Goal: Task Accomplishment & Management: Manage account settings

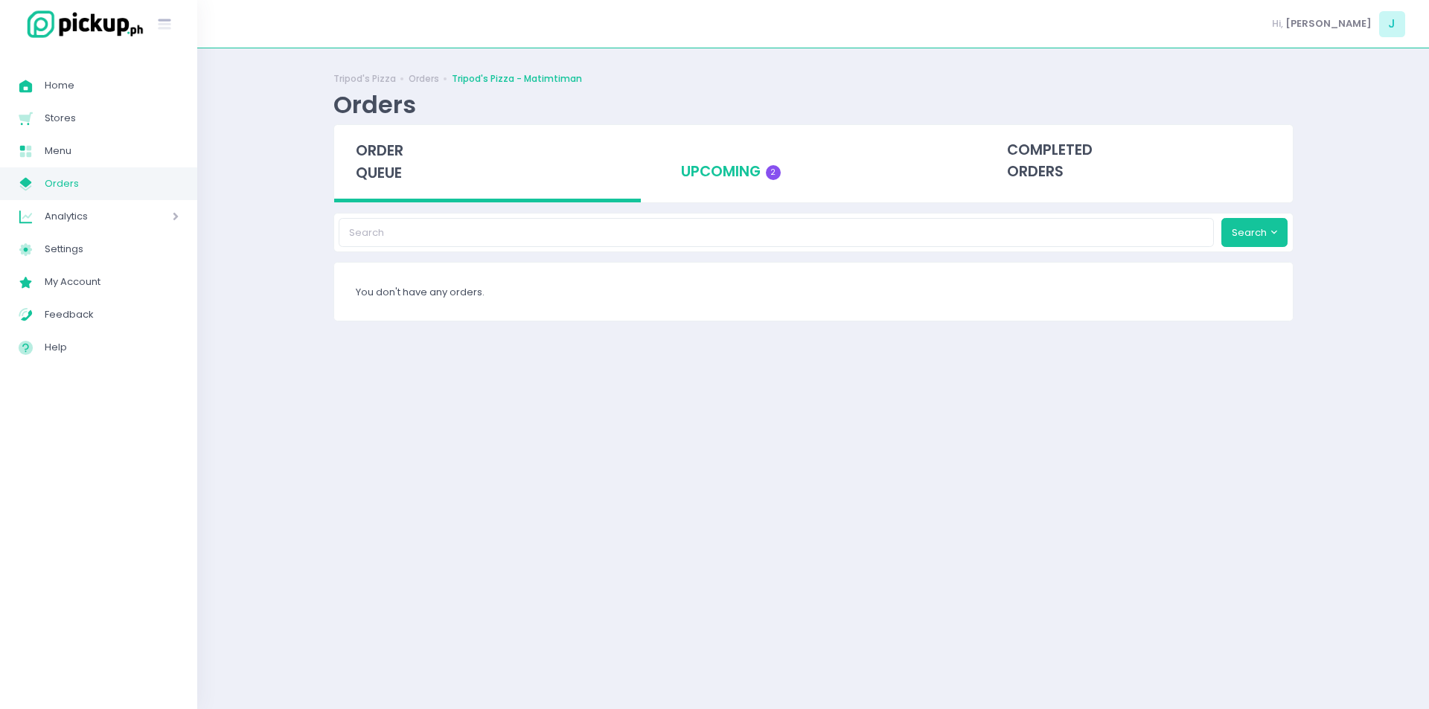
click at [755, 153] on div "upcoming 2" at bounding box center [813, 161] width 307 height 73
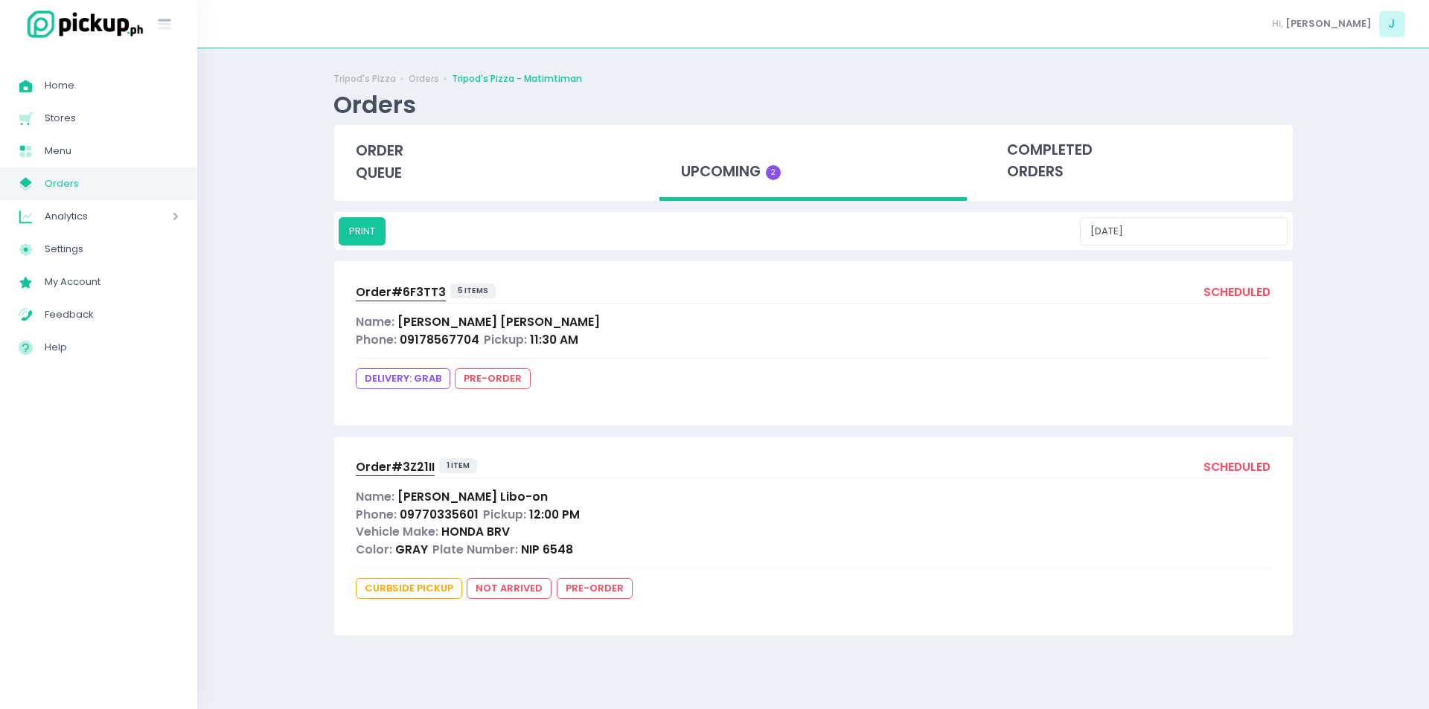
click at [433, 290] on span "Order# 6F3TT3" at bounding box center [401, 292] width 90 height 16
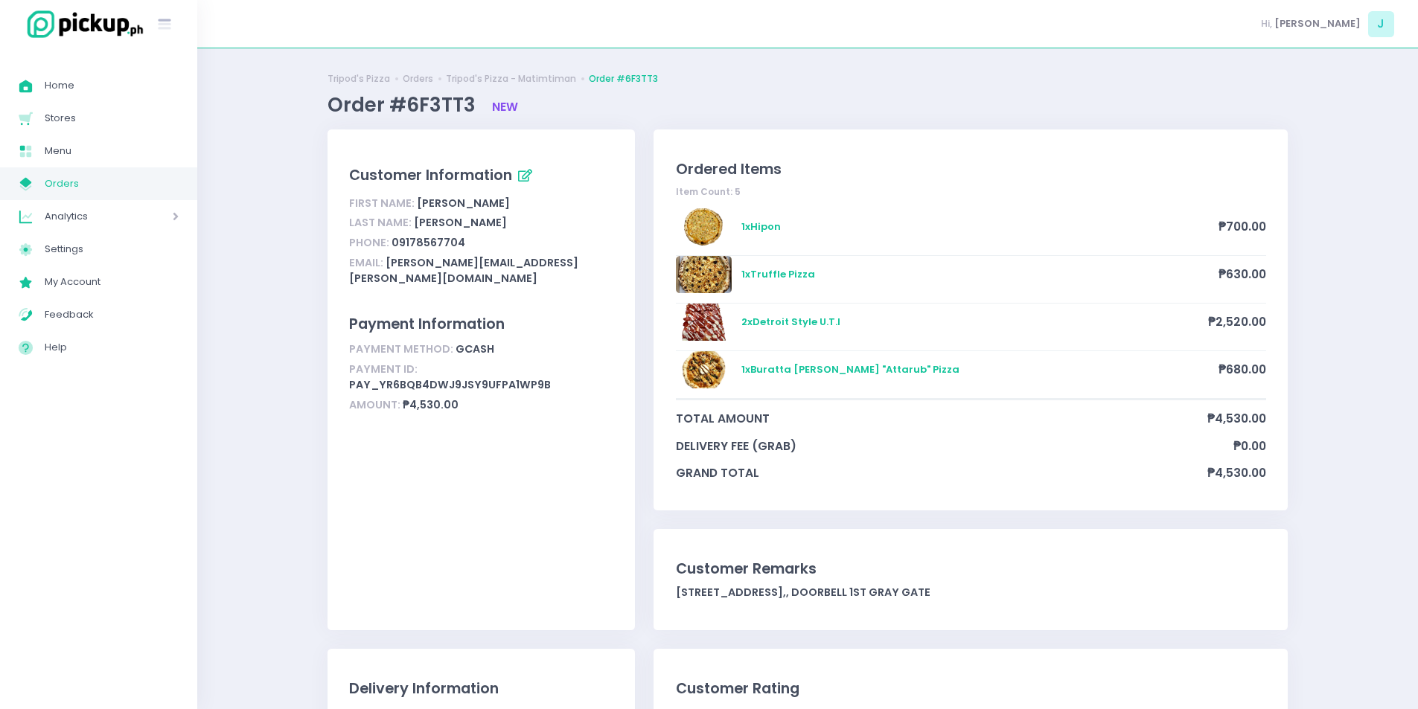
click at [141, 192] on span "Orders" at bounding box center [112, 183] width 134 height 19
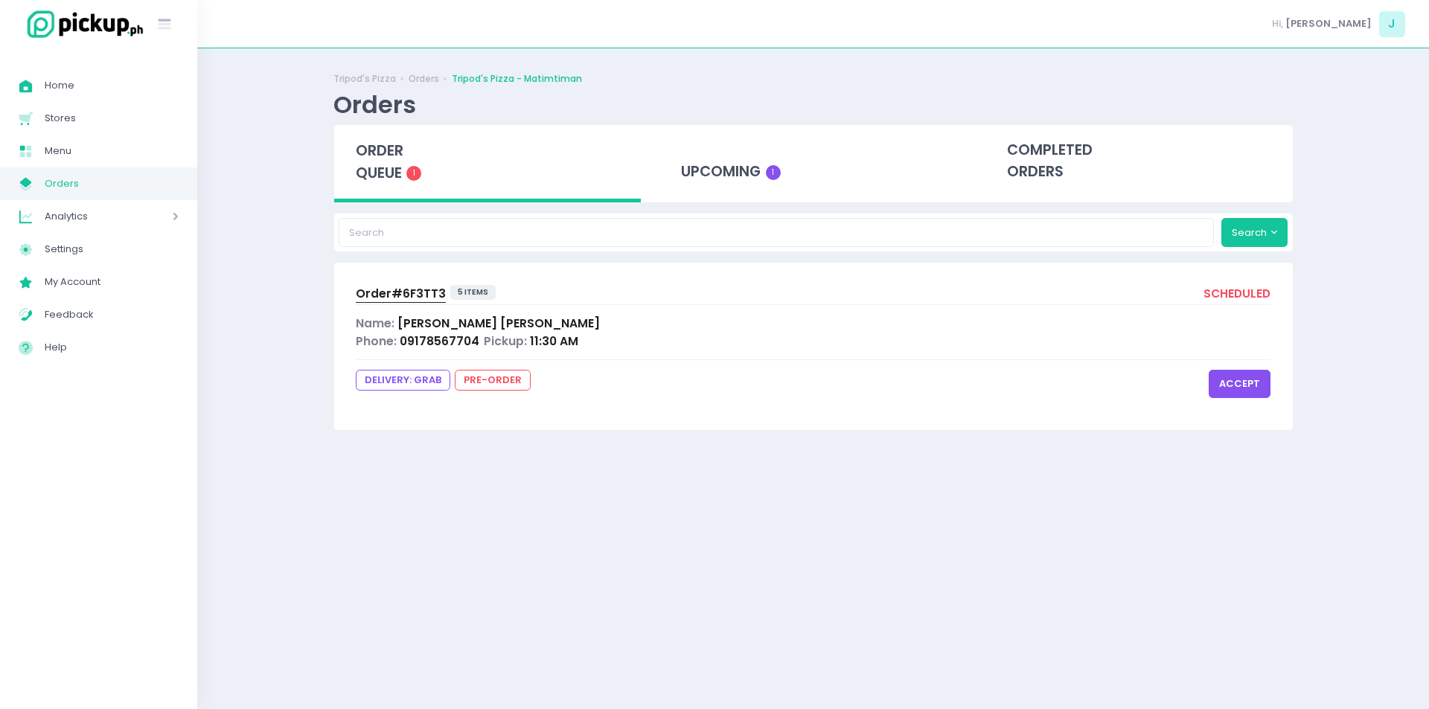
click at [1229, 379] on button "accept" at bounding box center [1240, 384] width 62 height 28
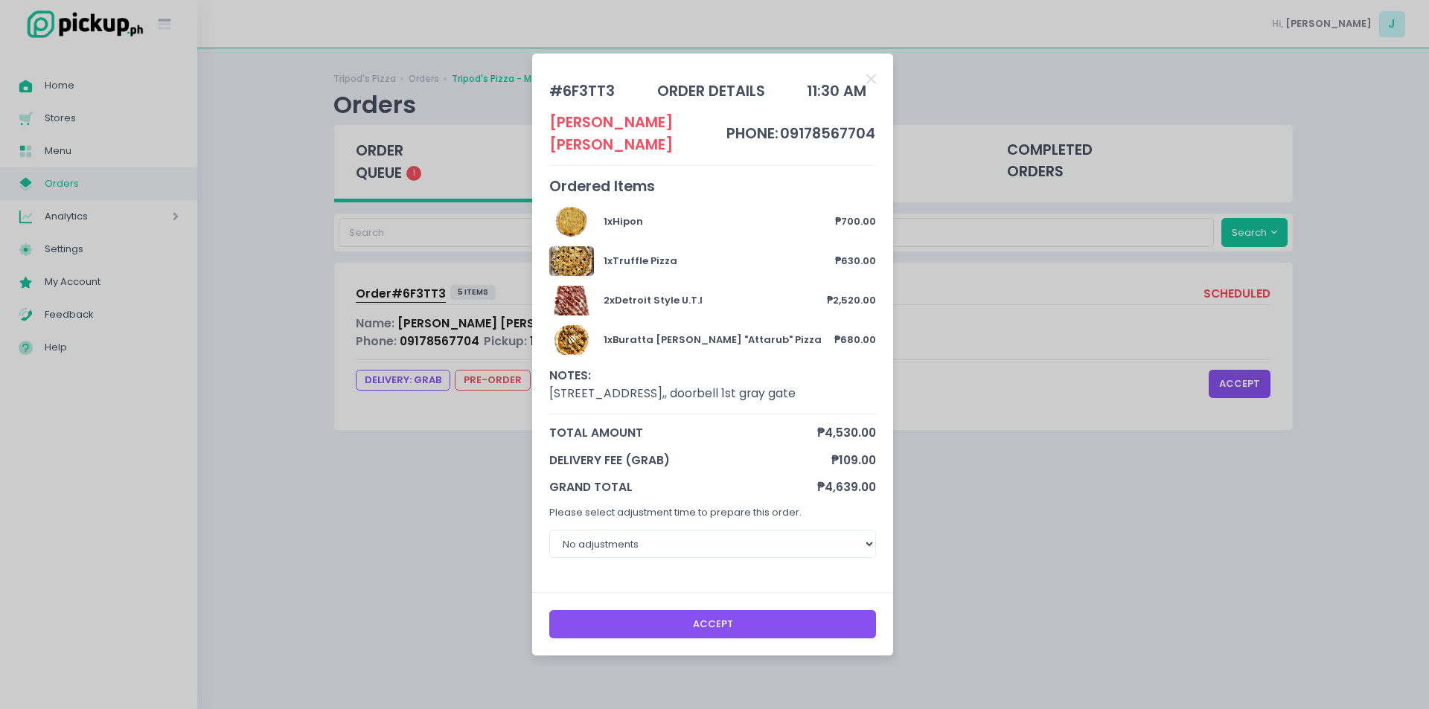
click at [698, 611] on button "Accept" at bounding box center [713, 624] width 328 height 28
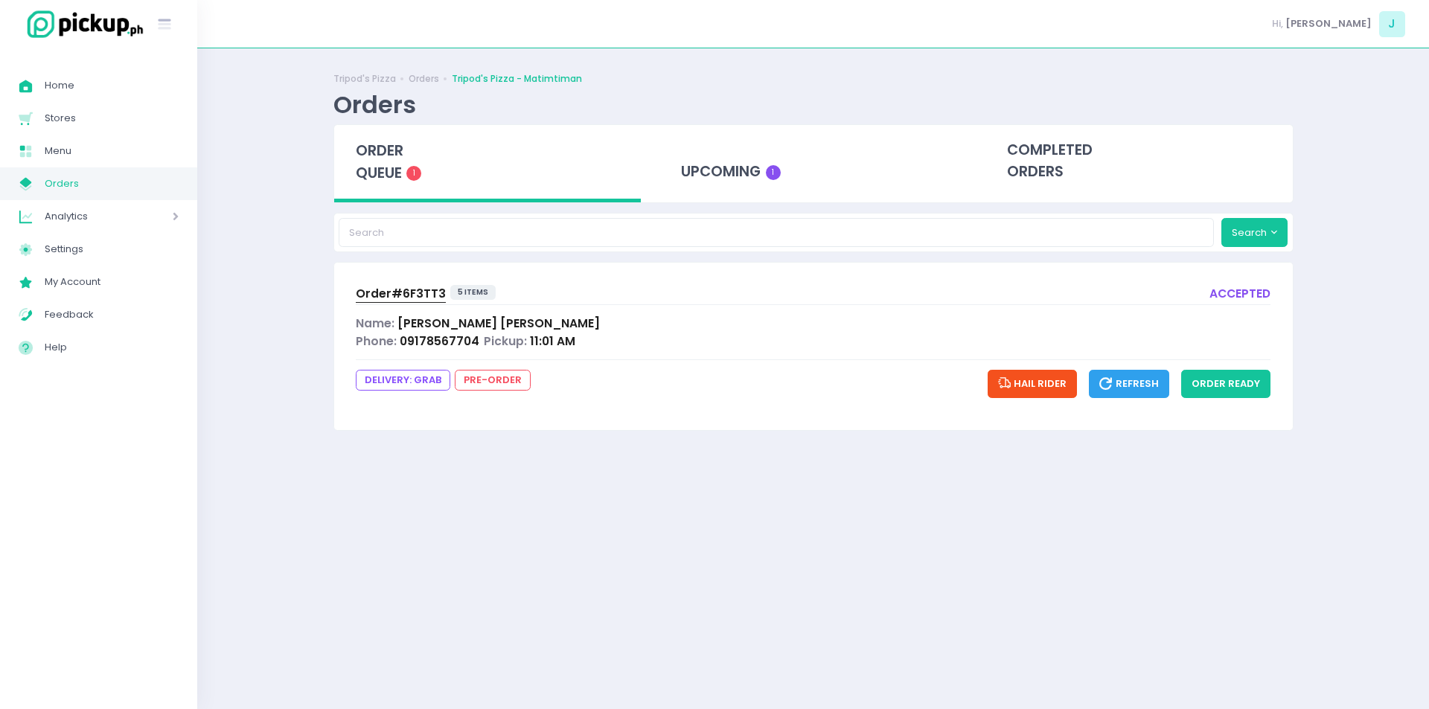
click at [392, 302] on div "Order# 6F3TT3" at bounding box center [401, 294] width 90 height 18
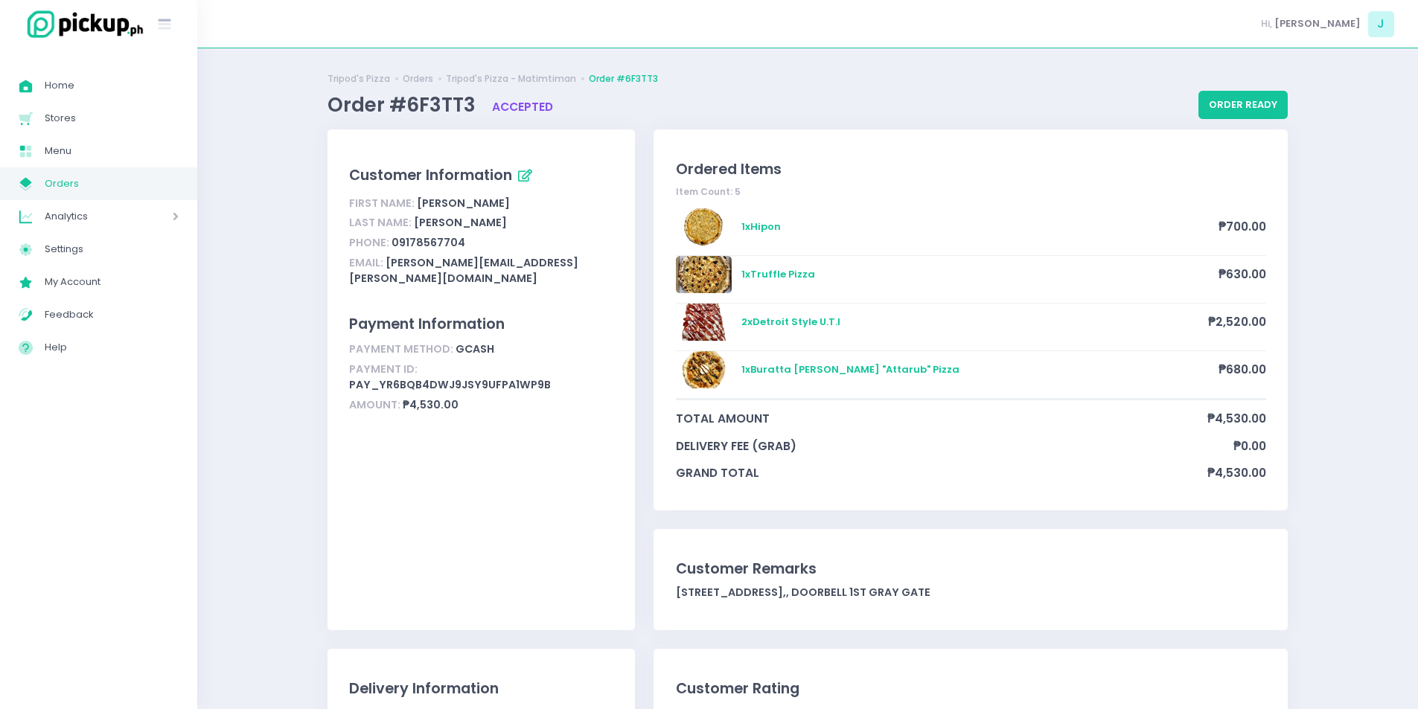
click at [137, 185] on span "Orders" at bounding box center [112, 183] width 134 height 19
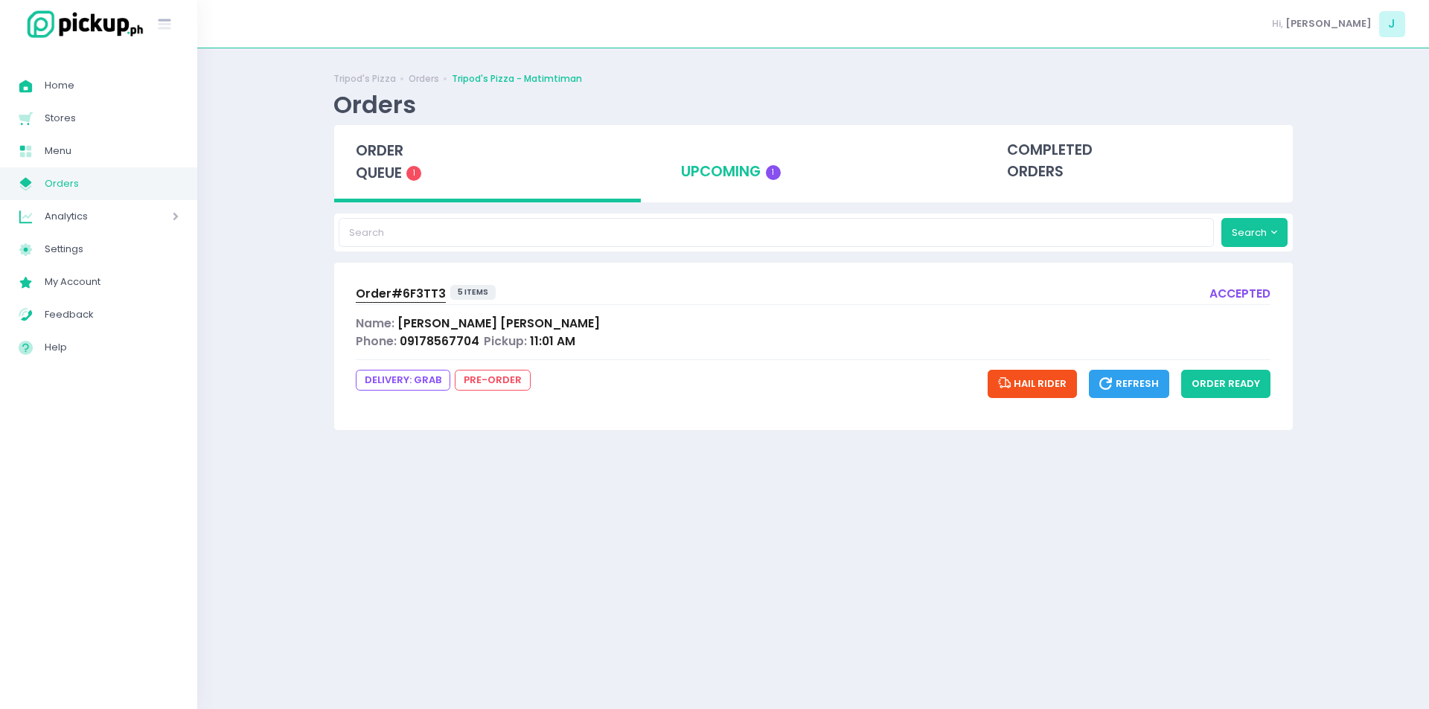
click at [733, 148] on div "upcoming 1" at bounding box center [813, 161] width 307 height 73
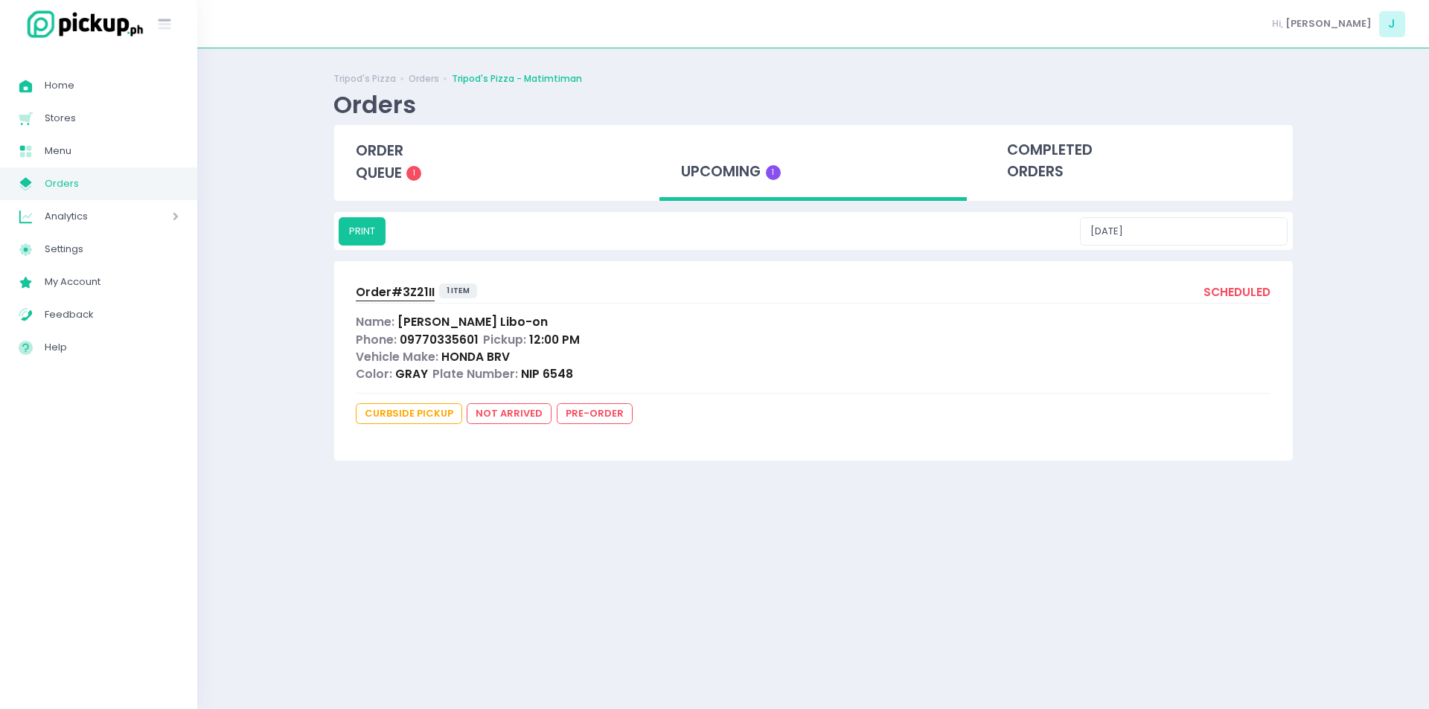
click at [414, 298] on span "Order# 3Z21II" at bounding box center [395, 292] width 79 height 16
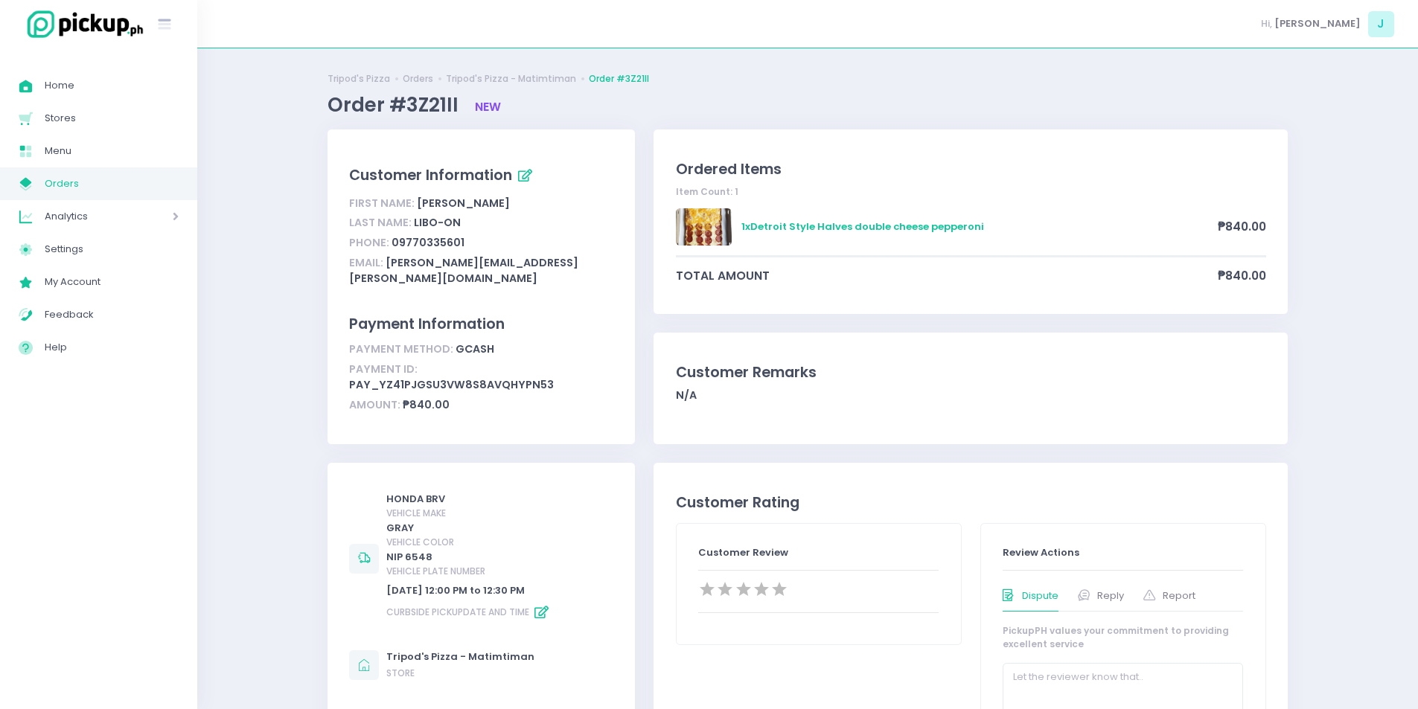
click at [147, 189] on span "Orders" at bounding box center [112, 183] width 134 height 19
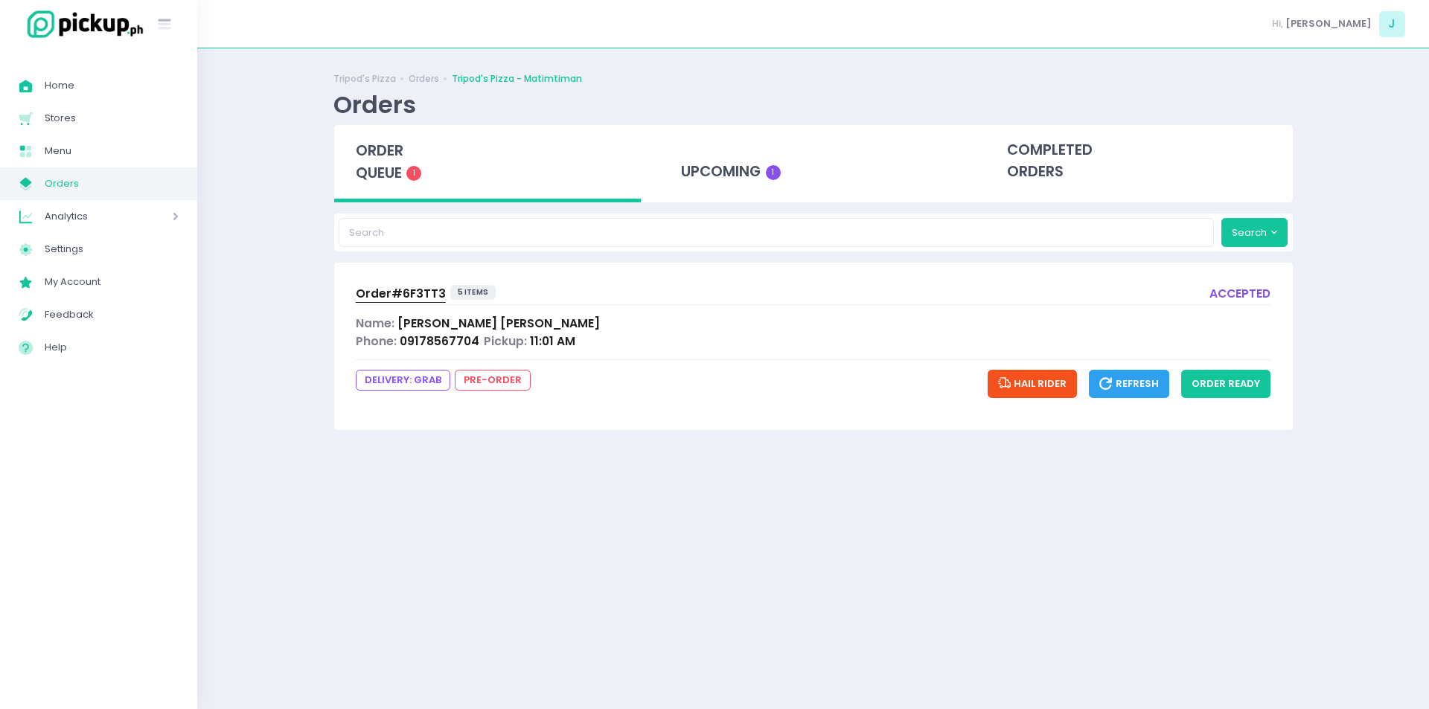
click at [396, 165] on span "order queue" at bounding box center [380, 162] width 48 height 42
click at [409, 187] on div "order queue 1" at bounding box center [487, 163] width 307 height 77
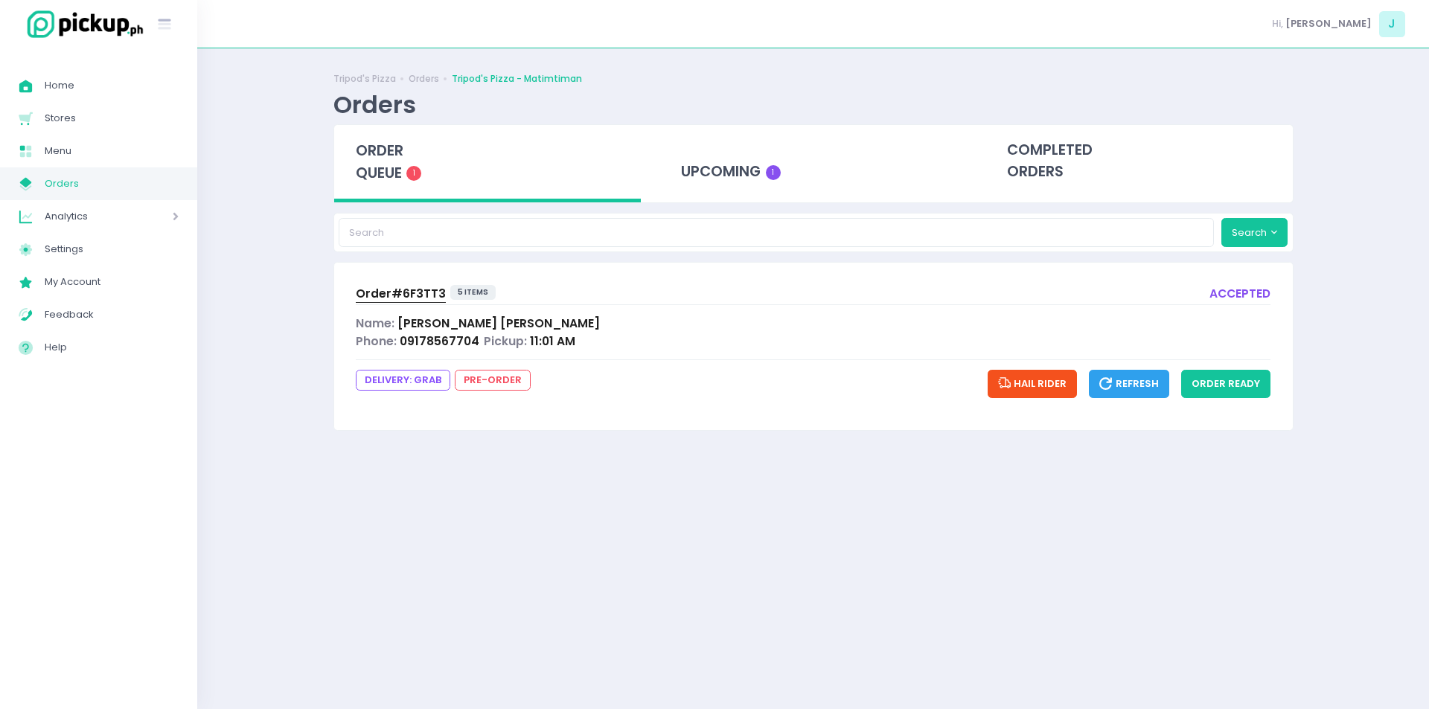
click at [379, 191] on div "order queue 1" at bounding box center [487, 163] width 307 height 77
click at [735, 151] on div "upcoming 1" at bounding box center [813, 161] width 307 height 73
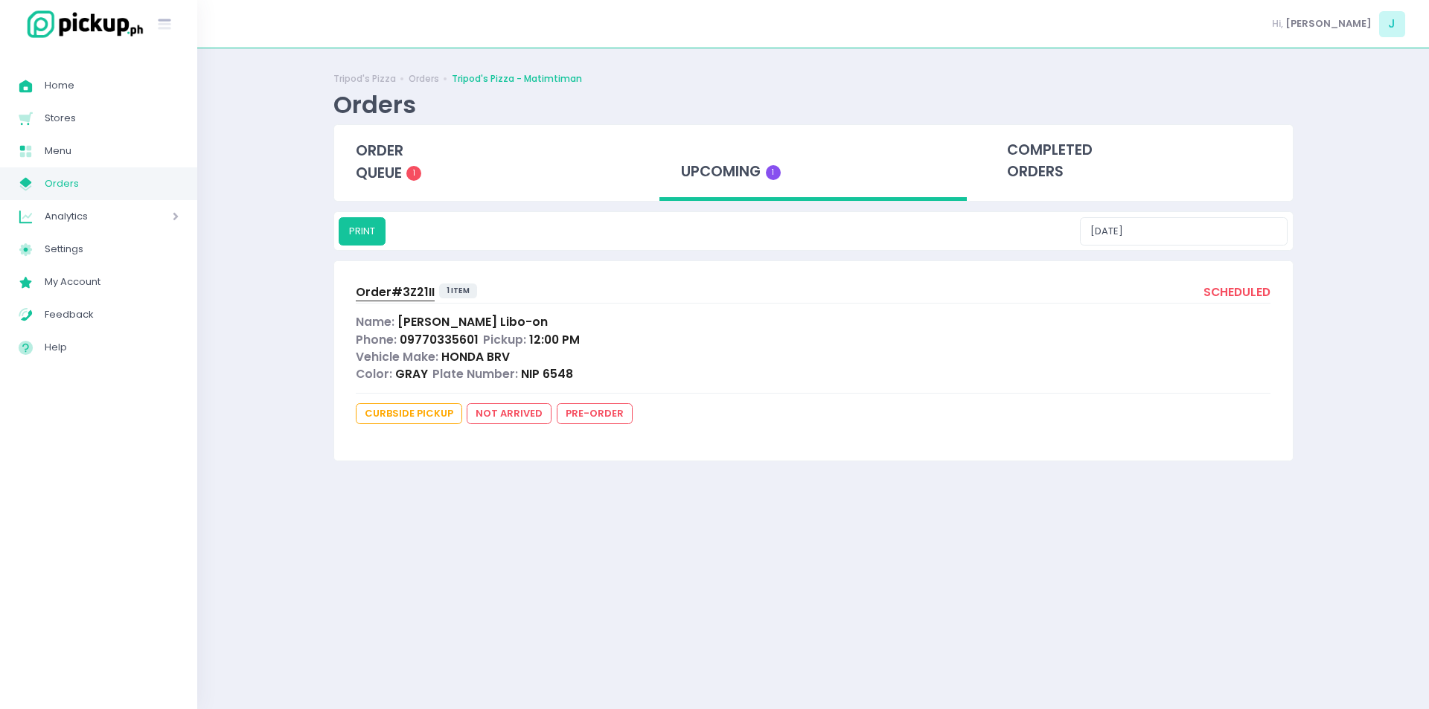
click at [415, 290] on span "Order# 3Z21II" at bounding box center [395, 292] width 79 height 16
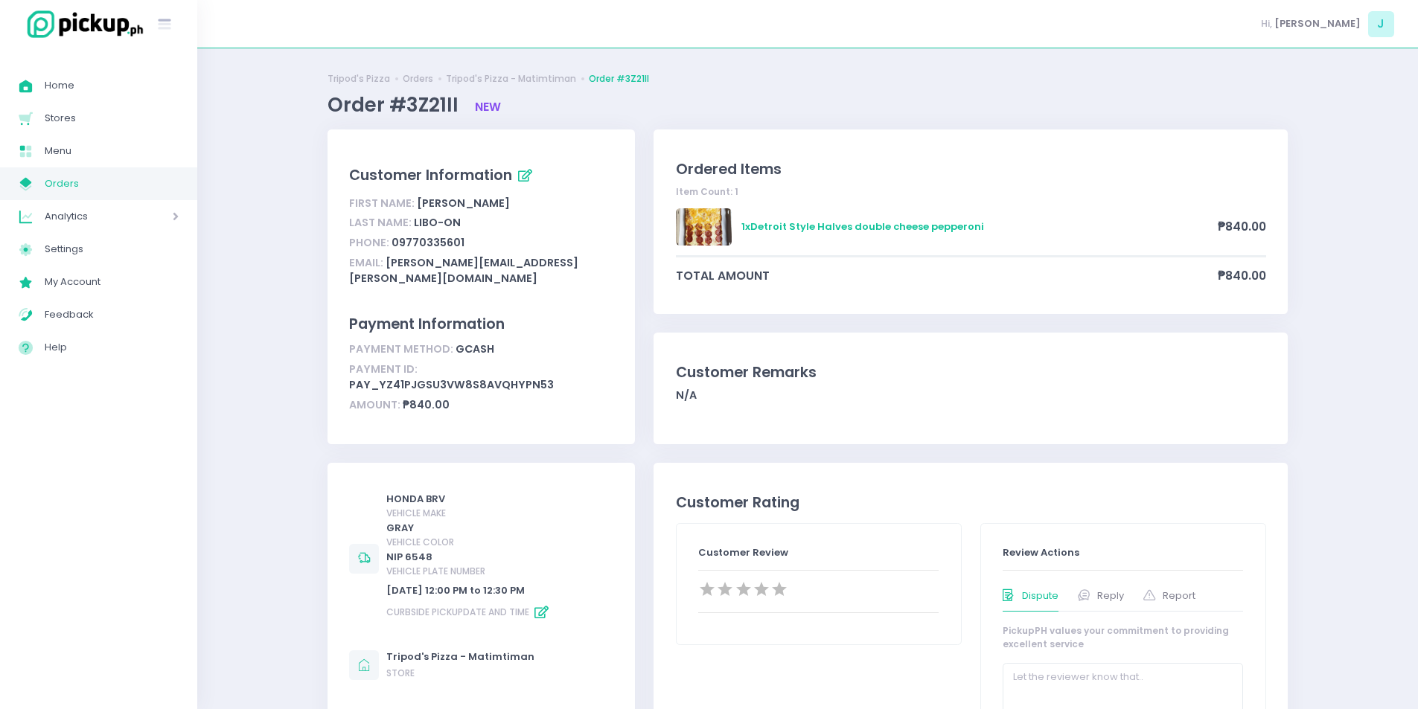
click at [77, 175] on span "Orders" at bounding box center [112, 183] width 134 height 19
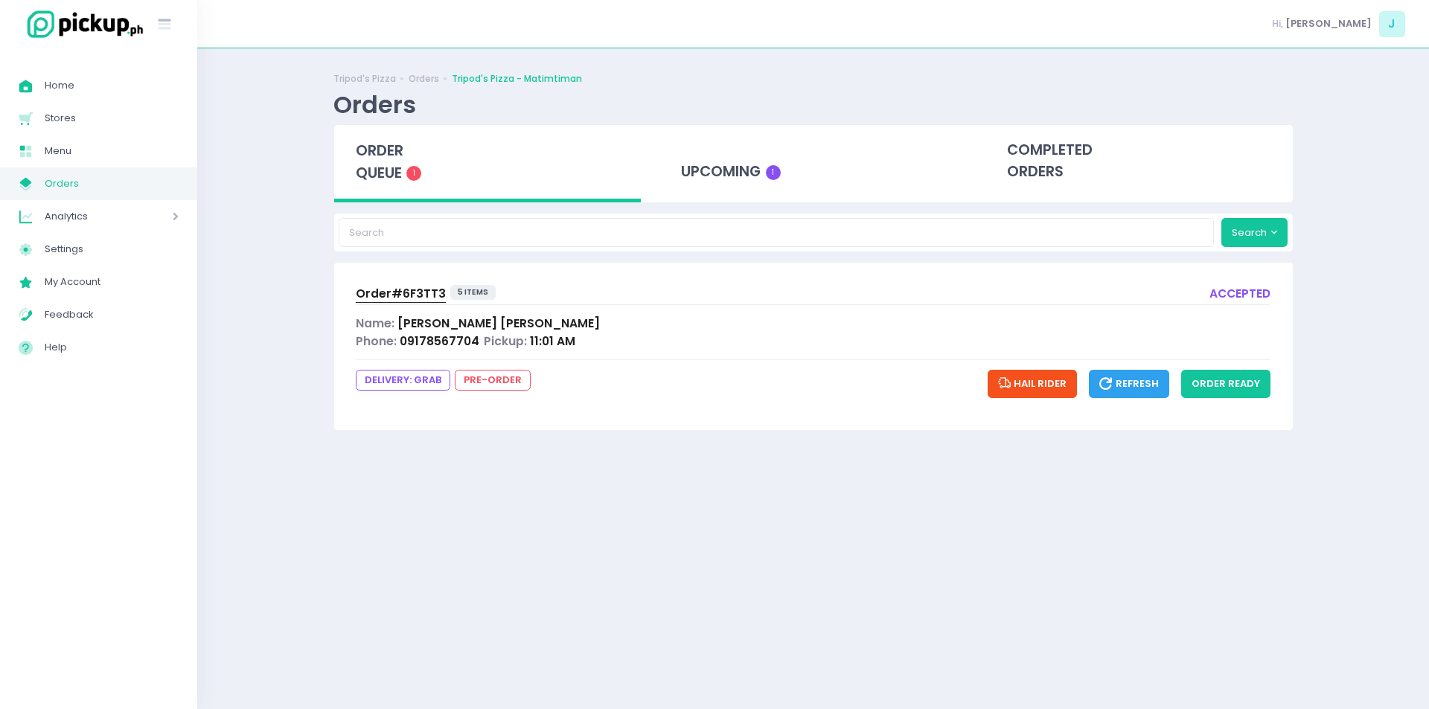
click at [421, 292] on span "Order# 6F3TT3" at bounding box center [401, 294] width 90 height 16
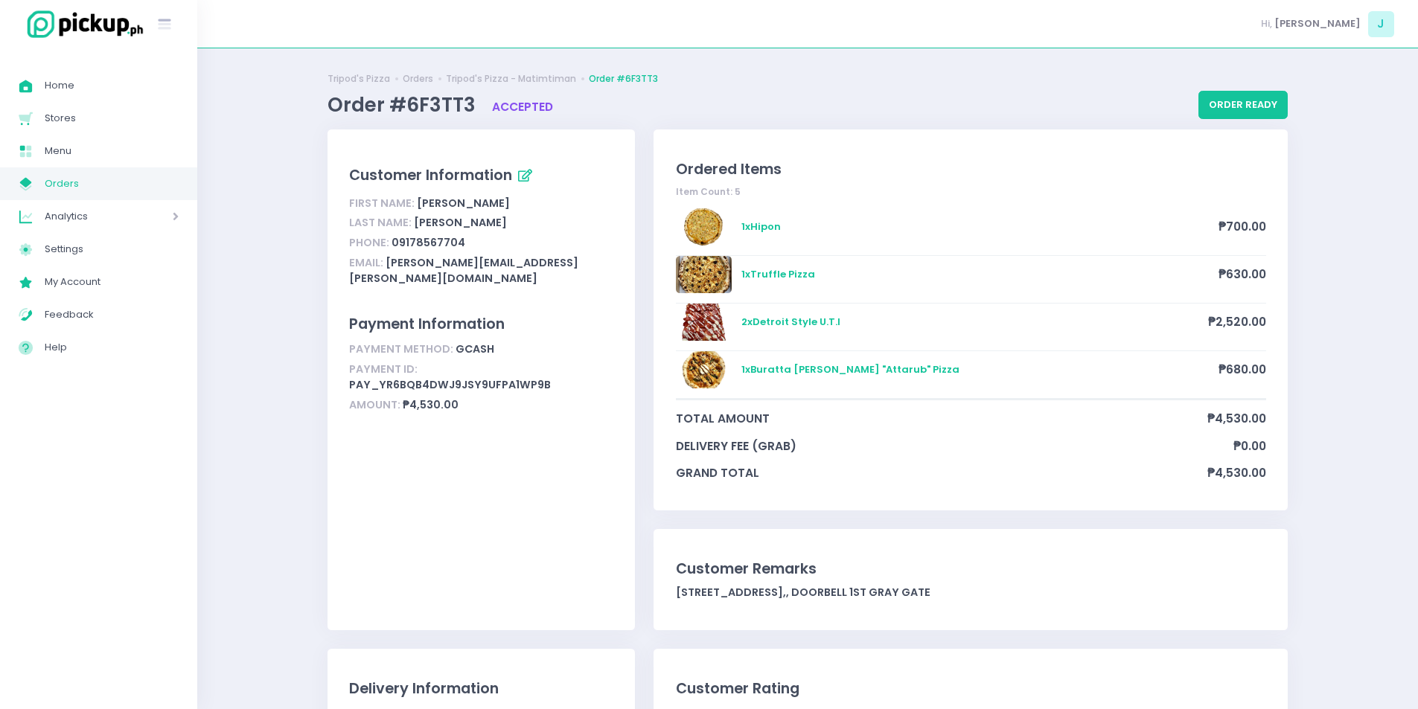
click at [138, 197] on link "My Store Created with Sketch. Orders" at bounding box center [98, 184] width 197 height 33
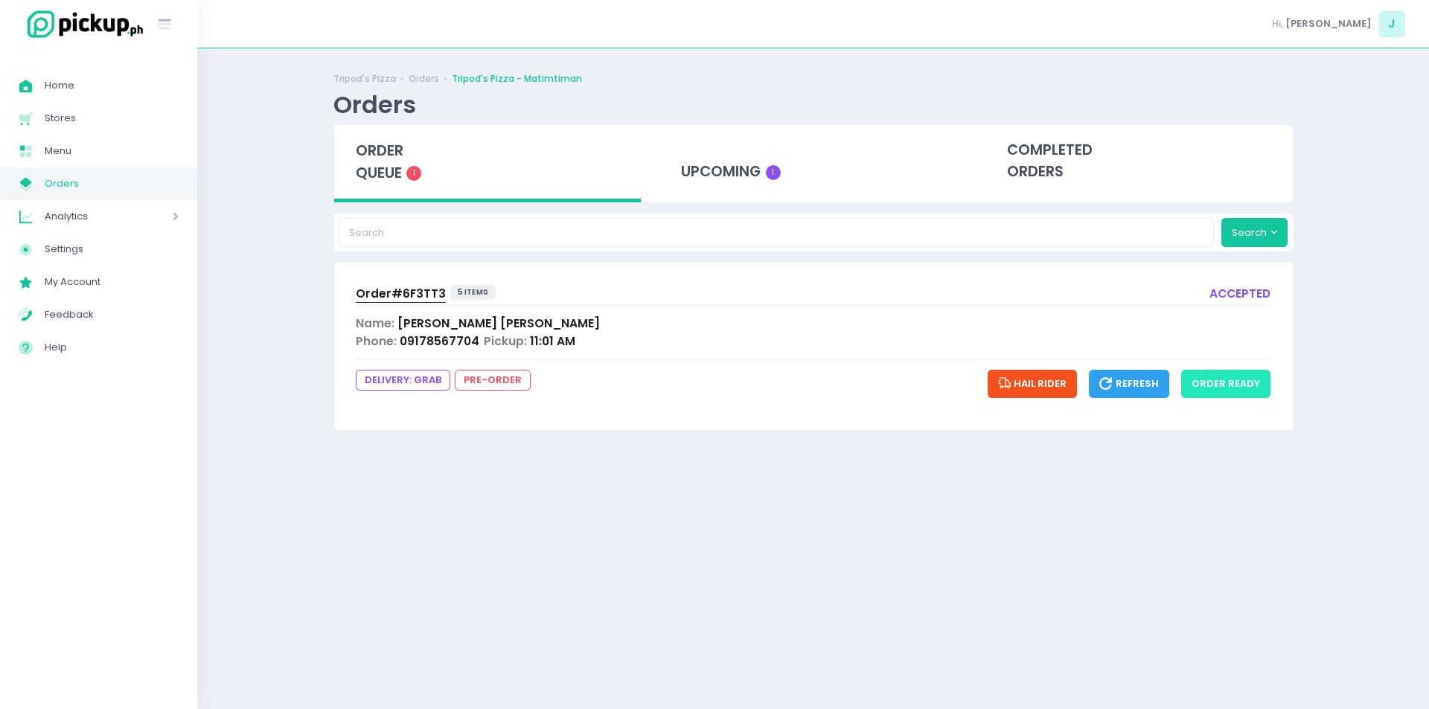
click at [1211, 393] on button "order ready" at bounding box center [1225, 384] width 89 height 28
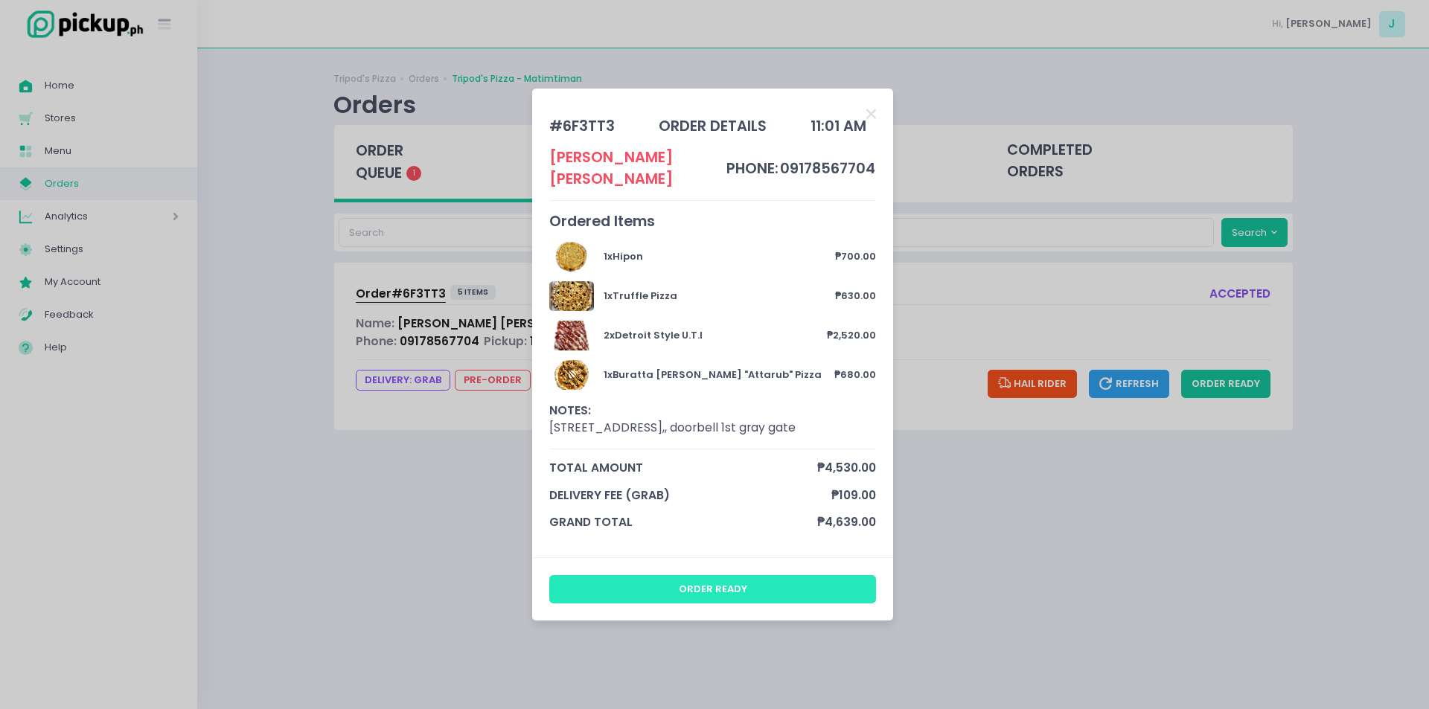
click at [648, 575] on button "order ready" at bounding box center [713, 589] width 328 height 28
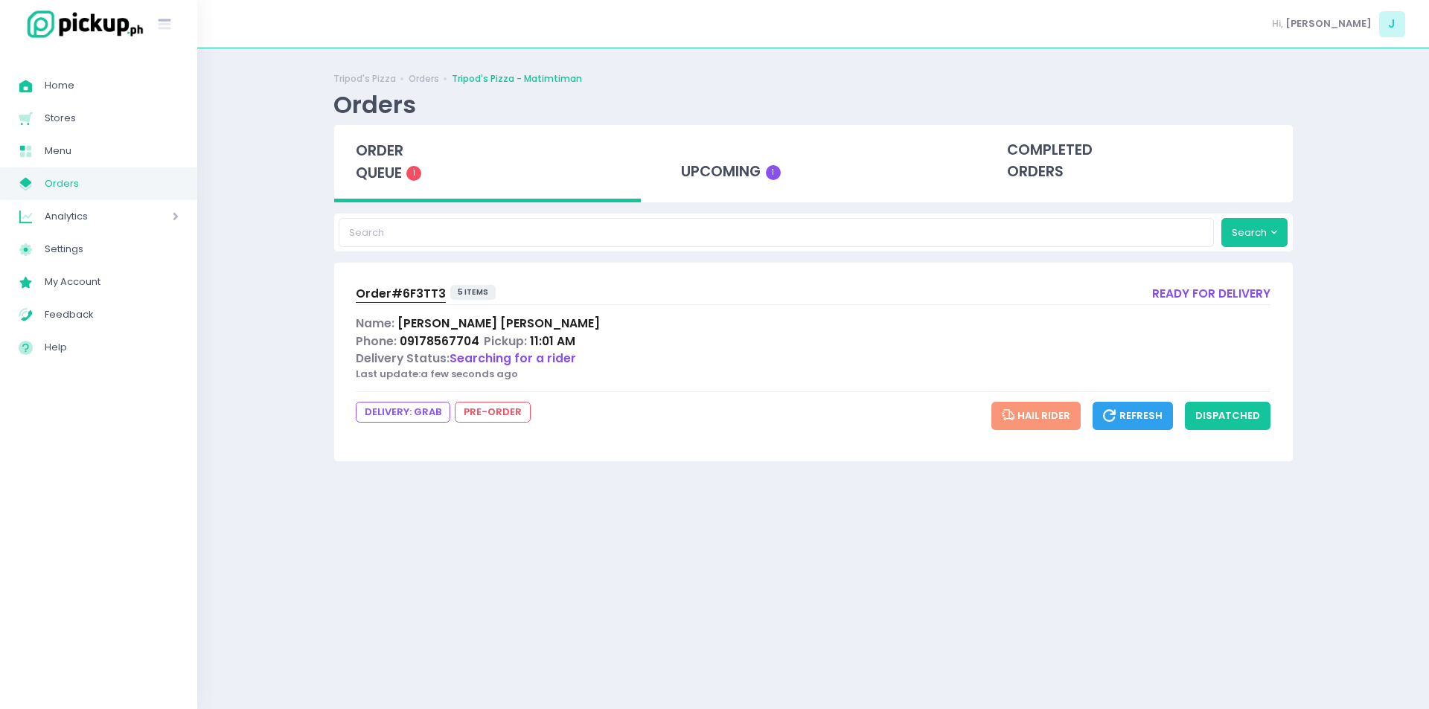
click at [377, 144] on span "order queue" at bounding box center [380, 162] width 48 height 42
click at [397, 167] on span "order queue" at bounding box center [380, 162] width 48 height 42
click at [397, 167] on span "order queue" at bounding box center [374, 162] width 48 height 42
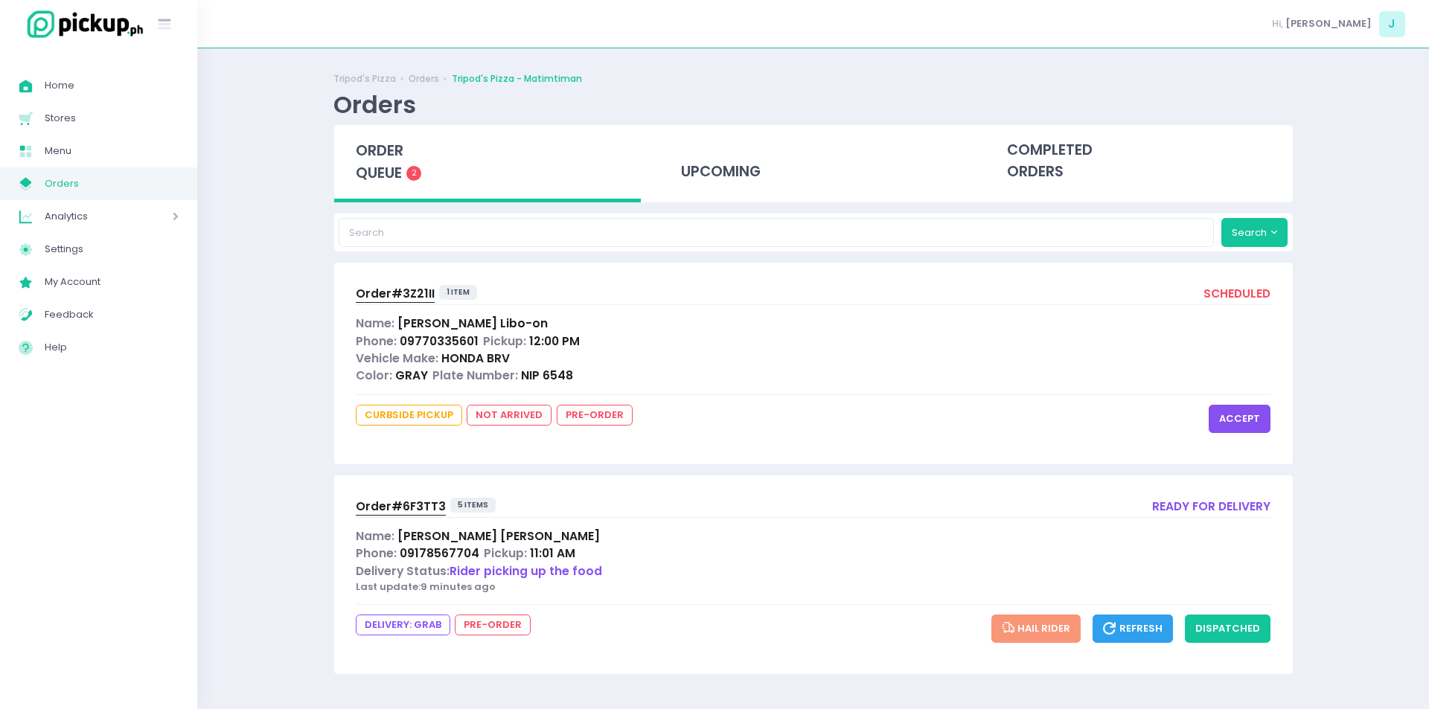
click at [397, 167] on span "order queue" at bounding box center [380, 162] width 48 height 42
click at [1252, 416] on button "accept" at bounding box center [1240, 419] width 62 height 28
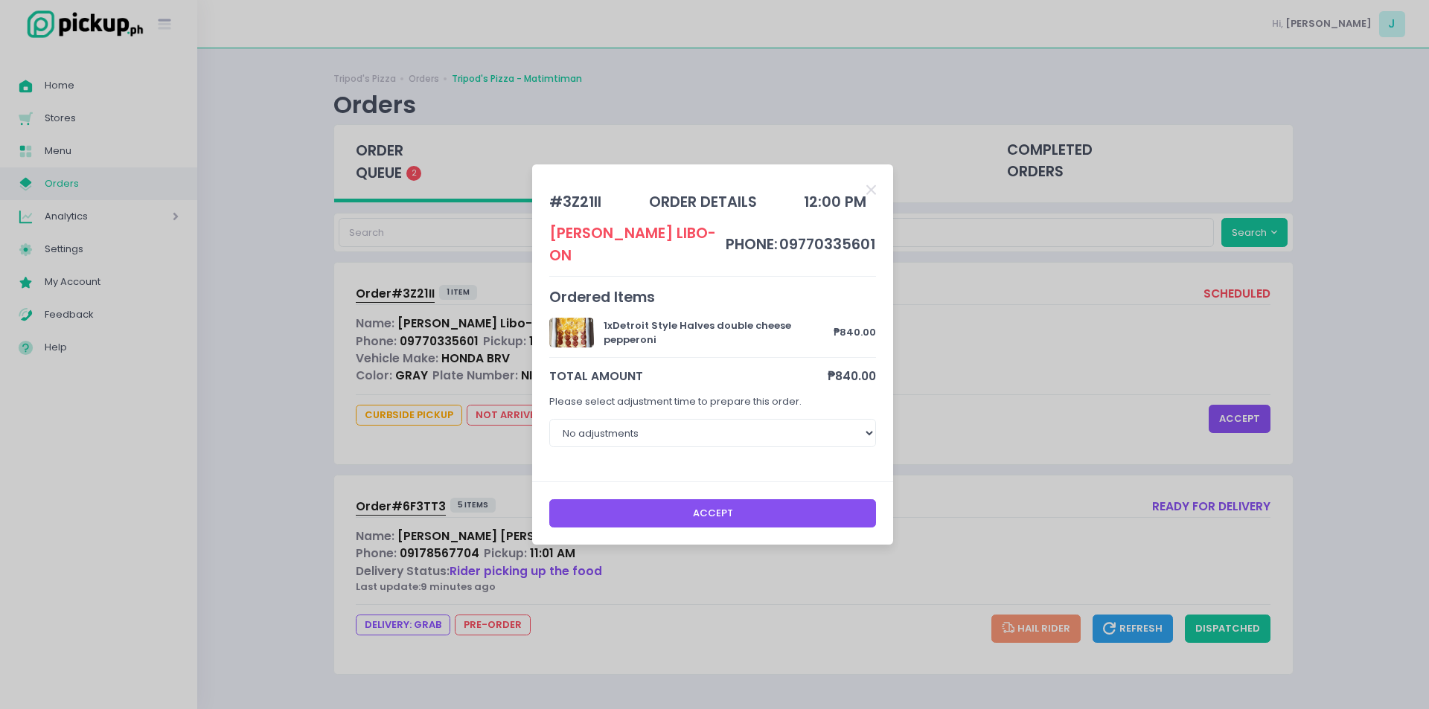
click at [628, 507] on button "Accept" at bounding box center [713, 514] width 328 height 28
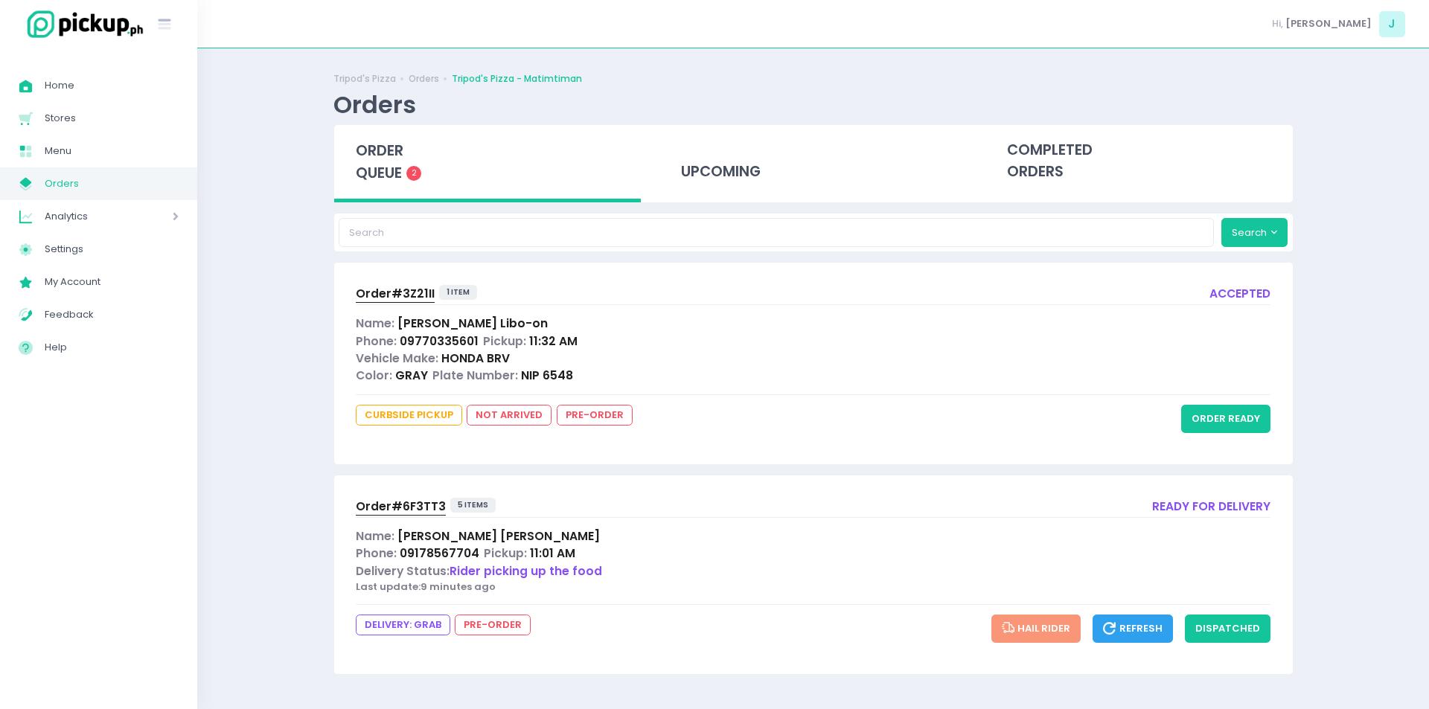
click at [380, 180] on span "order queue" at bounding box center [380, 162] width 48 height 42
click at [399, 513] on span "Order# 6F3TT3" at bounding box center [401, 507] width 90 height 16
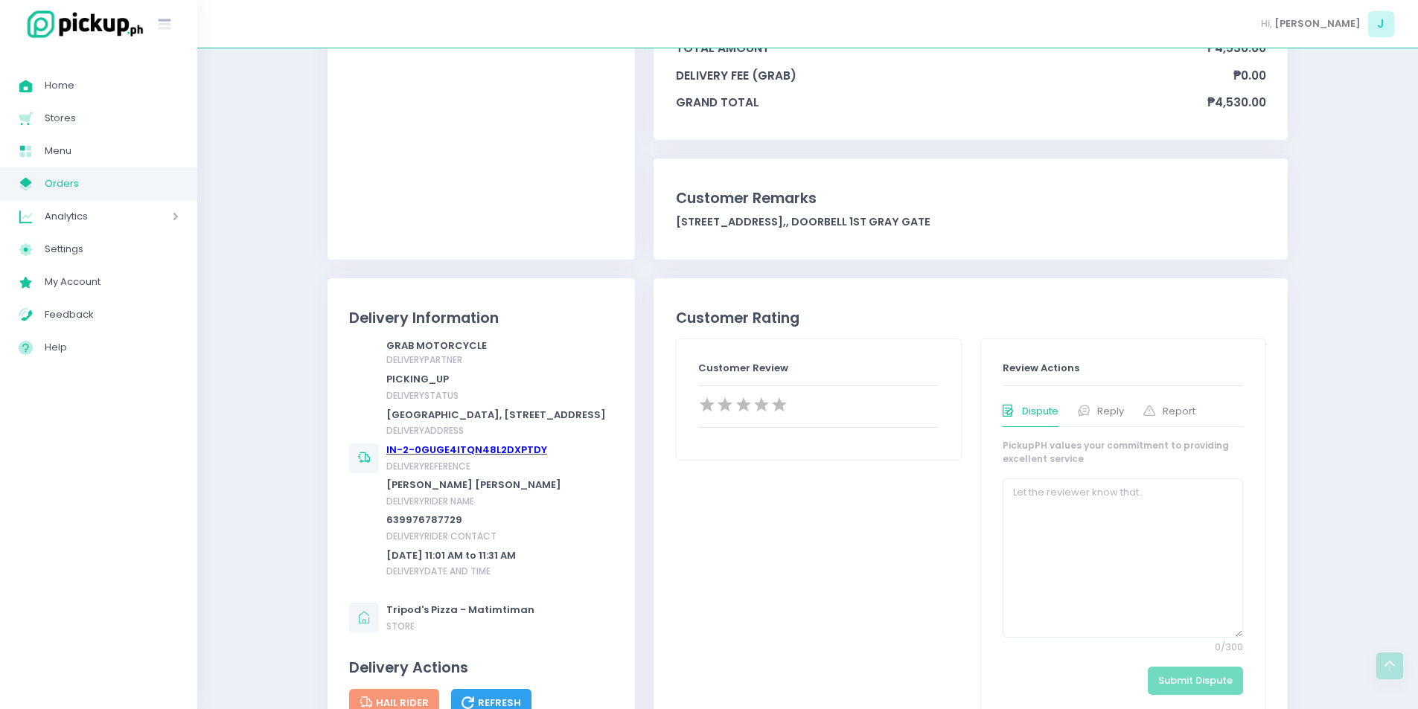
scroll to position [371, 0]
click at [476, 456] on div "GRAB MOTORCYCLE delivery partner PICKING_UP delivery status [GEOGRAPHIC_DATA], …" at bounding box center [496, 440] width 220 height 205
click at [488, 456] on link "IN-2-0GUGE4ITQN48L2DXPTDY" at bounding box center [466, 449] width 161 height 14
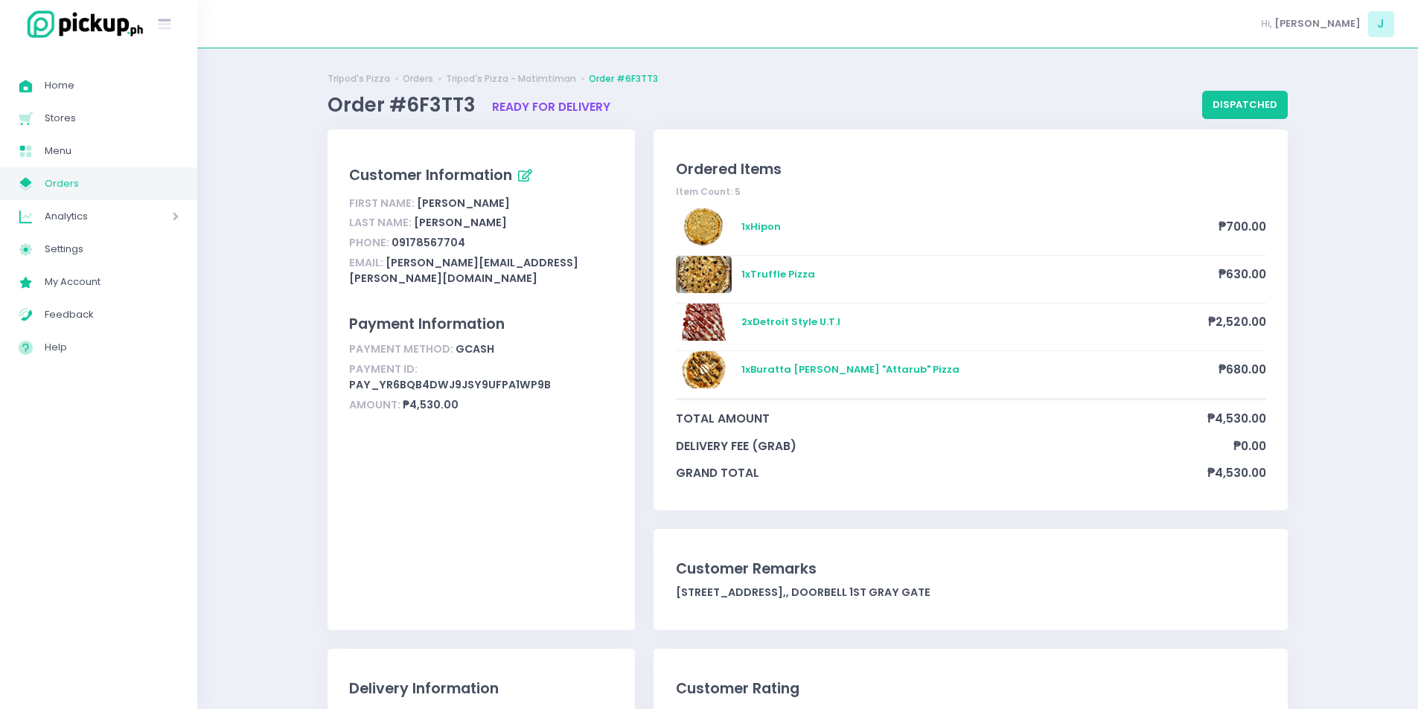
click at [133, 179] on span "Orders" at bounding box center [112, 183] width 134 height 19
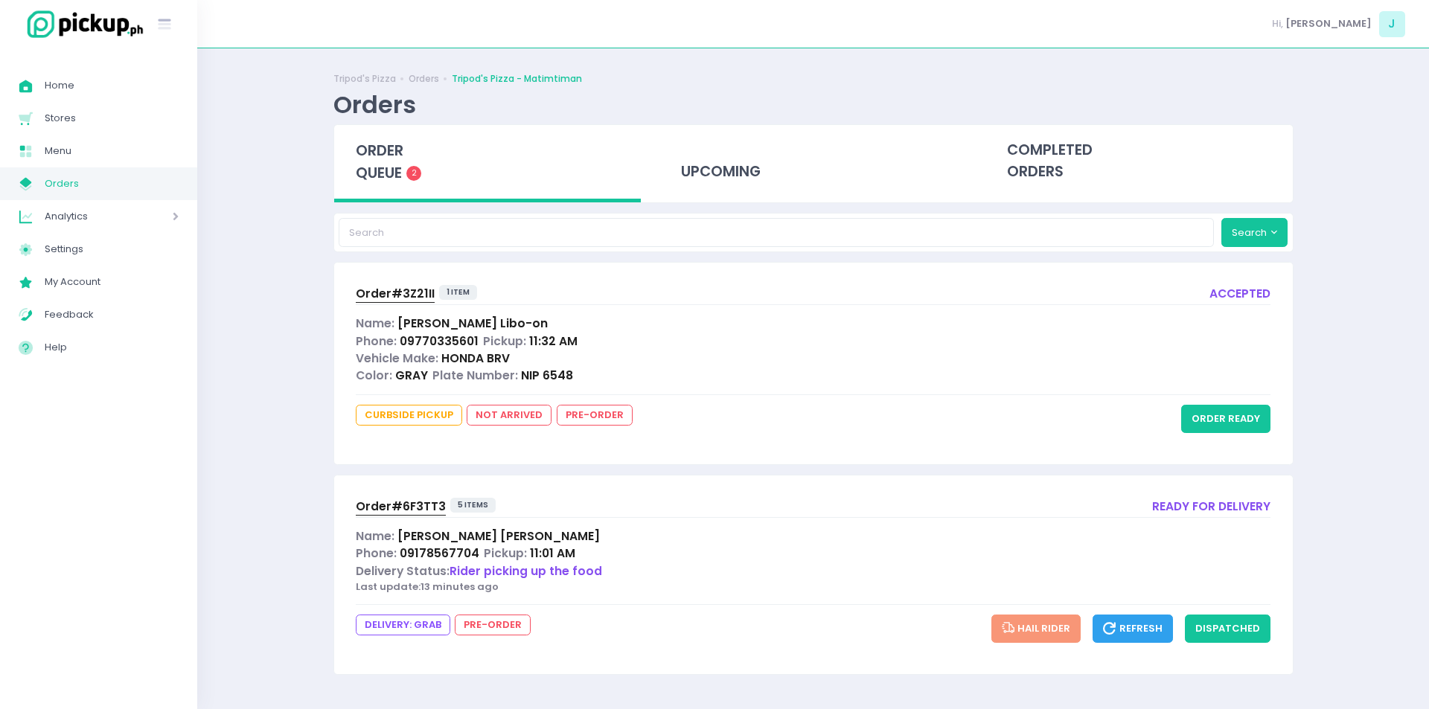
click at [369, 141] on span "order queue" at bounding box center [380, 162] width 48 height 42
click at [1250, 634] on button "dispatched" at bounding box center [1228, 629] width 86 height 28
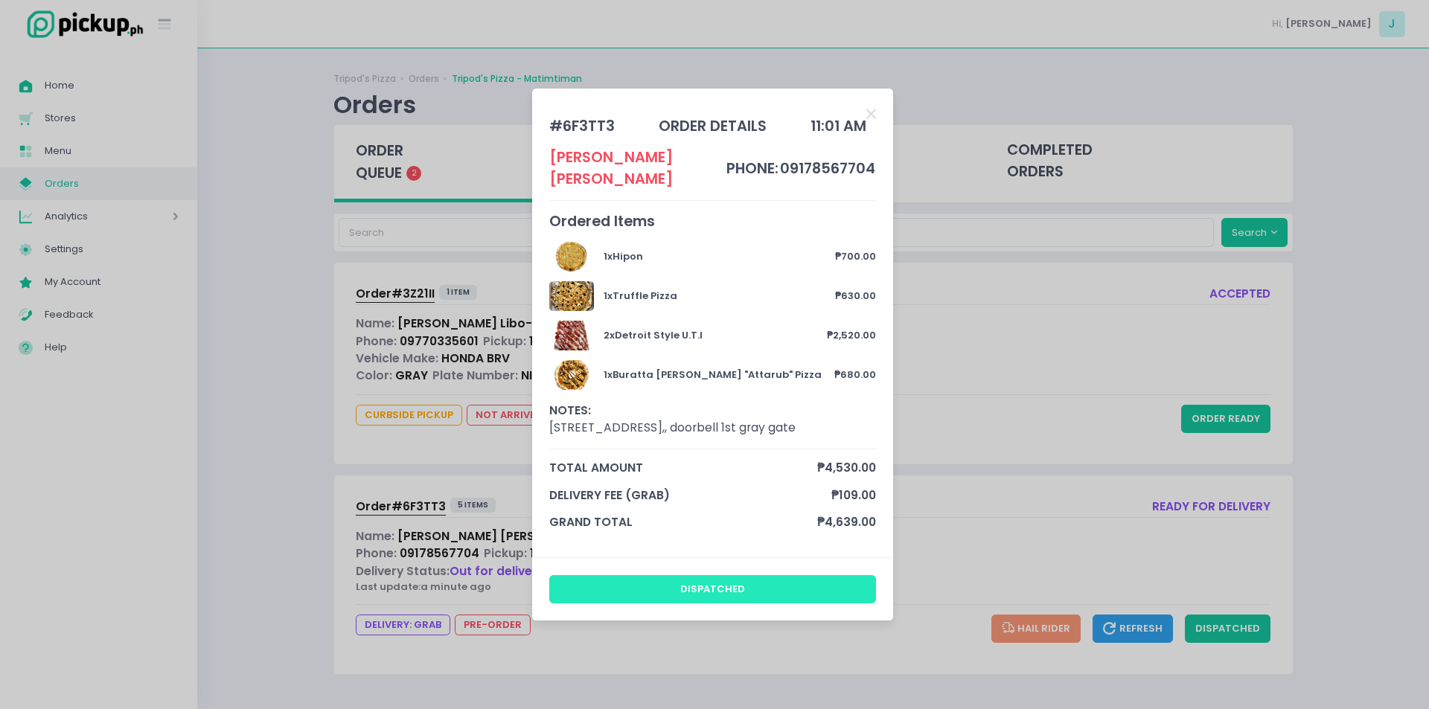
click at [791, 582] on button "dispatched" at bounding box center [713, 589] width 328 height 28
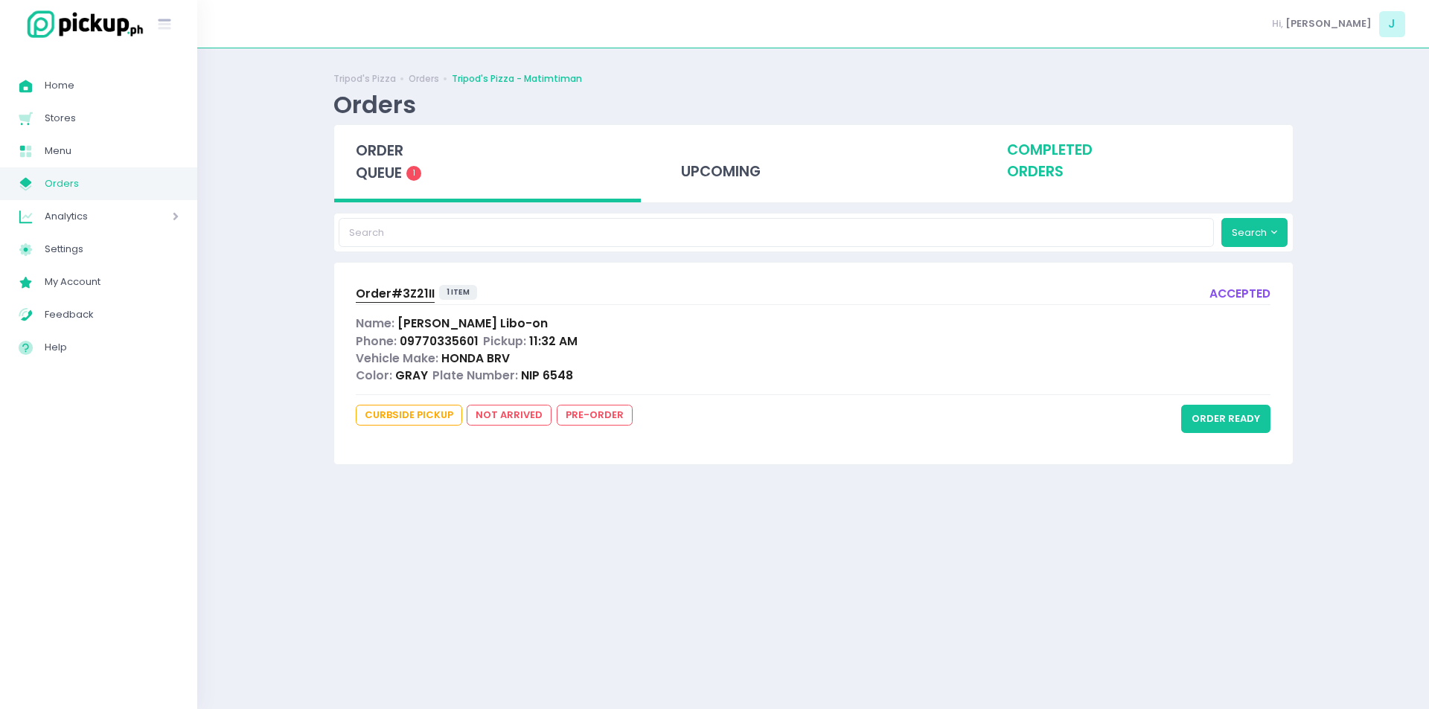
click at [1038, 162] on div "completed orders" at bounding box center [1139, 161] width 307 height 73
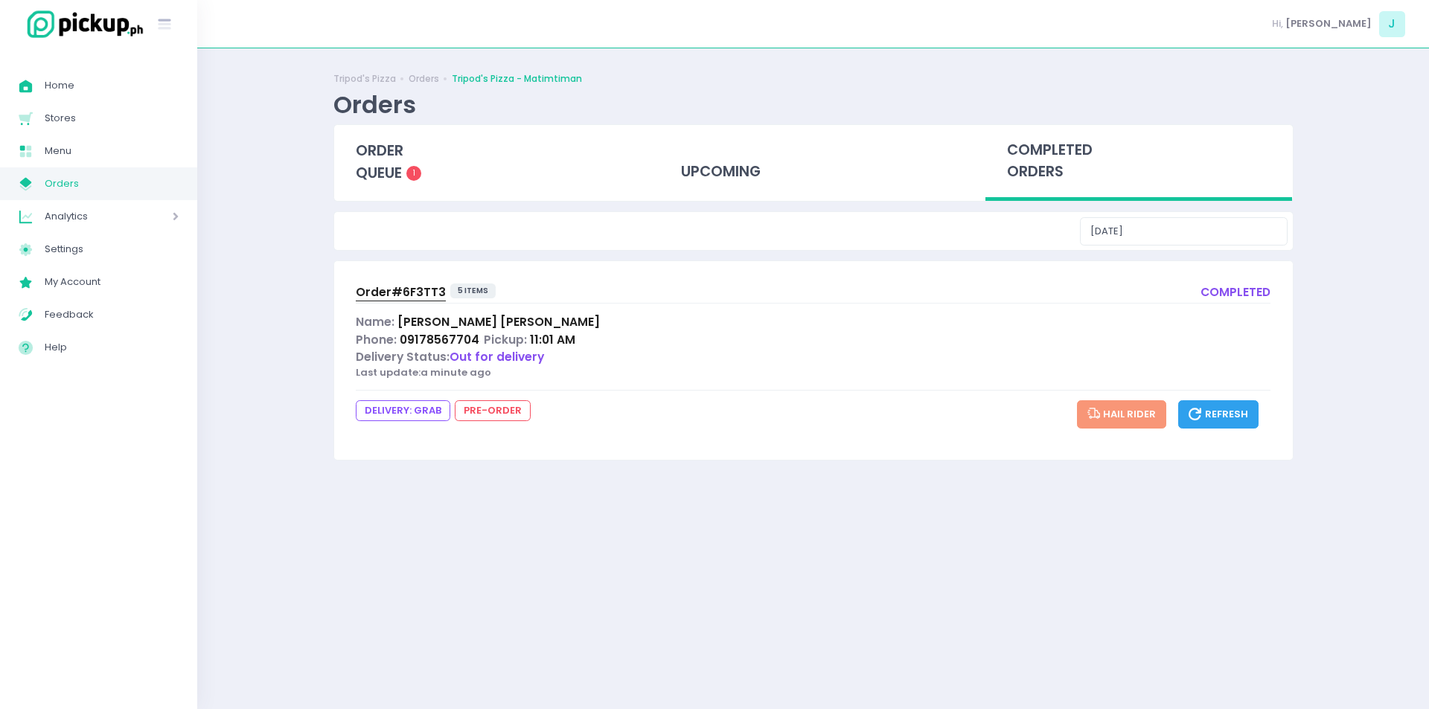
click at [431, 292] on span "Order# 6F3TT3" at bounding box center [401, 292] width 90 height 16
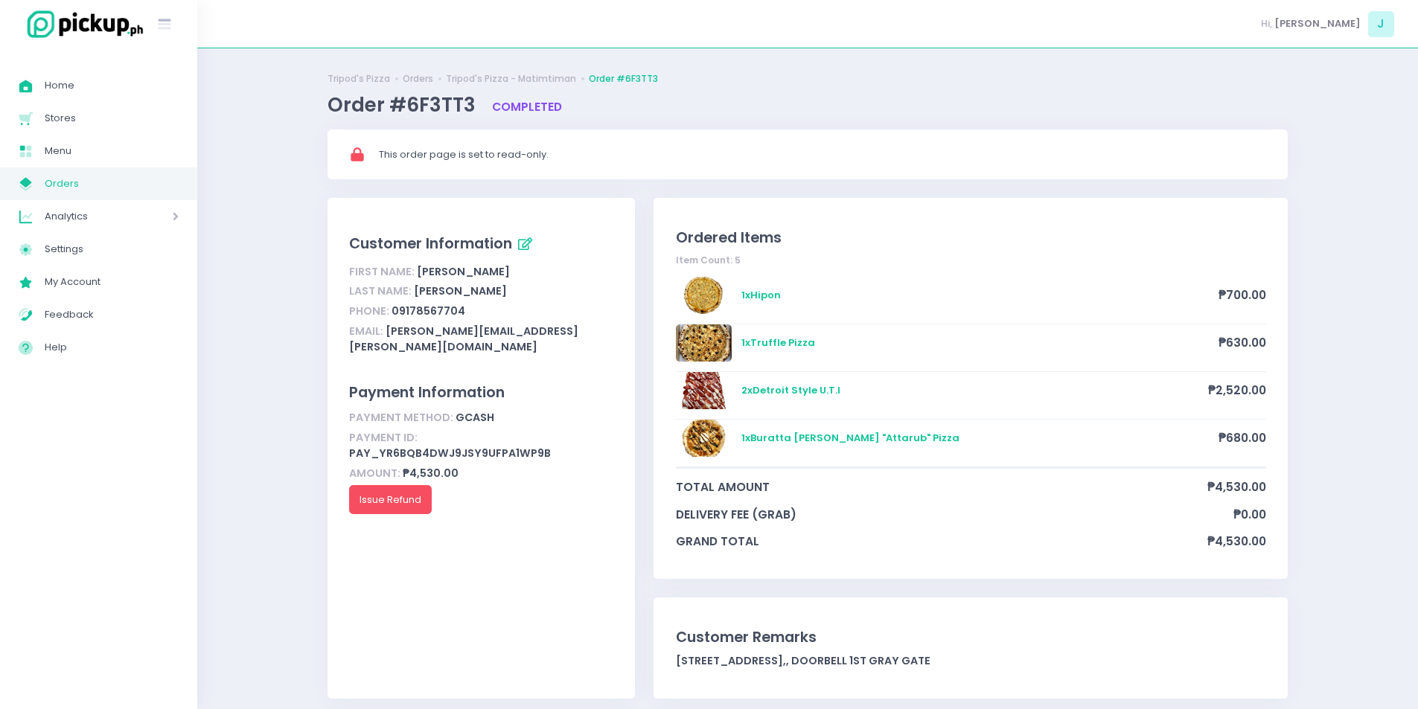
click at [156, 196] on link "My Store Created with Sketch. Orders" at bounding box center [98, 184] width 197 height 33
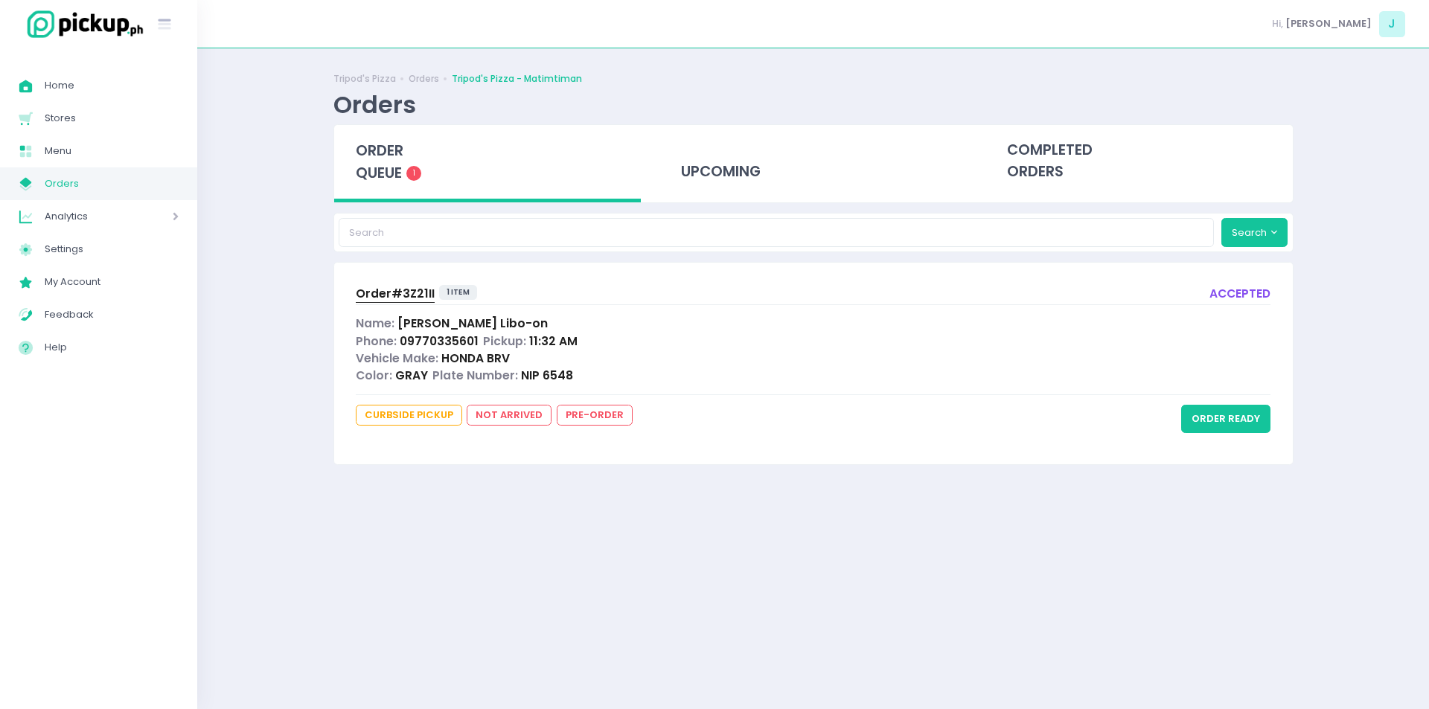
click at [415, 300] on span "Order# 3Z21II" at bounding box center [395, 294] width 79 height 16
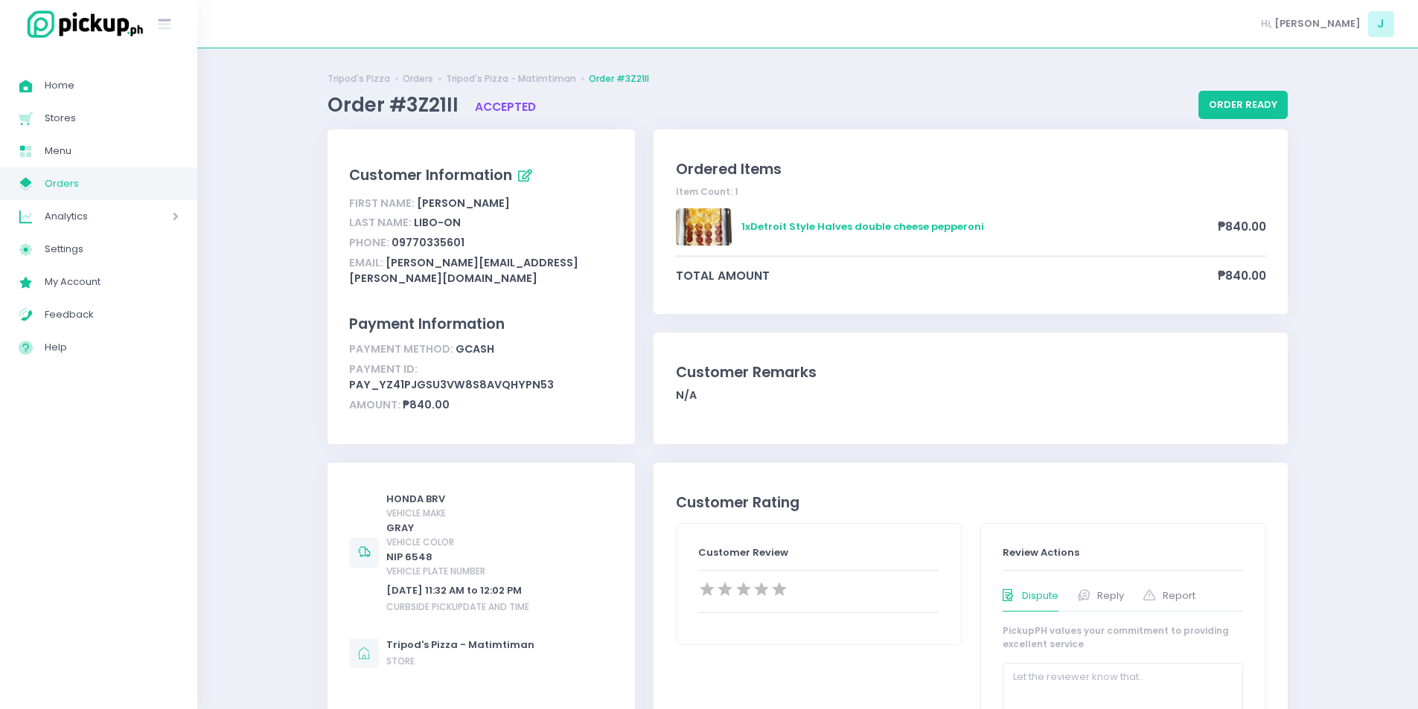
click at [102, 176] on span "Orders" at bounding box center [112, 183] width 134 height 19
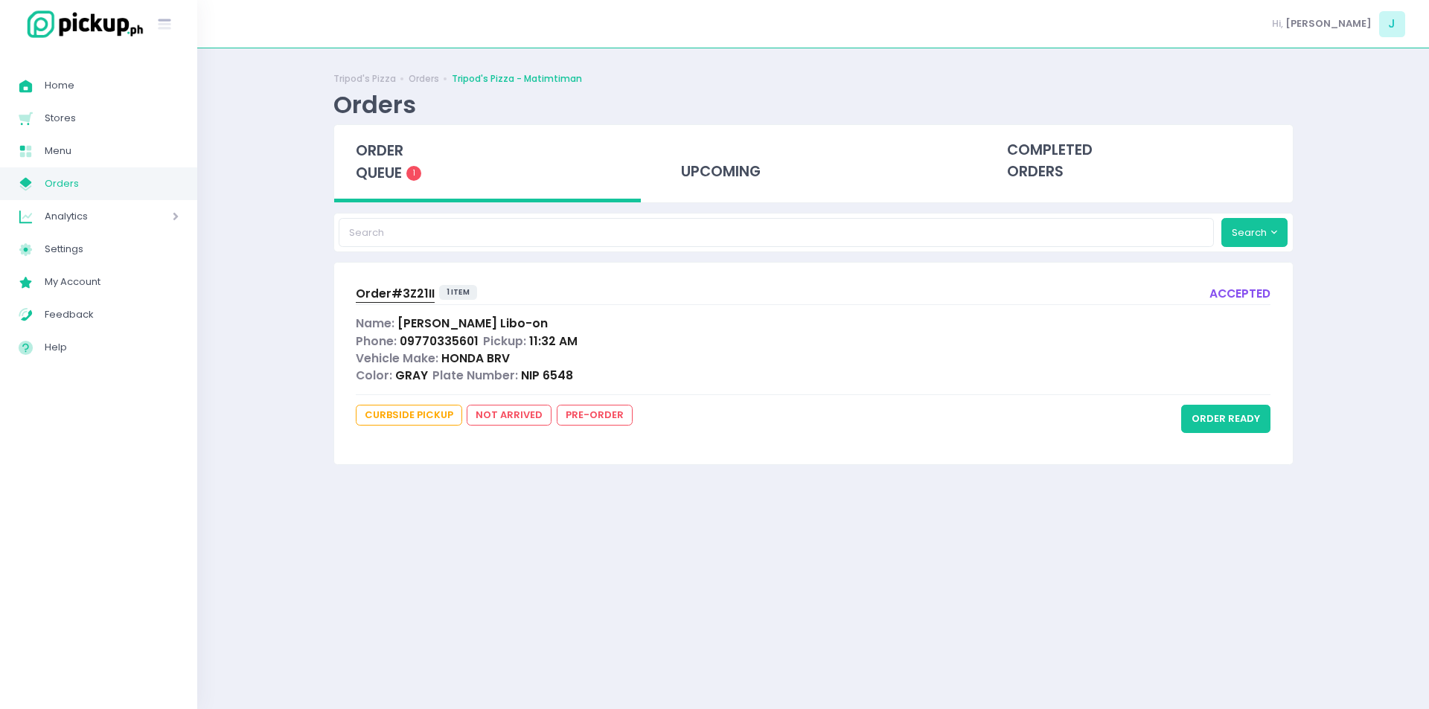
click at [383, 135] on div "order queue 1" at bounding box center [487, 163] width 307 height 77
click at [392, 174] on span "order queue" at bounding box center [380, 162] width 48 height 42
click at [357, 153] on span "order queue" at bounding box center [380, 162] width 48 height 42
click at [369, 151] on span "order queue" at bounding box center [380, 162] width 48 height 42
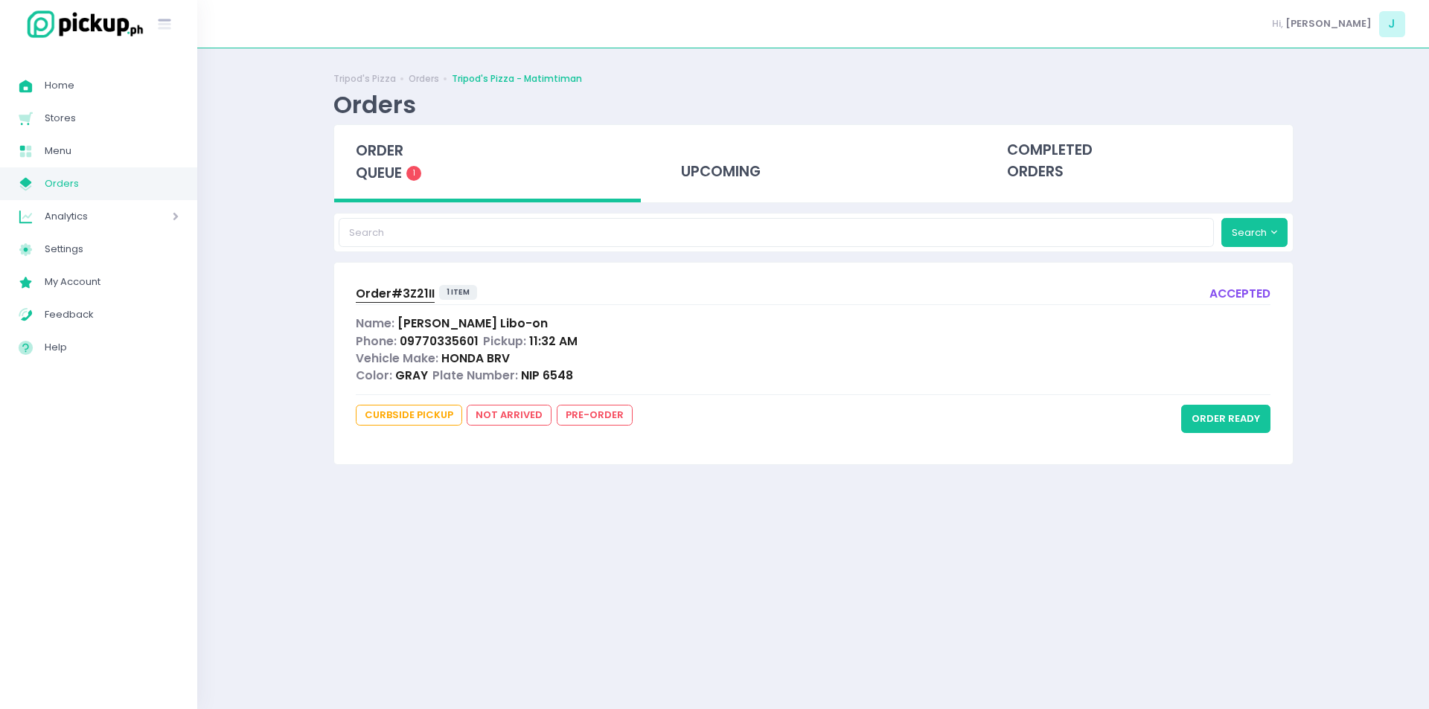
click at [369, 151] on span "order queue" at bounding box center [380, 162] width 48 height 42
click at [1228, 412] on button "order ready" at bounding box center [1225, 419] width 89 height 28
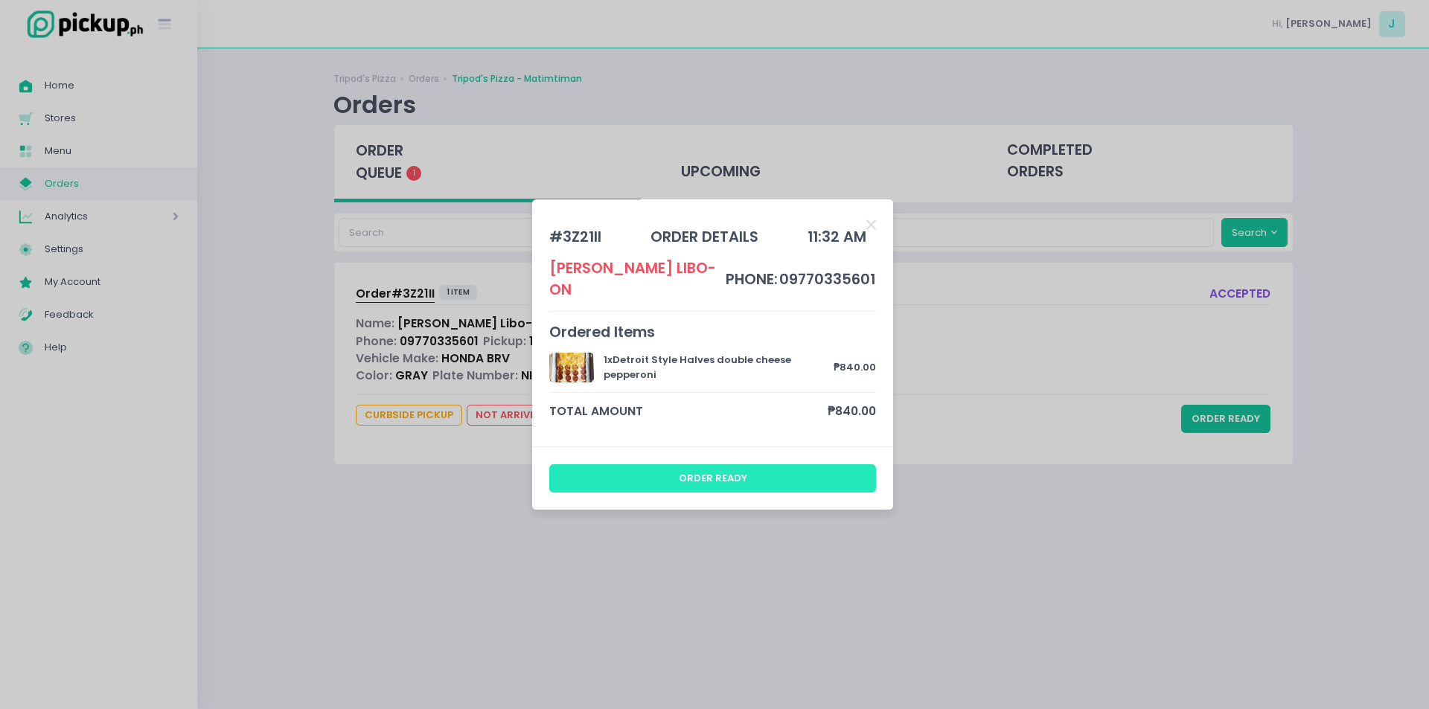
click at [762, 481] on button "order ready" at bounding box center [713, 479] width 328 height 28
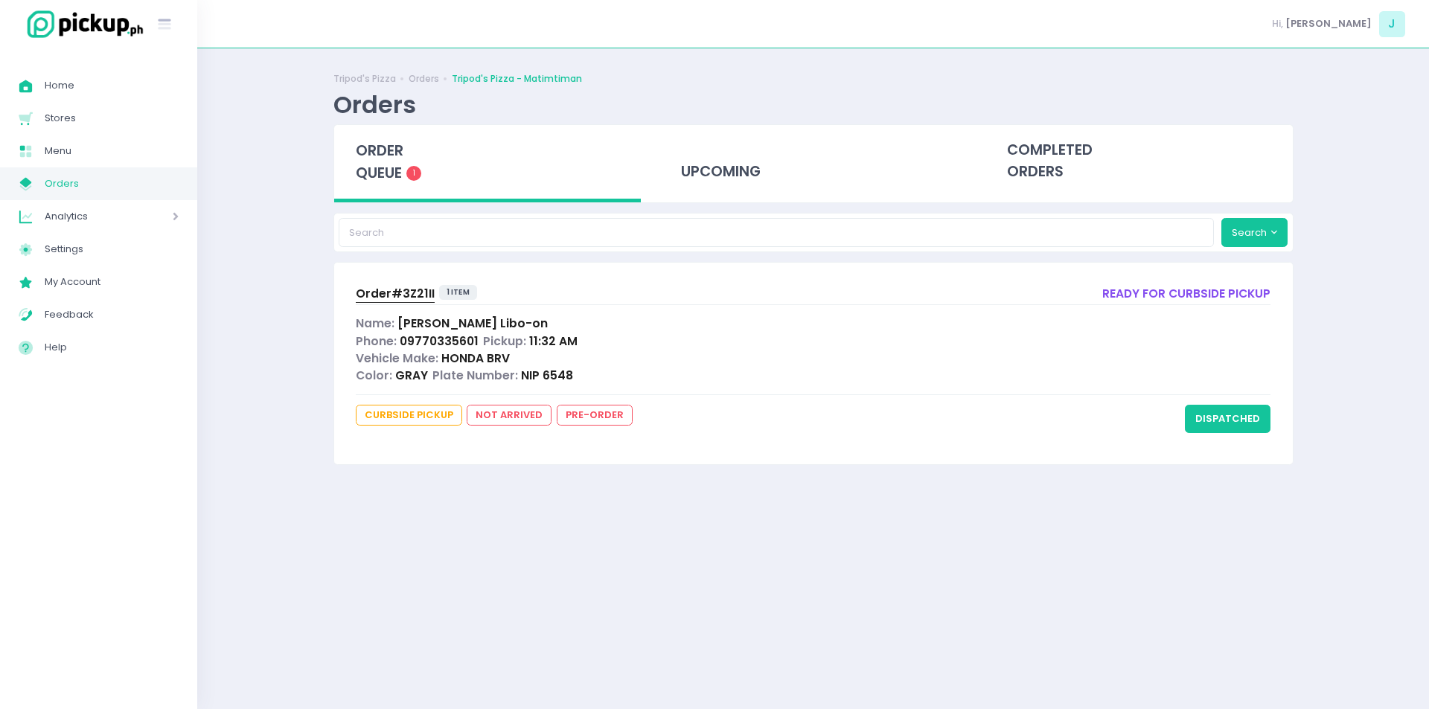
click at [282, 347] on div "Tripod's Pizza Orders Tripod's Pizza - Matimtiman Orders order queue 1 upcoming…" at bounding box center [813, 379] width 1232 height 624
click at [374, 171] on span "order queue" at bounding box center [380, 162] width 48 height 42
click at [1033, 161] on div "completed orders" at bounding box center [1139, 161] width 307 height 73
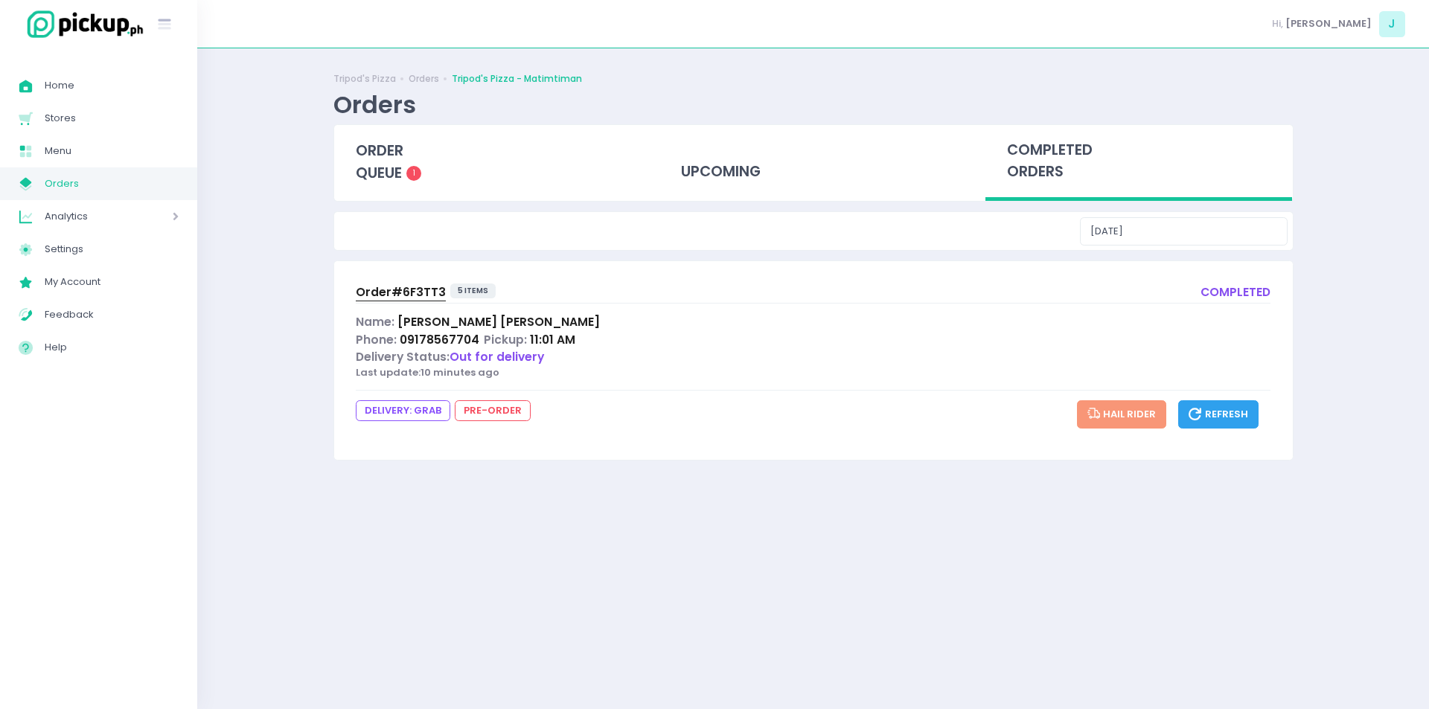
click at [412, 294] on span "Order# 6F3TT3" at bounding box center [401, 292] width 90 height 16
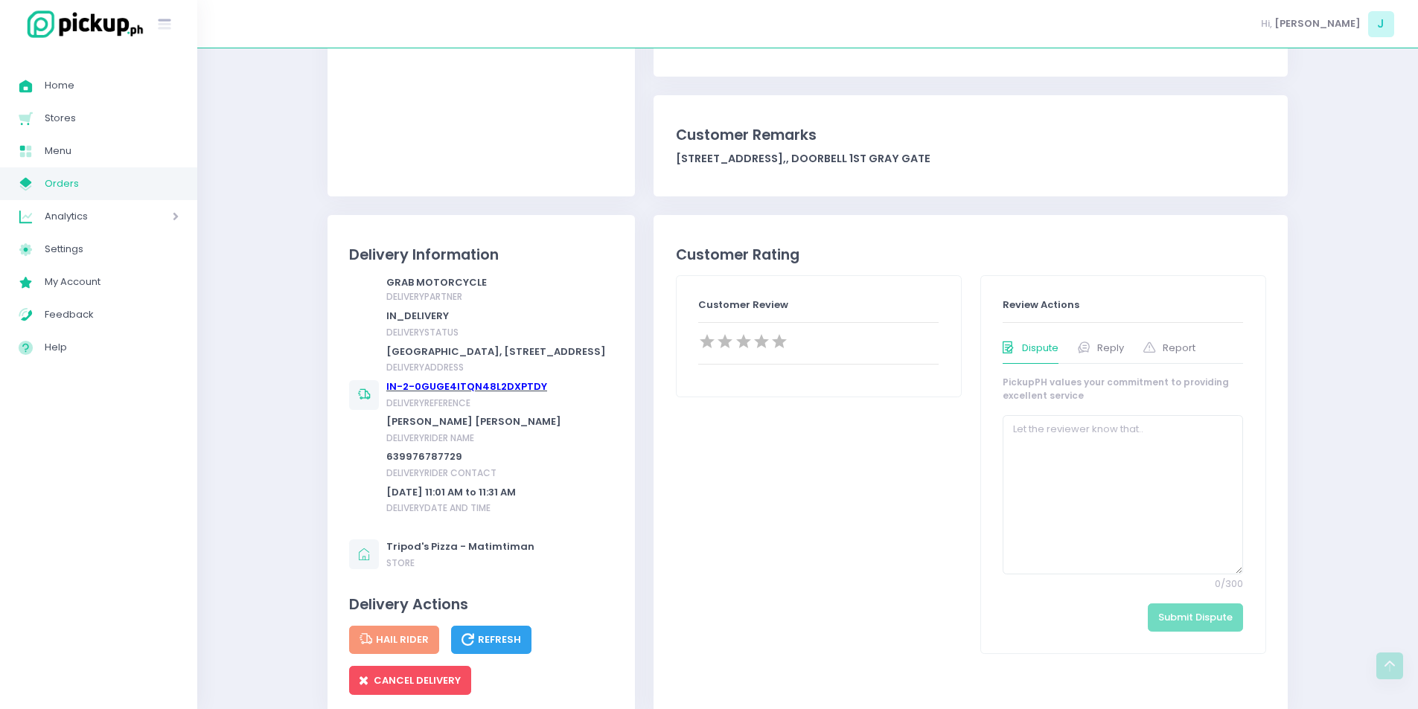
scroll to position [528, 0]
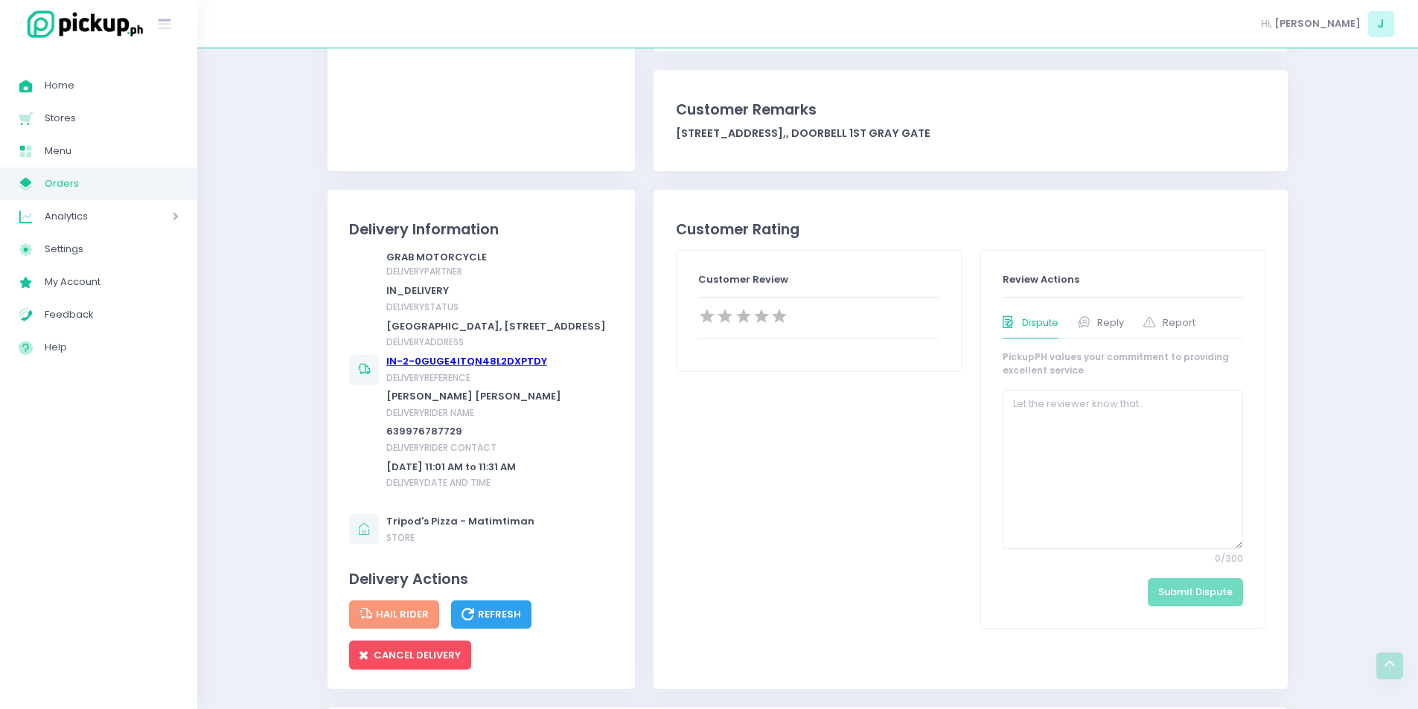
click at [467, 370] on div "GRAB MOTORCYCLE delivery partner IN_DELIVERY delivery status [GEOGRAPHIC_DATA],…" at bounding box center [496, 352] width 220 height 205
click at [467, 369] on link "IN-2-0GUGE4ITQN48L2DXPTDY" at bounding box center [466, 361] width 161 height 14
click at [455, 439] on div "639976787729" at bounding box center [496, 431] width 220 height 15
drag, startPoint x: 455, startPoint y: 450, endPoint x: 385, endPoint y: 449, distance: 70.0
click at [385, 449] on div "GRAB MOTORCYCLE delivery partner IN_DELIVERY delivery status [GEOGRAPHIC_DATA],…" at bounding box center [477, 370] width 257 height 240
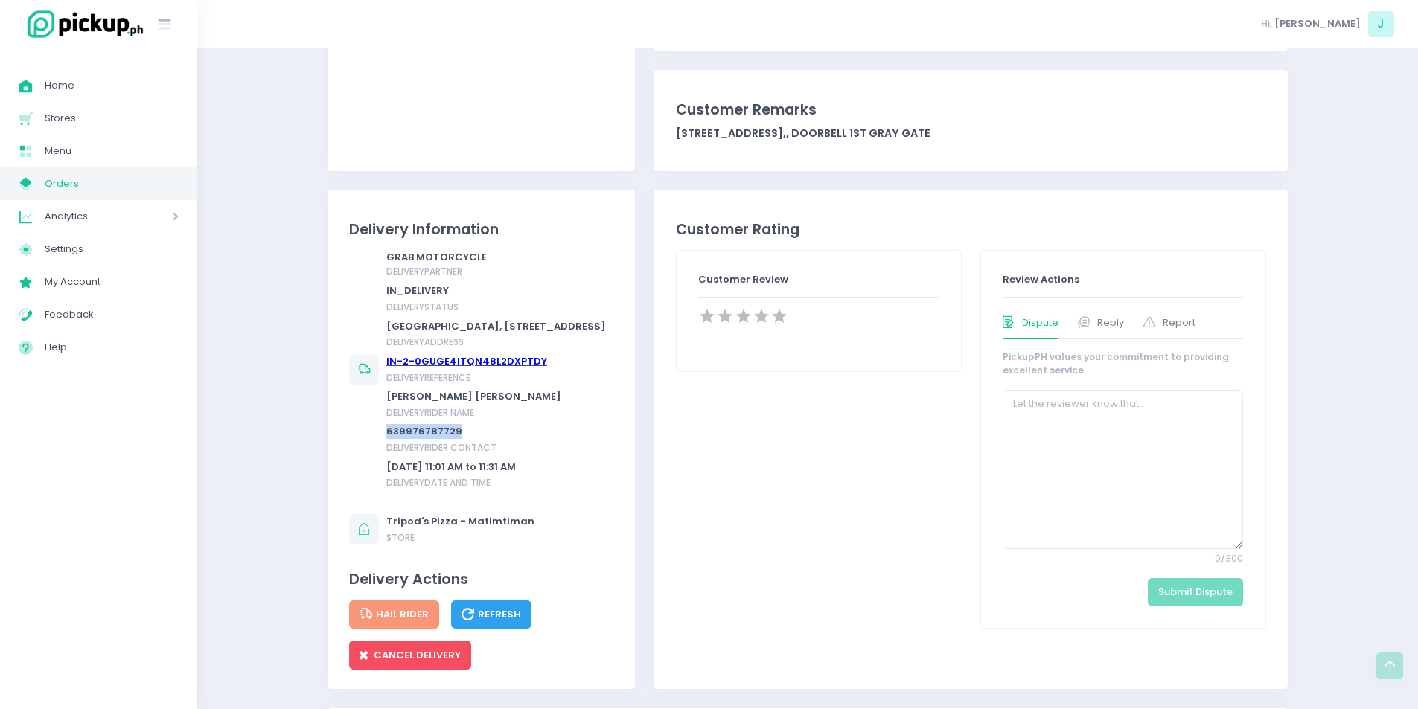
copy div "639976787729"
click at [287, 425] on div "Tripod's Pizza Orders Tripod's Pizza - Matimtiman Order #6F3TT3 Order #6F3TT3 c…" at bounding box center [807, 414] width 1221 height 1750
click at [677, 22] on div "Hi, [PERSON_NAME]" at bounding box center [807, 24] width 1221 height 48
click at [308, 374] on div "Tripod's Pizza Orders Tripod's Pizza - Matimtiman Order #6F3TT3 Order #6F3TT3 c…" at bounding box center [807, 414] width 1221 height 1750
click at [135, 192] on span "Orders" at bounding box center [112, 183] width 134 height 19
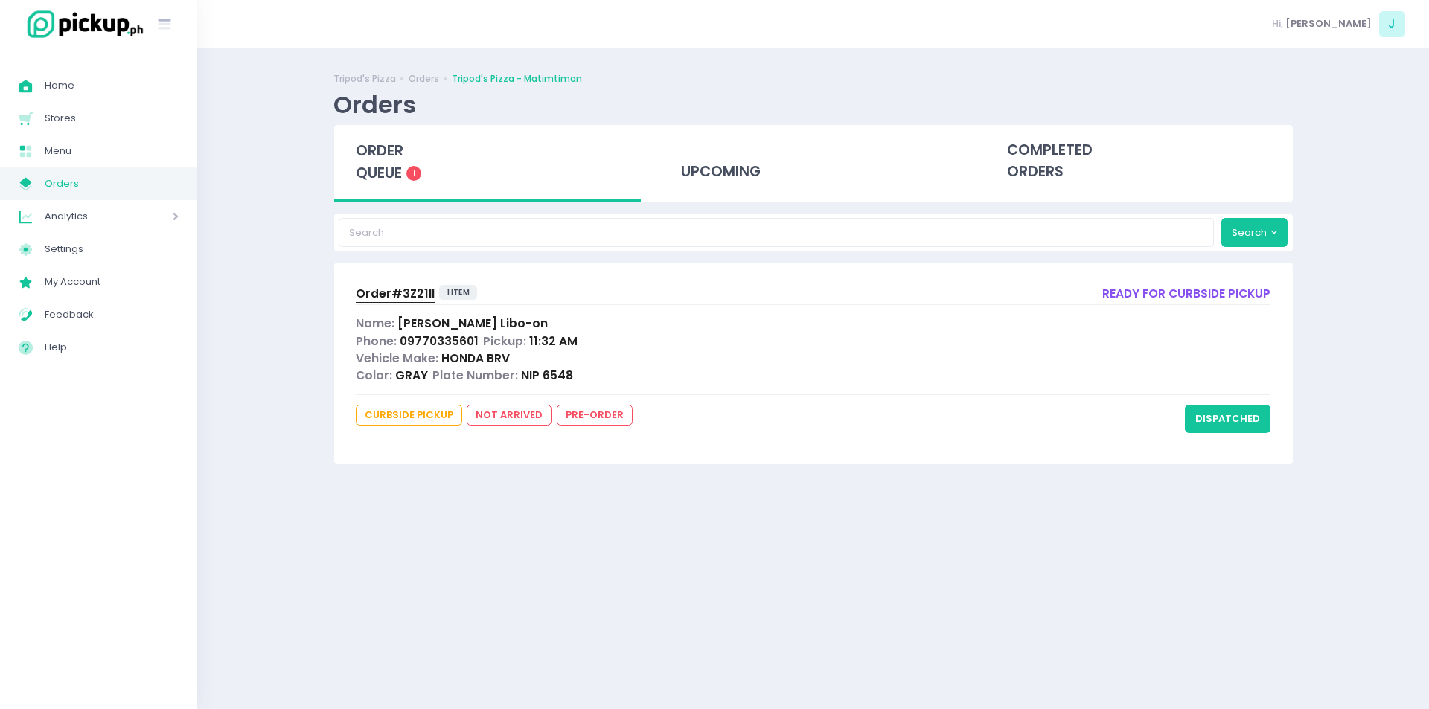
click at [395, 172] on span "order queue" at bounding box center [380, 162] width 48 height 42
click at [378, 166] on span "order queue" at bounding box center [380, 162] width 48 height 42
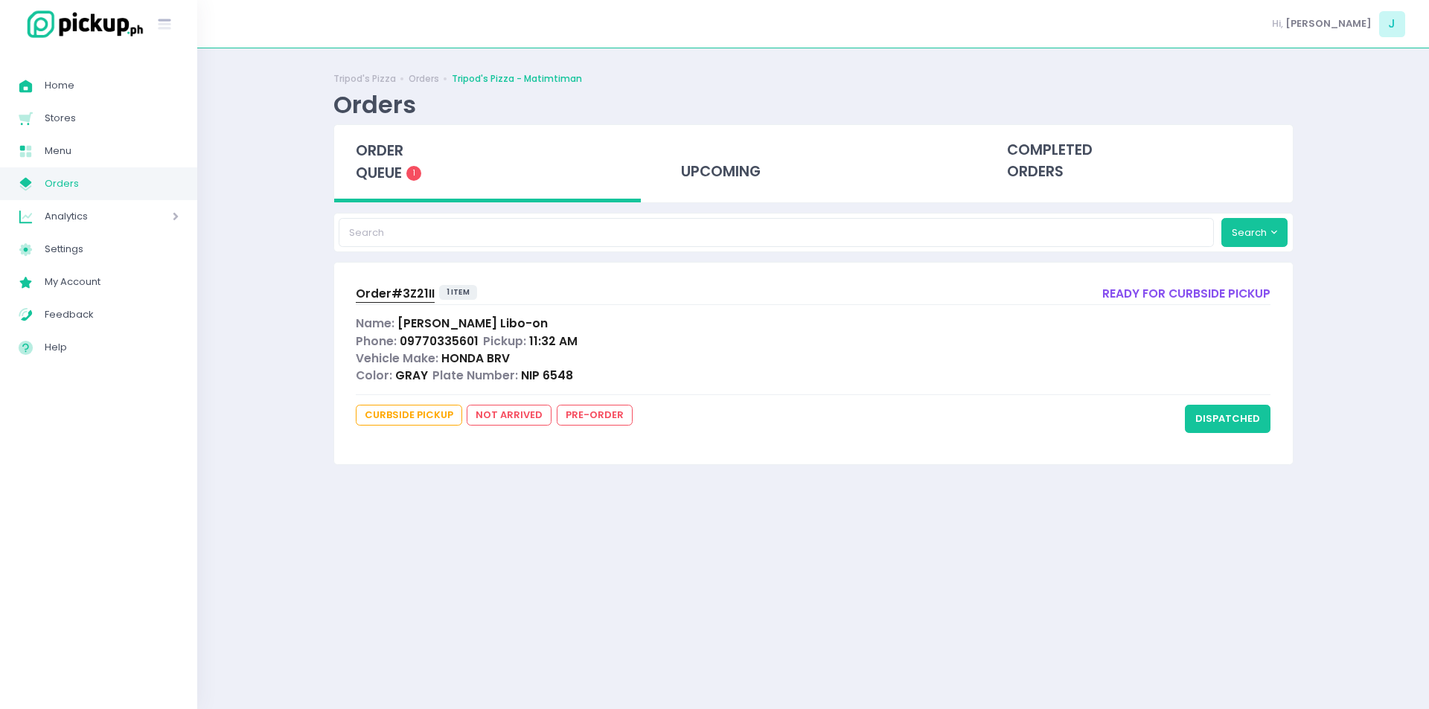
click at [395, 168] on span "order queue" at bounding box center [380, 162] width 48 height 42
click at [407, 174] on div "order queue 1" at bounding box center [487, 163] width 307 height 77
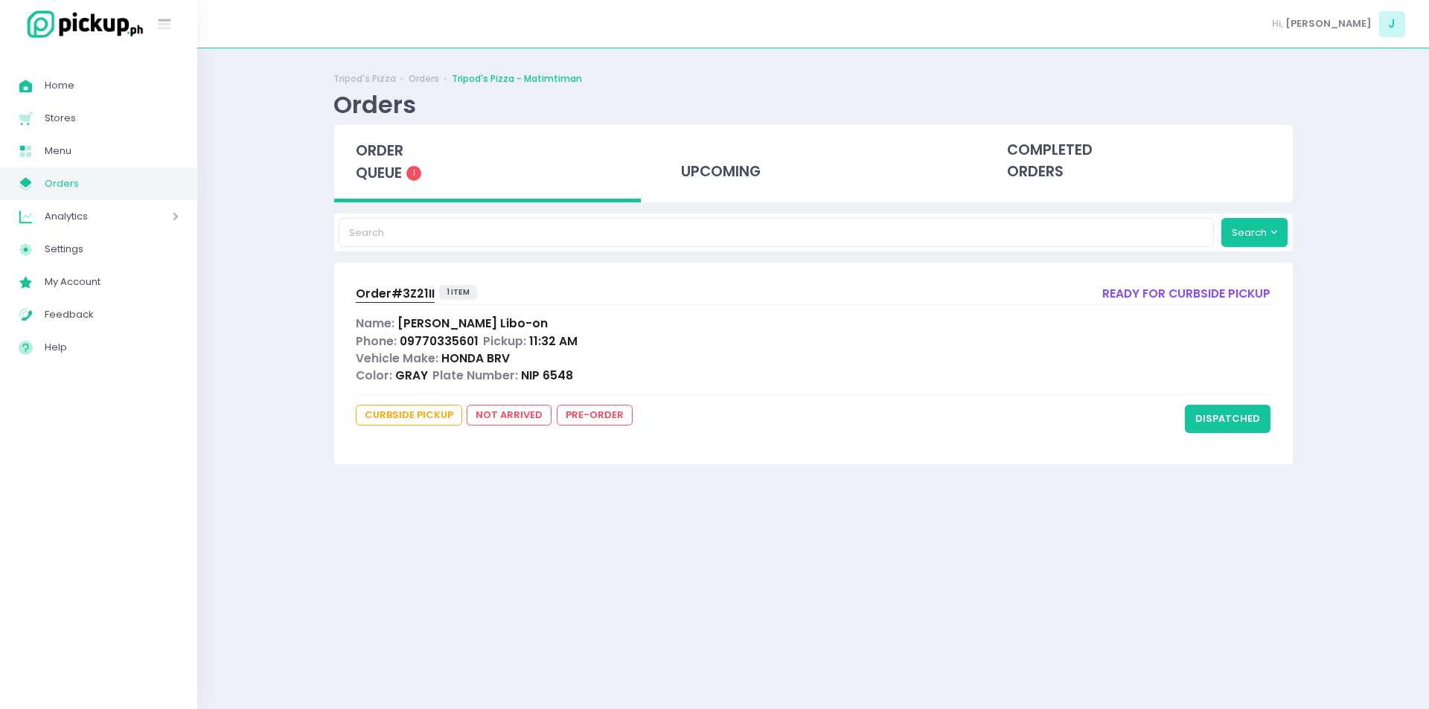
click at [407, 174] on div "order queue 1" at bounding box center [487, 163] width 307 height 77
click at [382, 154] on span "order queue" at bounding box center [380, 162] width 48 height 42
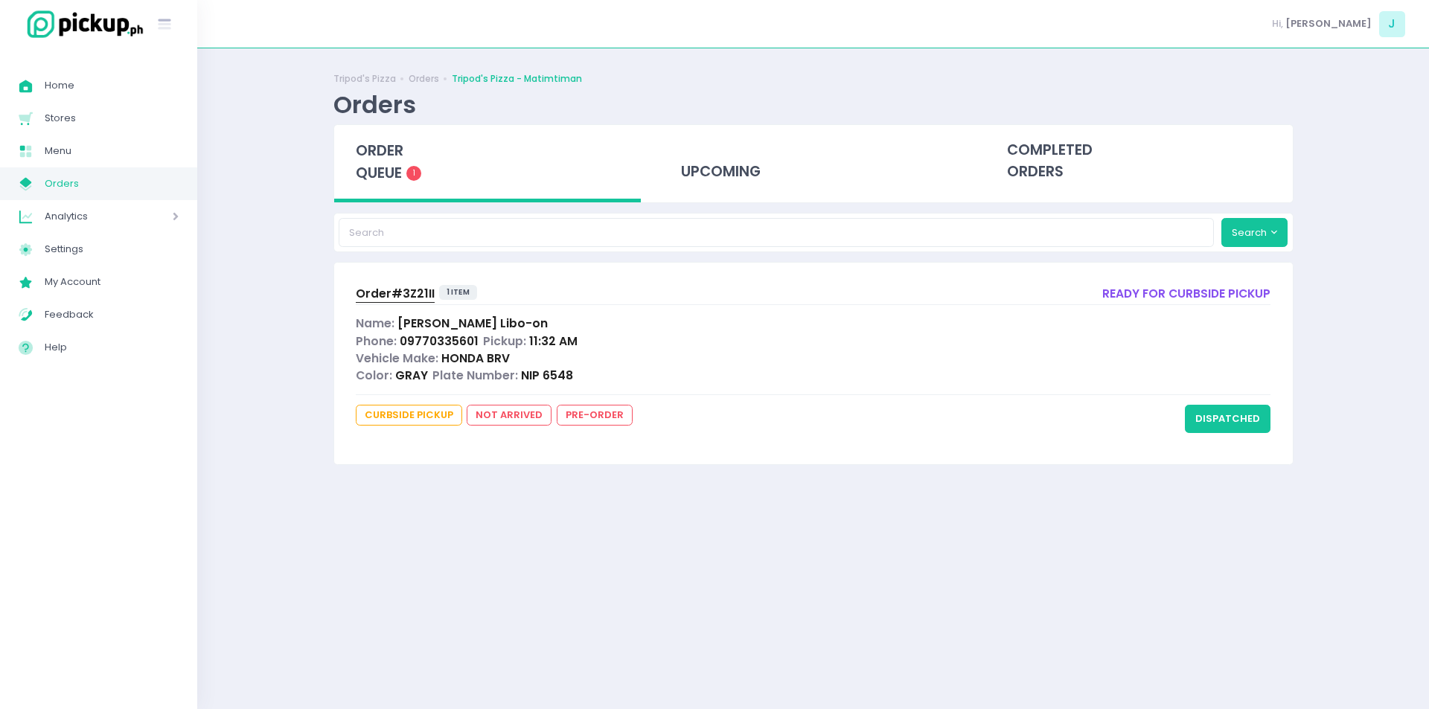
click at [382, 154] on span "order queue" at bounding box center [380, 162] width 48 height 42
click at [379, 170] on span "order queue" at bounding box center [380, 162] width 48 height 42
click at [394, 182] on span "order queue" at bounding box center [380, 162] width 48 height 42
click at [381, 157] on span "order queue" at bounding box center [380, 162] width 48 height 42
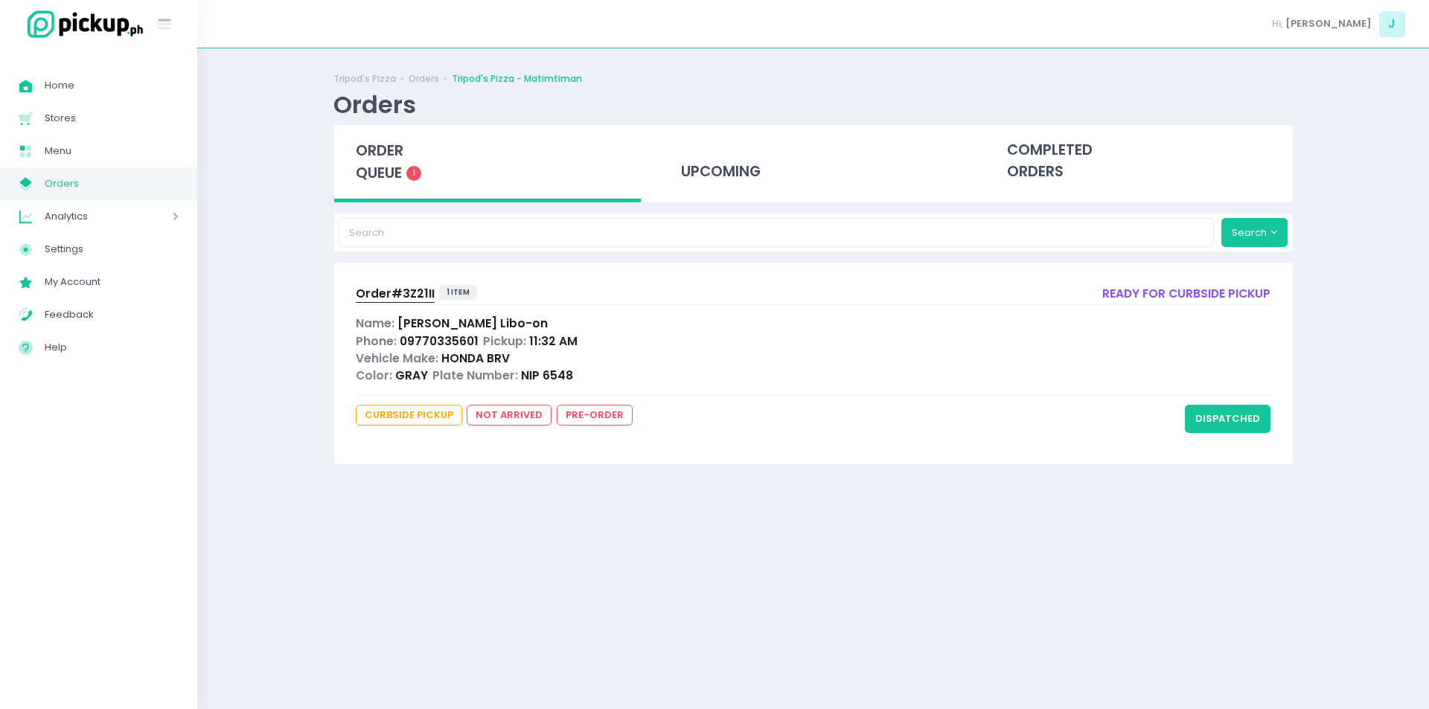
click at [381, 157] on span "order queue" at bounding box center [380, 162] width 48 height 42
click at [393, 173] on span "order queue" at bounding box center [380, 162] width 48 height 42
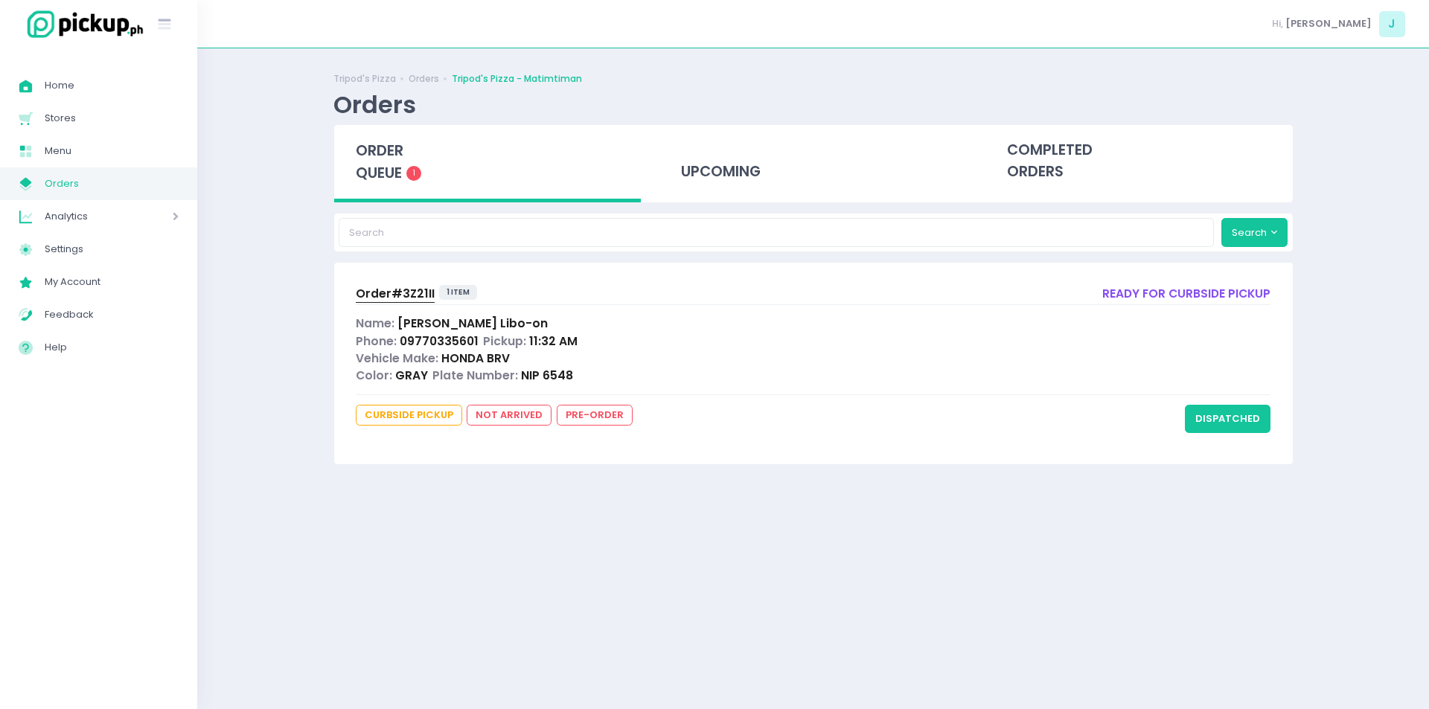
click at [393, 173] on span "order queue" at bounding box center [380, 162] width 48 height 42
click at [401, 160] on span "order queue" at bounding box center [380, 162] width 48 height 42
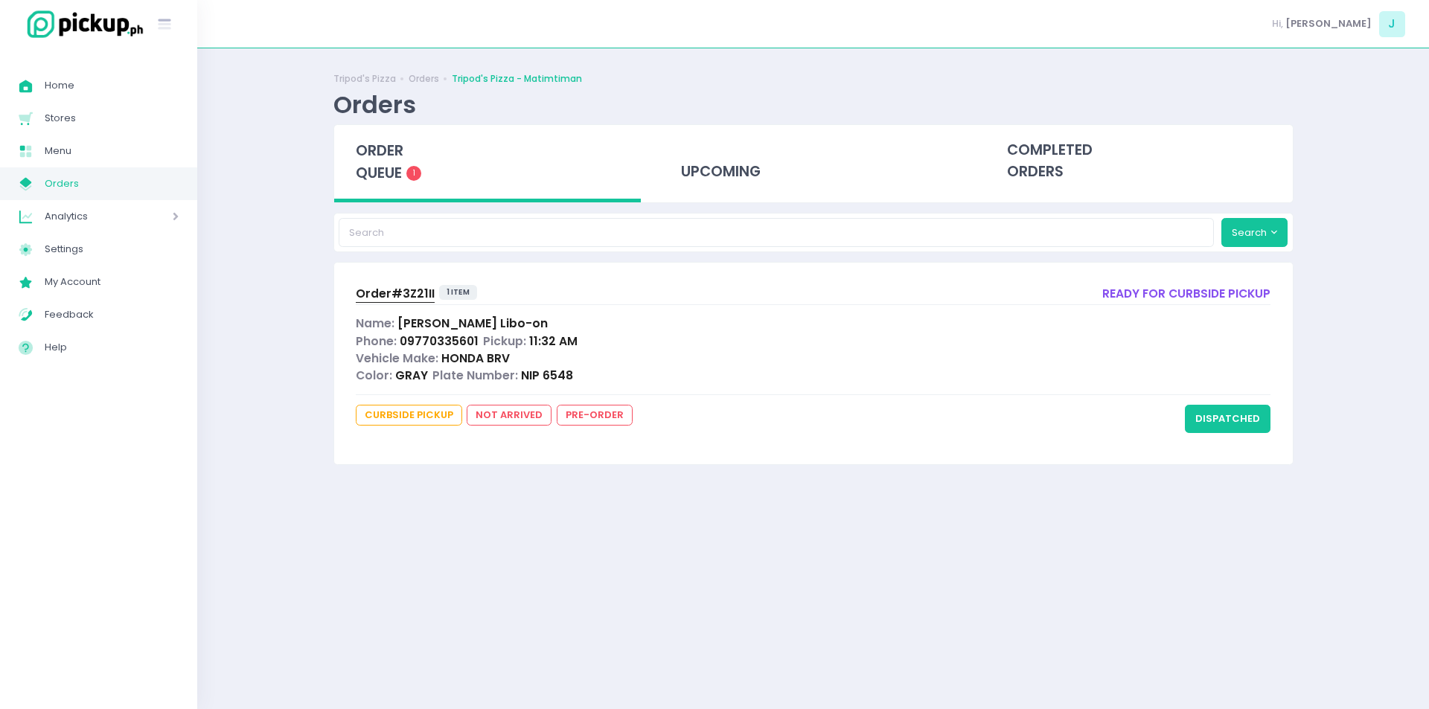
click at [376, 152] on span "order queue" at bounding box center [380, 162] width 48 height 42
click at [386, 168] on span "order queue" at bounding box center [380, 162] width 48 height 42
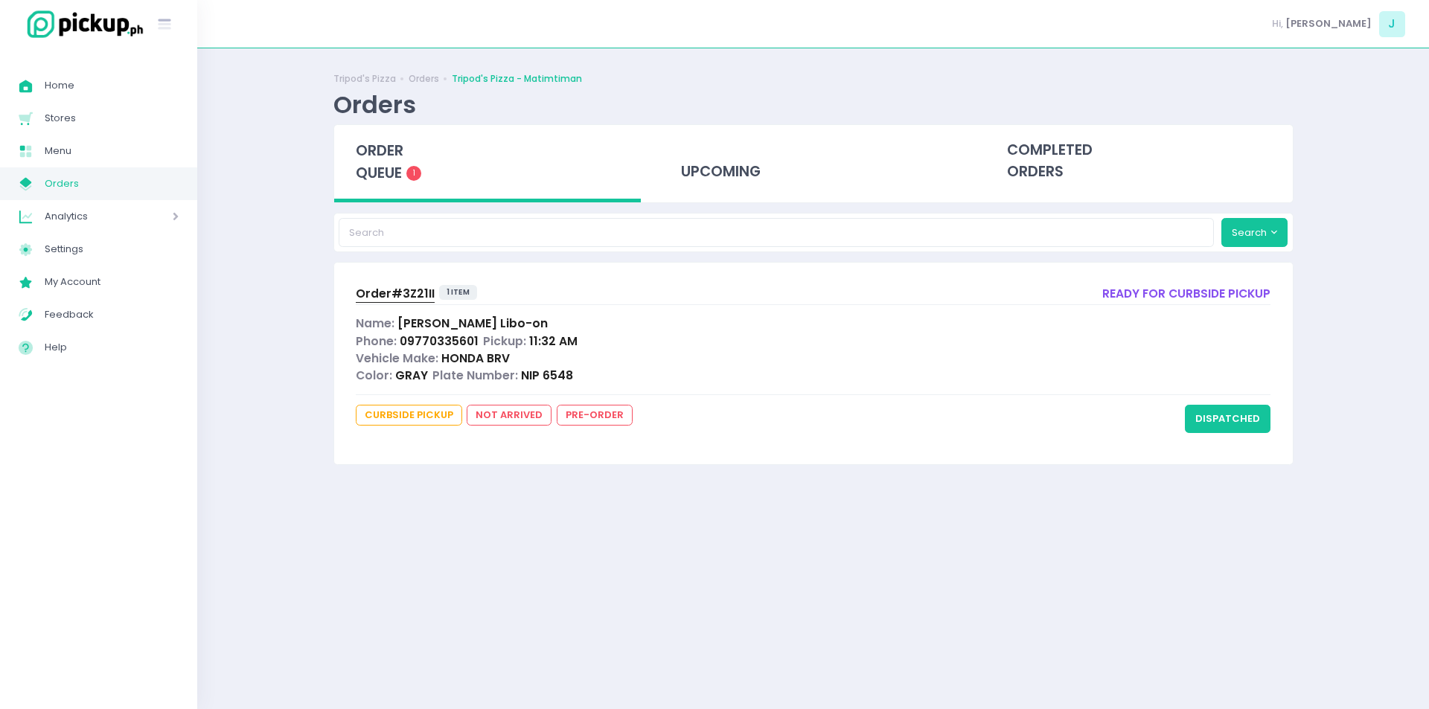
click at [386, 168] on span "order queue" at bounding box center [380, 162] width 48 height 42
click at [374, 148] on span "order queue" at bounding box center [380, 162] width 48 height 42
click at [385, 135] on div "order queue 1" at bounding box center [487, 163] width 307 height 77
click at [384, 147] on span "order queue" at bounding box center [380, 162] width 48 height 42
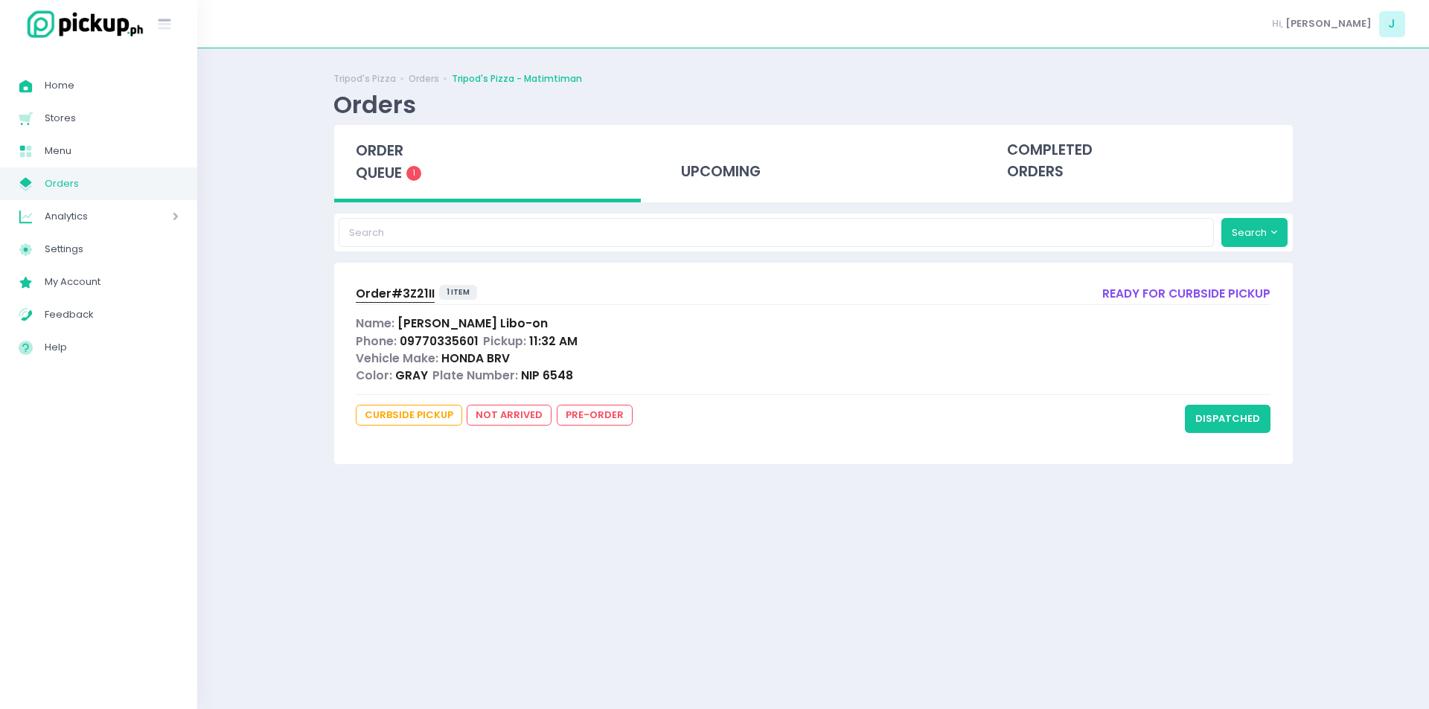
click at [384, 147] on span "order queue" at bounding box center [380, 162] width 48 height 42
click at [380, 179] on span "order queue" at bounding box center [380, 162] width 48 height 42
click at [395, 175] on span "order queue" at bounding box center [380, 162] width 48 height 42
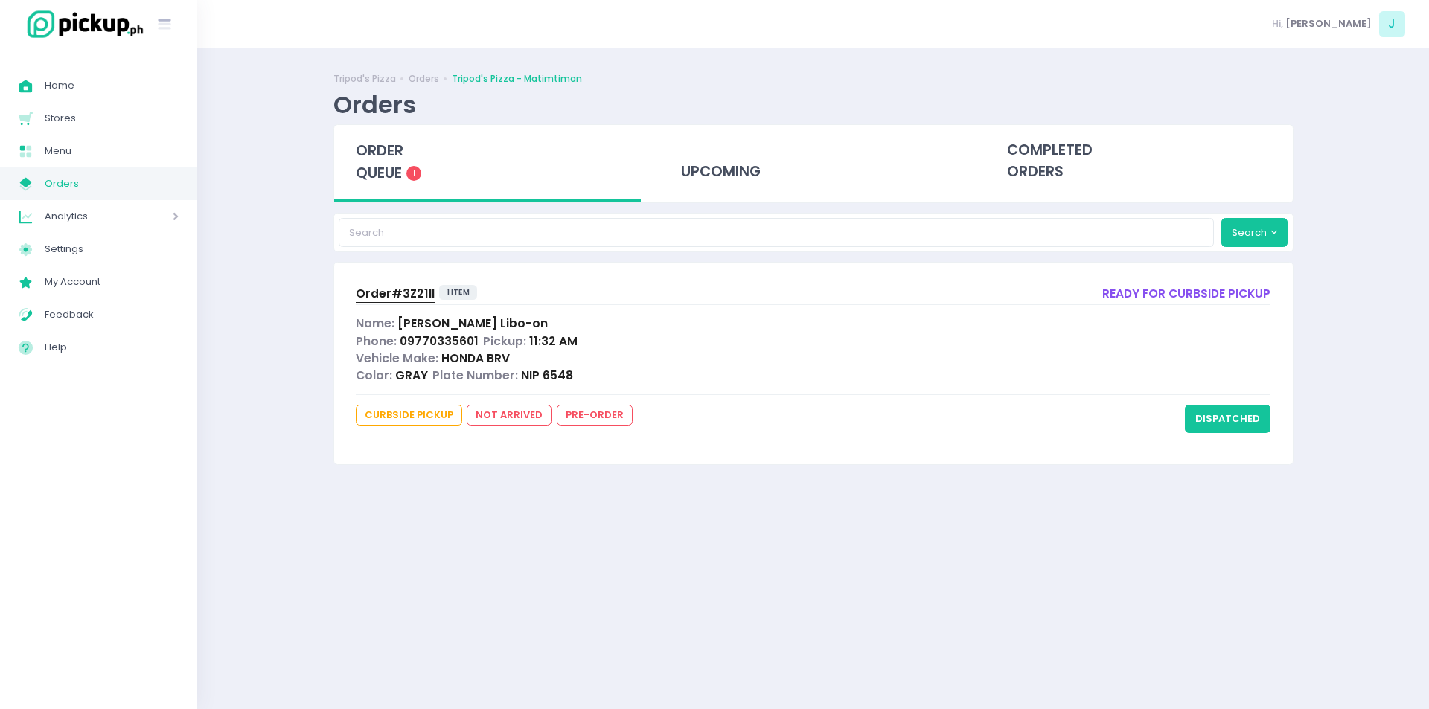
click at [387, 185] on div "order queue 1" at bounding box center [487, 163] width 307 height 77
click at [383, 143] on span "order queue" at bounding box center [380, 162] width 48 height 42
click at [395, 170] on span "order queue" at bounding box center [380, 162] width 48 height 42
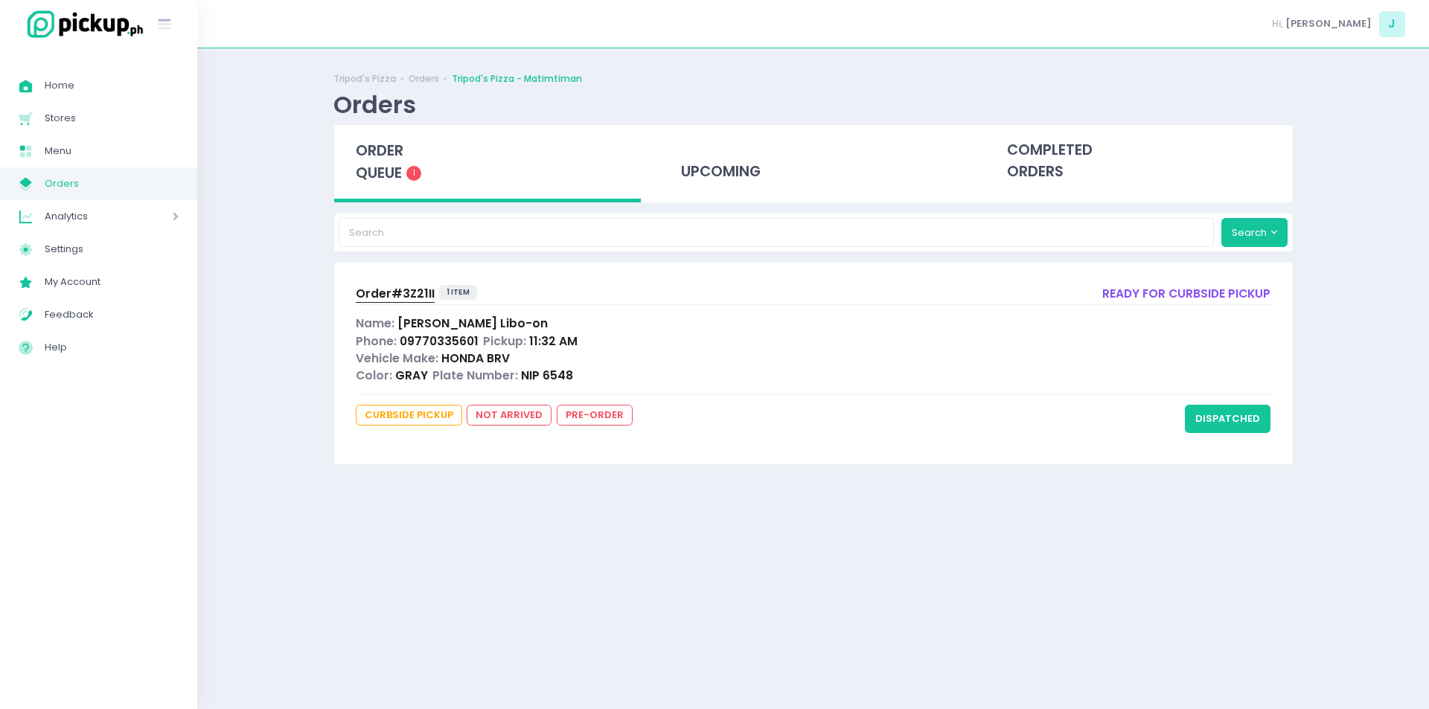
click at [395, 170] on span "order queue" at bounding box center [380, 162] width 48 height 42
click at [392, 153] on span "order queue" at bounding box center [380, 162] width 48 height 42
click at [1265, 409] on button "dispatched" at bounding box center [1228, 419] width 86 height 28
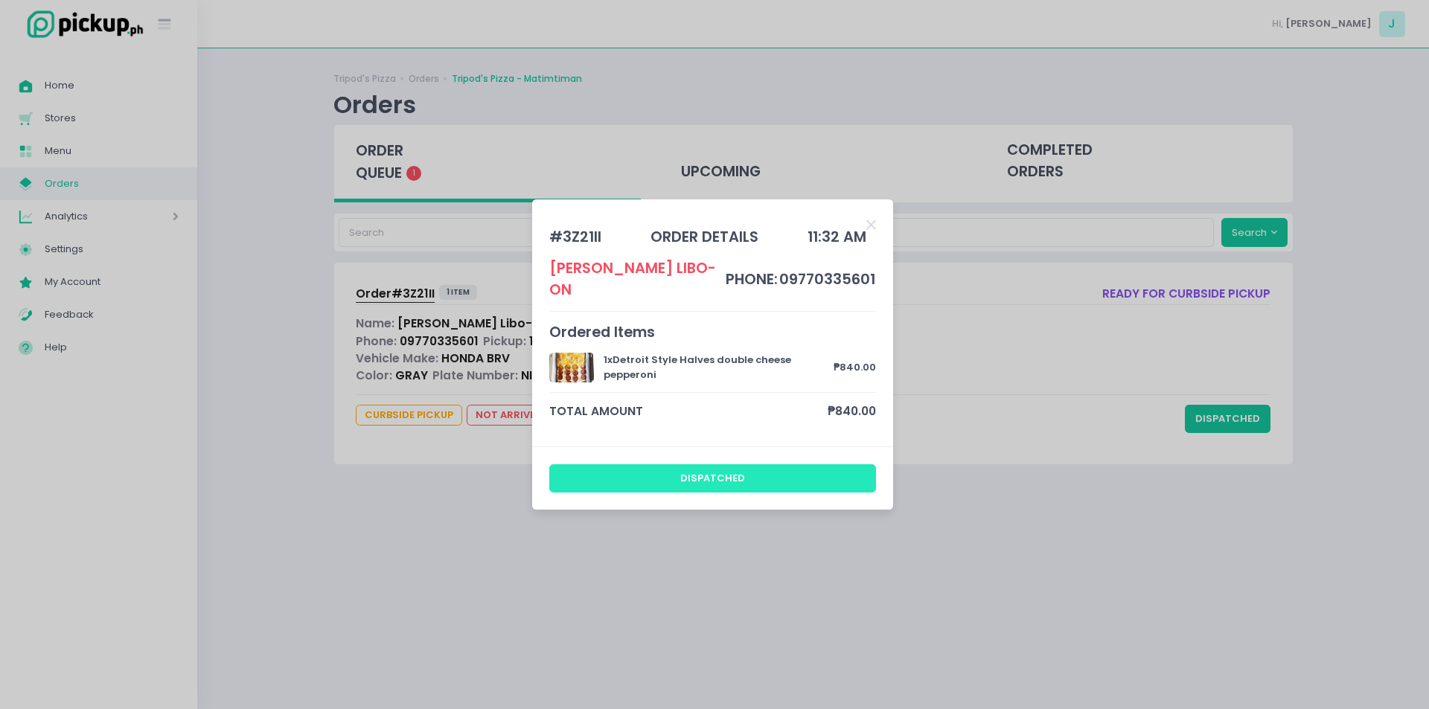
click at [724, 465] on button "dispatched" at bounding box center [713, 479] width 328 height 28
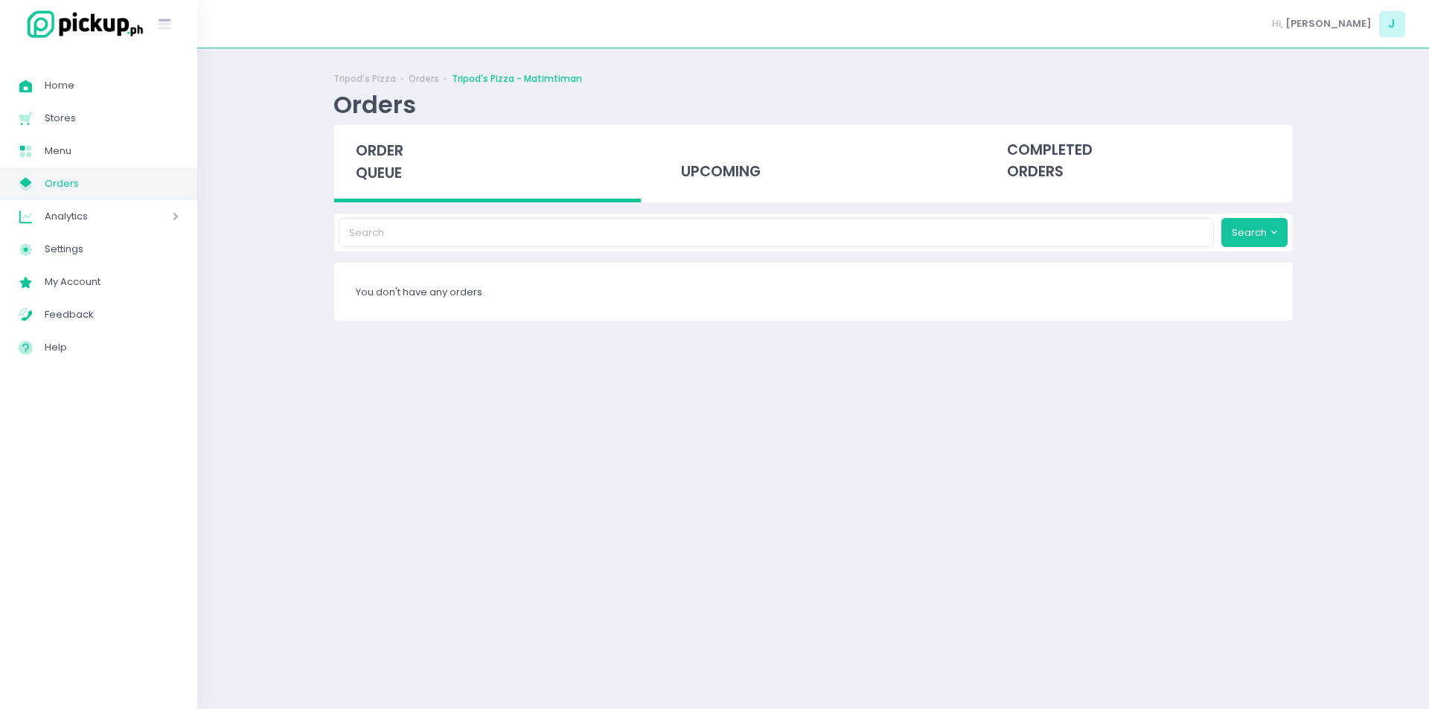
click at [388, 170] on span "order queue" at bounding box center [380, 162] width 48 height 42
click at [369, 164] on span "order queue" at bounding box center [380, 162] width 48 height 42
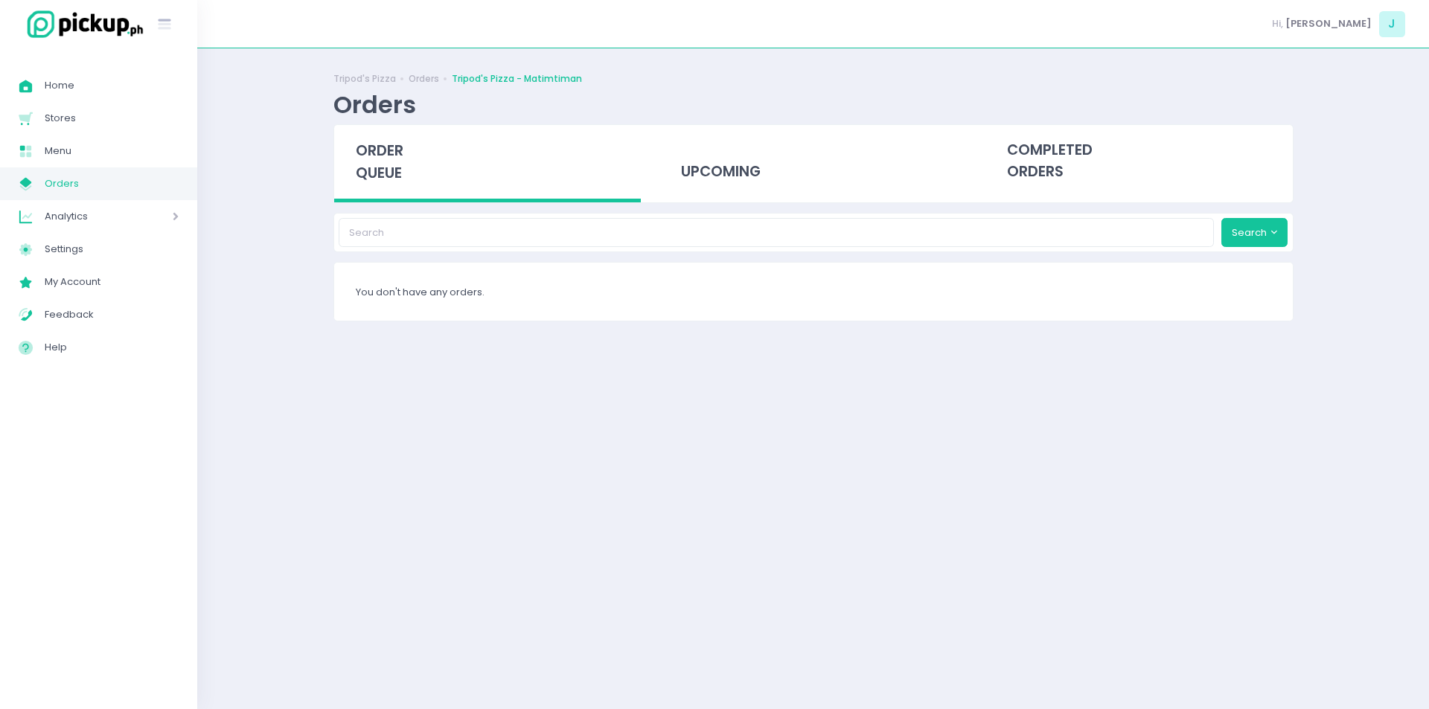
click at [381, 140] on div "order queue" at bounding box center [487, 163] width 307 height 77
click at [380, 138] on div "order queue" at bounding box center [487, 163] width 307 height 77
click at [378, 183] on span "order queue" at bounding box center [380, 162] width 48 height 42
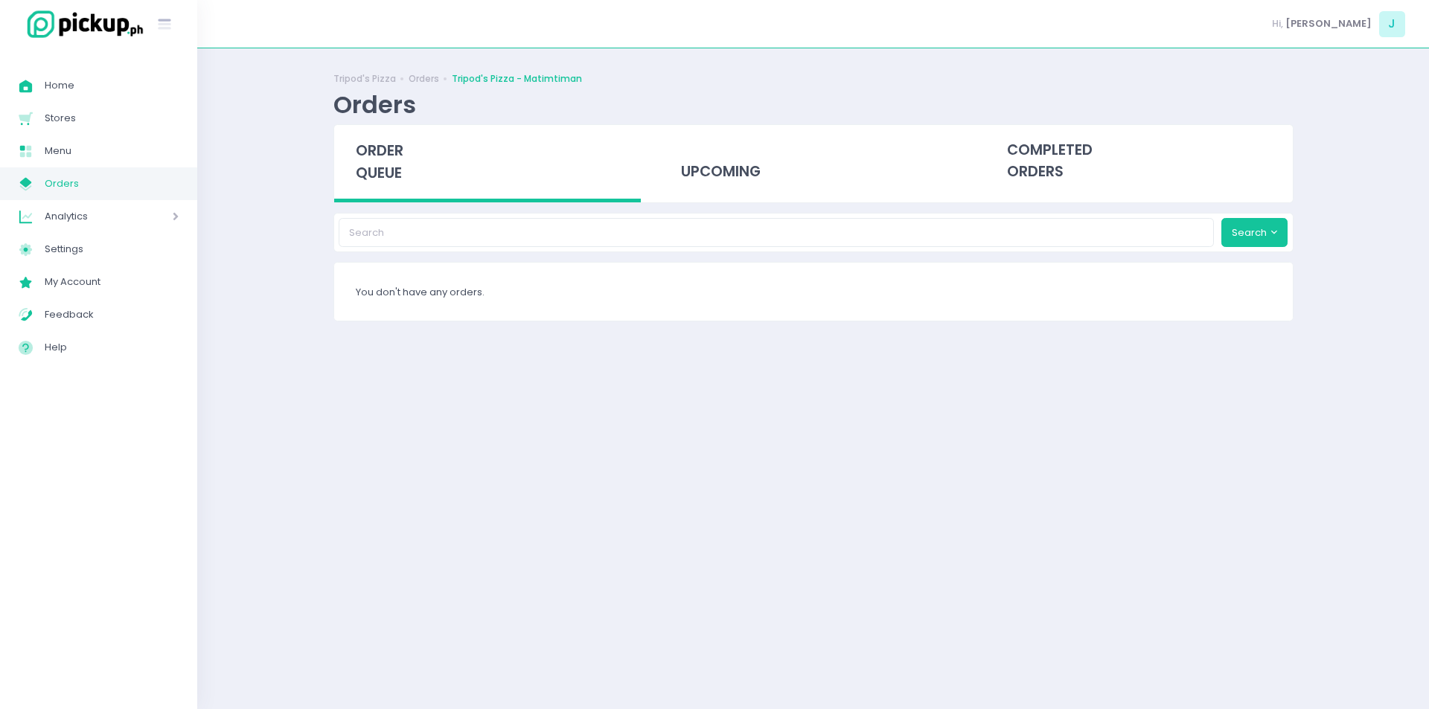
click at [380, 173] on span "order queue" at bounding box center [380, 162] width 48 height 42
click at [377, 180] on span "order queue" at bounding box center [380, 162] width 48 height 42
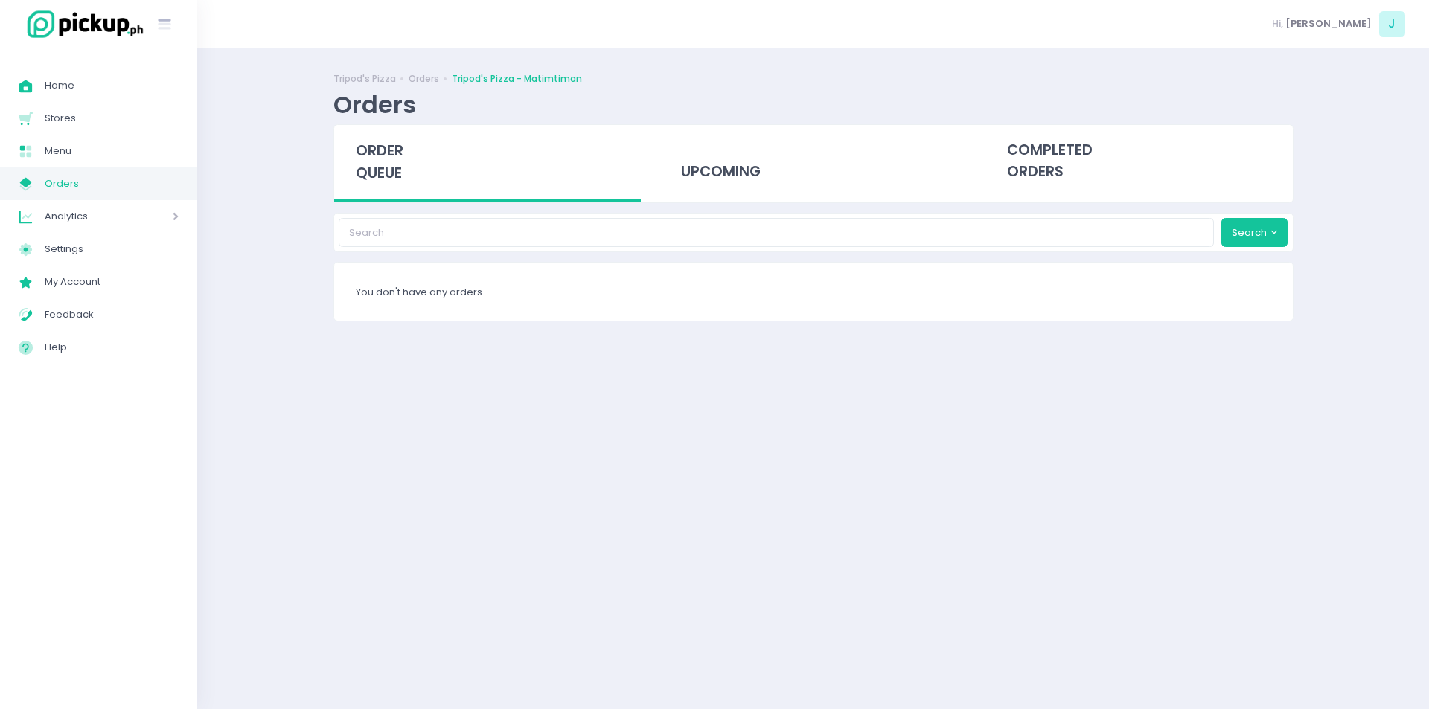
click at [377, 180] on span "order queue" at bounding box center [380, 162] width 48 height 42
click at [401, 166] on span "order queue" at bounding box center [380, 162] width 48 height 42
click at [354, 138] on div "order queue" at bounding box center [487, 163] width 307 height 77
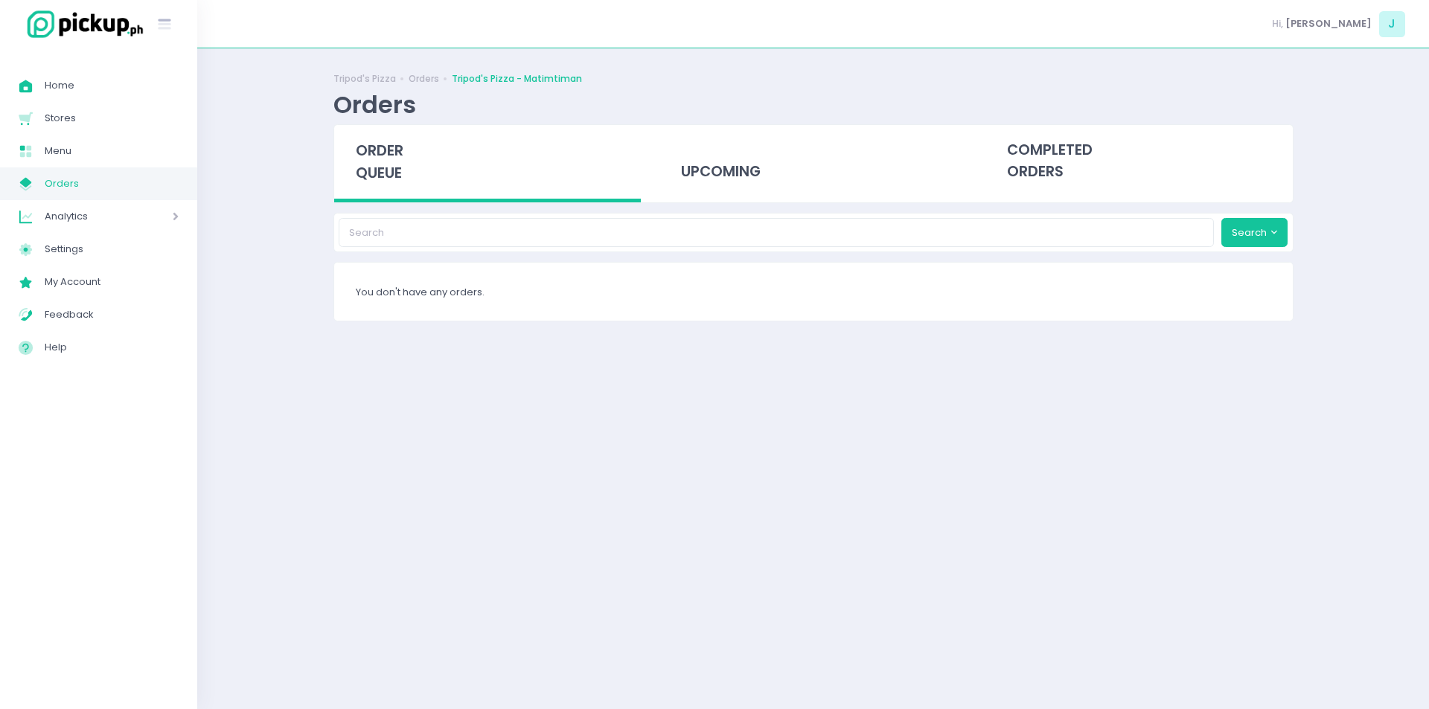
click at [354, 138] on div "order queue" at bounding box center [487, 163] width 307 height 77
click at [366, 168] on span "order queue" at bounding box center [380, 162] width 48 height 42
click at [401, 158] on span "order queue" at bounding box center [380, 162] width 48 height 42
click at [377, 156] on span "order queue" at bounding box center [380, 162] width 48 height 42
click at [398, 146] on span "order queue" at bounding box center [380, 162] width 48 height 42
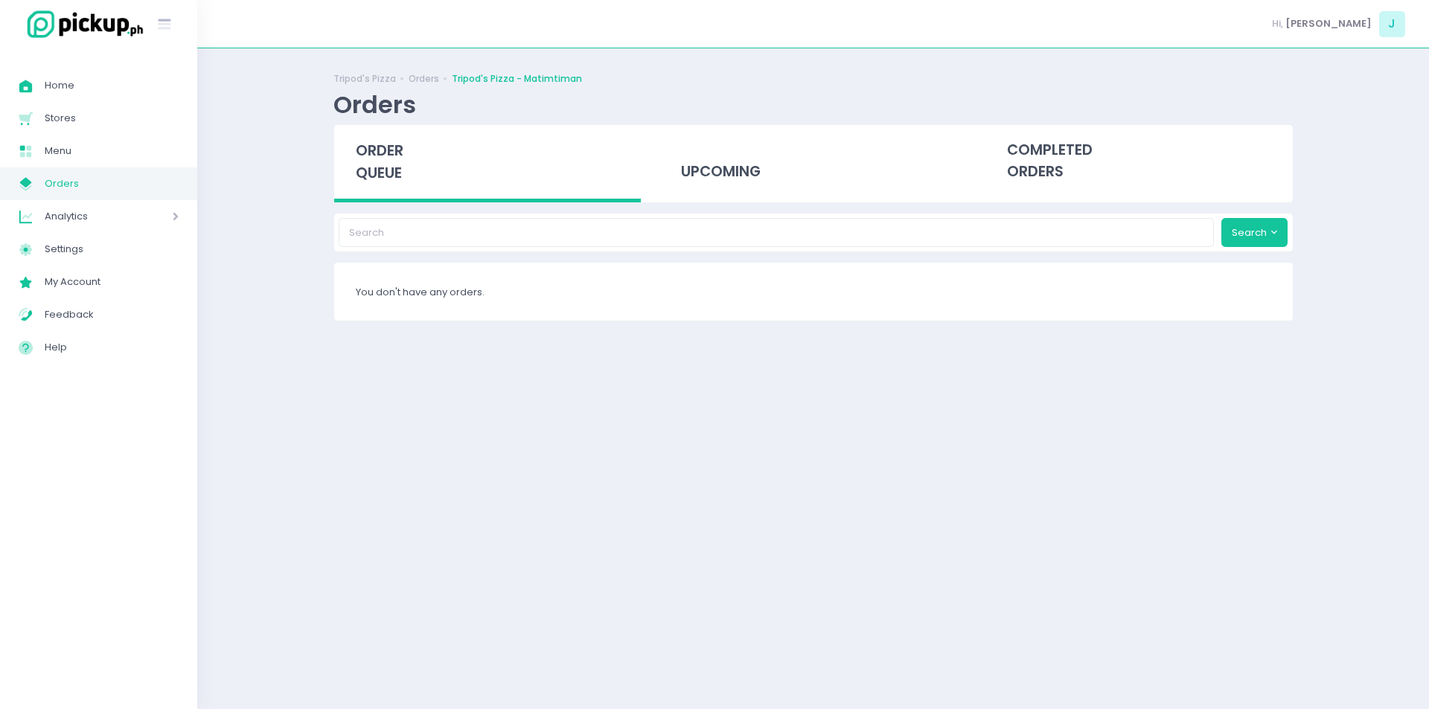
click at [398, 146] on span "order queue" at bounding box center [380, 162] width 48 height 42
click at [377, 182] on span "order queue" at bounding box center [380, 162] width 48 height 42
click at [382, 182] on span "order queue" at bounding box center [380, 162] width 48 height 42
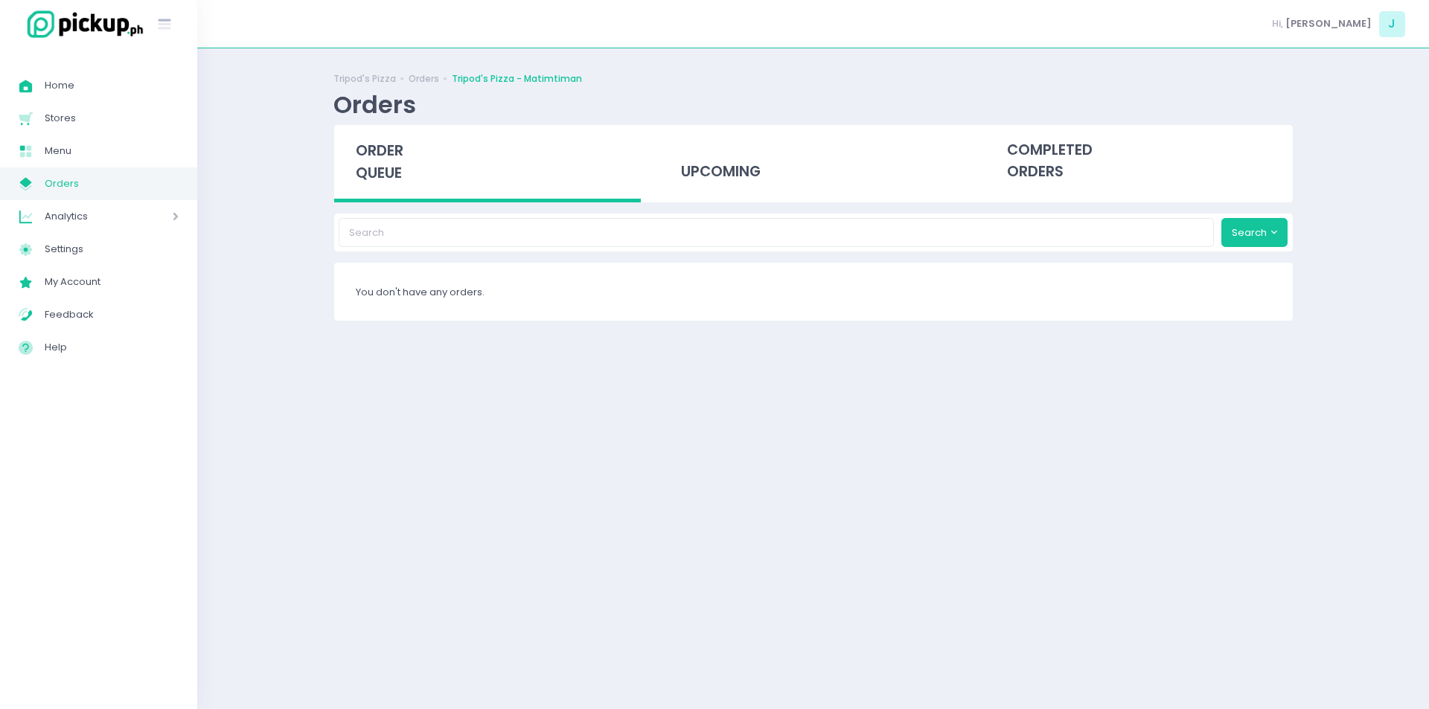
click at [374, 138] on div "order queue" at bounding box center [487, 163] width 307 height 77
click at [376, 151] on span "order queue" at bounding box center [380, 162] width 48 height 42
click at [371, 150] on span "order queue" at bounding box center [380, 162] width 48 height 42
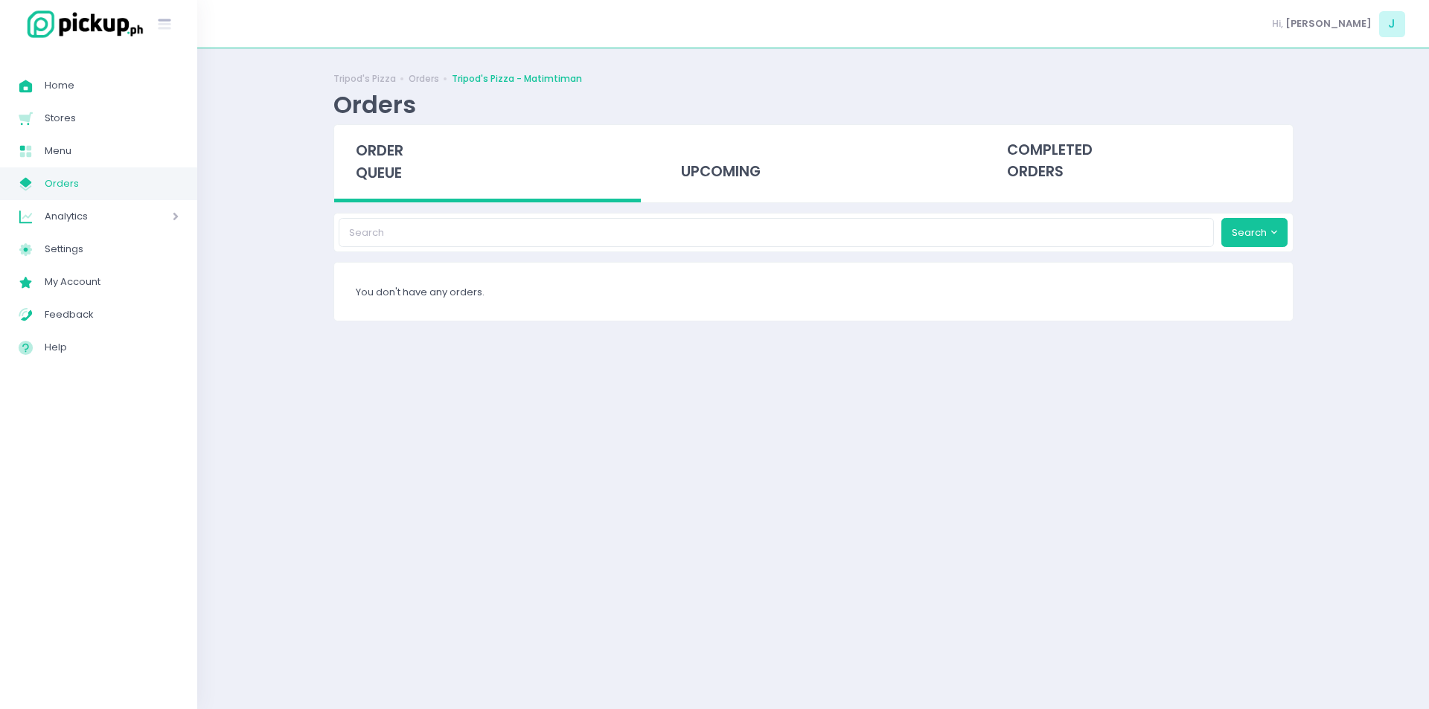
click at [371, 150] on span "order queue" at bounding box center [380, 162] width 48 height 42
click at [371, 144] on span "order queue" at bounding box center [380, 162] width 48 height 42
click at [385, 153] on span "order queue" at bounding box center [380, 162] width 48 height 42
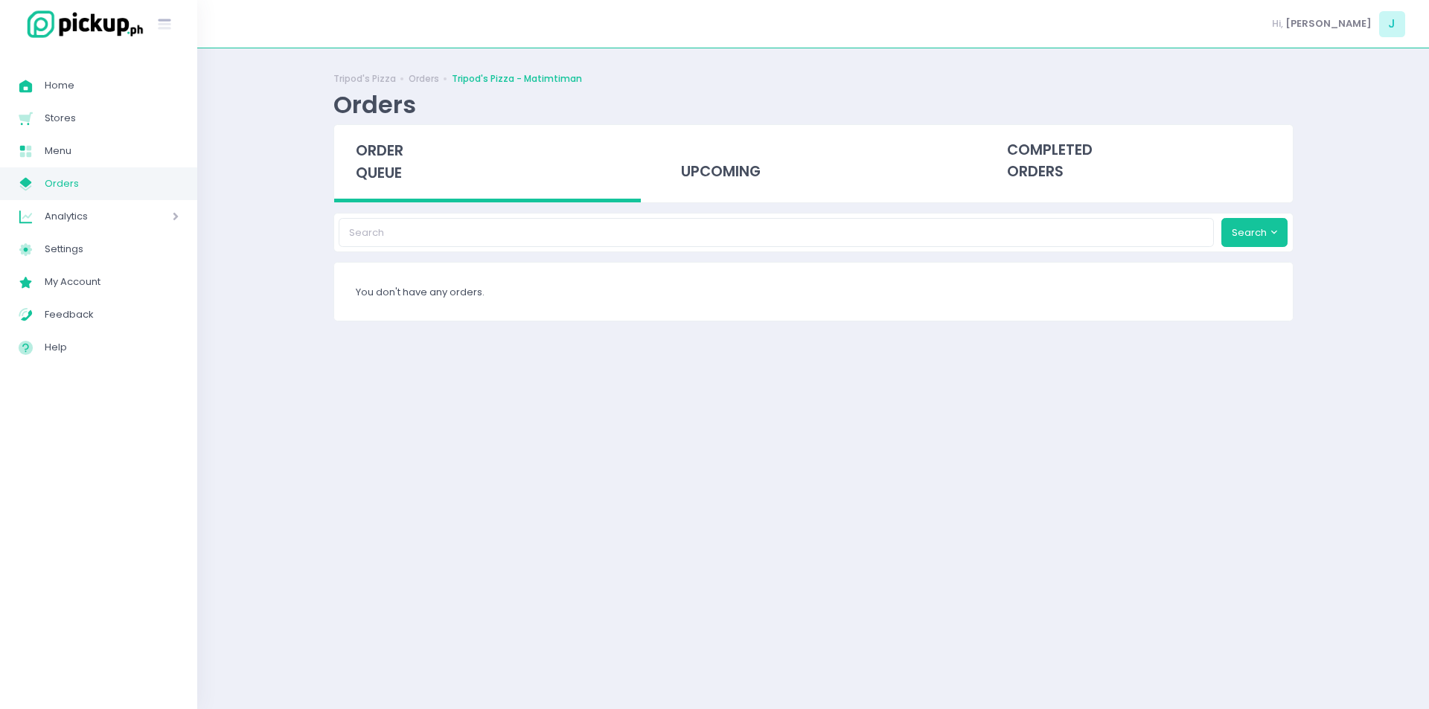
click at [385, 153] on span "order queue" at bounding box center [380, 162] width 48 height 42
click at [417, 182] on div "order queue" at bounding box center [487, 163] width 307 height 77
click at [352, 158] on div "order queue" at bounding box center [487, 163] width 307 height 77
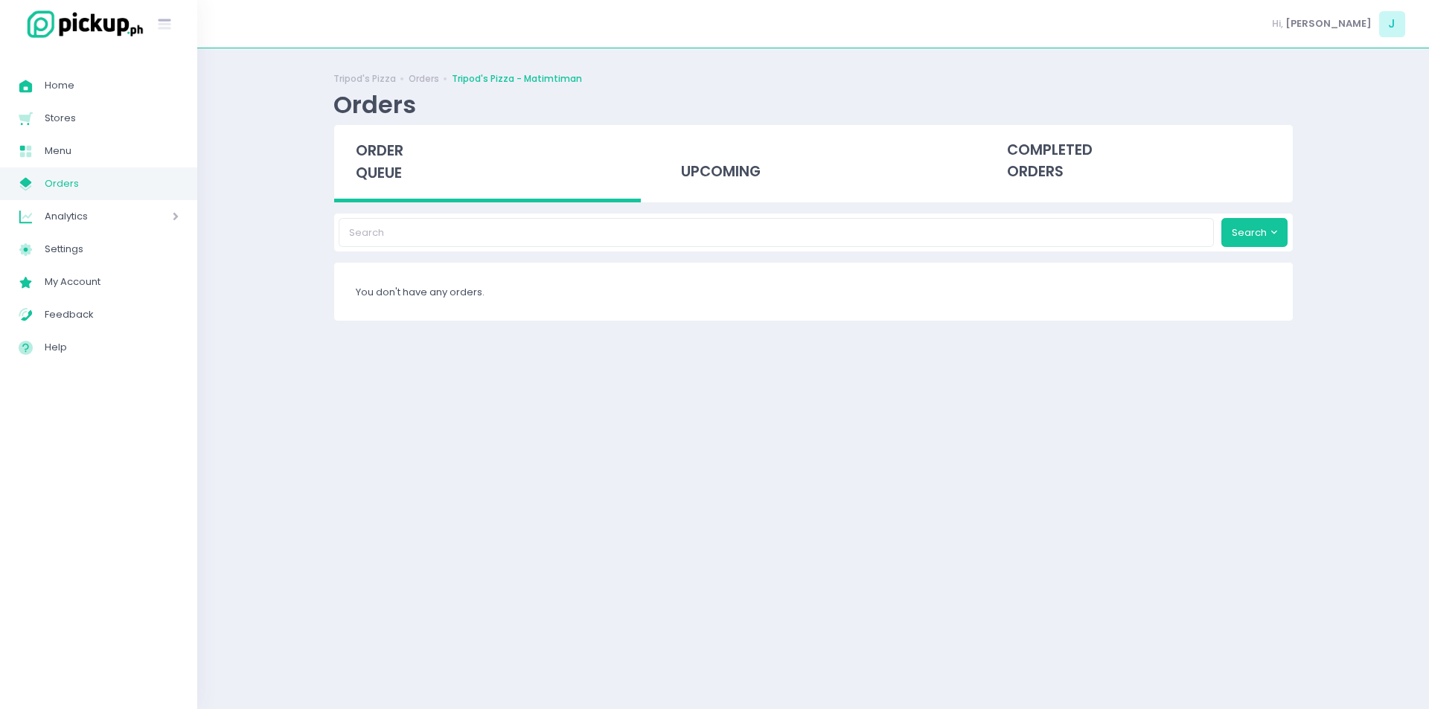
click at [352, 158] on div "order queue" at bounding box center [487, 163] width 307 height 77
click at [377, 150] on span "order queue" at bounding box center [380, 162] width 48 height 42
click at [401, 167] on span "order queue" at bounding box center [380, 162] width 48 height 42
click at [395, 155] on span "order queue" at bounding box center [380, 162] width 48 height 42
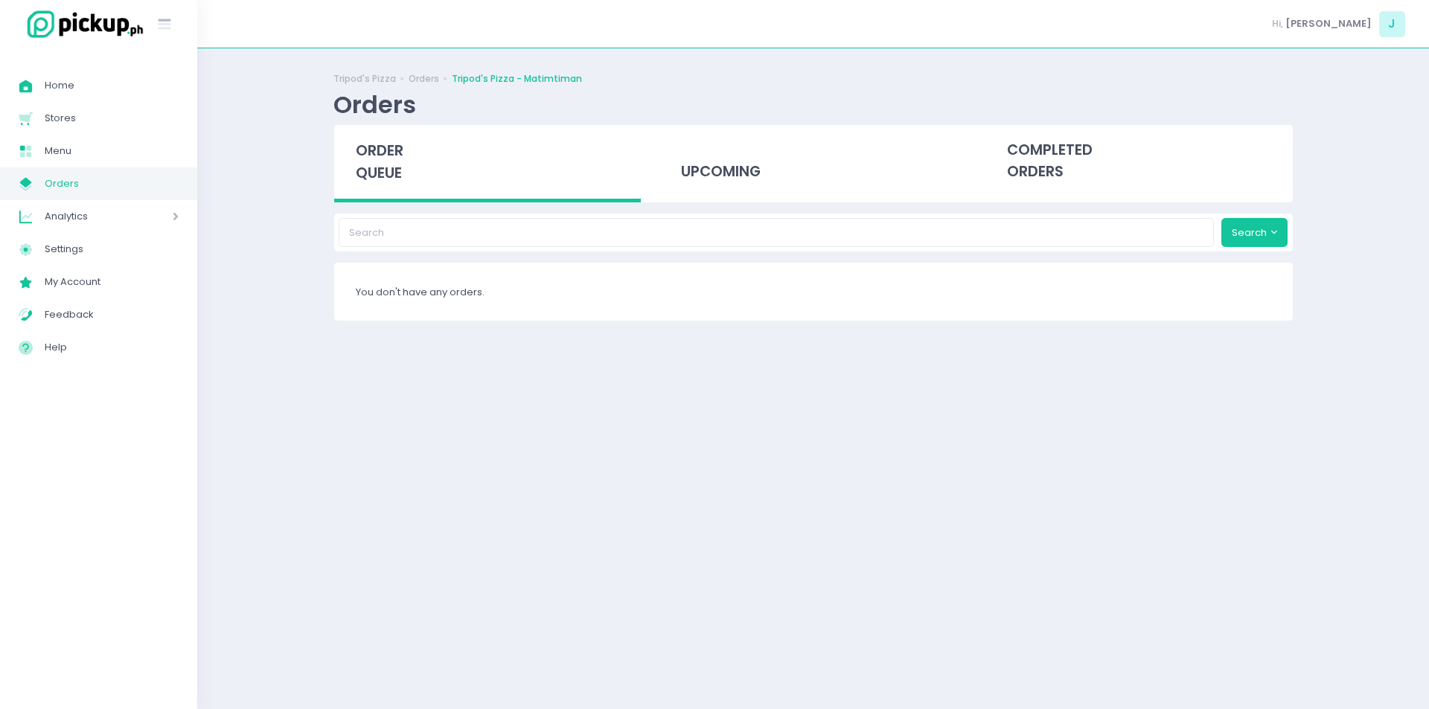
click at [389, 165] on span "order queue" at bounding box center [380, 162] width 48 height 42
click at [385, 173] on span "order queue" at bounding box center [380, 162] width 48 height 42
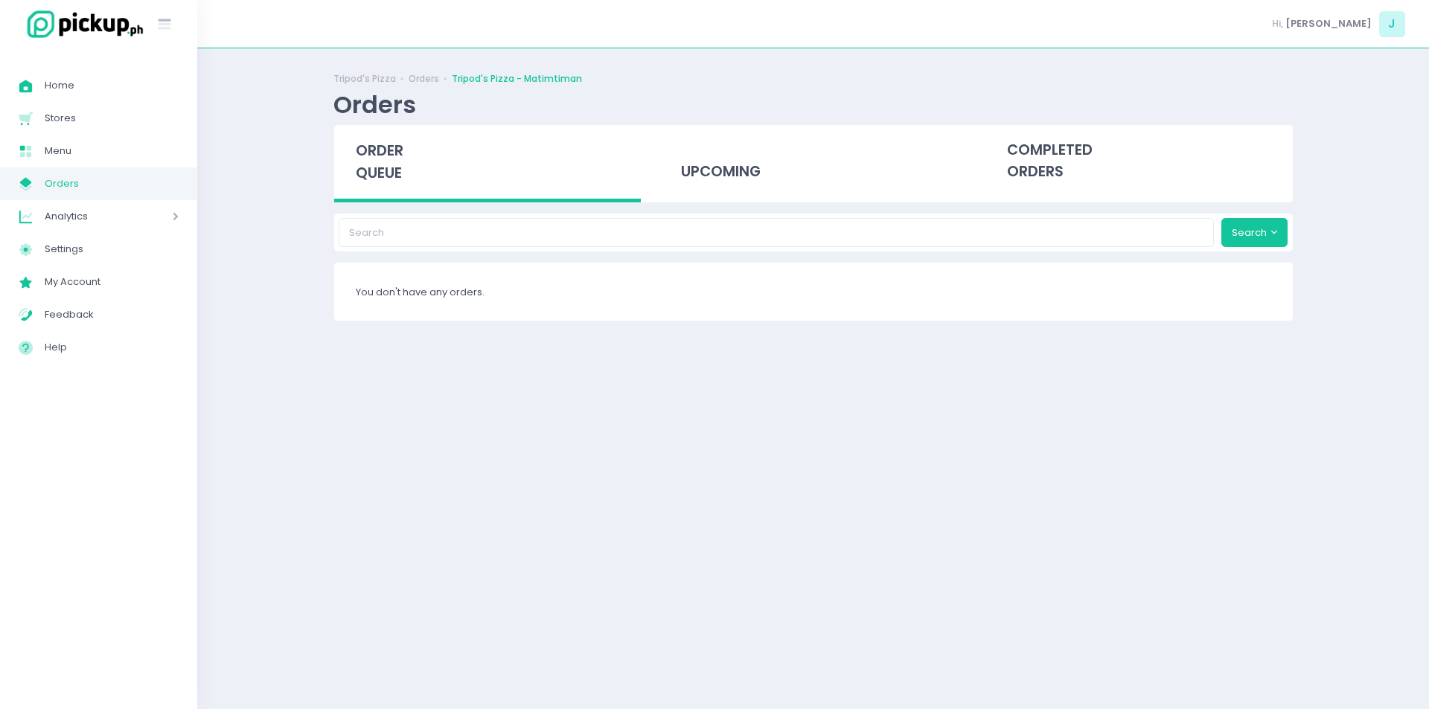
click at [371, 147] on span "order queue" at bounding box center [380, 162] width 48 height 42
click at [310, 316] on div "Tripod's Pizza Orders Tripod's Pizza - Matimtiman Orders order queue upcoming c…" at bounding box center [813, 379] width 1232 height 624
click at [402, 168] on span "order queue" at bounding box center [380, 162] width 48 height 42
click at [395, 173] on span "order queue" at bounding box center [380, 162] width 48 height 42
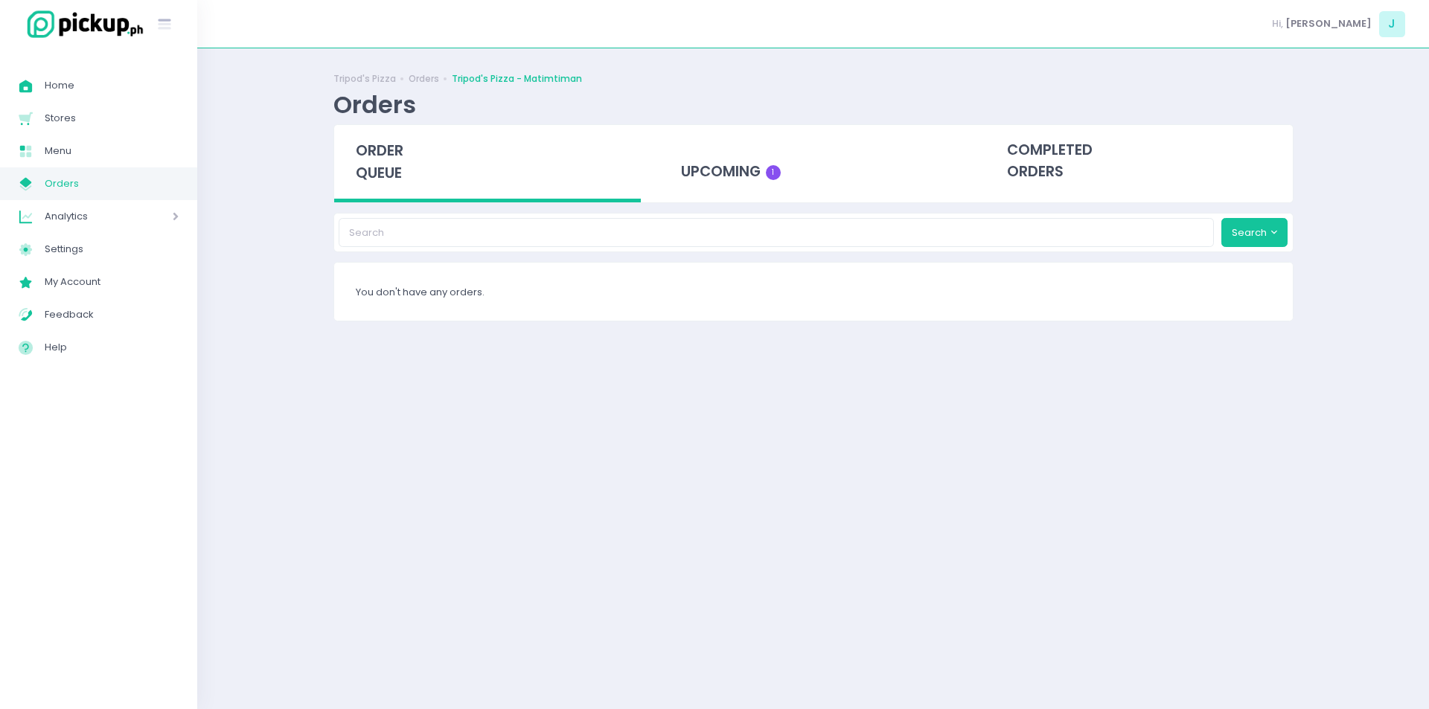
click at [395, 173] on span "order queue" at bounding box center [380, 162] width 48 height 42
click at [391, 171] on span "order queue" at bounding box center [380, 162] width 48 height 42
click at [406, 165] on div "order queue" at bounding box center [487, 163] width 307 height 77
click at [406, 165] on div "order queue" at bounding box center [481, 163] width 307 height 77
click at [406, 165] on div "order queue" at bounding box center [487, 163] width 307 height 77
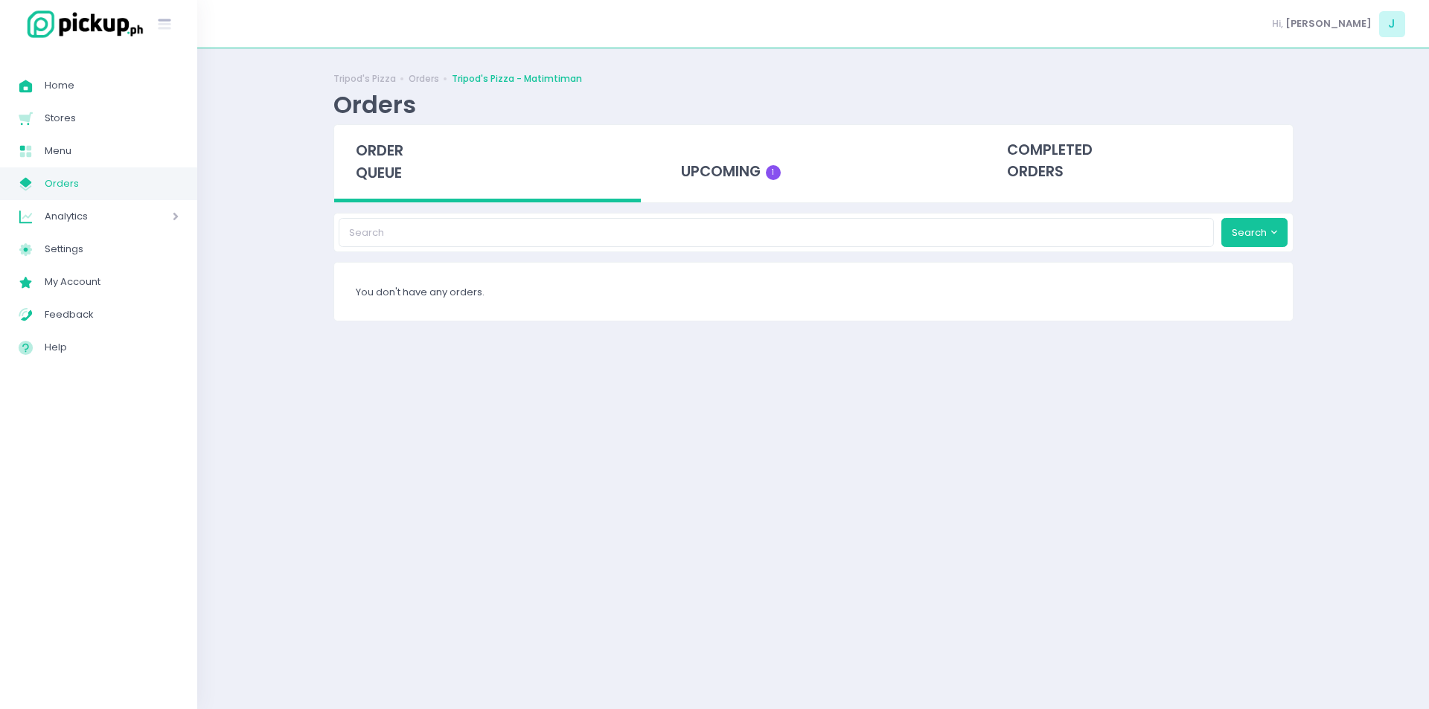
click at [369, 163] on span "order queue" at bounding box center [380, 162] width 48 height 42
click at [395, 167] on span "order queue" at bounding box center [380, 162] width 48 height 42
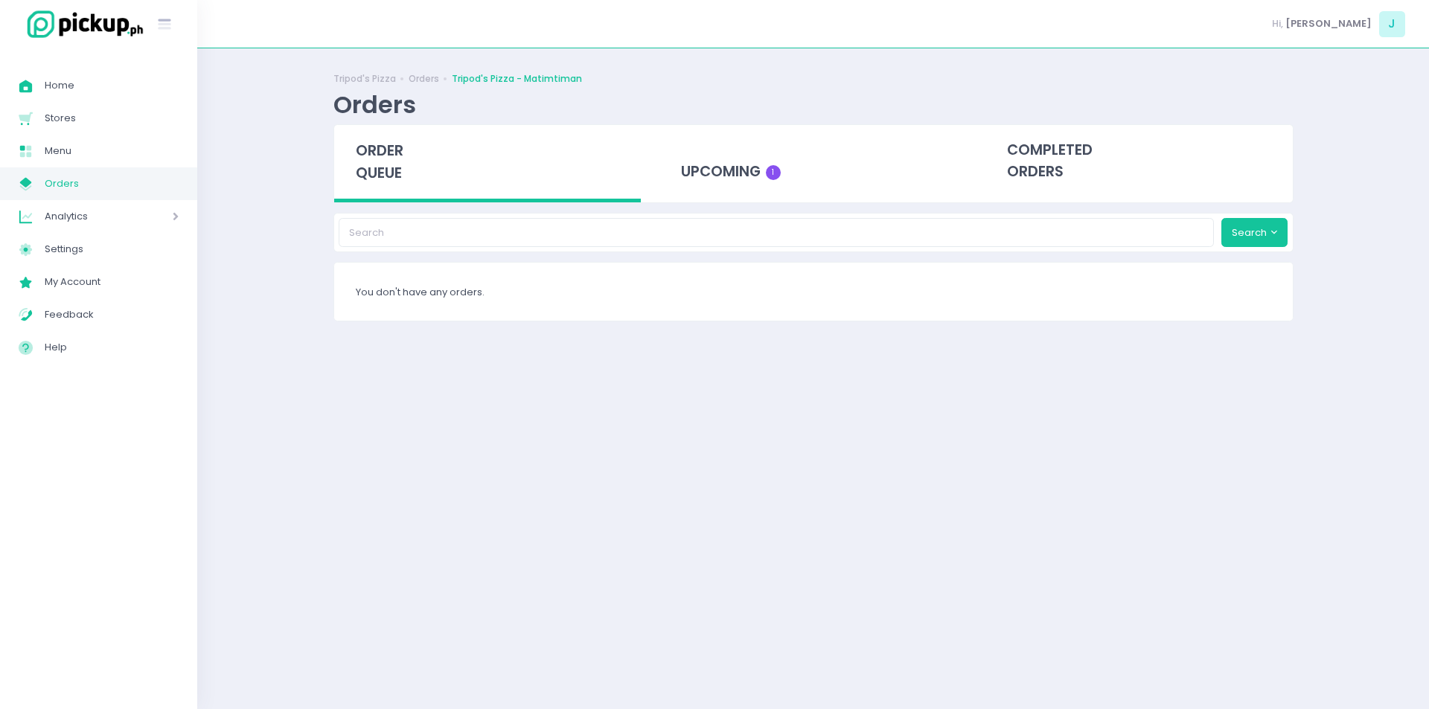
click at [386, 159] on span "order queue" at bounding box center [380, 162] width 48 height 42
click at [371, 153] on span "order queue" at bounding box center [380, 162] width 48 height 42
click at [747, 195] on div "upcoming 1" at bounding box center [813, 161] width 307 height 73
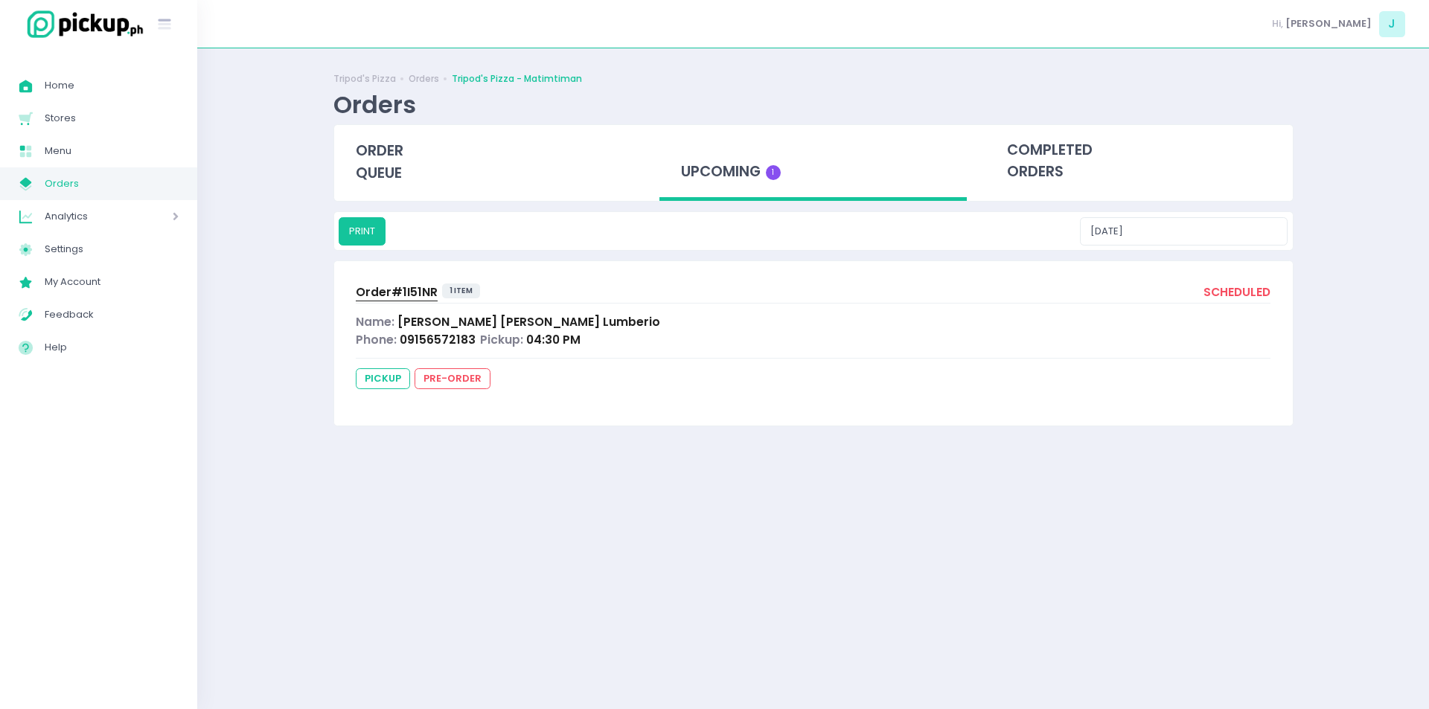
click at [396, 299] on span "Order# 1I51NR" at bounding box center [397, 292] width 82 height 16
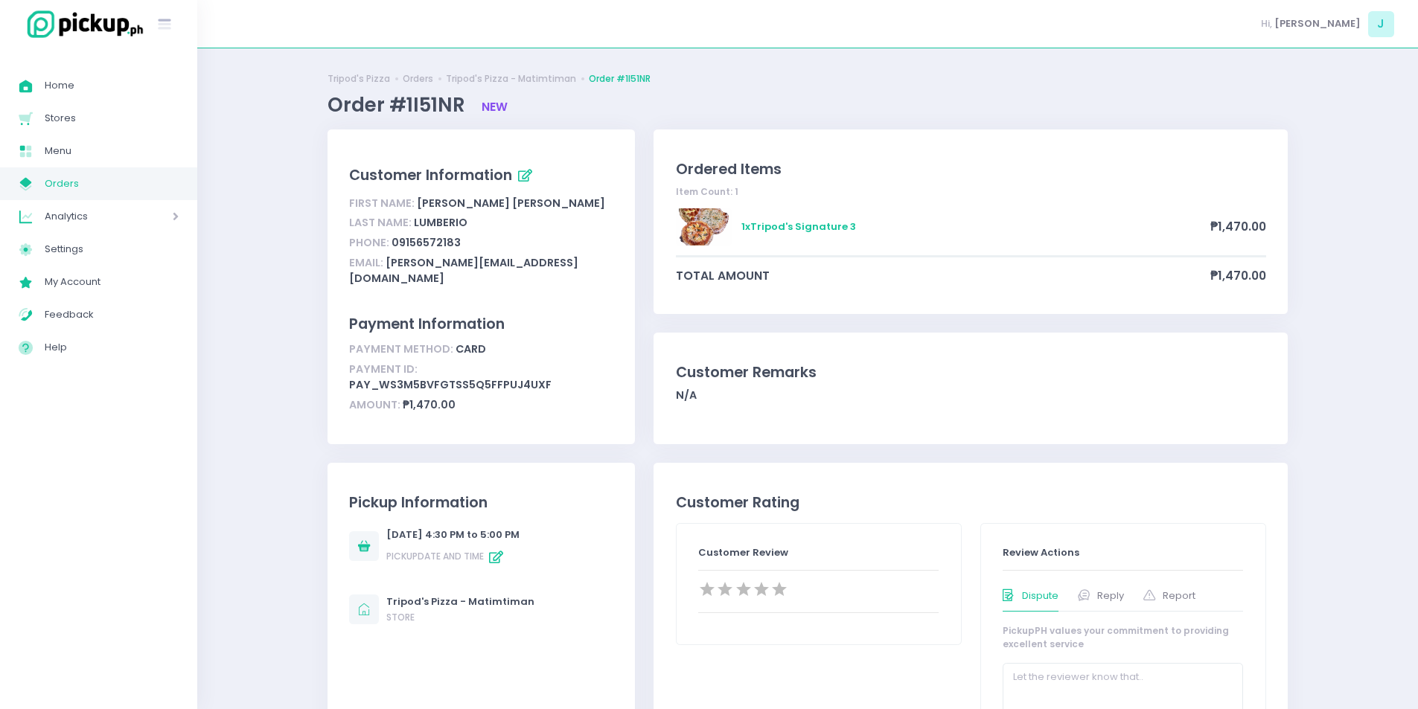
click at [152, 184] on span "Orders" at bounding box center [112, 183] width 134 height 19
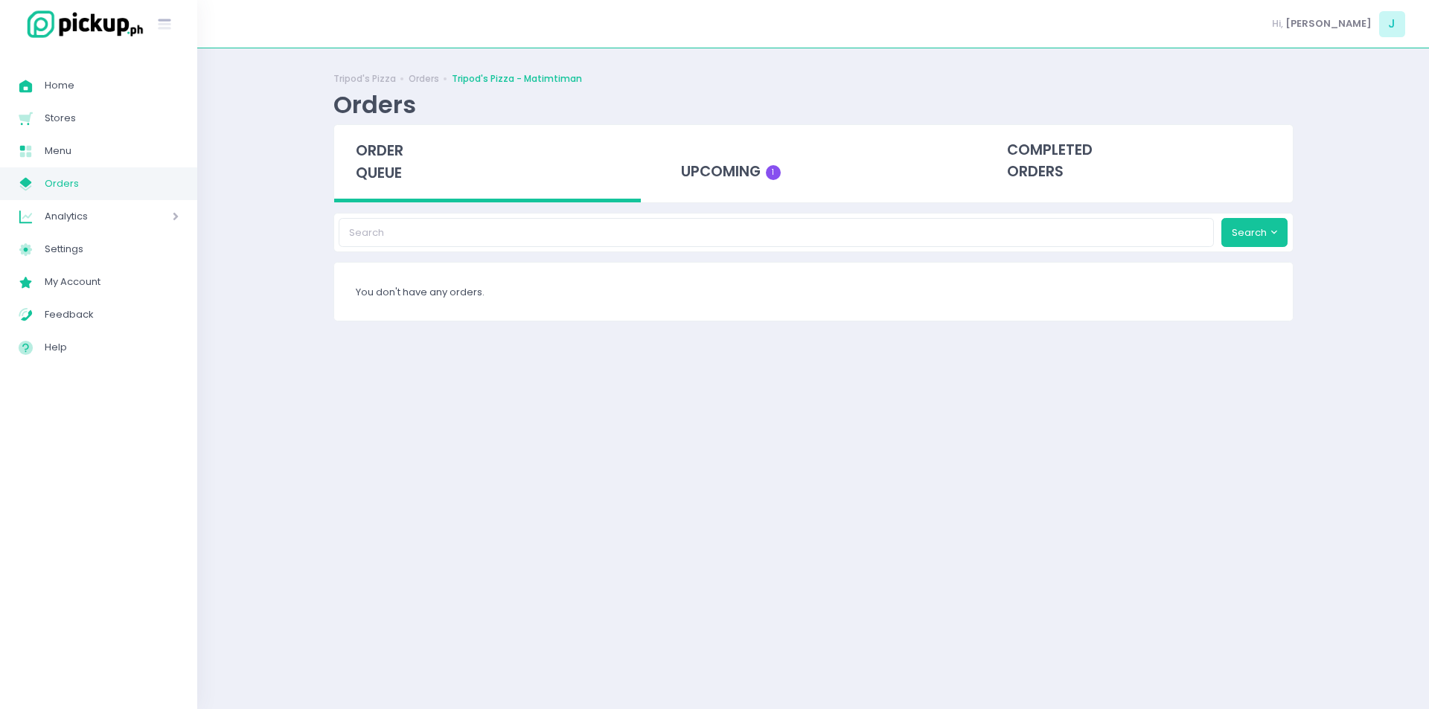
click at [376, 156] on span "order queue" at bounding box center [380, 162] width 48 height 42
click at [398, 171] on span "order queue" at bounding box center [380, 162] width 48 height 42
click at [392, 200] on div "order queue" at bounding box center [487, 163] width 307 height 77
click at [378, 168] on span "order queue" at bounding box center [380, 162] width 48 height 42
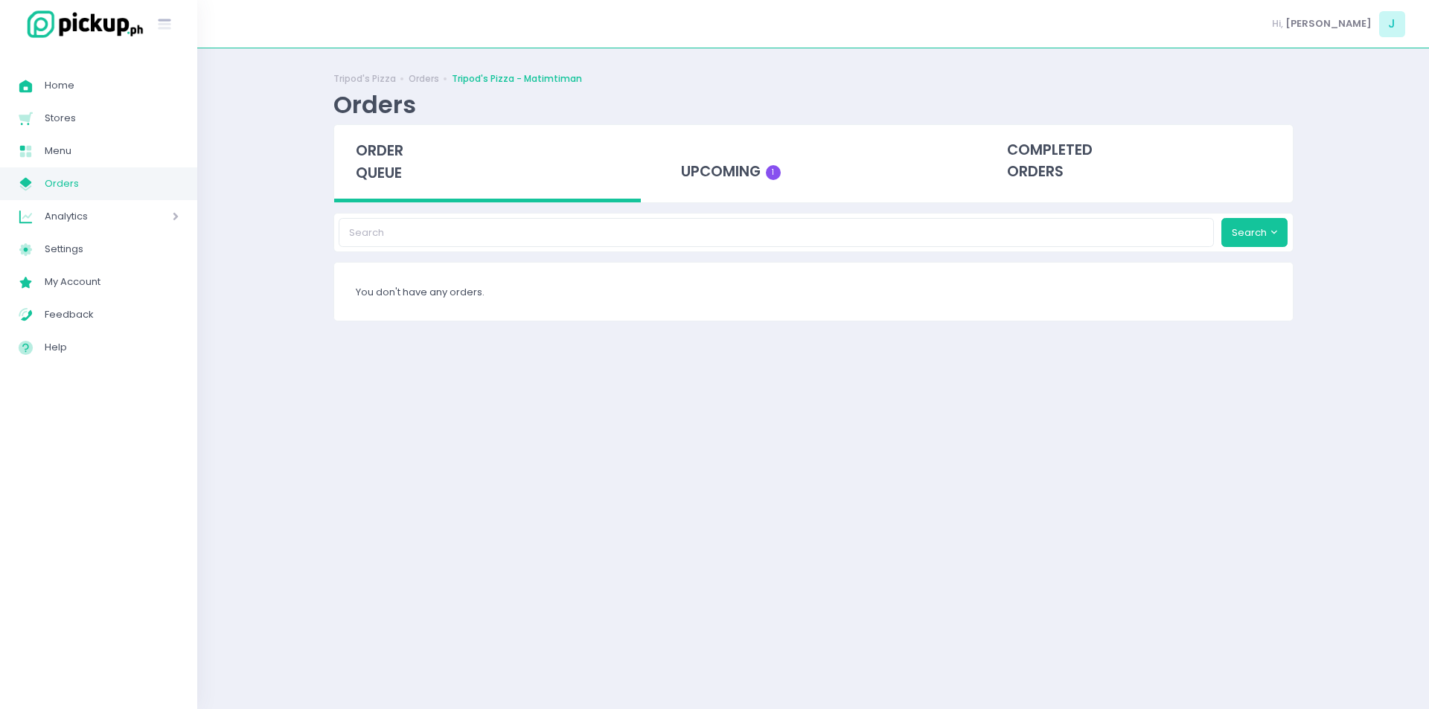
click at [396, 145] on span "order queue" at bounding box center [380, 162] width 48 height 42
click at [393, 170] on span "order queue" at bounding box center [380, 162] width 48 height 42
click at [361, 179] on span "order queue" at bounding box center [380, 162] width 48 height 42
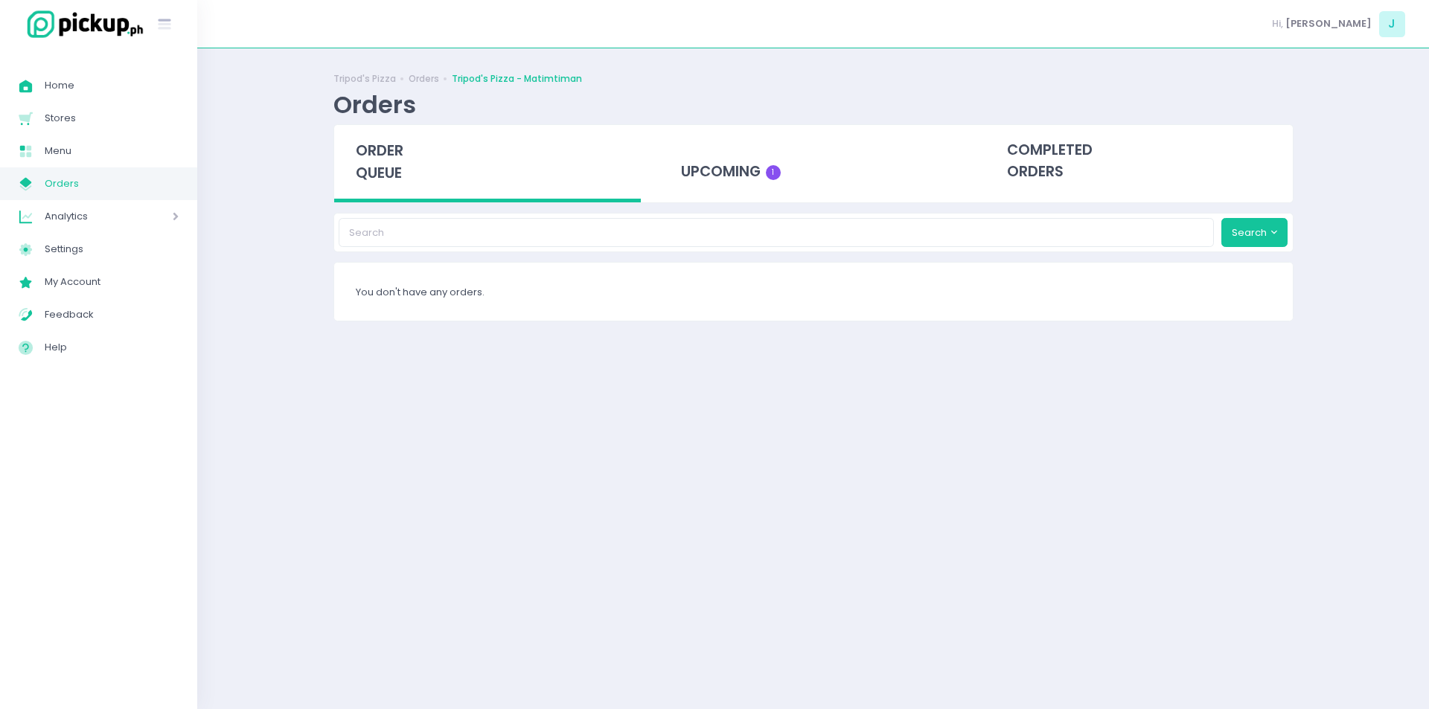
click at [370, 150] on span "order queue" at bounding box center [380, 162] width 48 height 42
click at [391, 172] on span "order queue" at bounding box center [380, 162] width 48 height 42
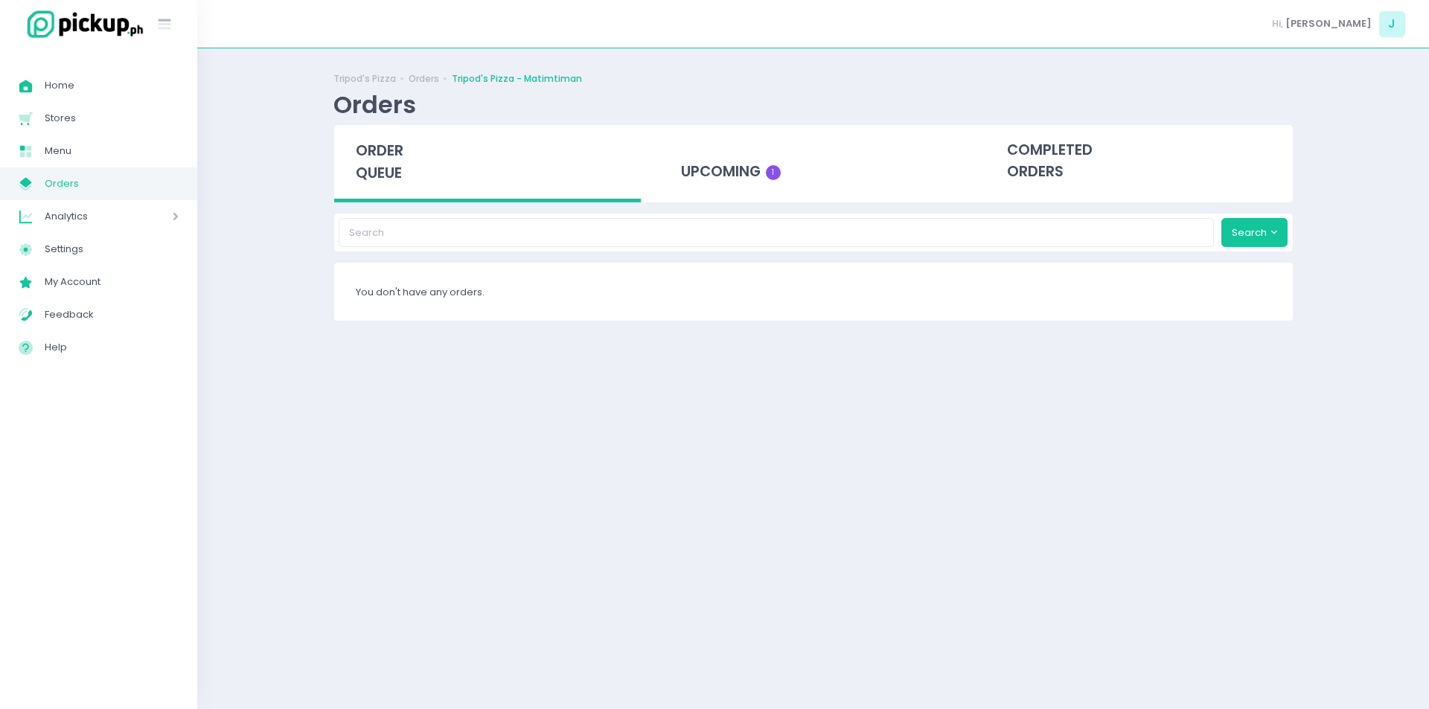
click at [378, 164] on span "order queue" at bounding box center [380, 162] width 48 height 42
click at [383, 184] on div "order queue" at bounding box center [487, 163] width 307 height 77
click at [383, 154] on span "order queue" at bounding box center [380, 162] width 48 height 42
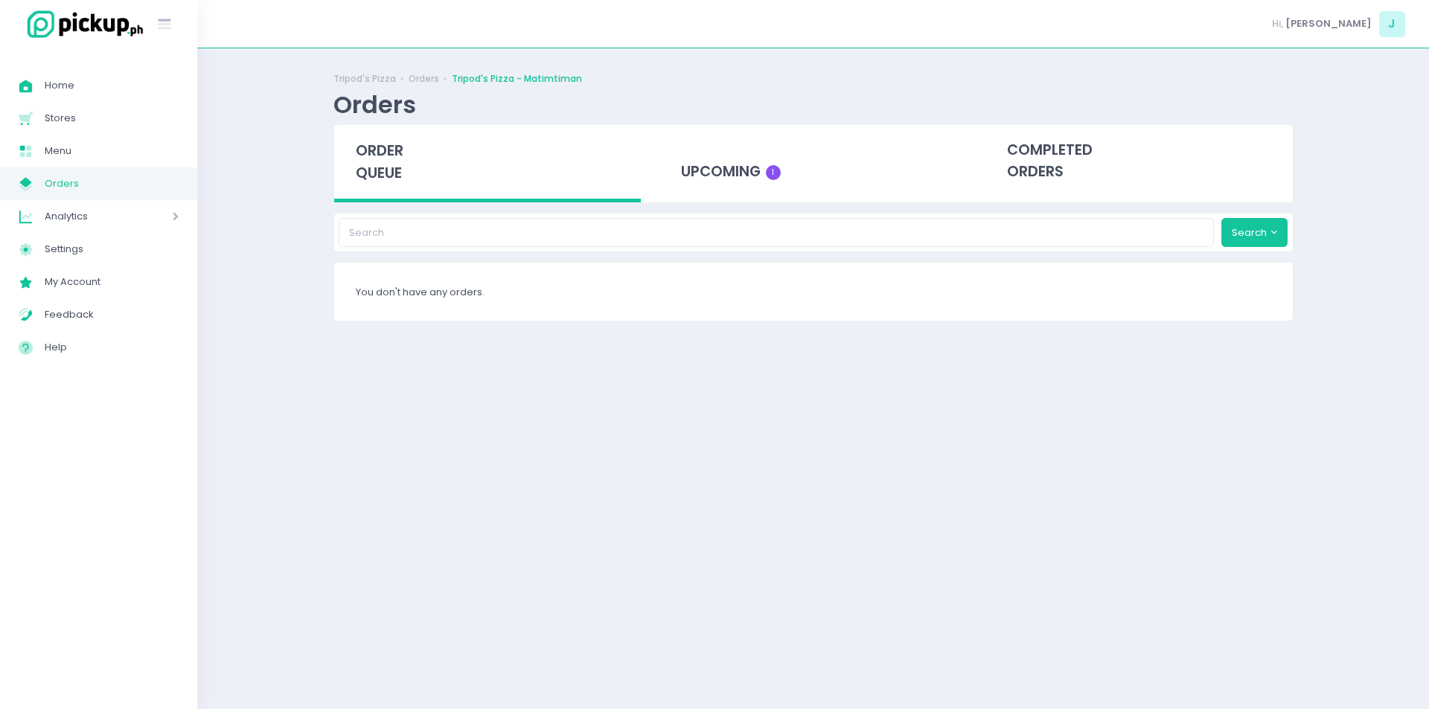
click at [383, 154] on span "order queue" at bounding box center [380, 162] width 48 height 42
click at [683, 197] on div "upcoming 1" at bounding box center [813, 161] width 307 height 73
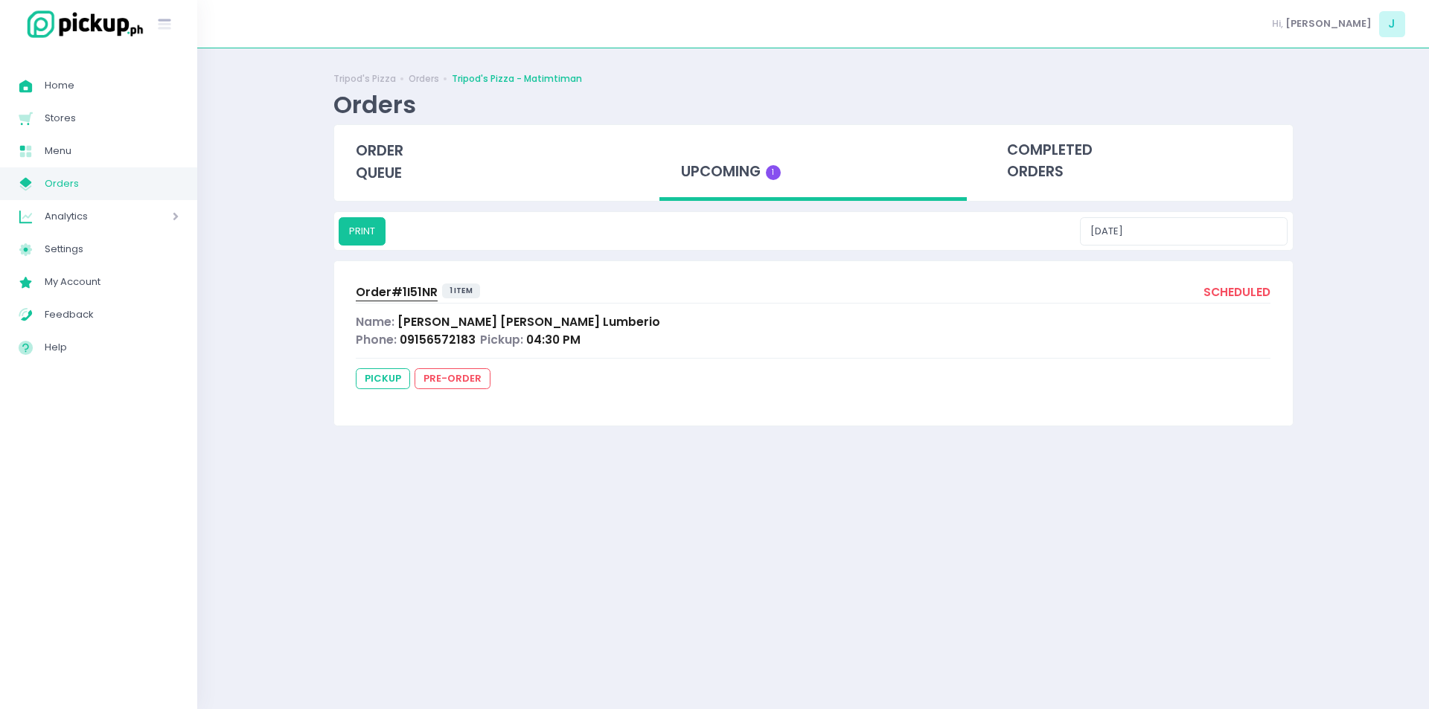
click at [179, 189] on link "My Store Created with Sketch. Orders" at bounding box center [98, 184] width 197 height 33
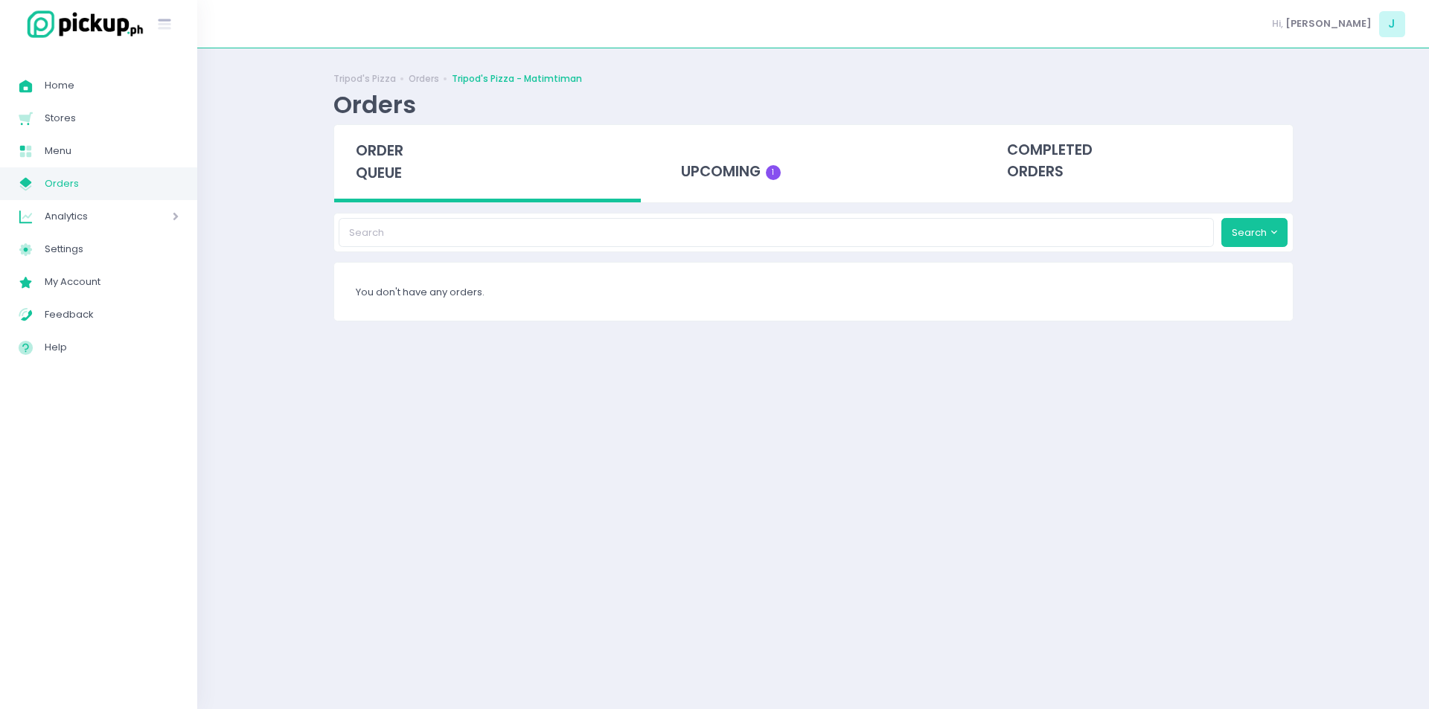
click at [179, 189] on link "My Store Created with Sketch. Orders" at bounding box center [98, 184] width 197 height 33
click at [162, 187] on span "Orders" at bounding box center [112, 183] width 134 height 19
click at [392, 175] on span "order queue" at bounding box center [380, 162] width 48 height 42
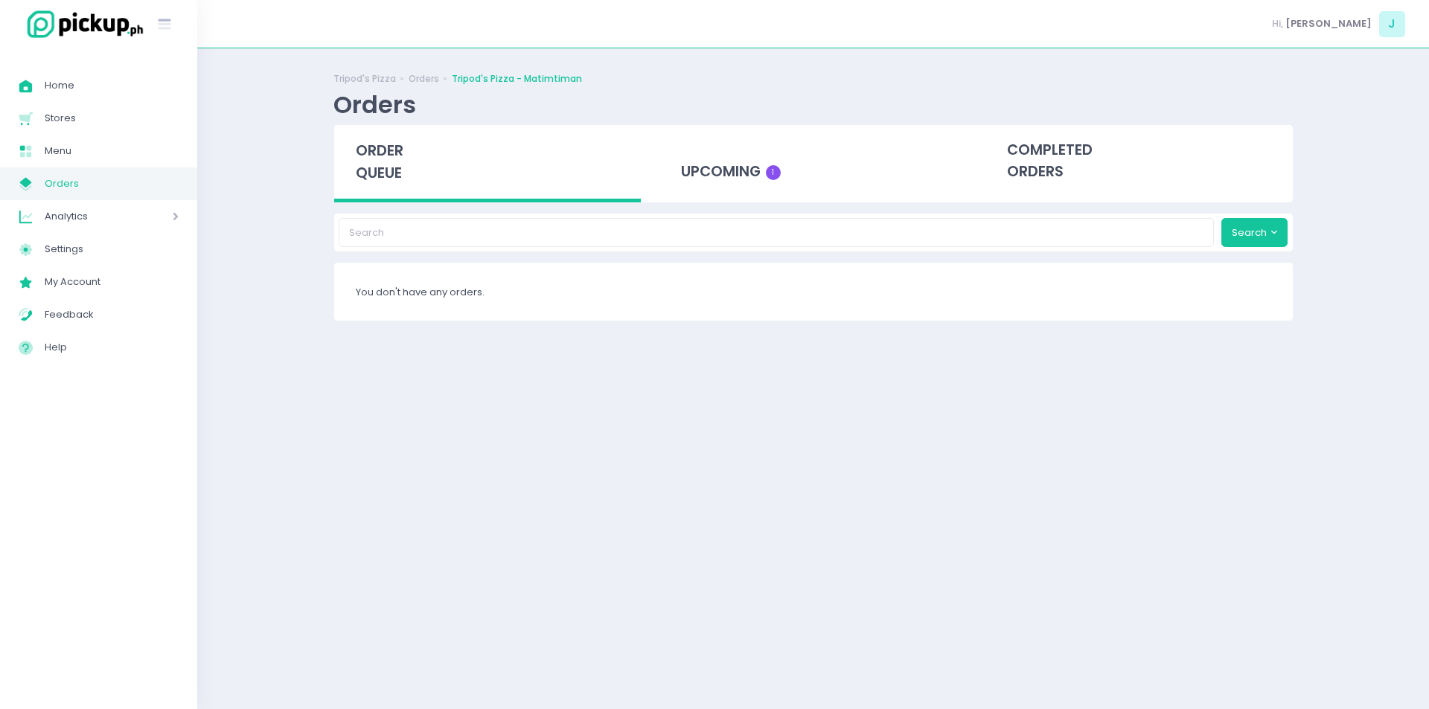
click at [376, 173] on span "order queue" at bounding box center [380, 162] width 48 height 42
click at [385, 179] on span "order queue" at bounding box center [380, 162] width 48 height 42
click at [383, 168] on span "order queue" at bounding box center [380, 162] width 48 height 42
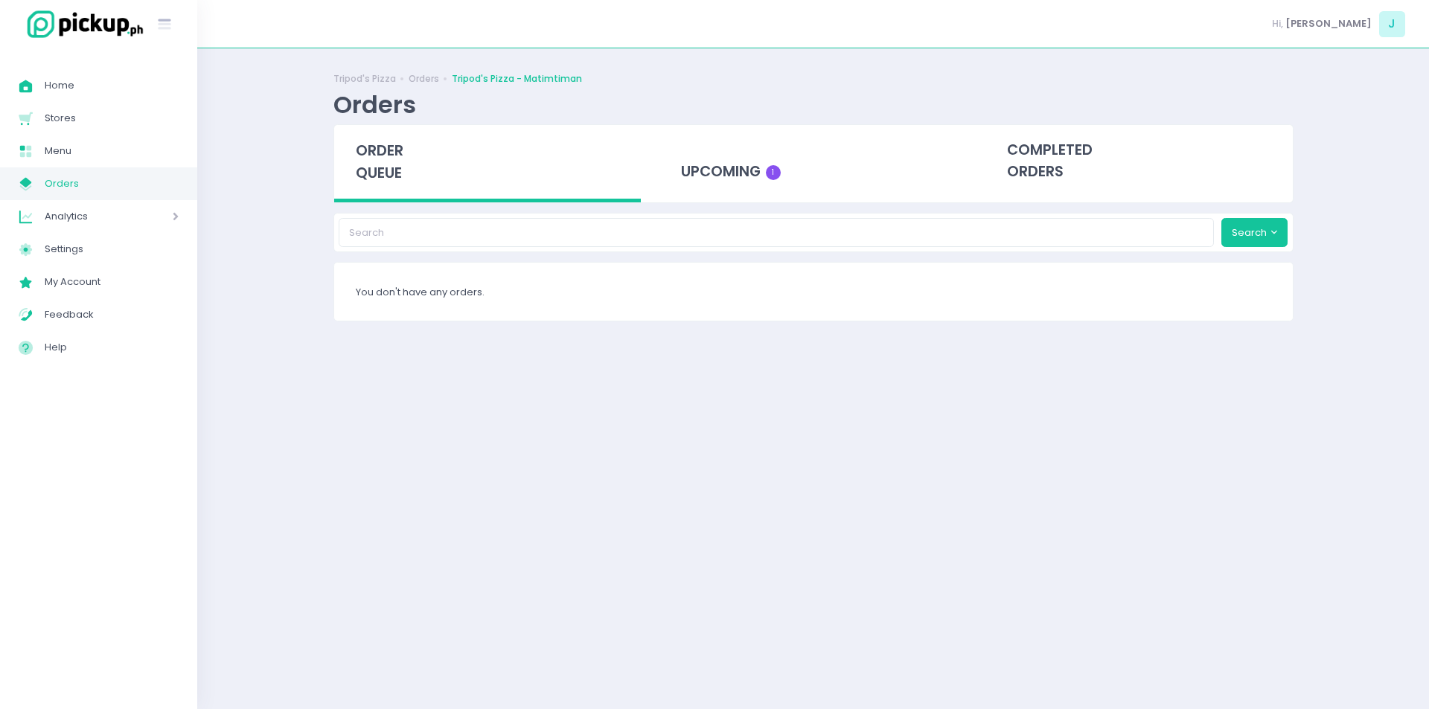
click at [383, 168] on span "order queue" at bounding box center [380, 162] width 48 height 42
click at [368, 153] on span "order queue" at bounding box center [380, 162] width 48 height 42
click at [364, 157] on span "order queue" at bounding box center [380, 162] width 48 height 42
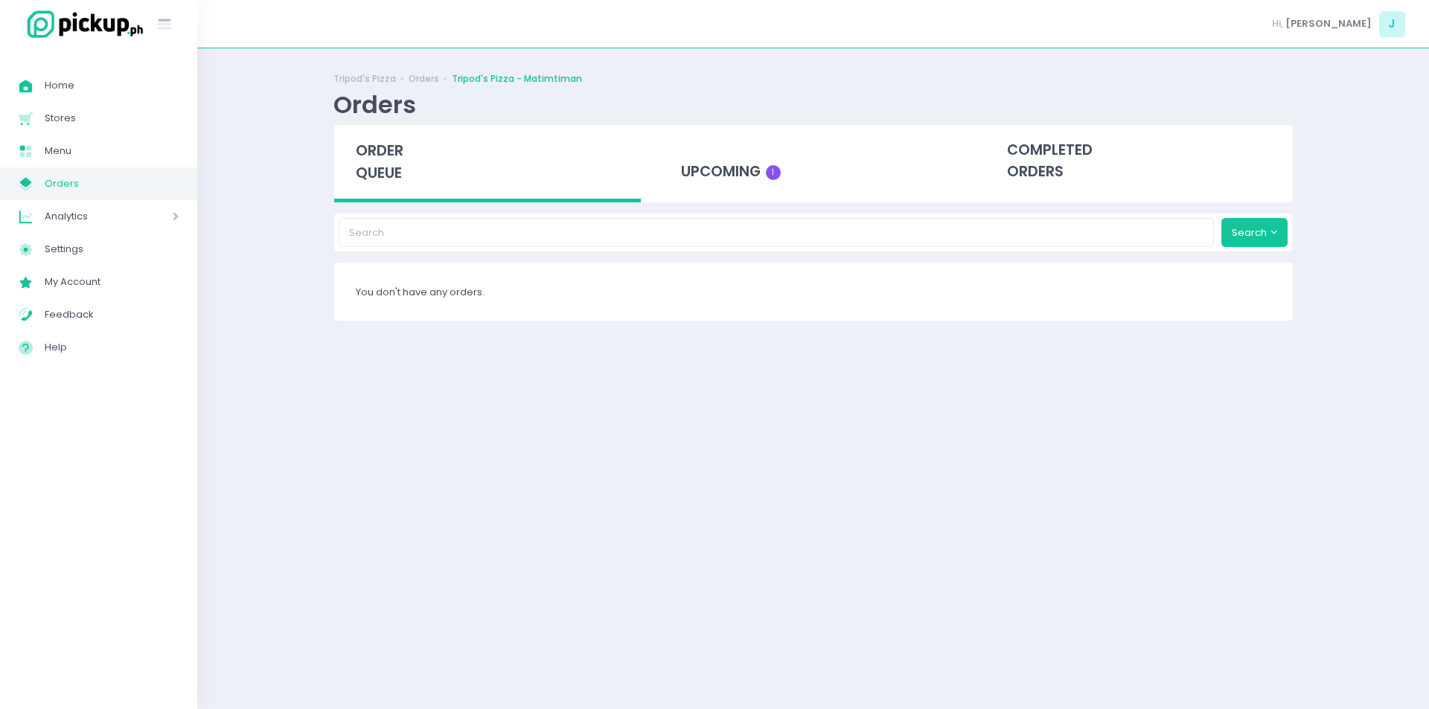
click at [364, 157] on span "order queue" at bounding box center [380, 162] width 48 height 42
click at [366, 156] on span "order queue" at bounding box center [380, 162] width 48 height 42
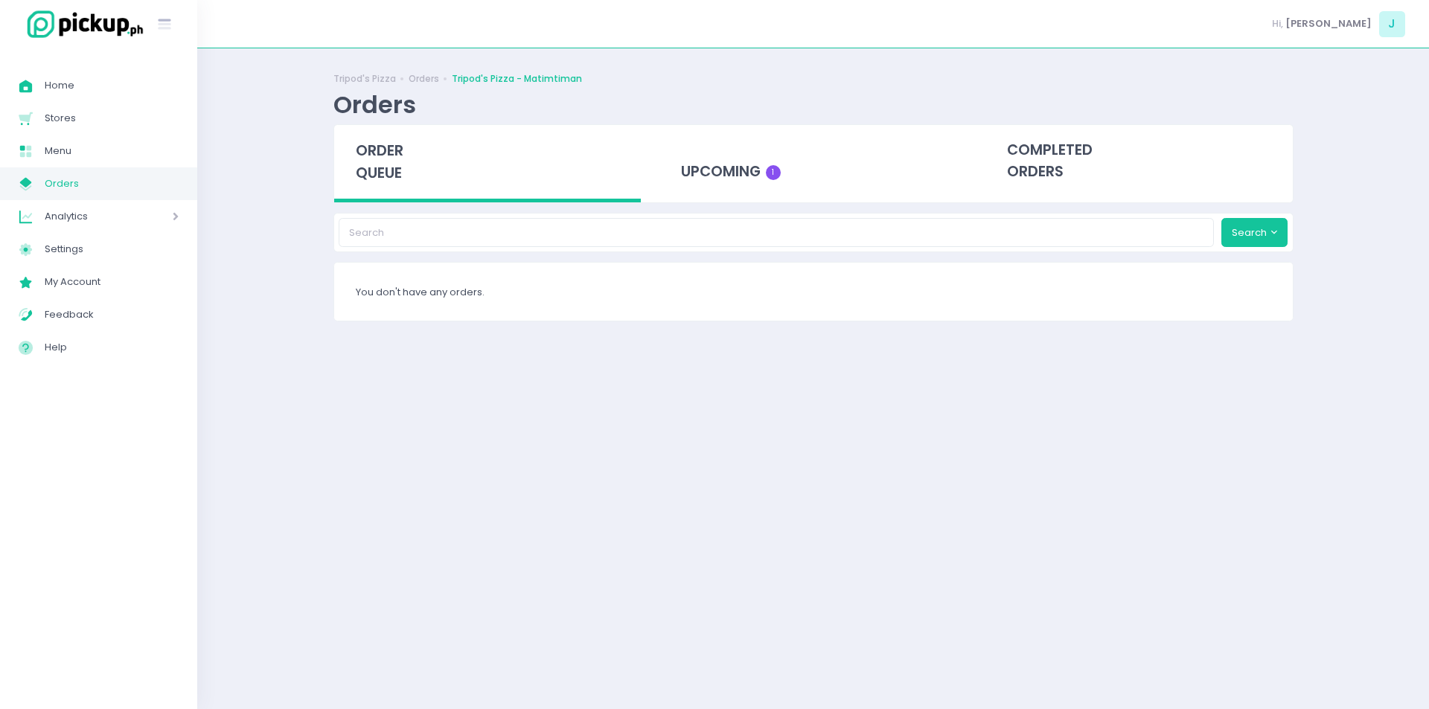
click at [366, 156] on span "order queue" at bounding box center [380, 162] width 48 height 42
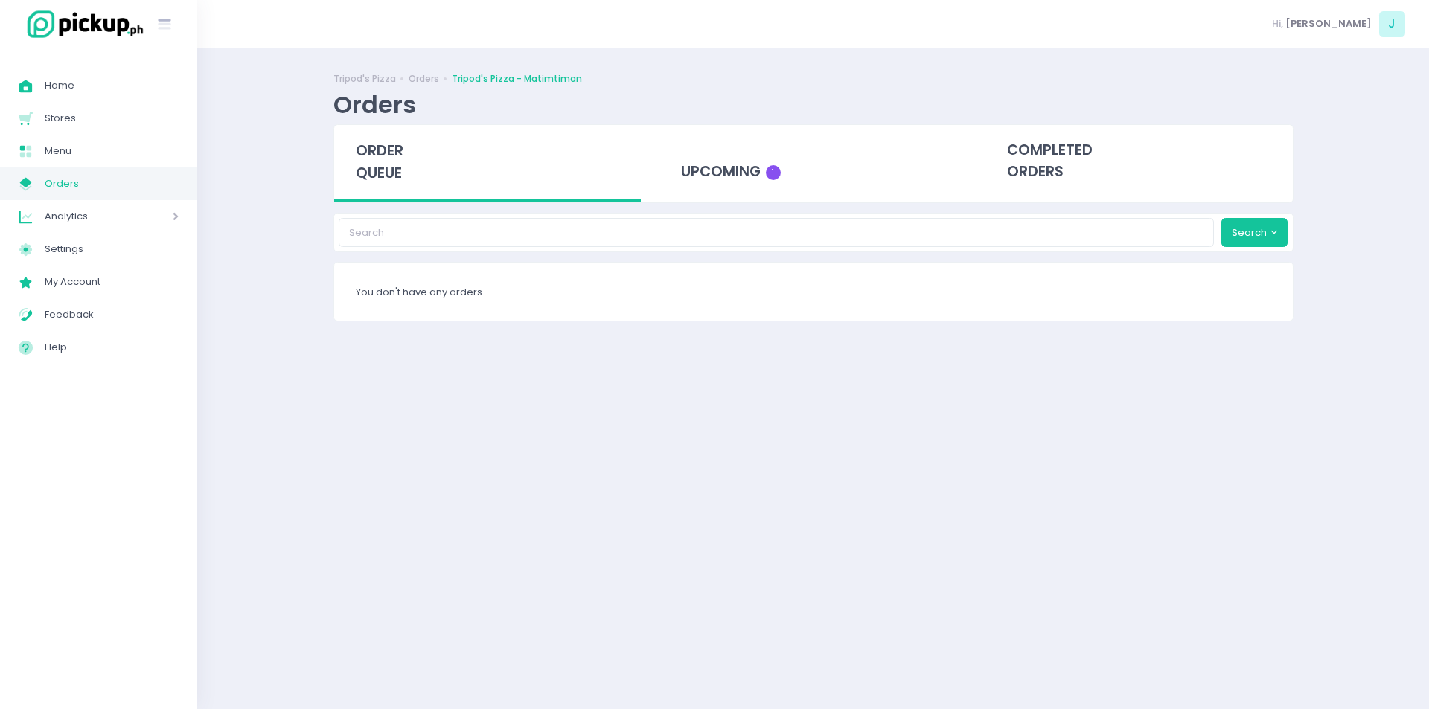
click at [386, 181] on span "order queue" at bounding box center [380, 162] width 48 height 42
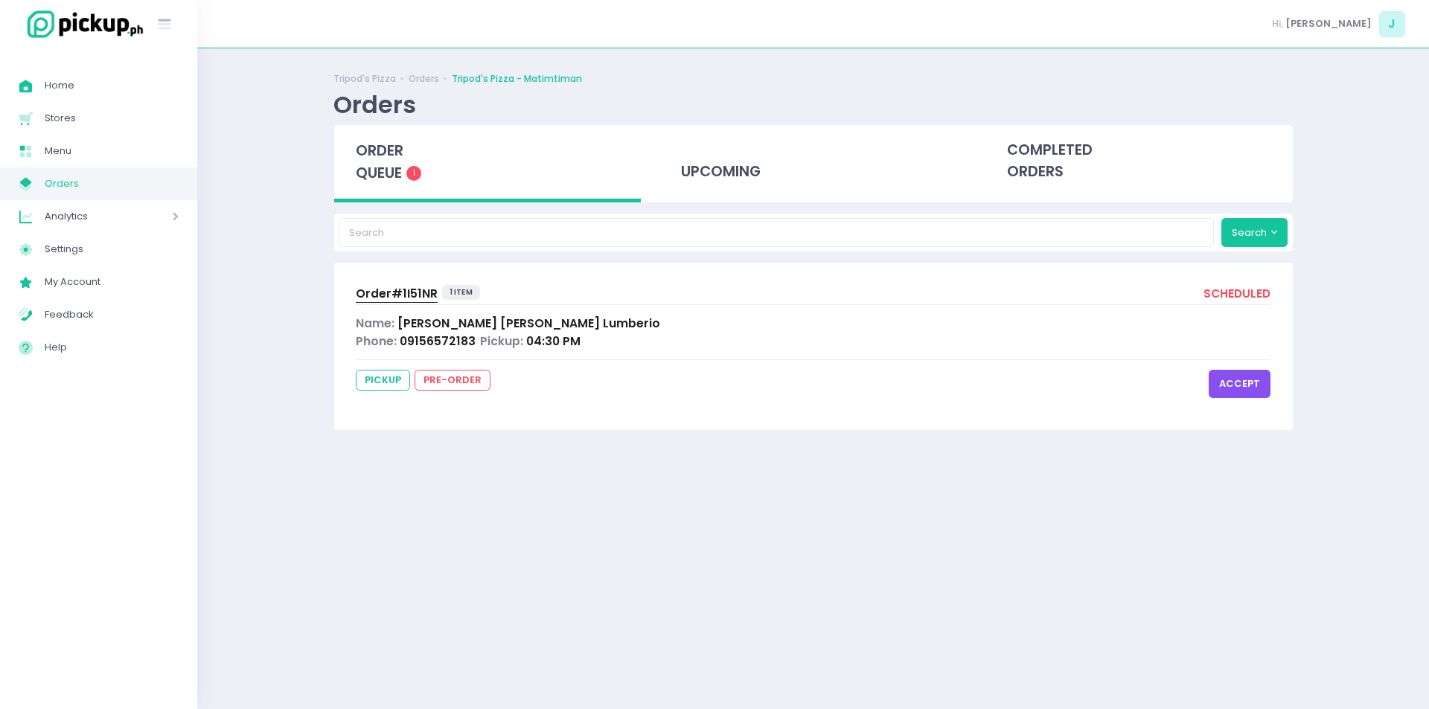
click at [386, 181] on span "order queue" at bounding box center [380, 162] width 48 height 42
click at [1231, 383] on button "accept" at bounding box center [1240, 384] width 62 height 28
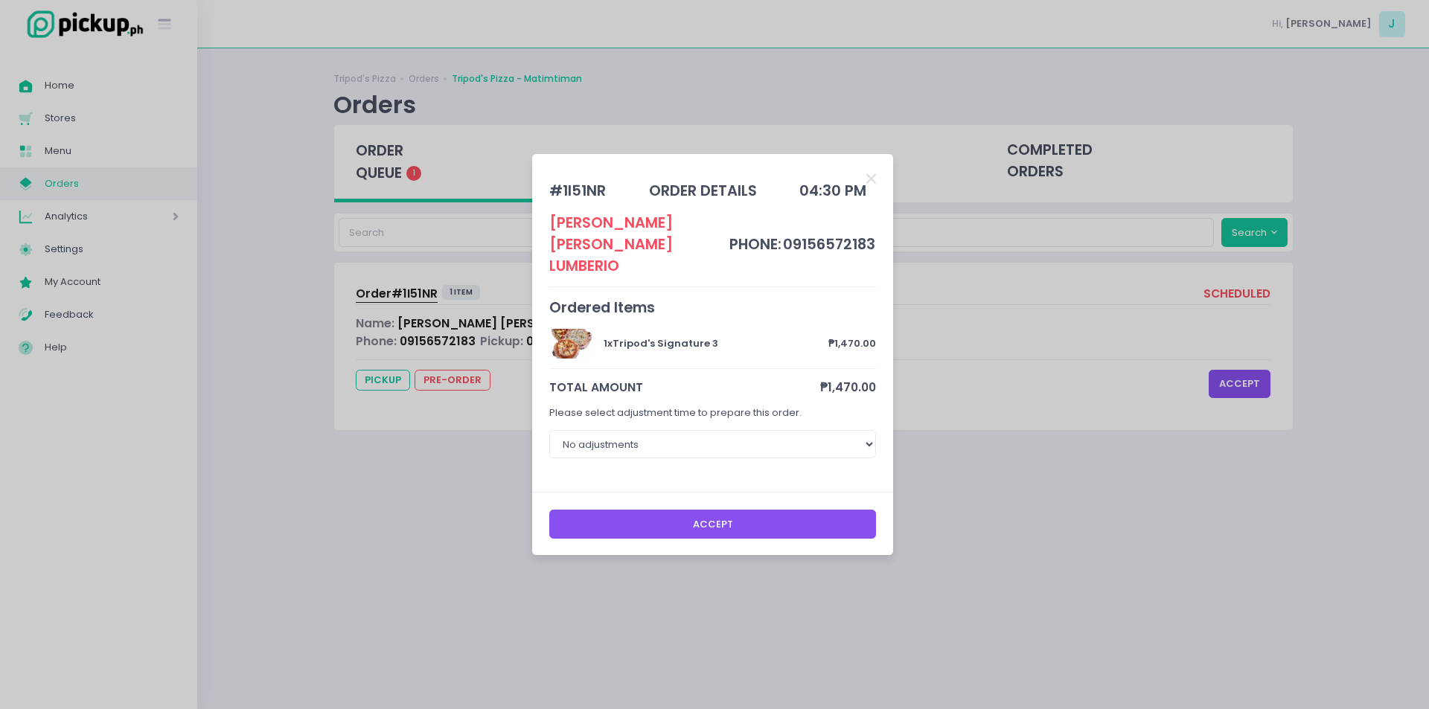
click at [646, 526] on button "Accept" at bounding box center [713, 524] width 328 height 28
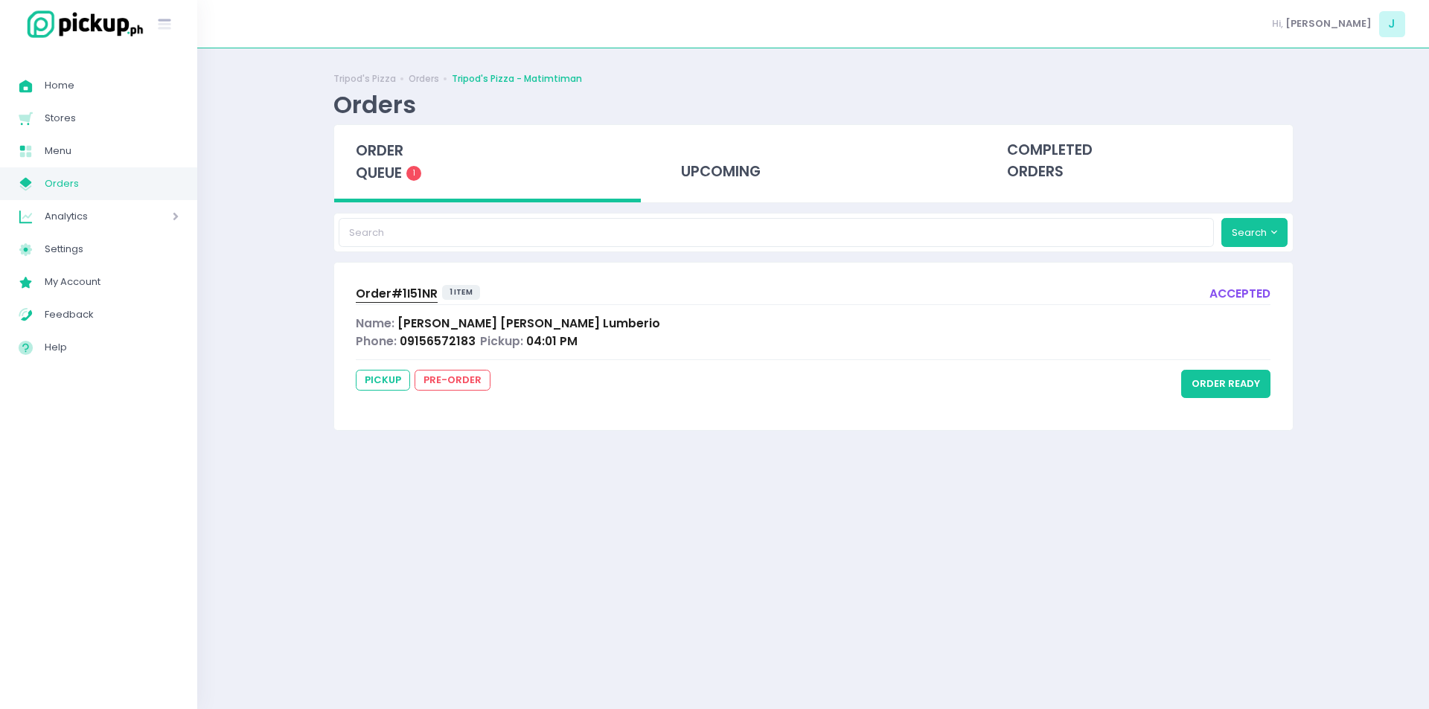
click at [398, 289] on span "Order# 1I51NR" at bounding box center [397, 294] width 82 height 16
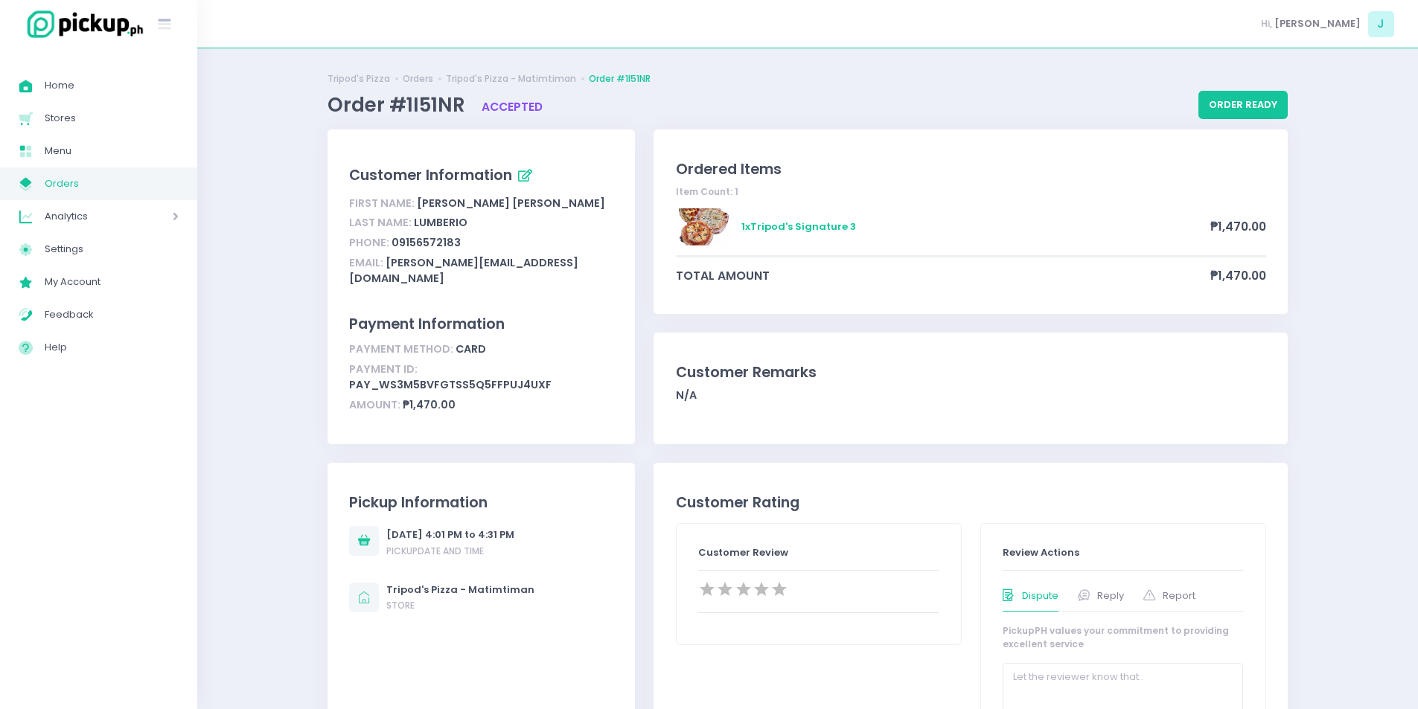
click at [124, 179] on span "Orders" at bounding box center [112, 183] width 134 height 19
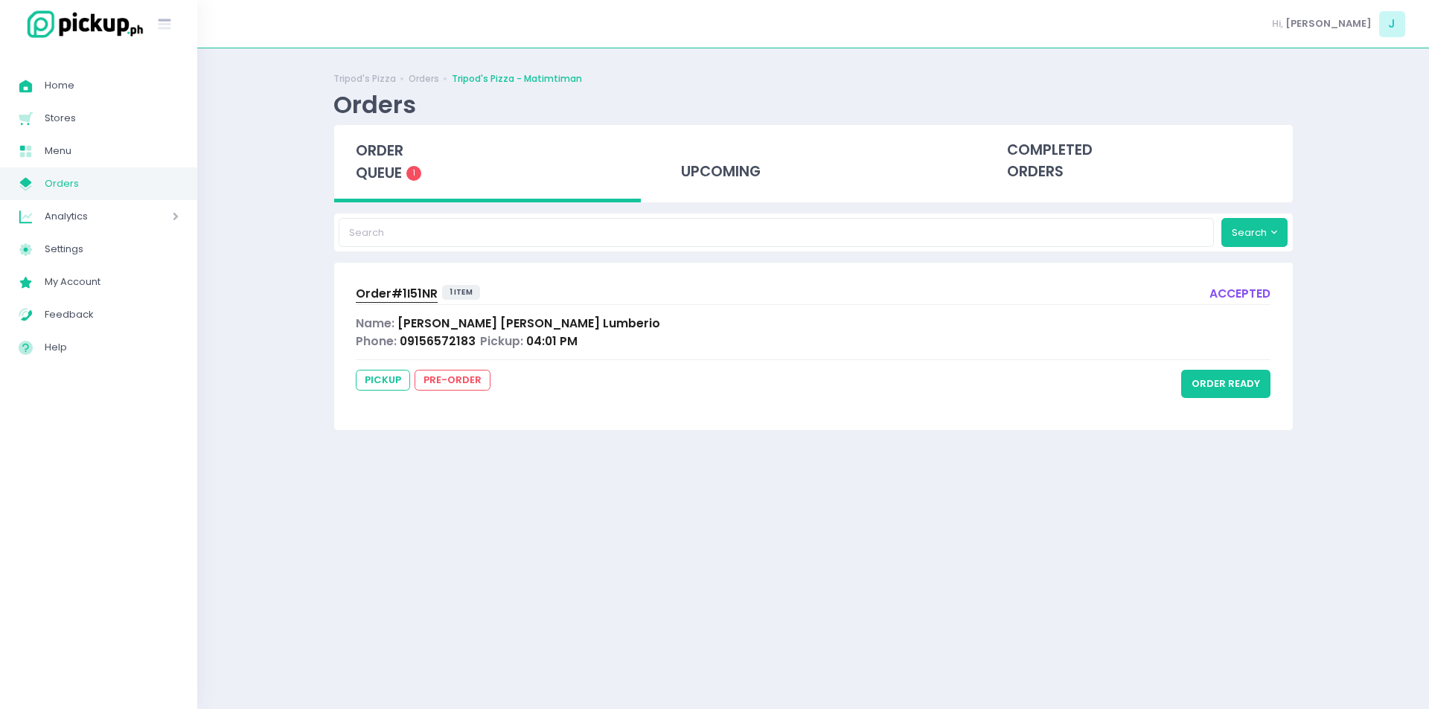
click at [386, 159] on span "order queue" at bounding box center [380, 162] width 48 height 42
click at [381, 159] on span "order queue" at bounding box center [380, 162] width 48 height 42
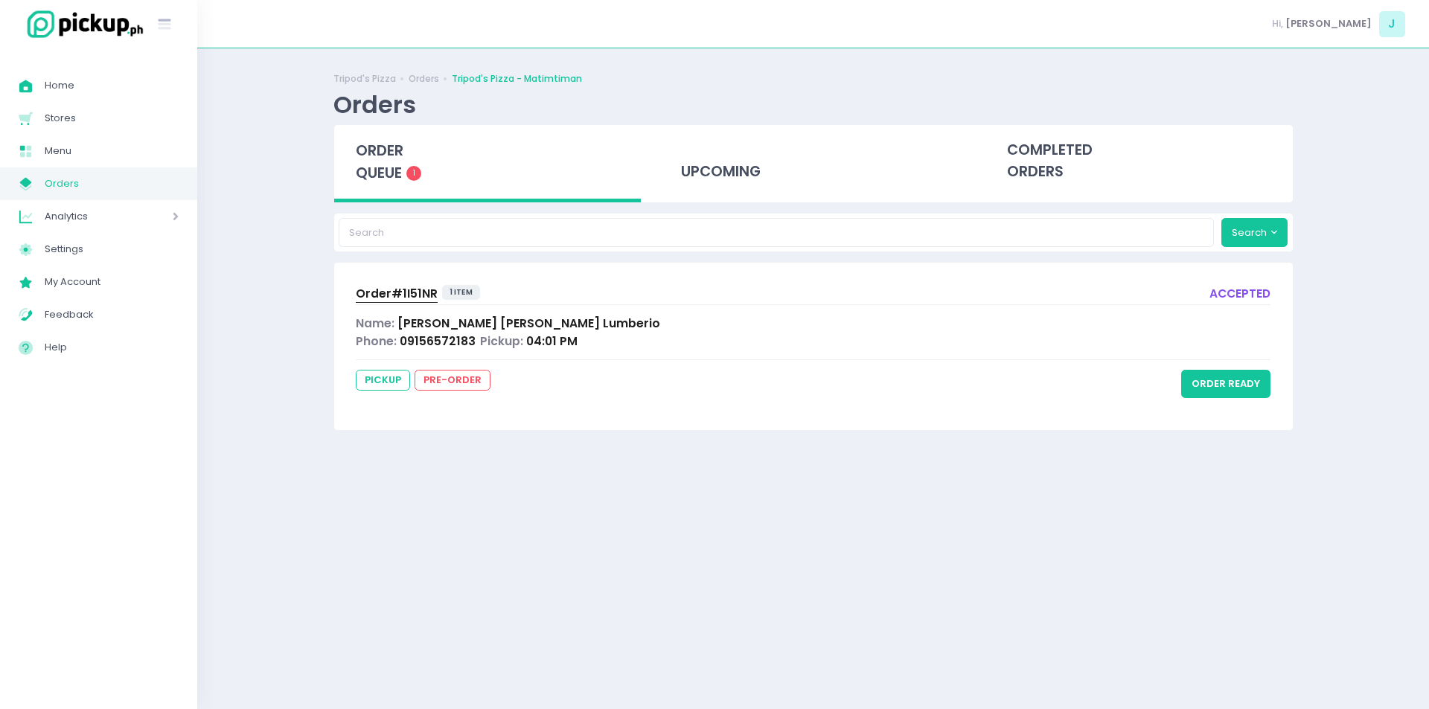
click at [381, 159] on span "order queue" at bounding box center [380, 162] width 48 height 42
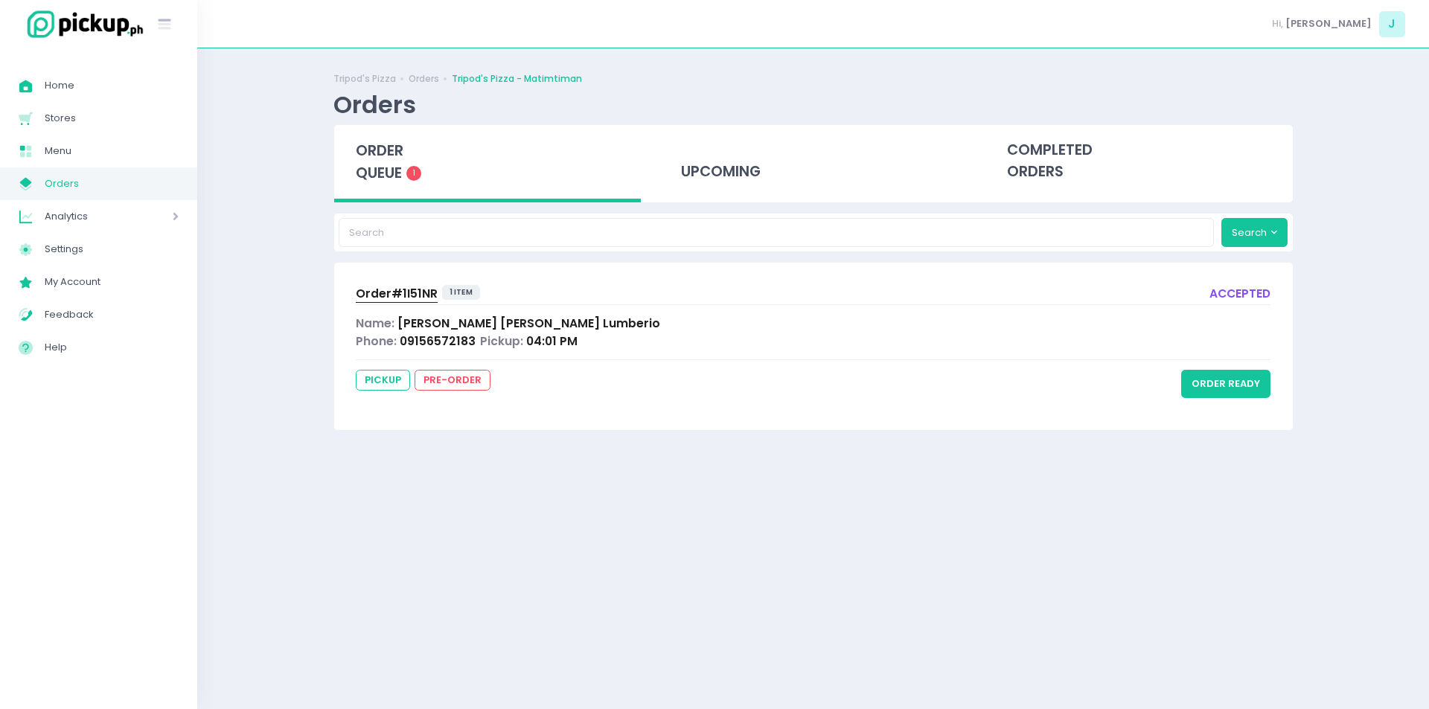
click at [381, 172] on span "order queue" at bounding box center [380, 162] width 48 height 42
click at [380, 170] on span "order queue" at bounding box center [380, 162] width 48 height 42
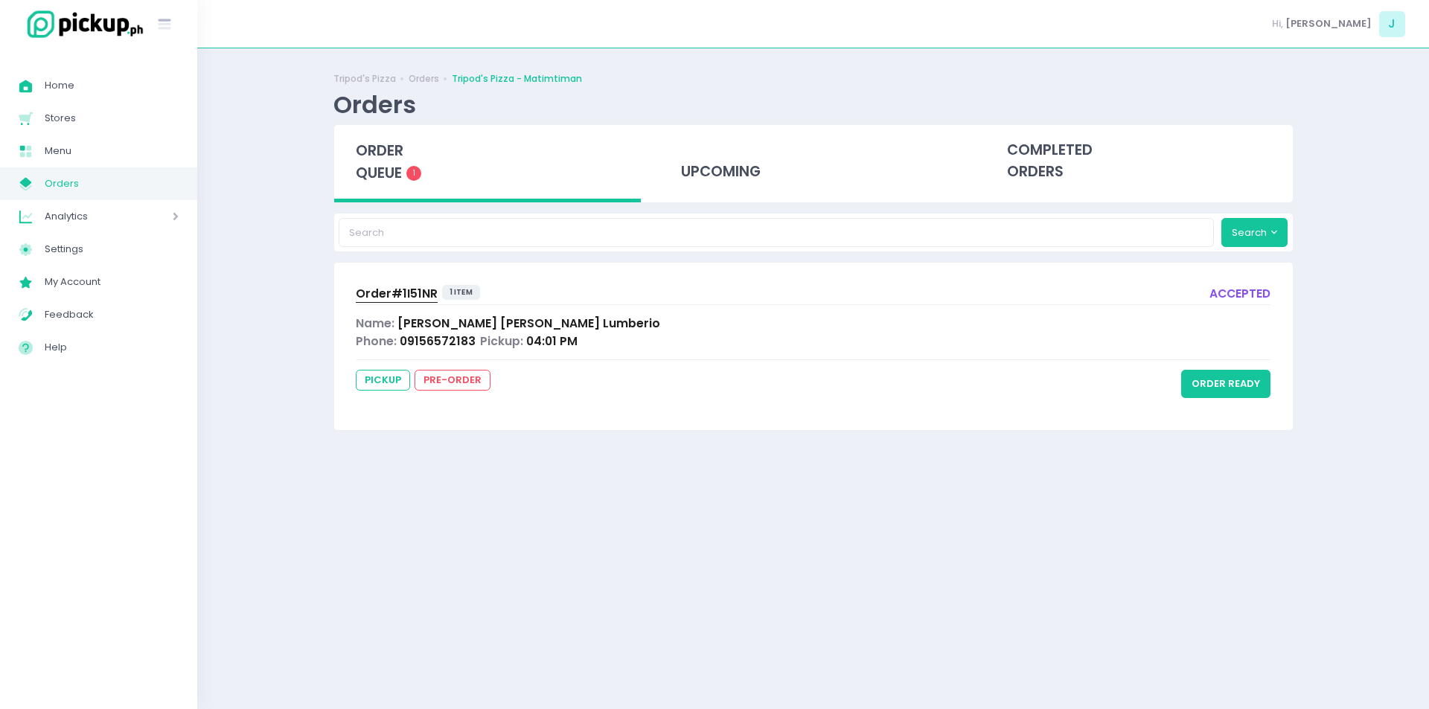
click at [380, 170] on span "order queue" at bounding box center [380, 162] width 48 height 42
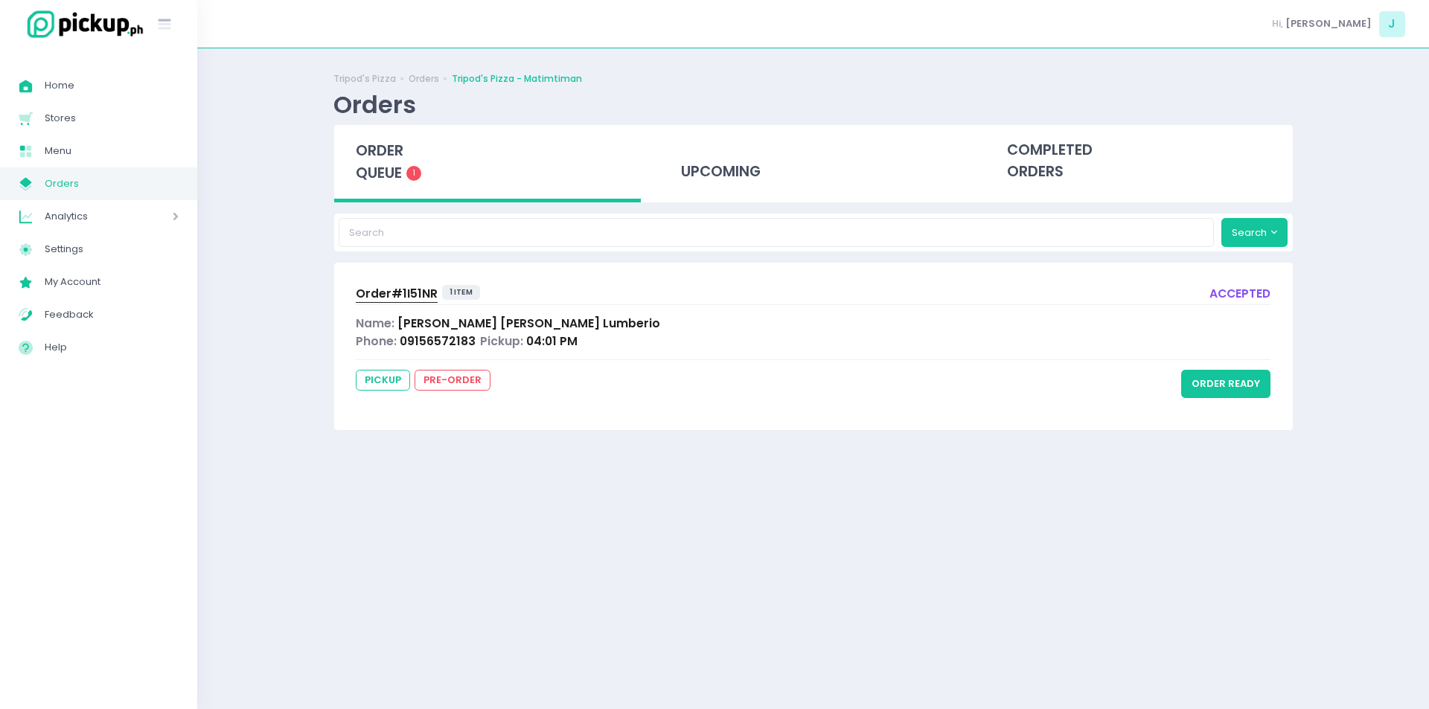
click at [380, 170] on span "order queue" at bounding box center [380, 162] width 48 height 42
click at [388, 180] on span "order queue" at bounding box center [380, 162] width 48 height 42
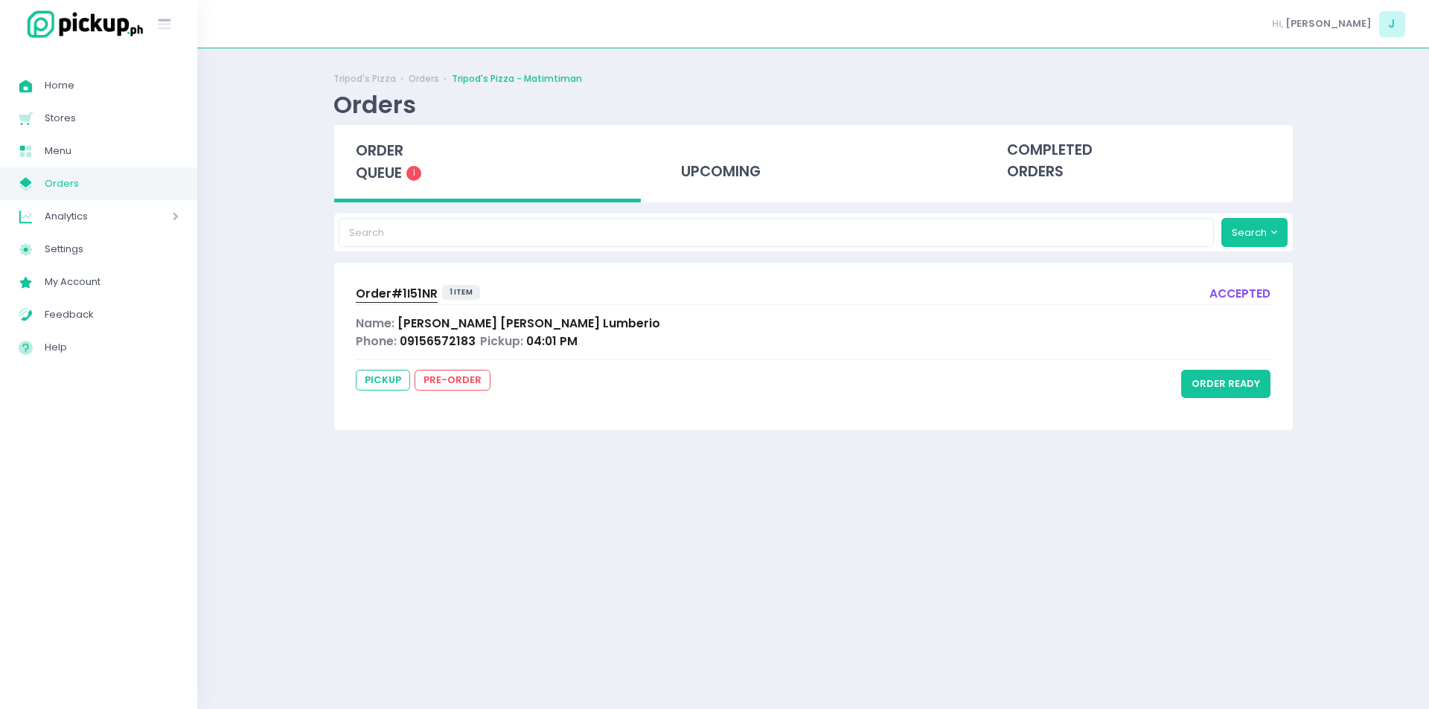
click at [390, 163] on span "order queue" at bounding box center [380, 162] width 48 height 42
click at [403, 138] on div "order queue 1" at bounding box center [487, 163] width 307 height 77
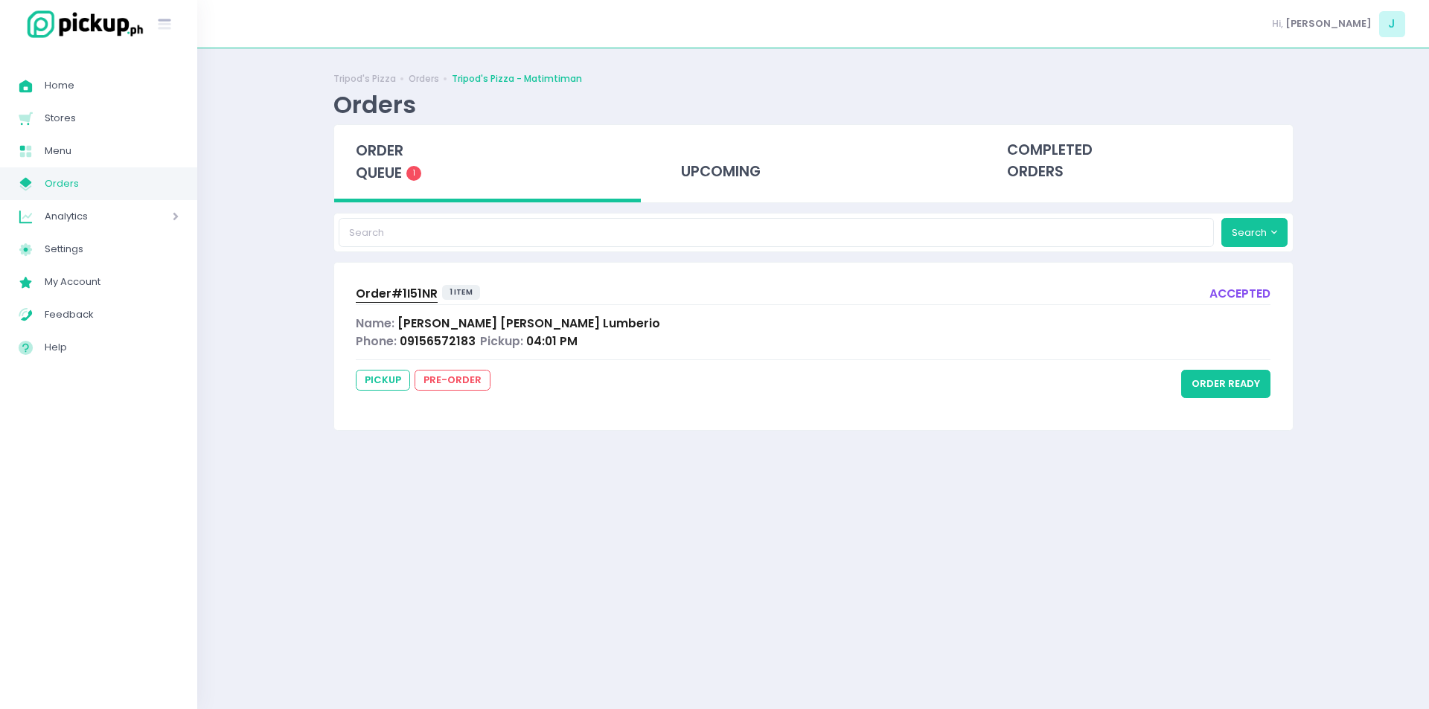
click at [385, 143] on span "order queue" at bounding box center [380, 162] width 48 height 42
click at [398, 290] on span "Order# 1I51NR" at bounding box center [397, 294] width 82 height 16
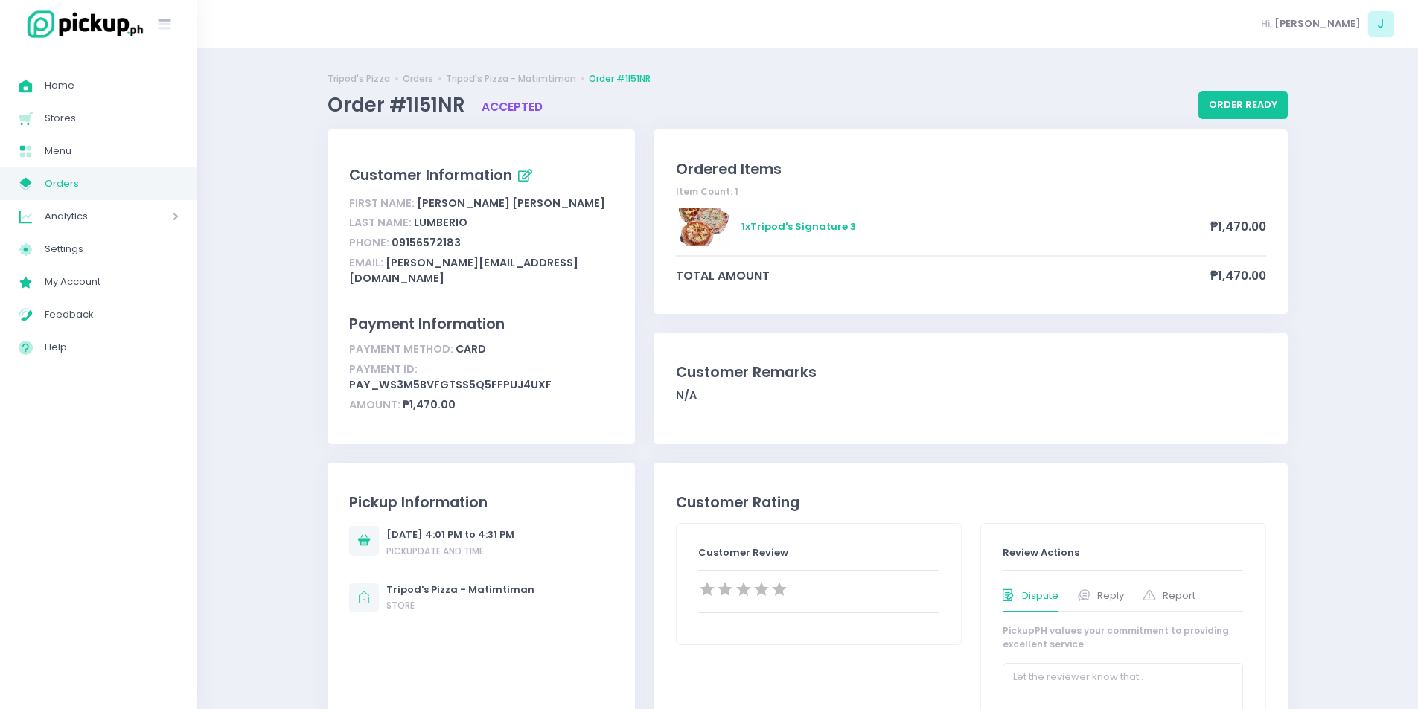
click at [107, 183] on span "Orders" at bounding box center [112, 183] width 134 height 19
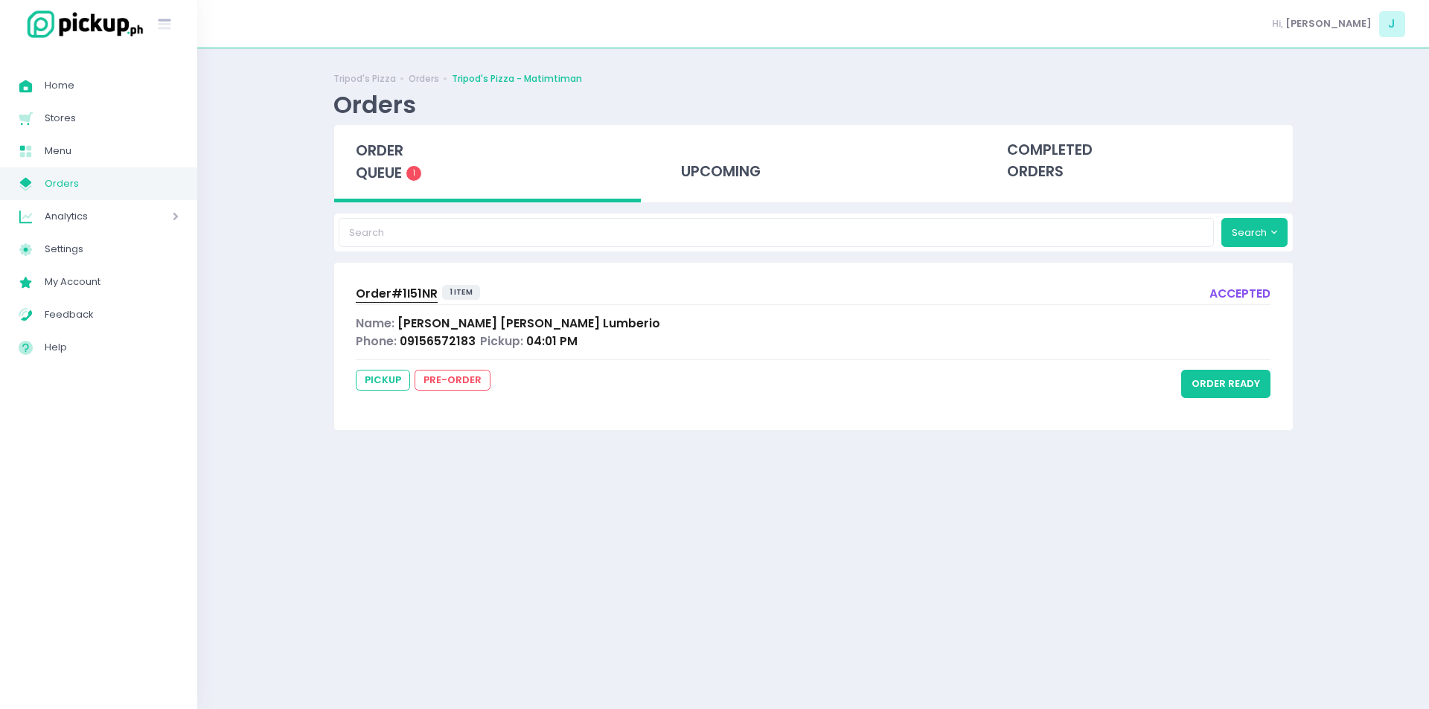
click at [401, 157] on span "order queue" at bounding box center [380, 162] width 48 height 42
click at [1212, 393] on button "order ready" at bounding box center [1225, 384] width 89 height 28
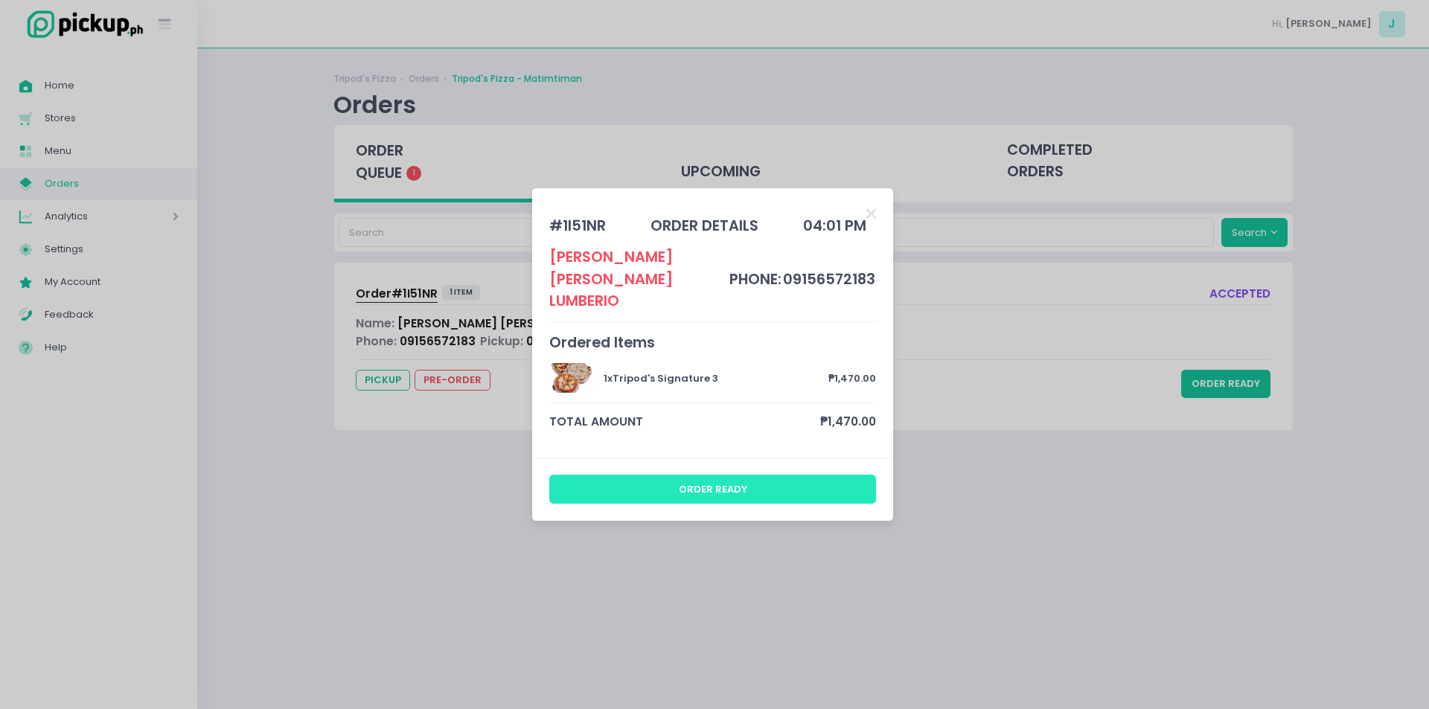
click at [792, 491] on button "order ready" at bounding box center [713, 489] width 328 height 28
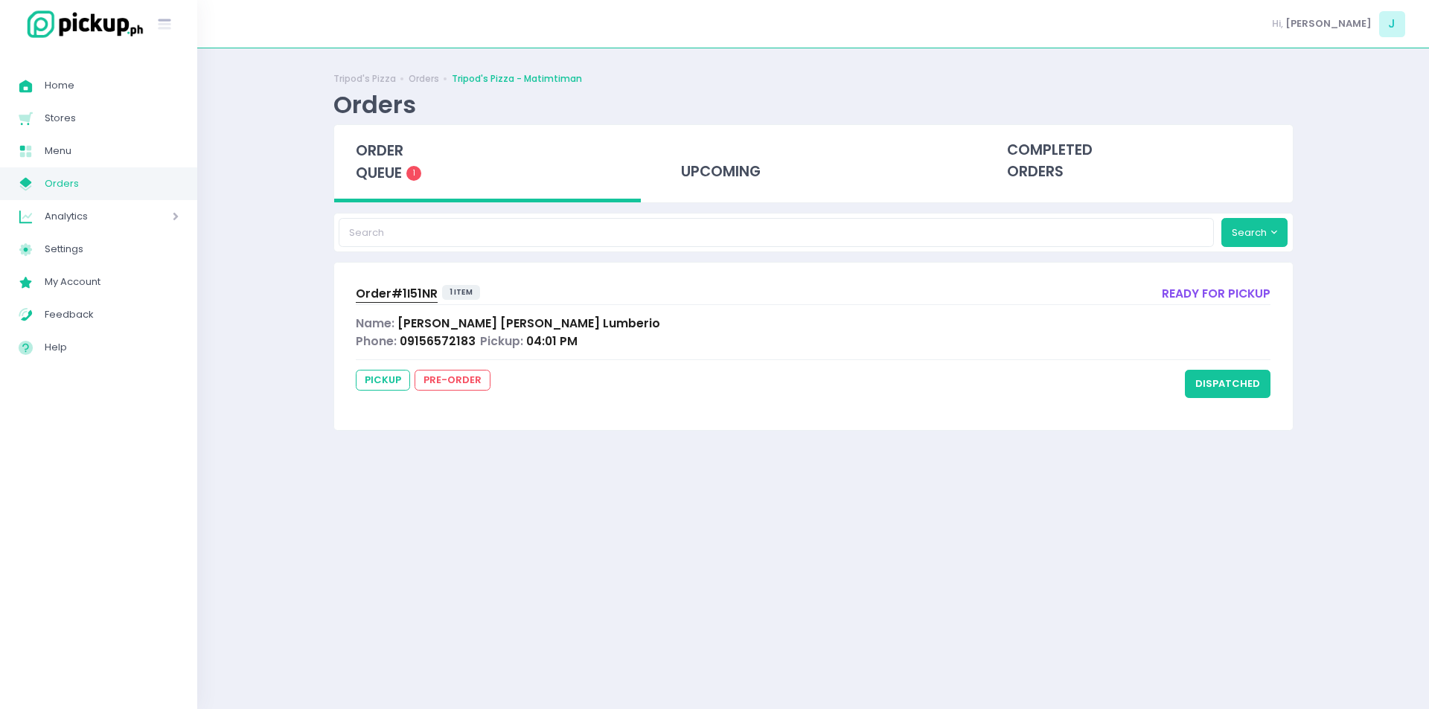
click at [399, 179] on span "order queue" at bounding box center [380, 162] width 48 height 42
click at [394, 163] on span "order queue" at bounding box center [380, 162] width 48 height 42
click at [354, 140] on div "order queue 1" at bounding box center [487, 163] width 307 height 77
click at [386, 294] on span "Order# 1I51NR" at bounding box center [397, 294] width 82 height 16
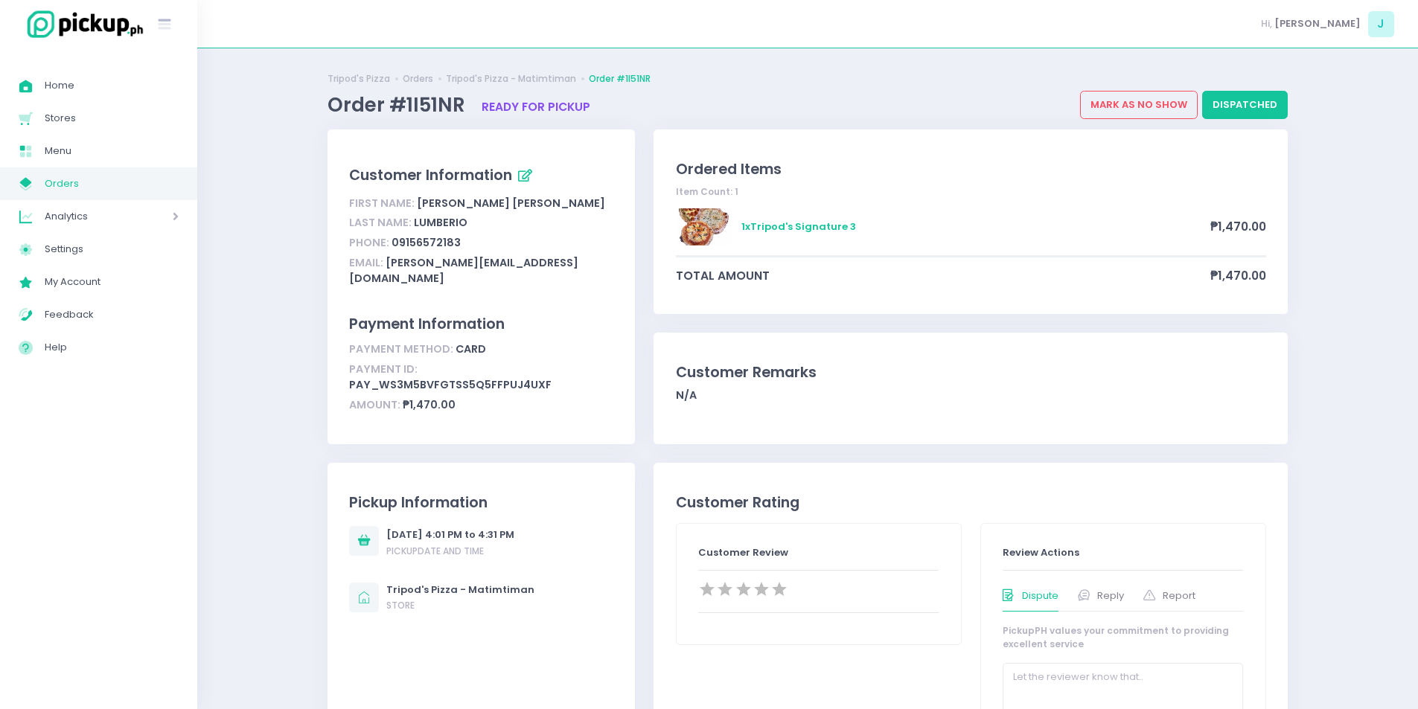
click at [126, 179] on span "Orders" at bounding box center [112, 183] width 134 height 19
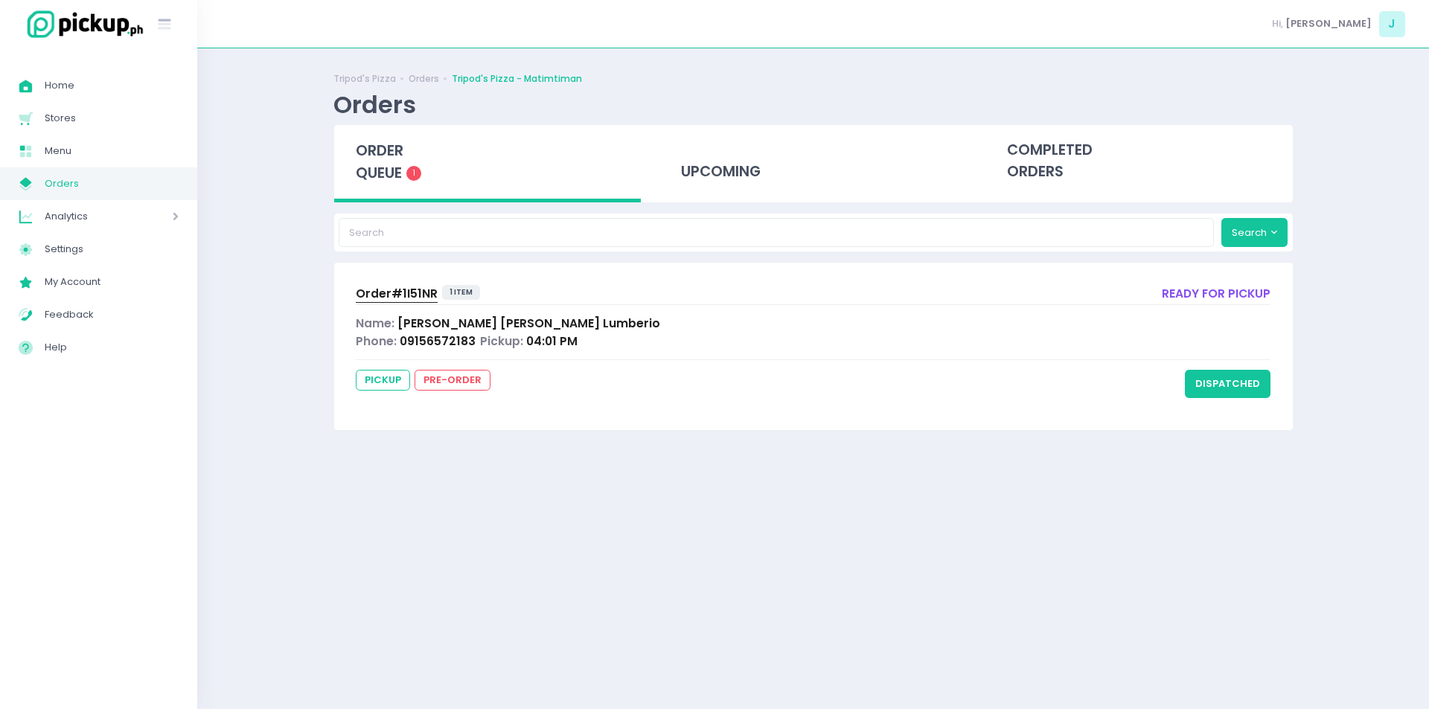
click at [365, 182] on span "order queue" at bounding box center [380, 162] width 48 height 42
click at [1230, 371] on button "dispatched" at bounding box center [1228, 384] width 86 height 28
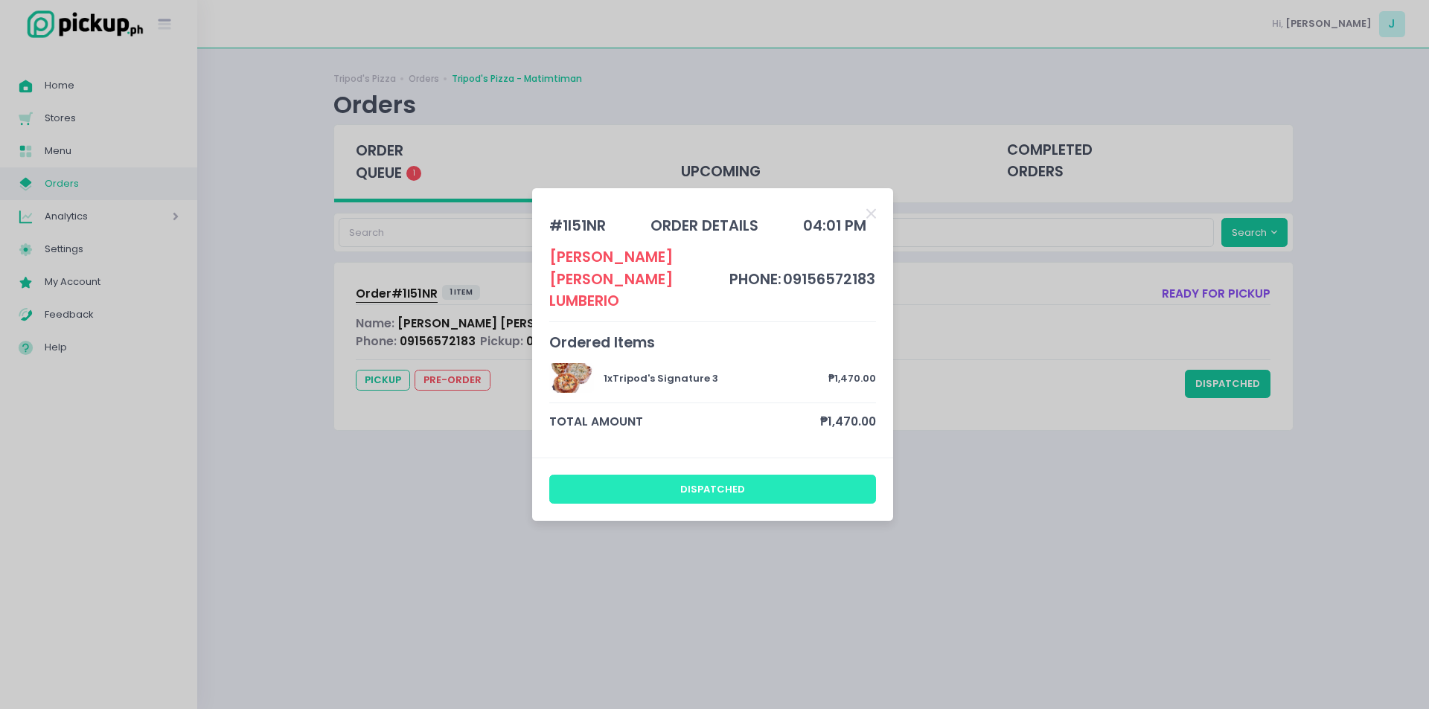
click at [839, 483] on button "dispatched" at bounding box center [713, 489] width 328 height 28
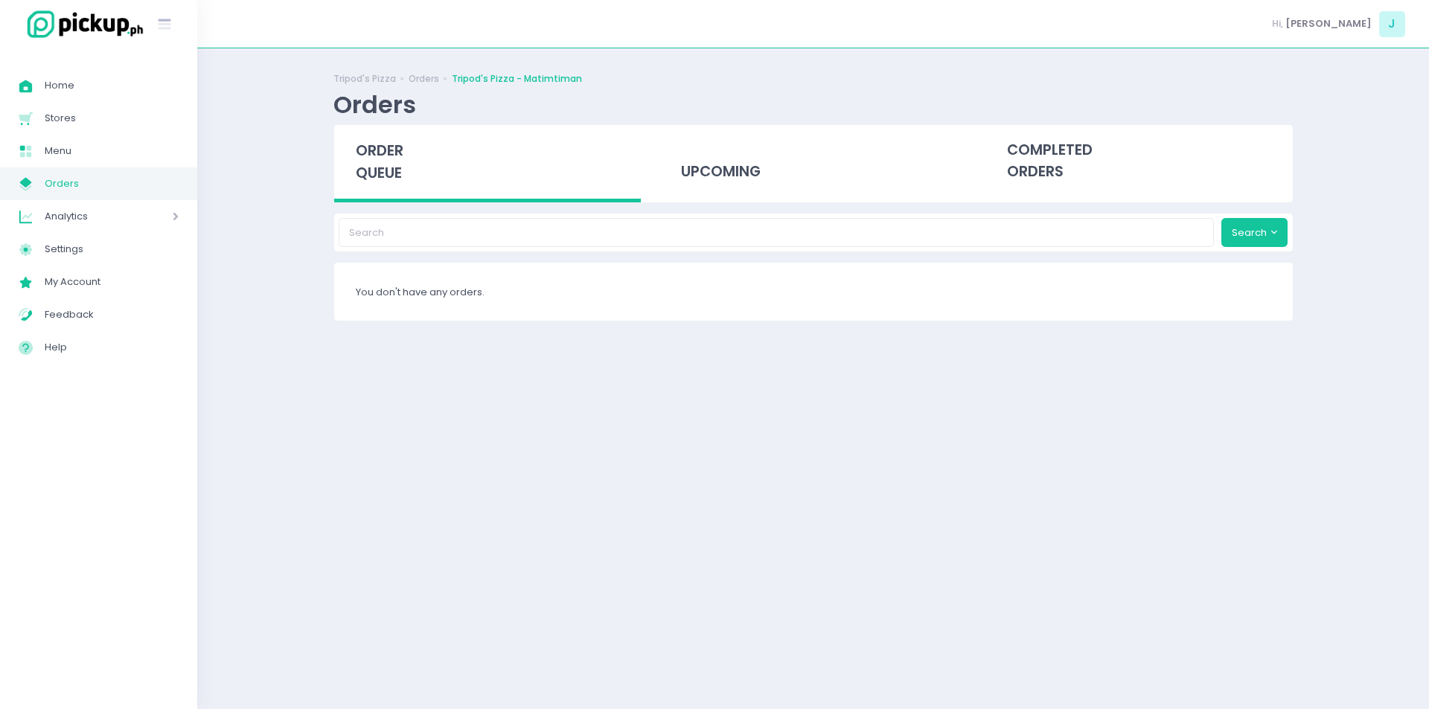
click at [382, 161] on span "order queue" at bounding box center [380, 162] width 48 height 42
click at [382, 161] on span "order queue" at bounding box center [374, 162] width 48 height 42
click at [377, 165] on span "order queue" at bounding box center [380, 162] width 48 height 42
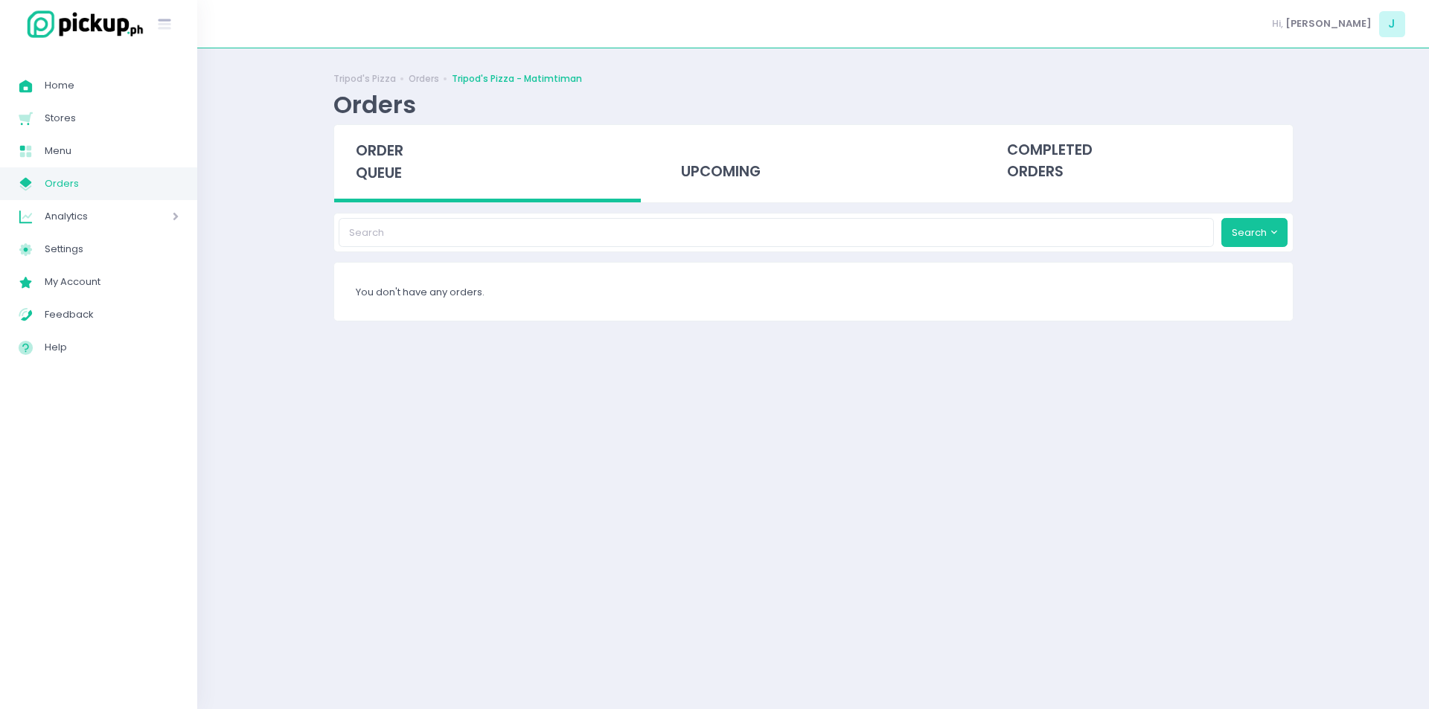
click at [377, 165] on span "order queue" at bounding box center [380, 162] width 48 height 42
click at [422, 173] on div "order queue" at bounding box center [487, 163] width 307 height 77
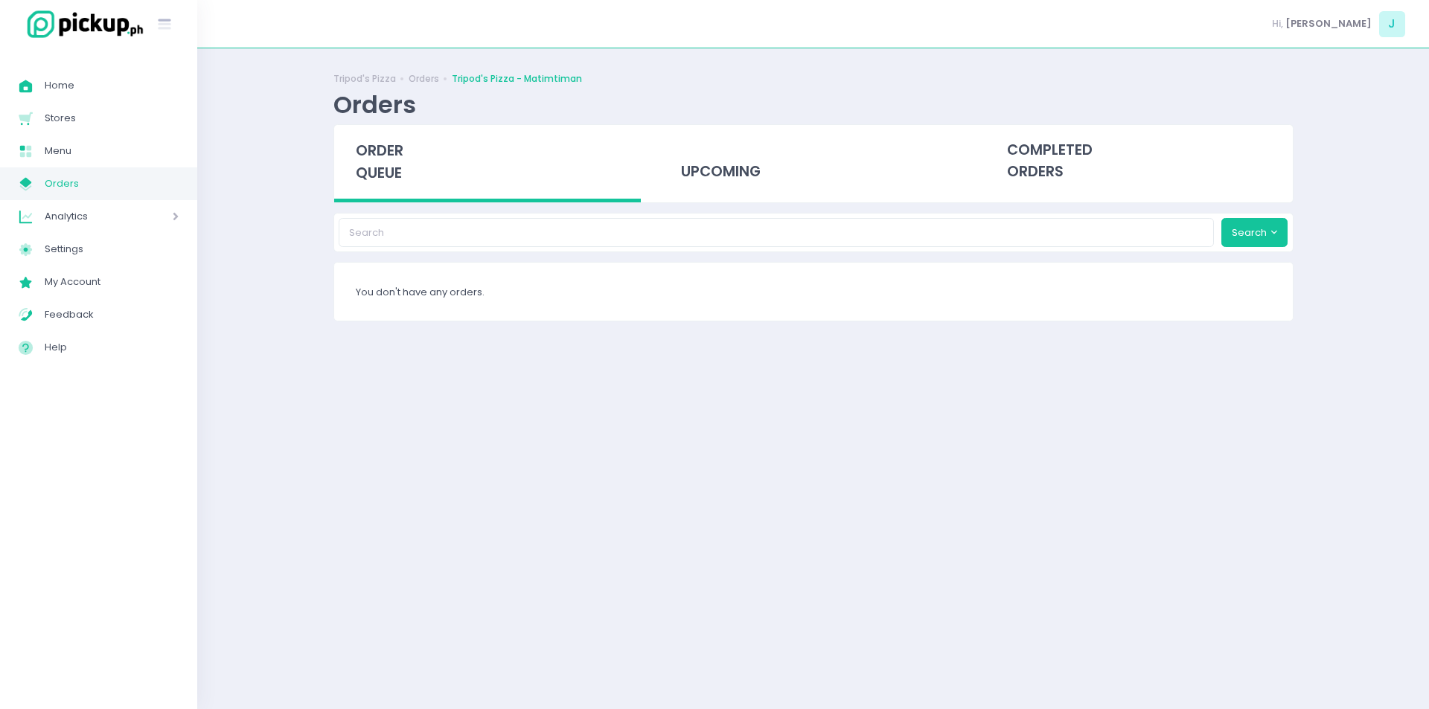
click at [395, 184] on div "order queue" at bounding box center [487, 163] width 307 height 77
click at [421, 182] on div "order queue" at bounding box center [487, 163] width 307 height 77
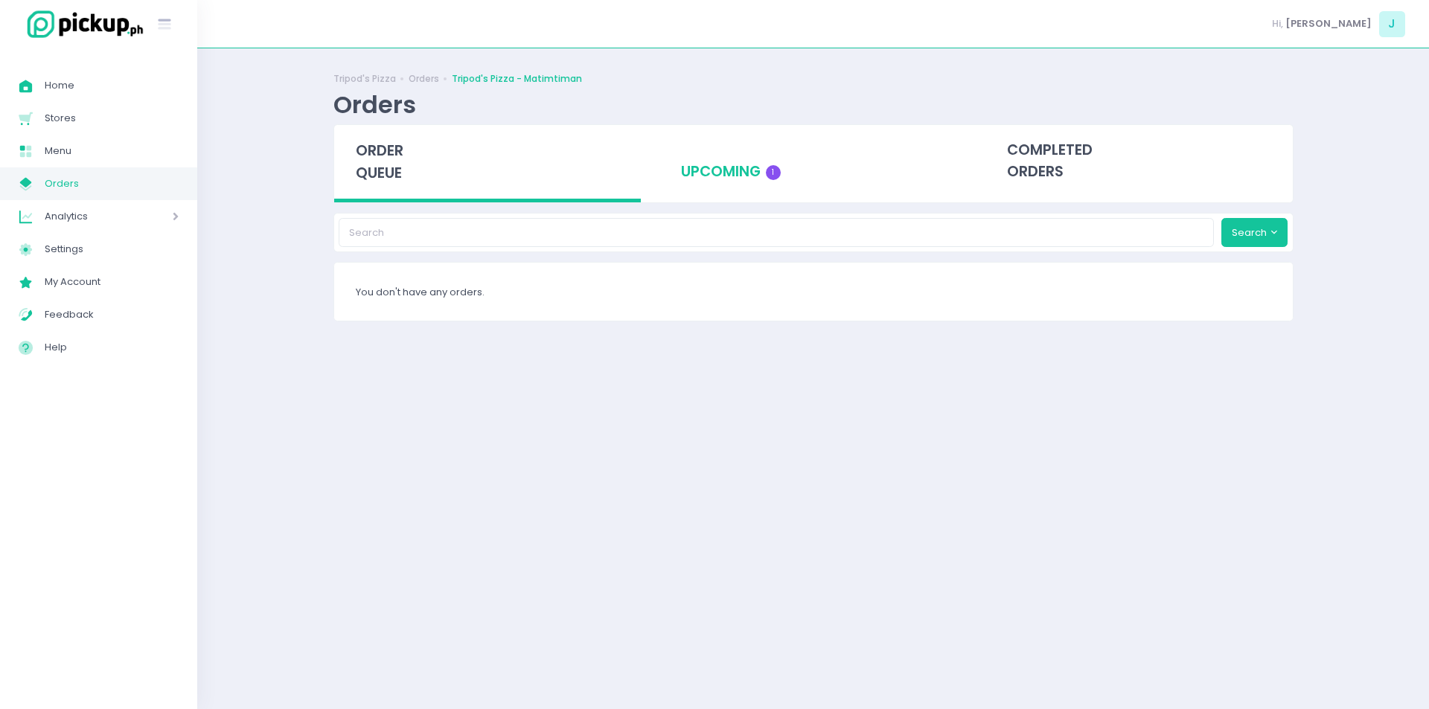
click at [675, 179] on div "upcoming 1" at bounding box center [813, 161] width 307 height 73
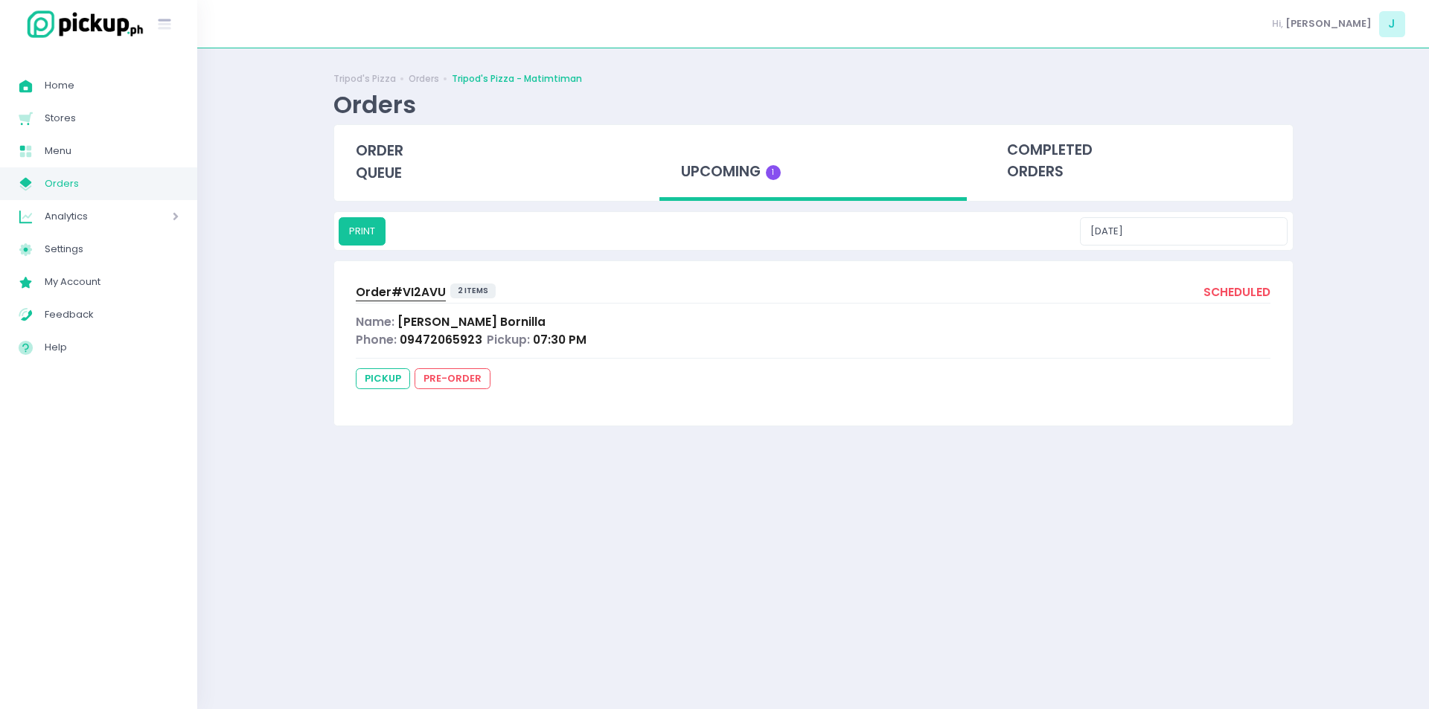
click at [406, 278] on div "Order# VI2AVU 2 items scheduled Name: [PERSON_NAME] Phone: 09472065923 Pickup: …" at bounding box center [813, 343] width 959 height 164
click at [406, 282] on div "Order# VI2AVU 2 items scheduled Name: [PERSON_NAME] Phone: 09472065923 Pickup: …" at bounding box center [813, 343] width 959 height 164
click at [406, 288] on span "Order# VI2AVU" at bounding box center [401, 292] width 90 height 16
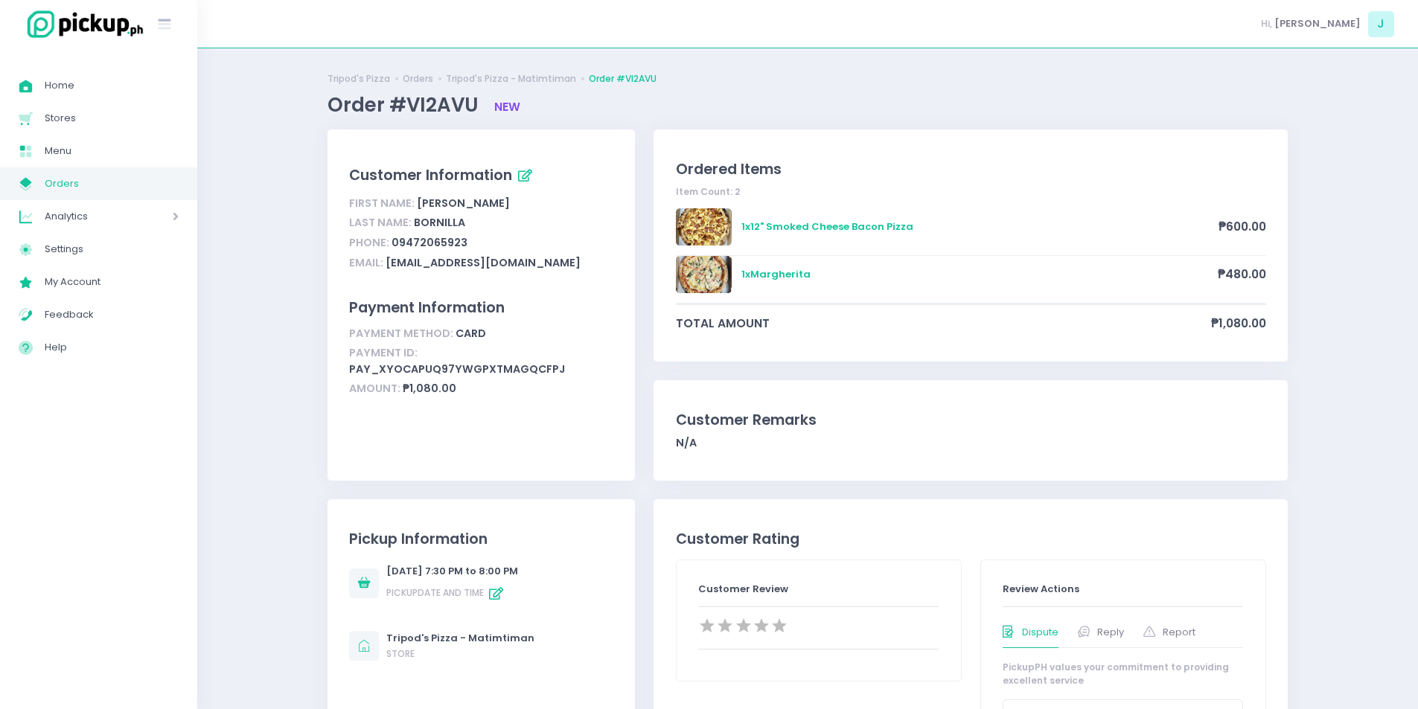
click at [127, 181] on span "Orders" at bounding box center [112, 183] width 134 height 19
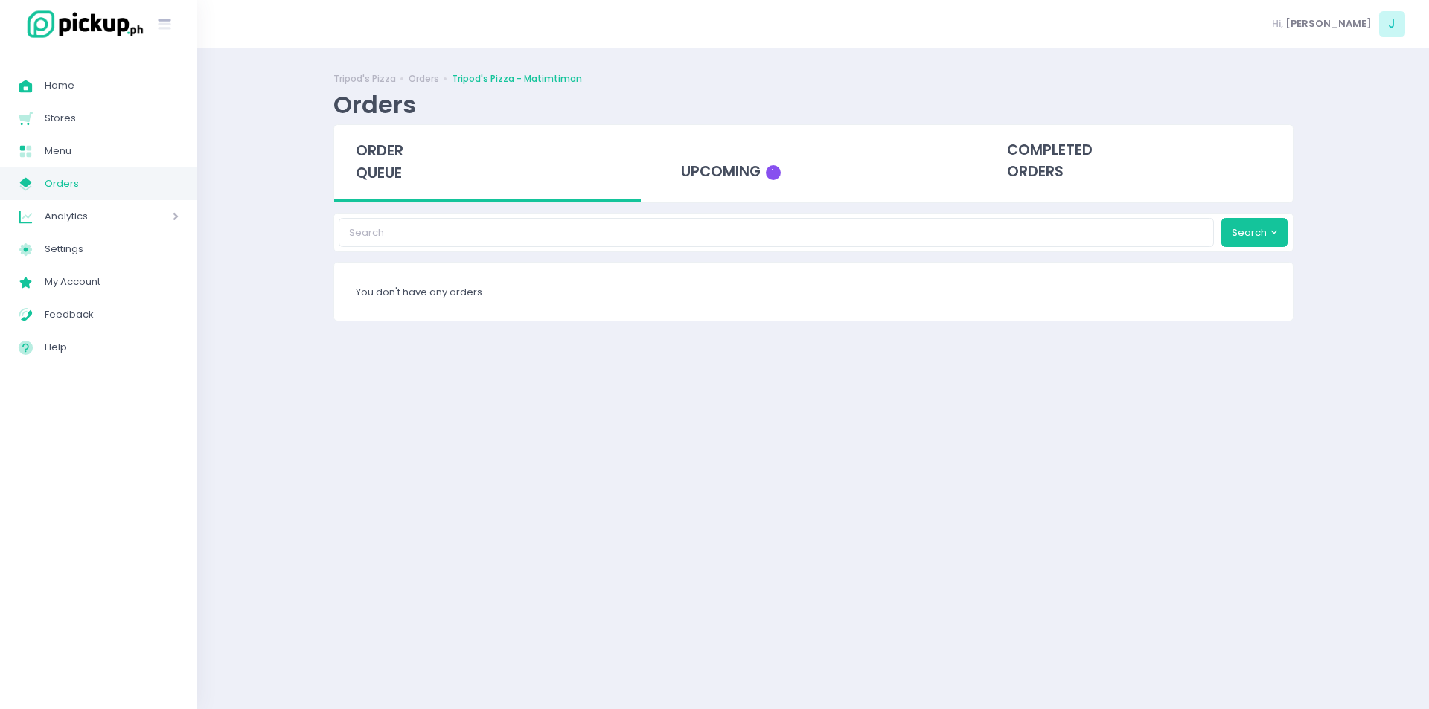
click at [127, 181] on span "Orders" at bounding box center [112, 183] width 134 height 19
click at [399, 183] on span "order queue" at bounding box center [380, 162] width 48 height 42
click at [381, 163] on span "order queue" at bounding box center [380, 162] width 48 height 42
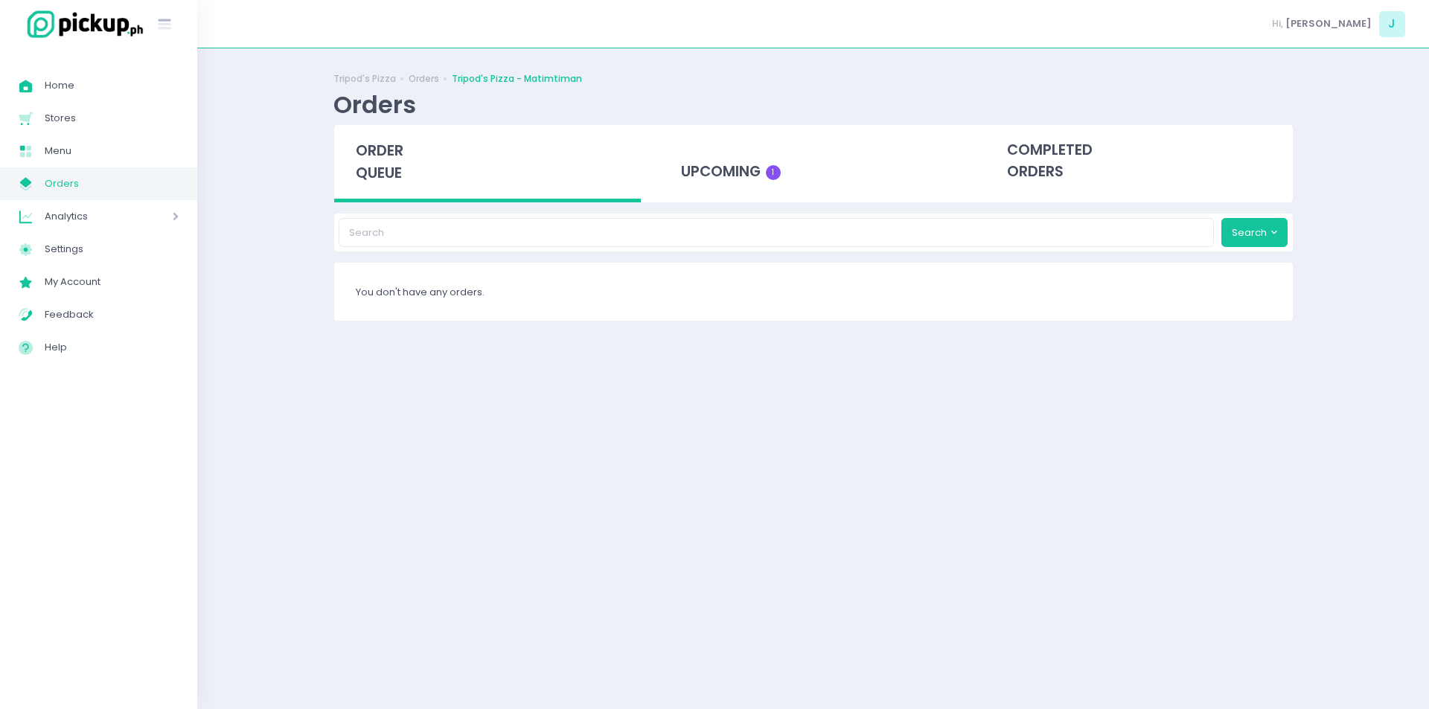
click at [381, 163] on span "order queue" at bounding box center [380, 162] width 48 height 42
click at [380, 148] on span "order queue" at bounding box center [380, 162] width 48 height 42
click at [377, 192] on div "order queue" at bounding box center [487, 163] width 307 height 77
click at [406, 179] on div "order queue" at bounding box center [487, 163] width 307 height 77
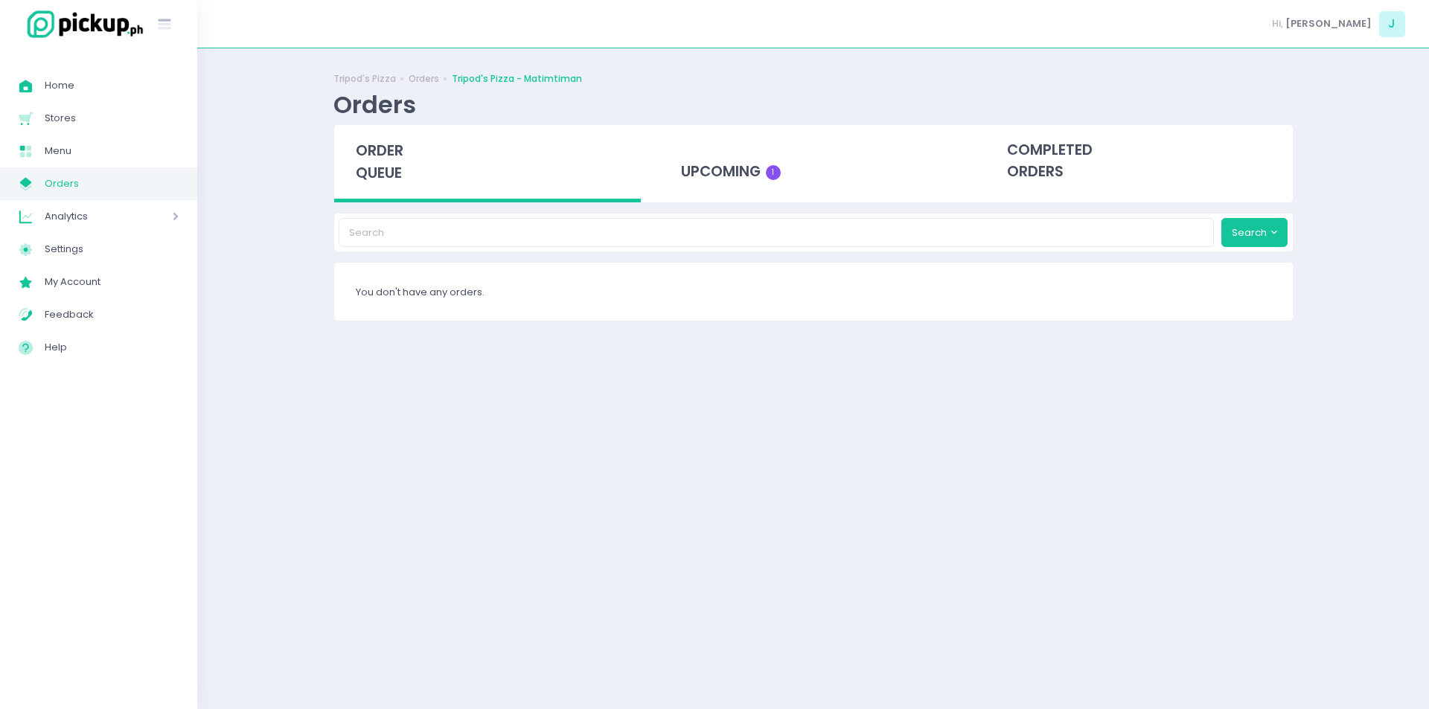
click at [360, 162] on div "order queue" at bounding box center [487, 163] width 307 height 77
click at [382, 169] on span "order queue" at bounding box center [380, 162] width 48 height 42
click at [752, 185] on div "upcoming 1" at bounding box center [813, 161] width 307 height 73
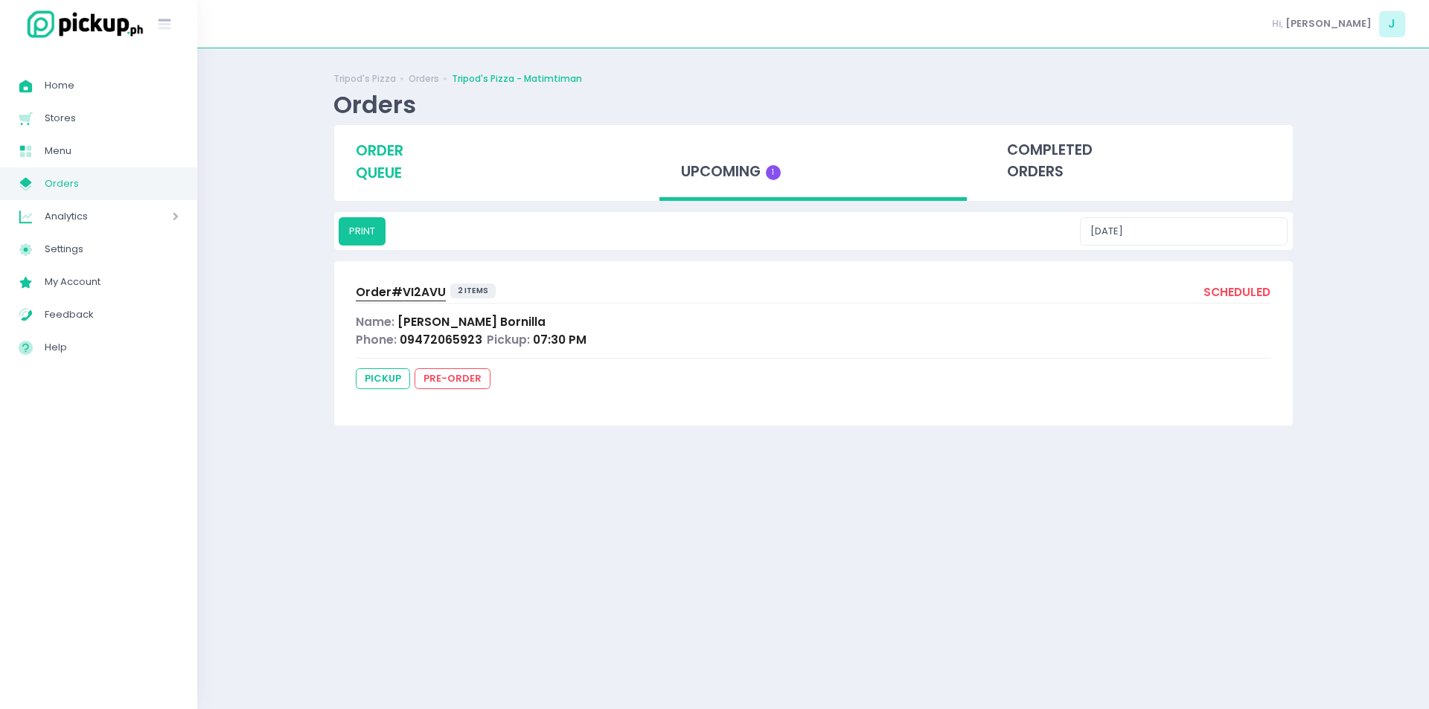
click at [392, 160] on span "order queue" at bounding box center [380, 162] width 48 height 42
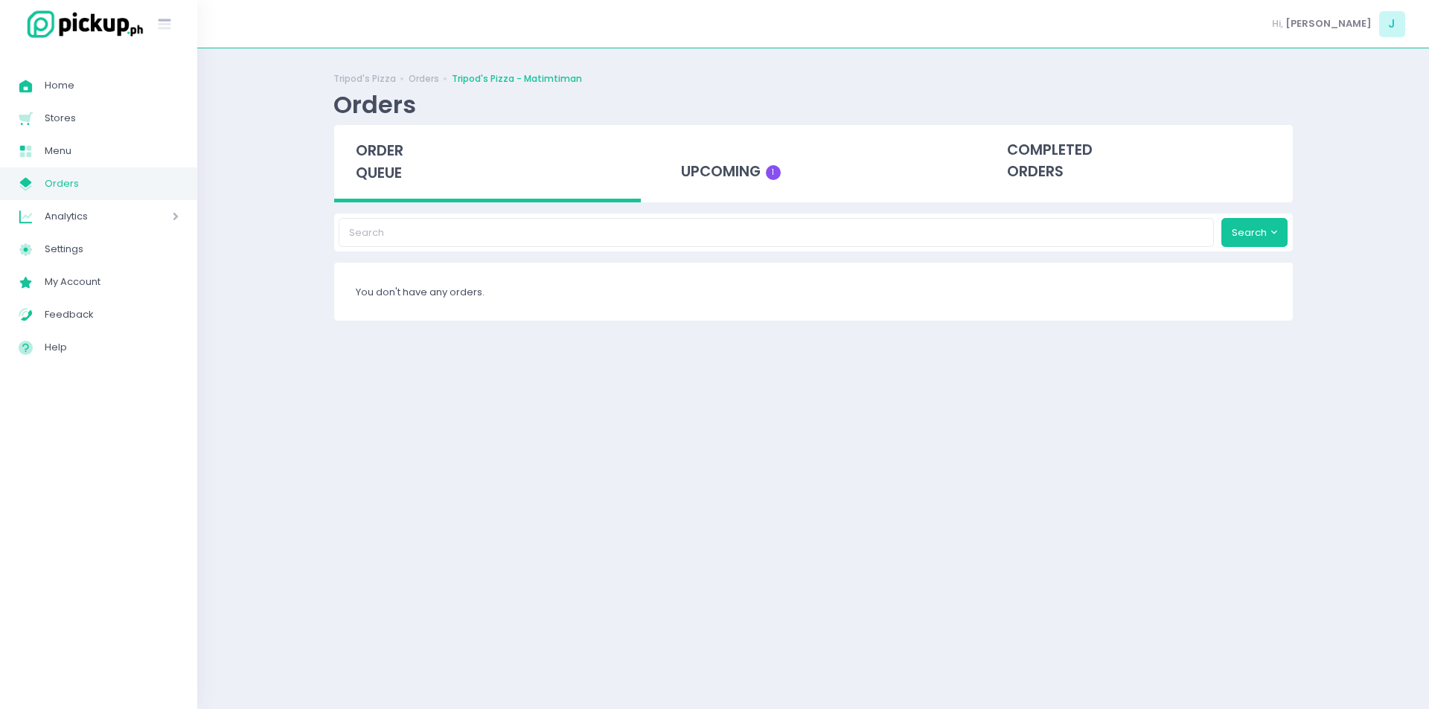
click at [414, 170] on div "order queue" at bounding box center [487, 163] width 307 height 77
click at [364, 146] on span "order queue" at bounding box center [380, 162] width 48 height 42
click at [383, 173] on span "order queue" at bounding box center [380, 162] width 48 height 42
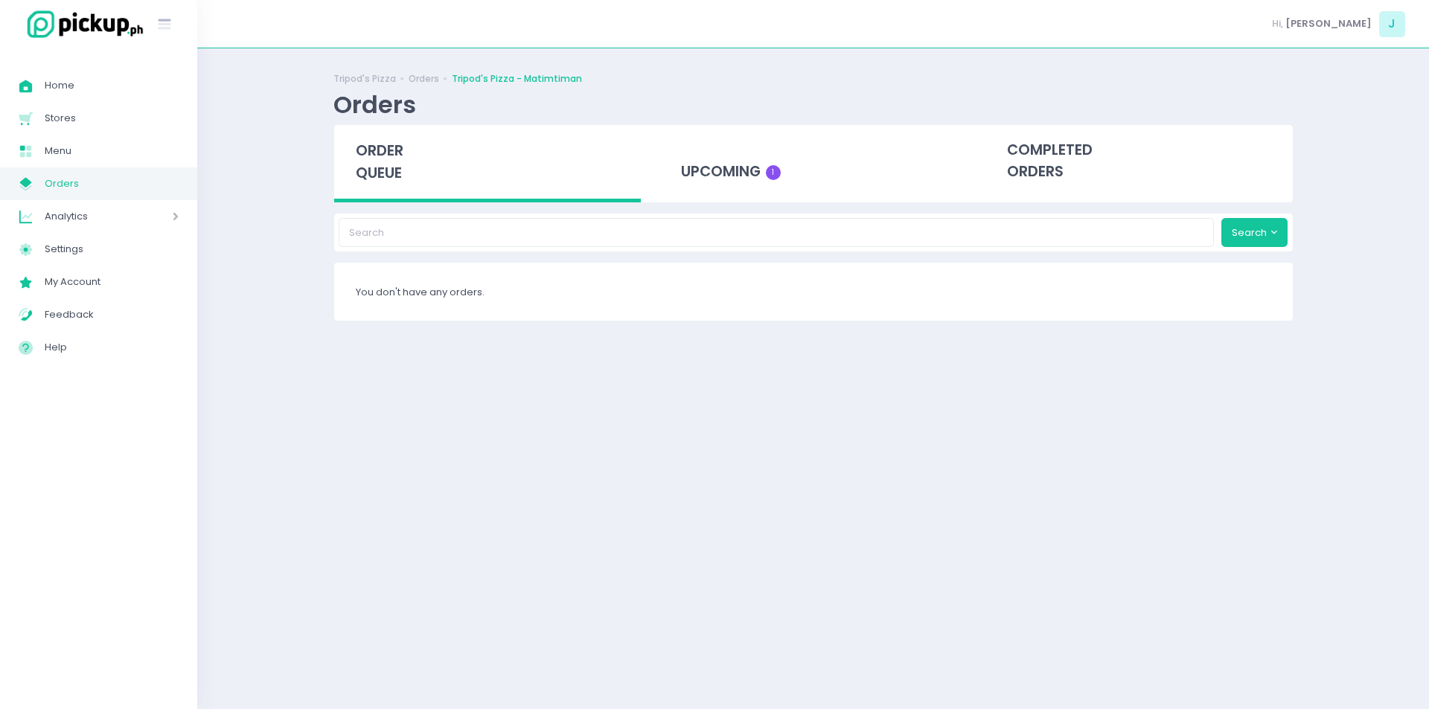
click at [380, 159] on span "order queue" at bounding box center [380, 162] width 48 height 42
click at [367, 130] on div "order queue" at bounding box center [487, 163] width 307 height 77
click at [370, 141] on span "order queue" at bounding box center [380, 162] width 48 height 42
click at [362, 176] on span "order queue" at bounding box center [380, 162] width 48 height 42
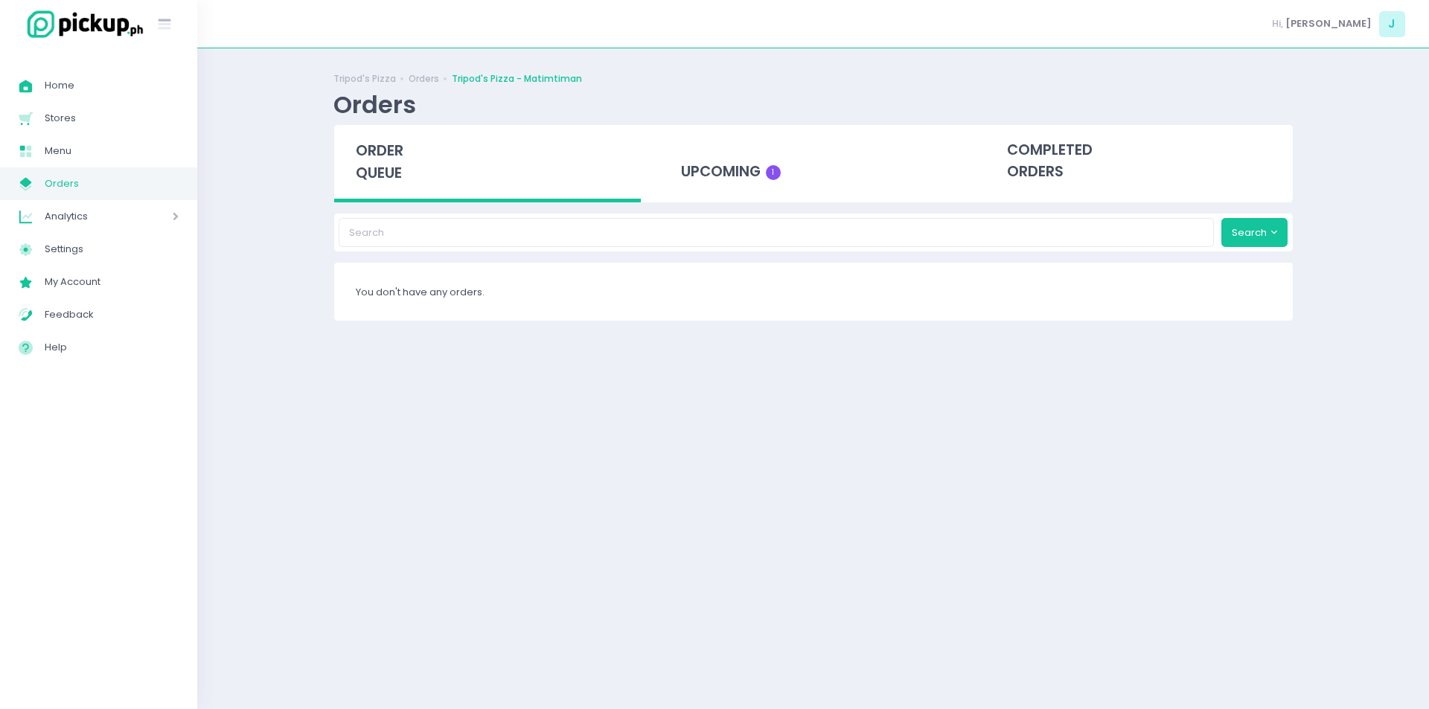
click at [394, 160] on span "order queue" at bounding box center [380, 162] width 48 height 42
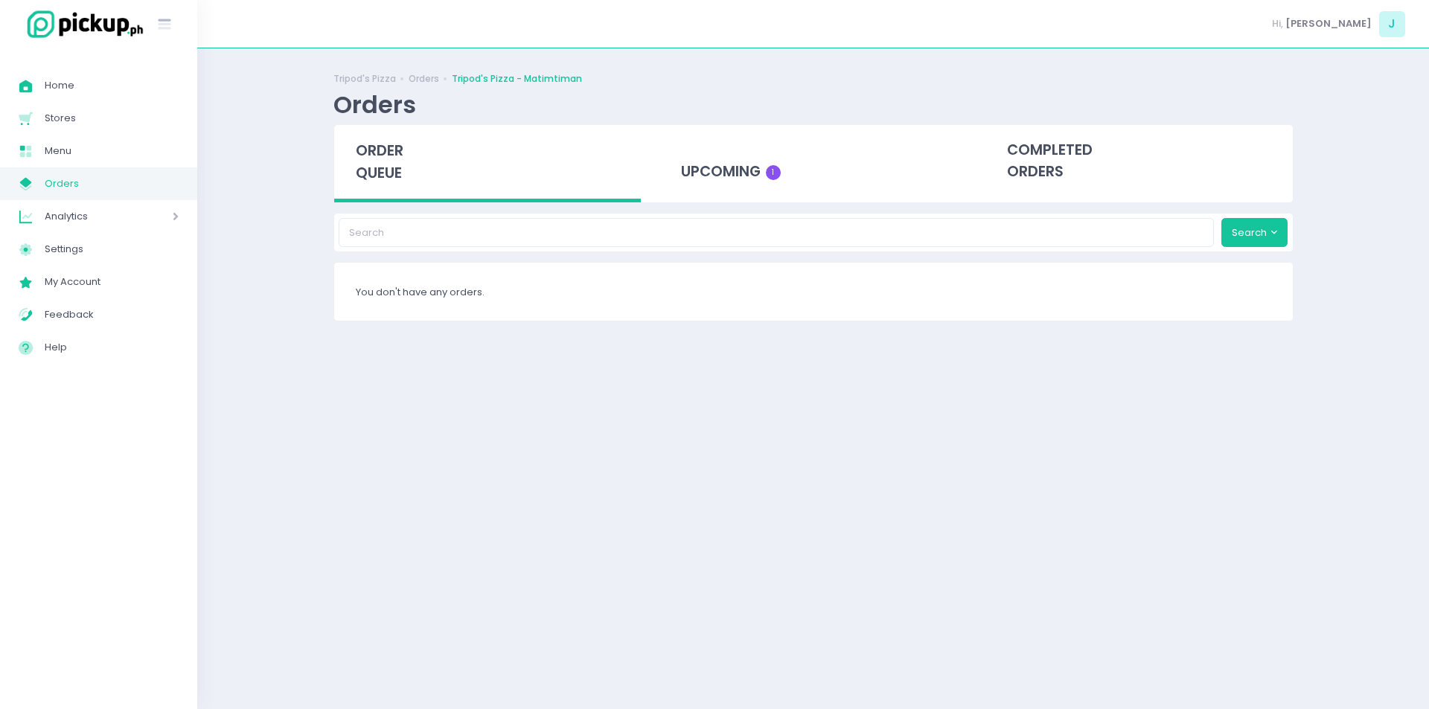
click at [394, 160] on span "order queue" at bounding box center [380, 162] width 48 height 42
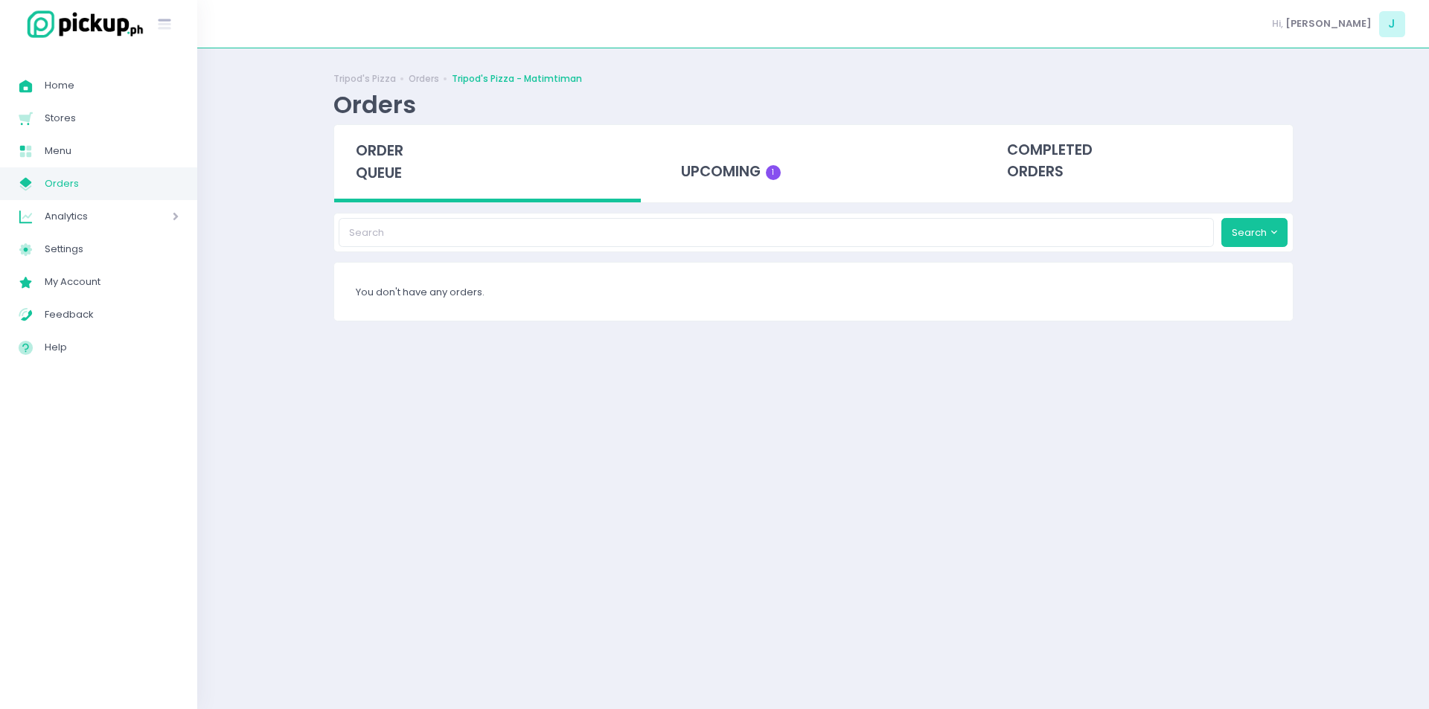
click at [394, 160] on span "order queue" at bounding box center [380, 162] width 48 height 42
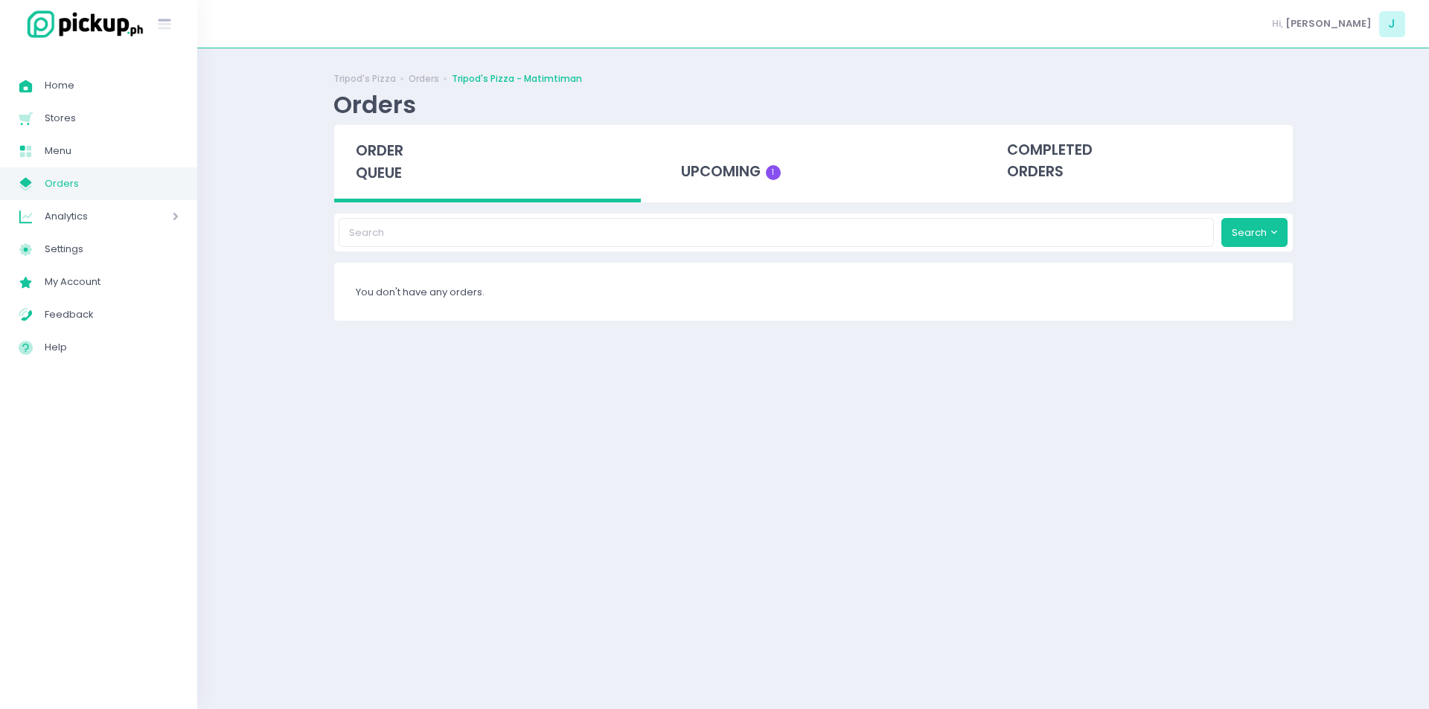
click at [394, 160] on span "order queue" at bounding box center [380, 162] width 48 height 42
click at [371, 135] on div "order queue" at bounding box center [487, 163] width 307 height 77
click at [417, 151] on div "order queue" at bounding box center [487, 163] width 307 height 77
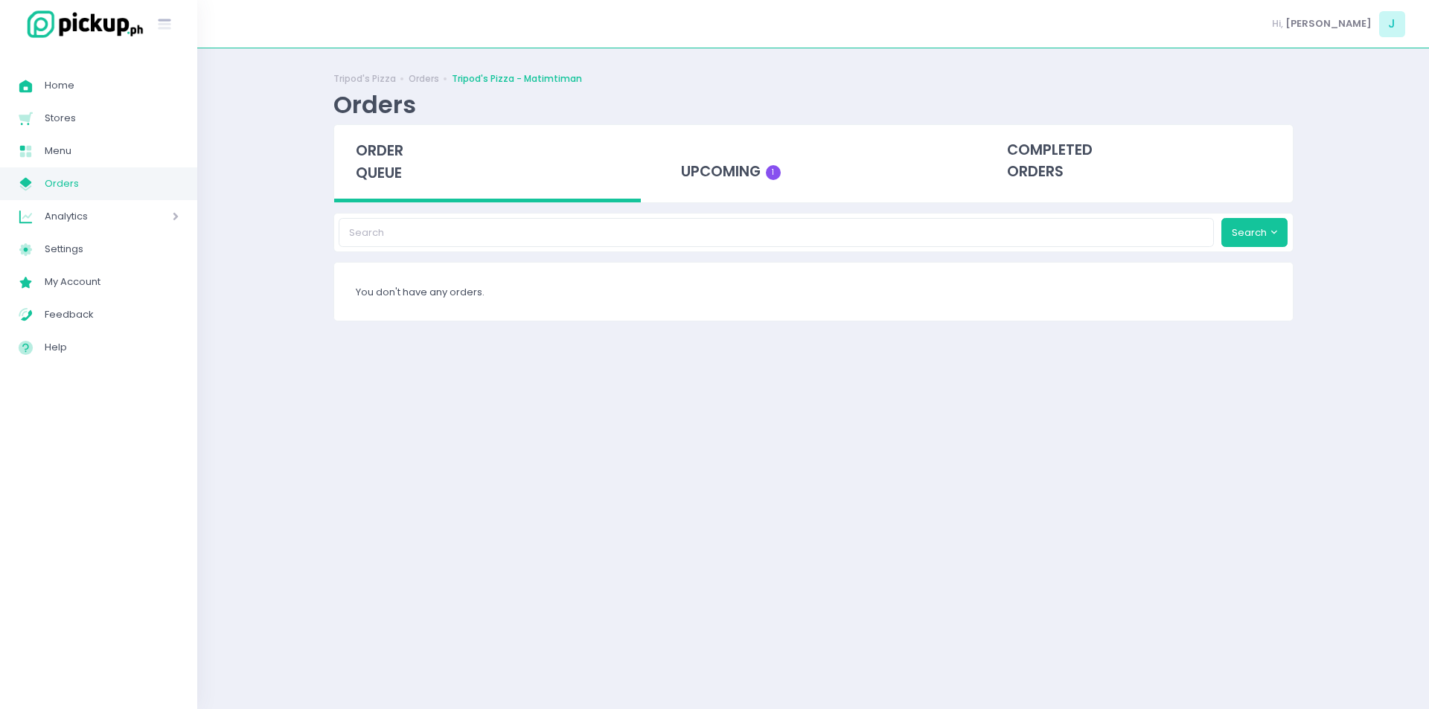
click at [417, 151] on div "order queue" at bounding box center [487, 163] width 307 height 77
click at [380, 171] on span "order queue" at bounding box center [380, 162] width 48 height 42
click at [361, 163] on span "order queue" at bounding box center [380, 162] width 48 height 42
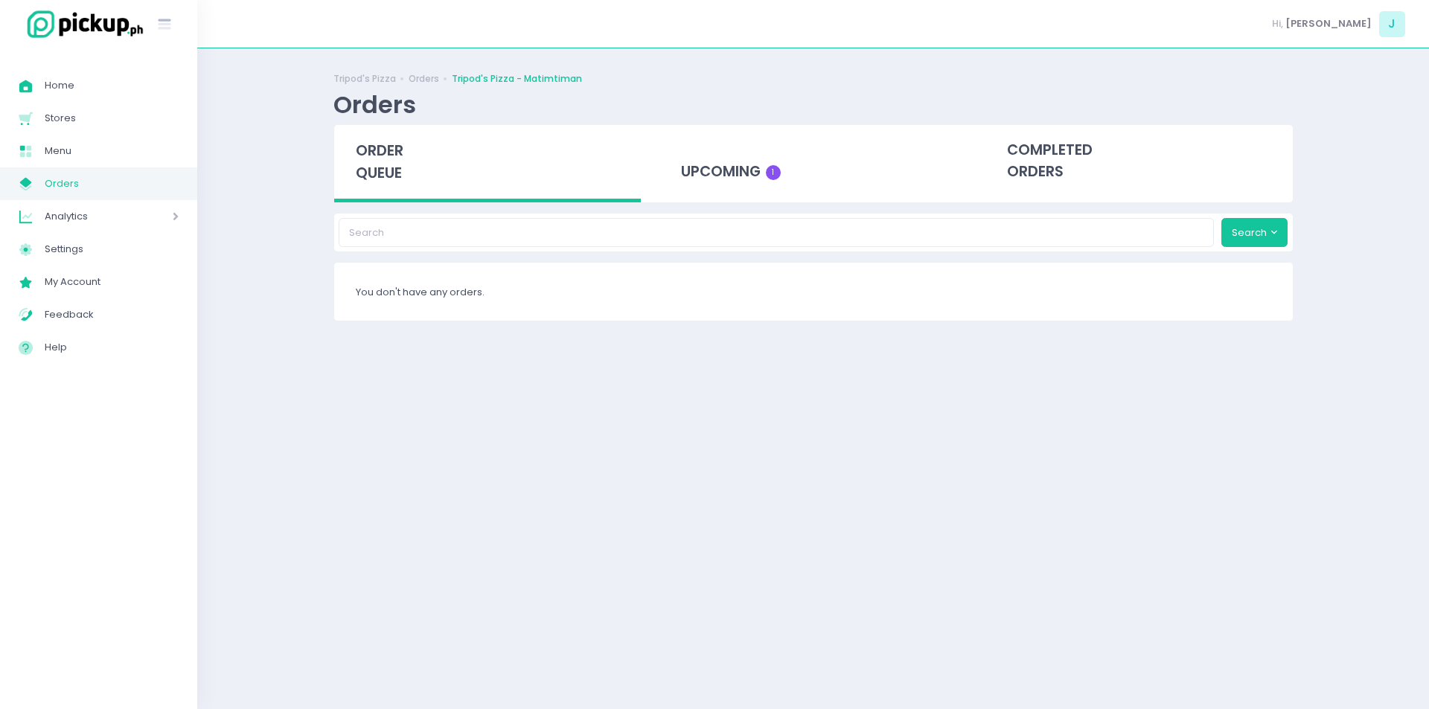
click at [361, 163] on span "order queue" at bounding box center [380, 162] width 48 height 42
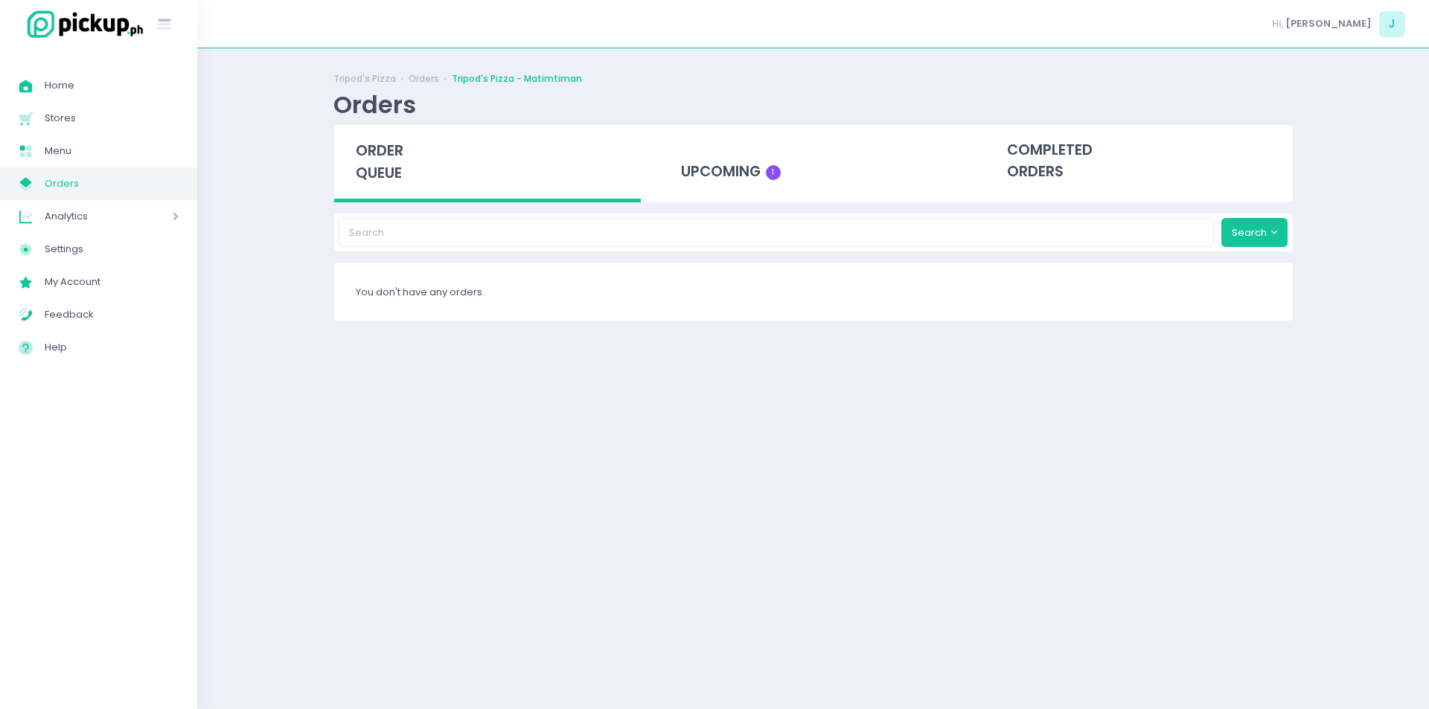
click at [361, 163] on span "order queue" at bounding box center [380, 162] width 48 height 42
click at [398, 185] on div "order queue" at bounding box center [487, 163] width 307 height 77
click at [390, 159] on span "order queue" at bounding box center [380, 162] width 48 height 42
click at [387, 142] on span "order queue" at bounding box center [380, 162] width 48 height 42
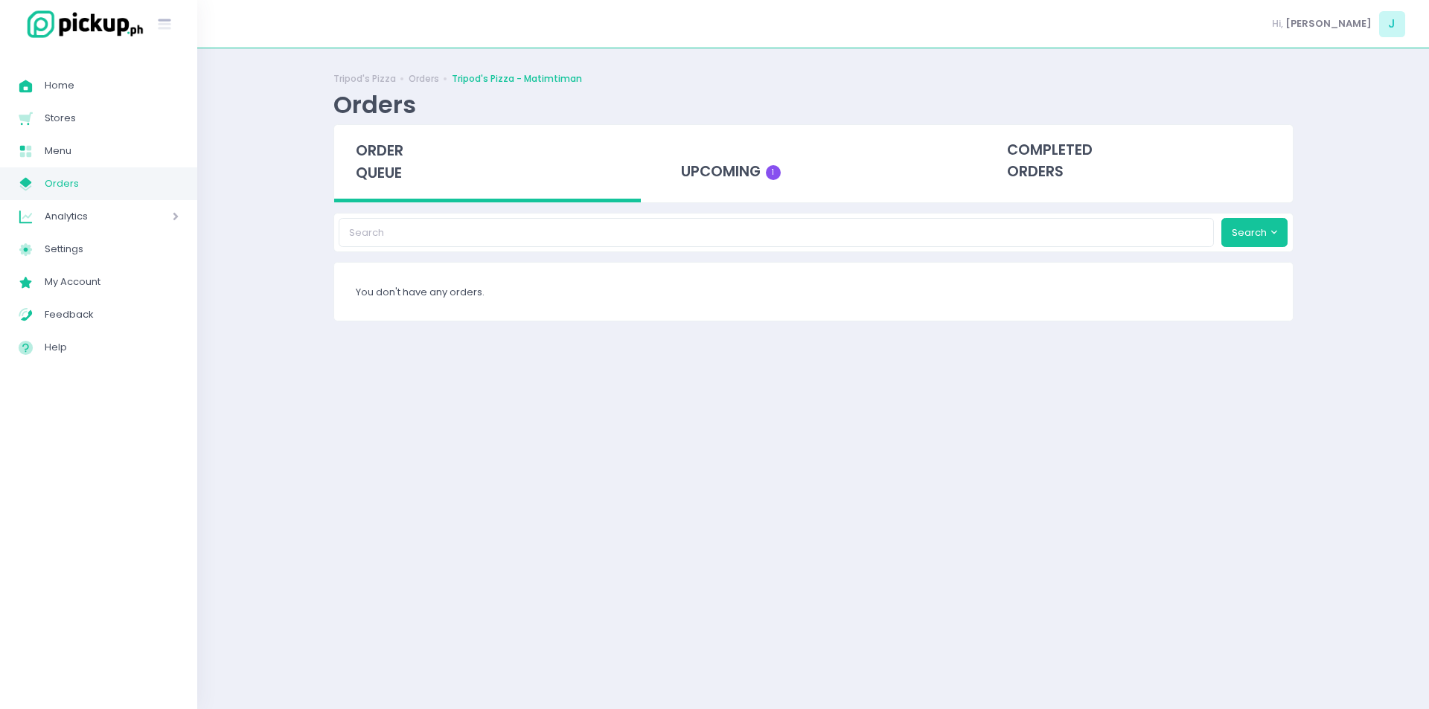
click at [387, 142] on span "order queue" at bounding box center [380, 162] width 48 height 42
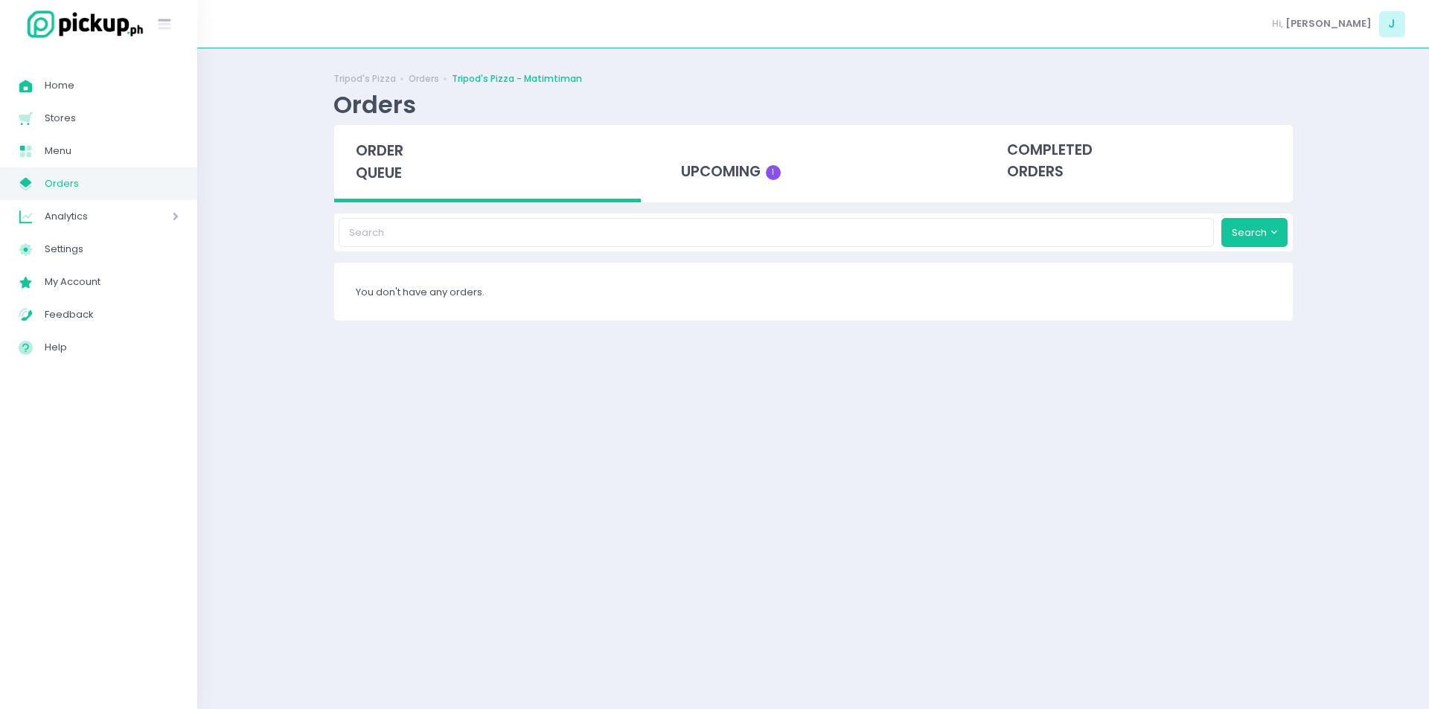
click at [387, 142] on span "order queue" at bounding box center [380, 162] width 48 height 42
click at [753, 144] on div "upcoming 1" at bounding box center [813, 161] width 307 height 73
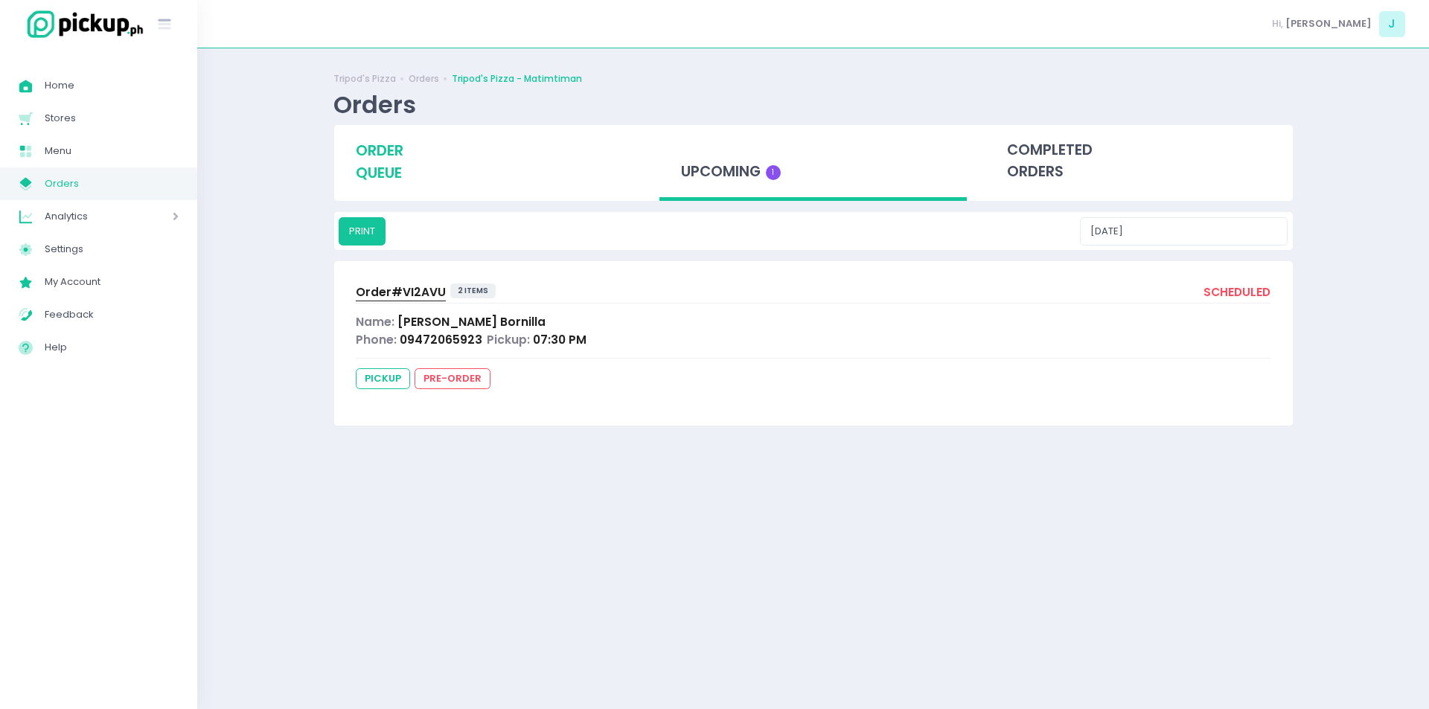
click at [392, 179] on span "order queue" at bounding box center [380, 162] width 48 height 42
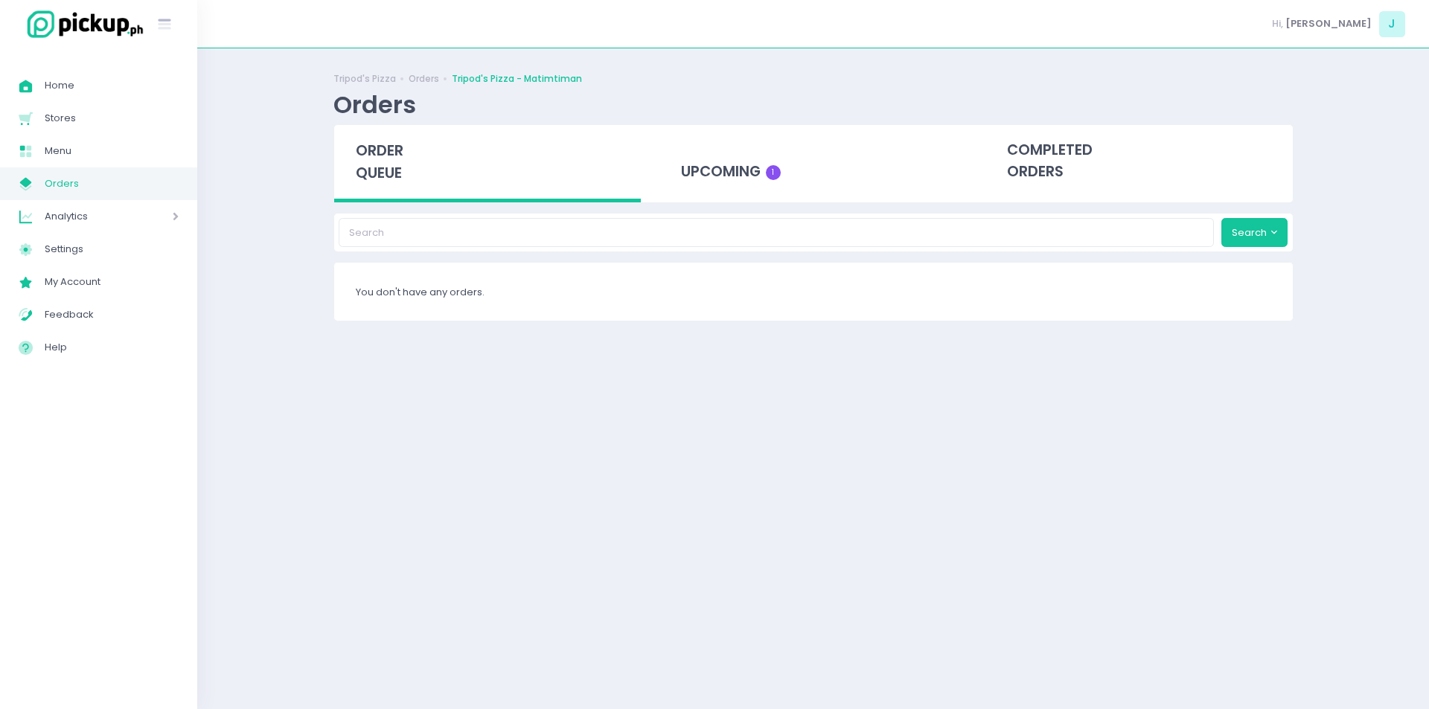
click at [392, 179] on span "order queue" at bounding box center [380, 162] width 48 height 42
click at [409, 171] on div "order queue" at bounding box center [487, 163] width 307 height 77
click at [380, 168] on span "order queue" at bounding box center [380, 162] width 48 height 42
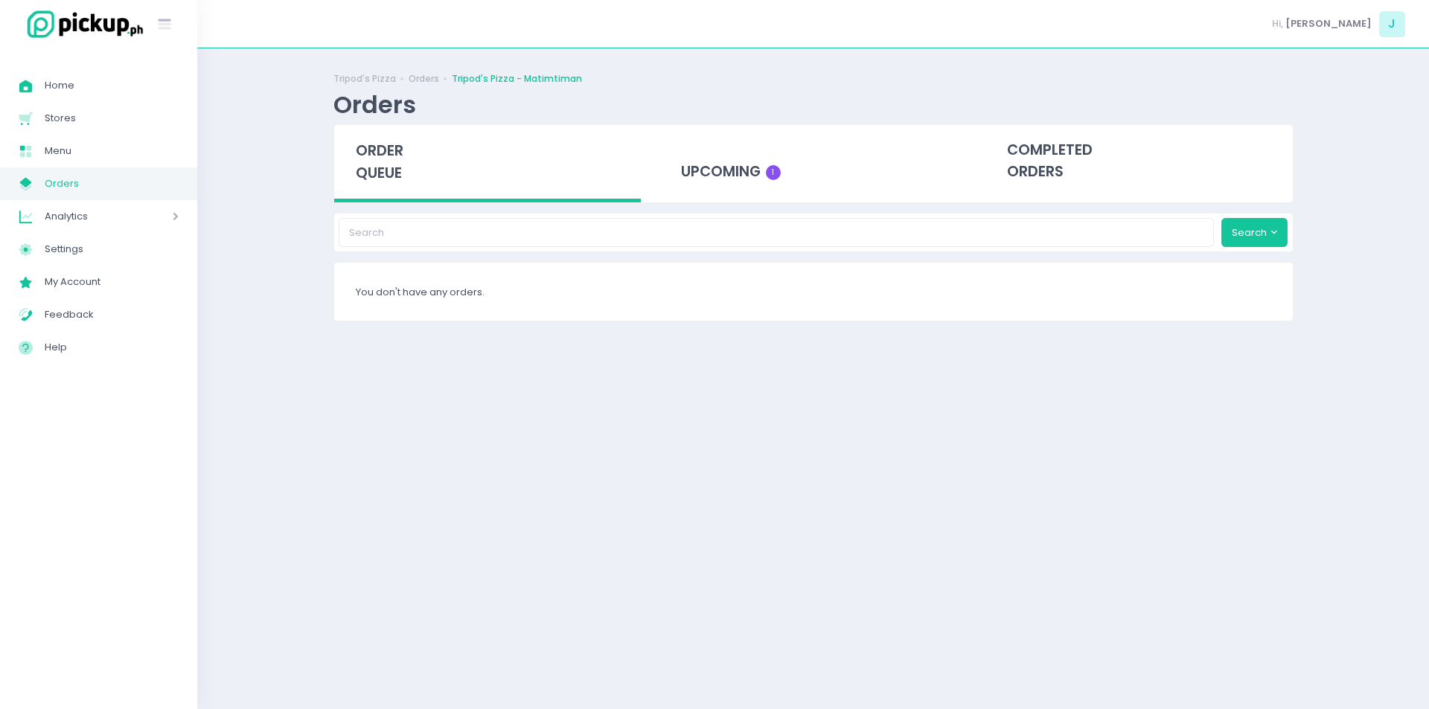
click at [380, 168] on span "order queue" at bounding box center [380, 162] width 48 height 42
click at [376, 151] on span "order queue" at bounding box center [380, 162] width 48 height 42
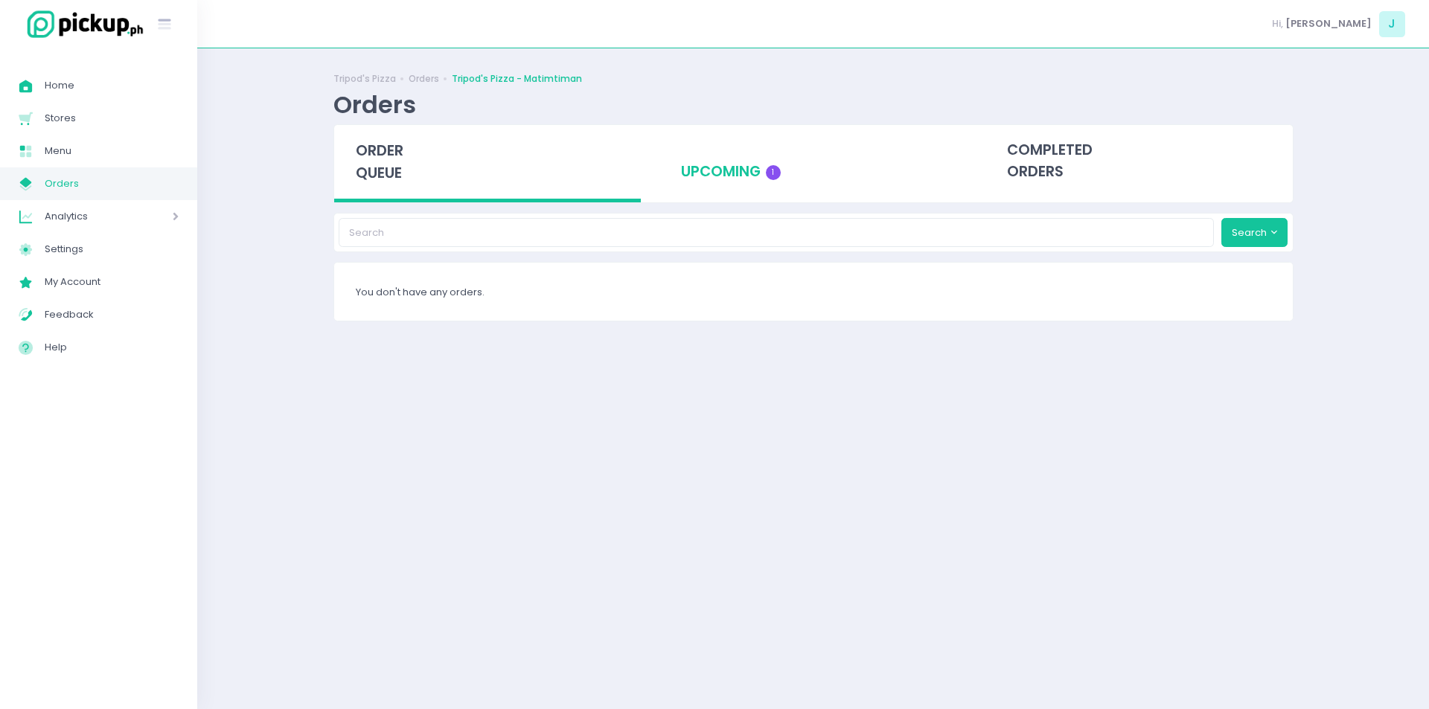
click at [695, 190] on div "upcoming 1" at bounding box center [813, 161] width 307 height 73
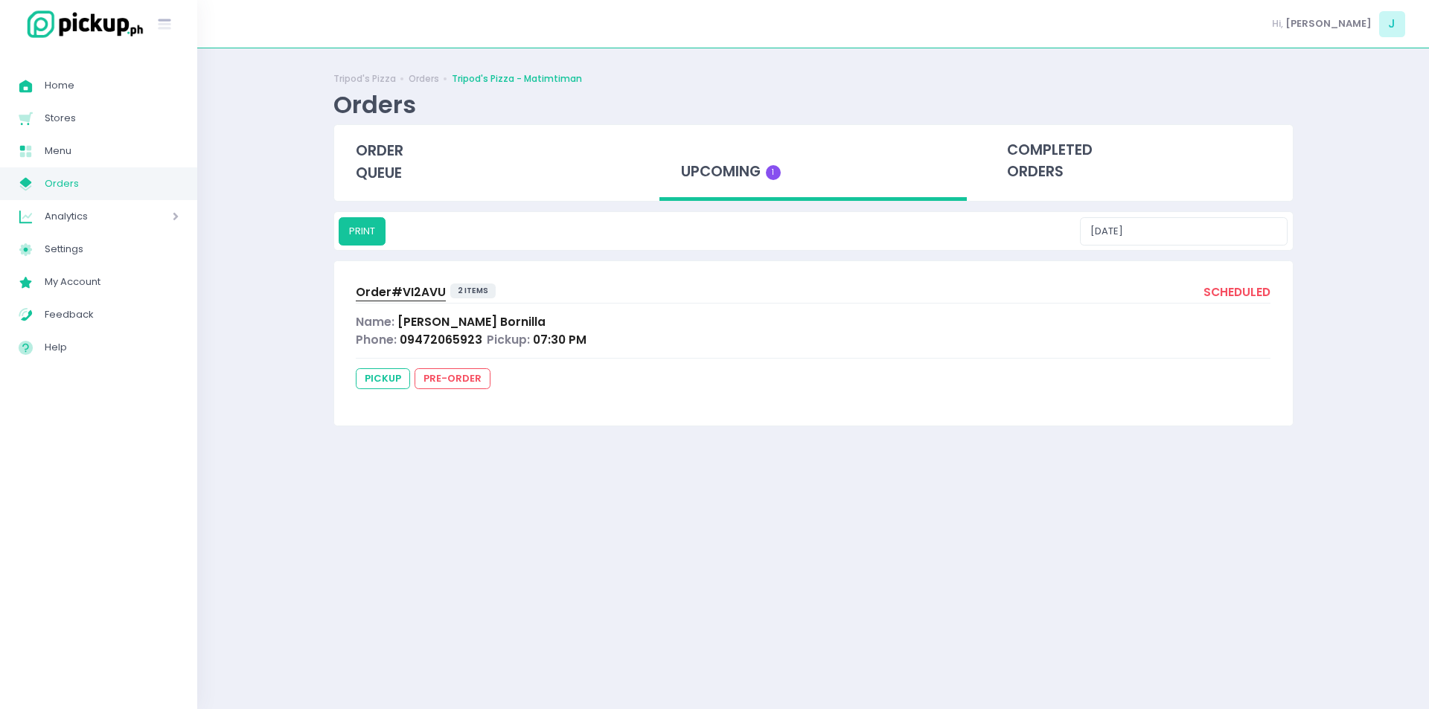
click at [421, 285] on span "Order# VI2AVU" at bounding box center [401, 292] width 90 height 16
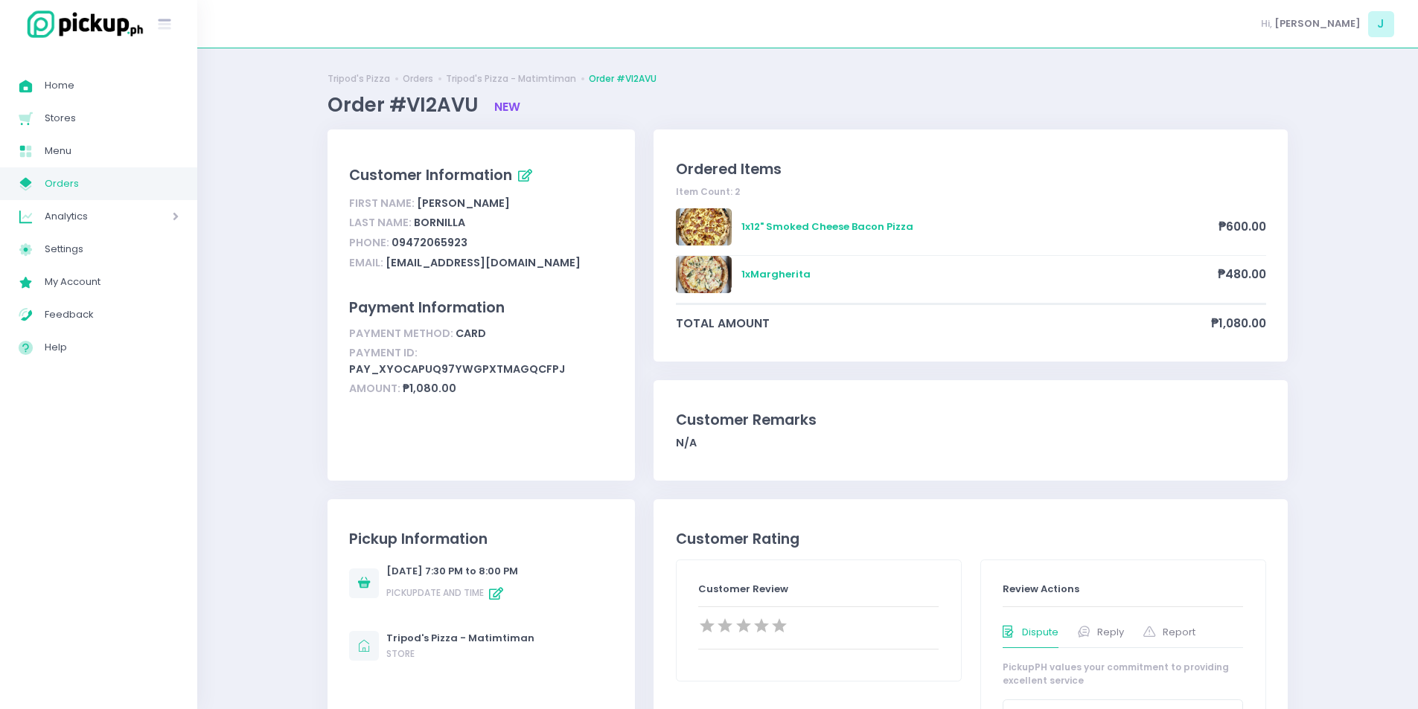
click at [103, 200] on link "My Store Created with Sketch. Orders" at bounding box center [98, 184] width 197 height 33
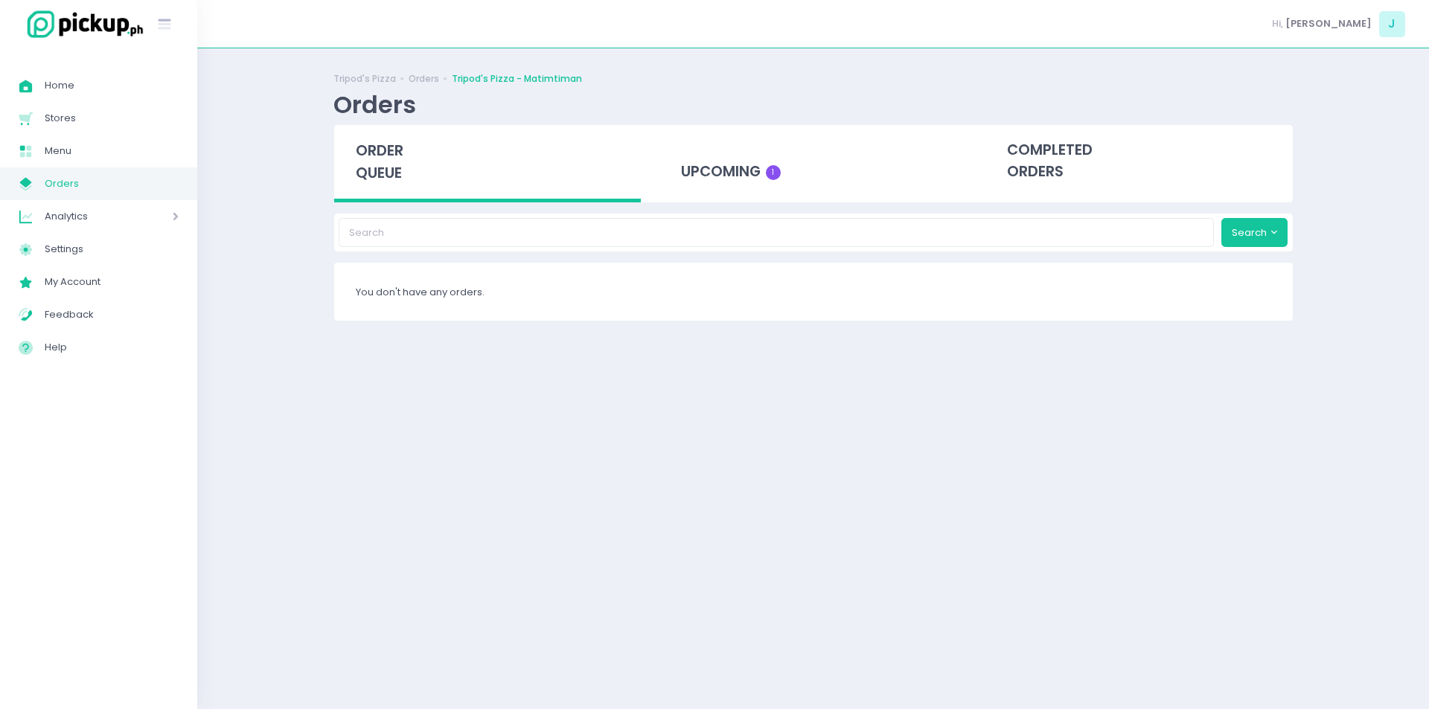
click at [371, 187] on div "order queue" at bounding box center [487, 163] width 307 height 77
click at [380, 173] on span "order queue" at bounding box center [380, 162] width 48 height 42
click at [379, 158] on span "order queue" at bounding box center [380, 162] width 48 height 42
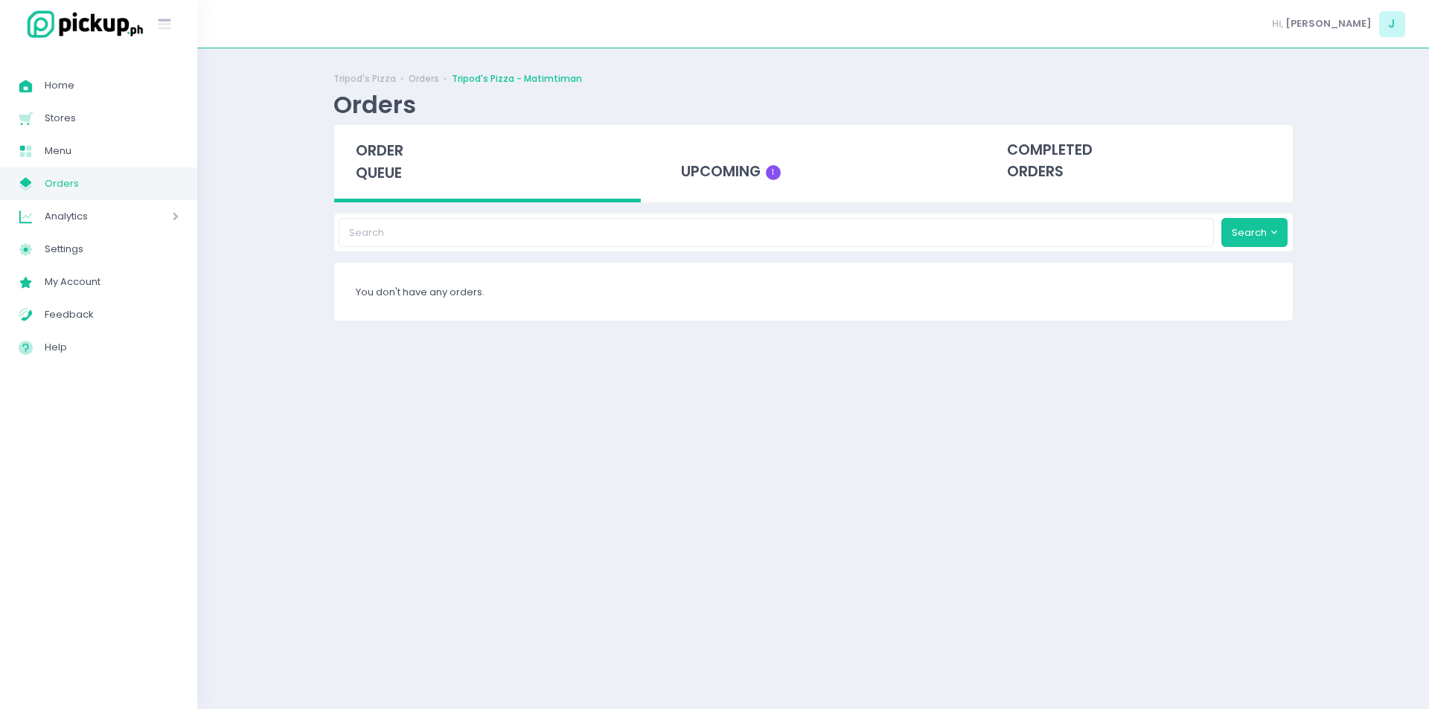
click at [379, 158] on span "order queue" at bounding box center [380, 162] width 48 height 42
click at [379, 157] on span "order queue" at bounding box center [380, 162] width 48 height 42
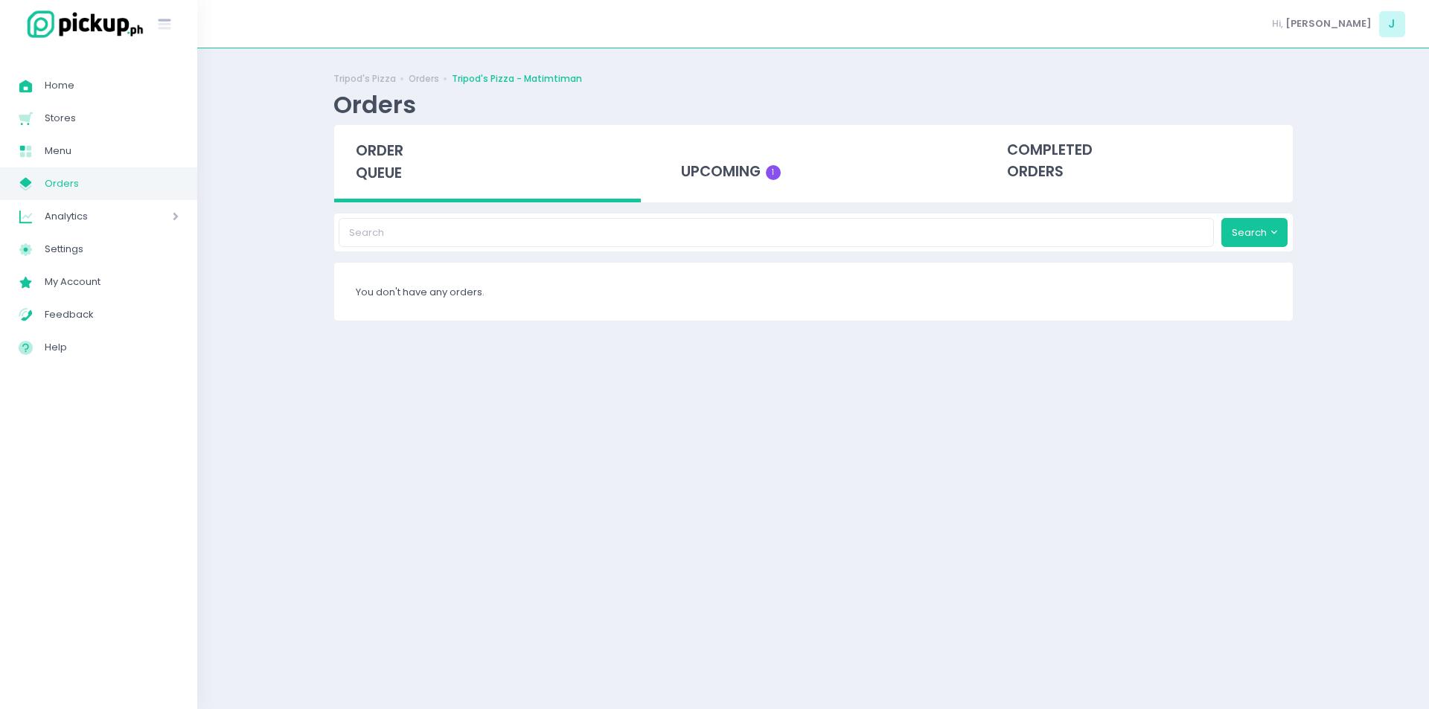
click at [367, 138] on div "order queue" at bounding box center [487, 163] width 307 height 77
click at [401, 156] on span "order queue" at bounding box center [380, 162] width 48 height 42
click at [695, 182] on div "upcoming 1" at bounding box center [813, 161] width 307 height 73
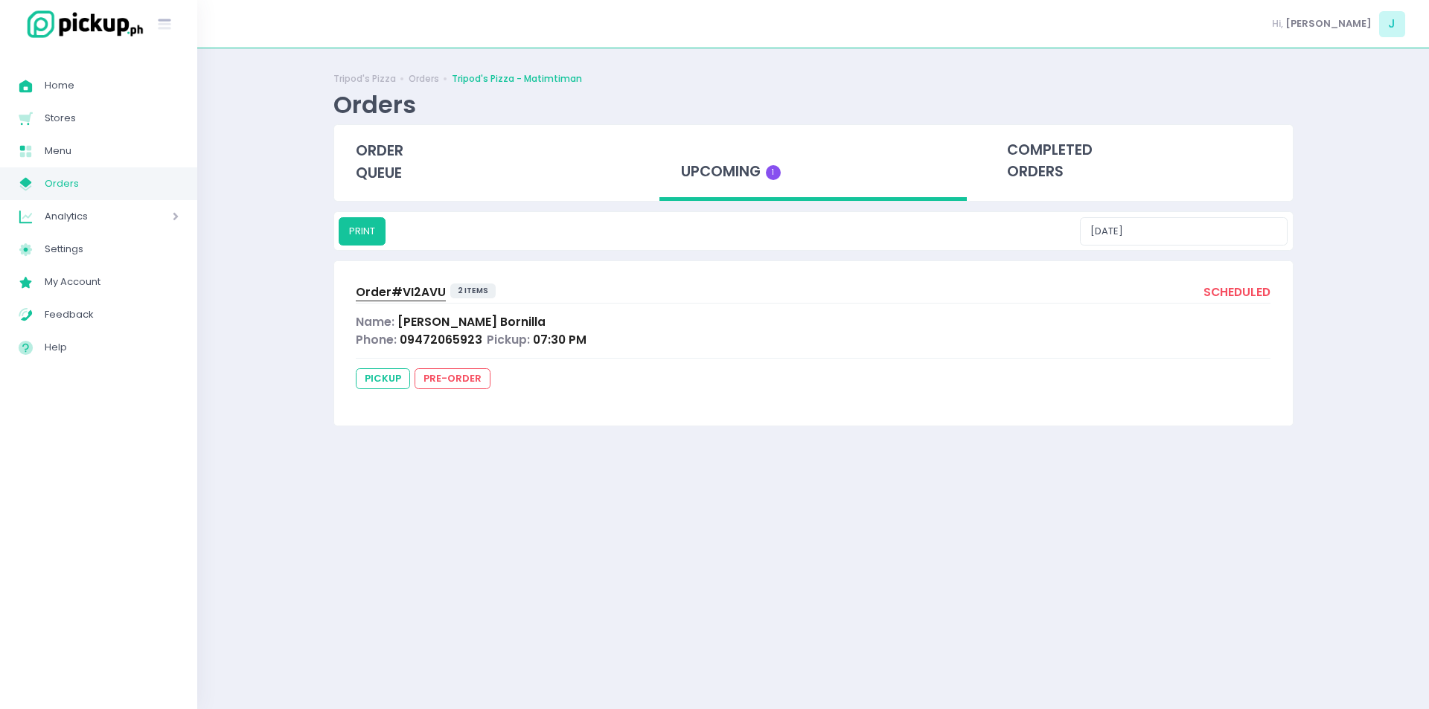
click at [404, 289] on span "Order# VI2AVU" at bounding box center [401, 292] width 90 height 16
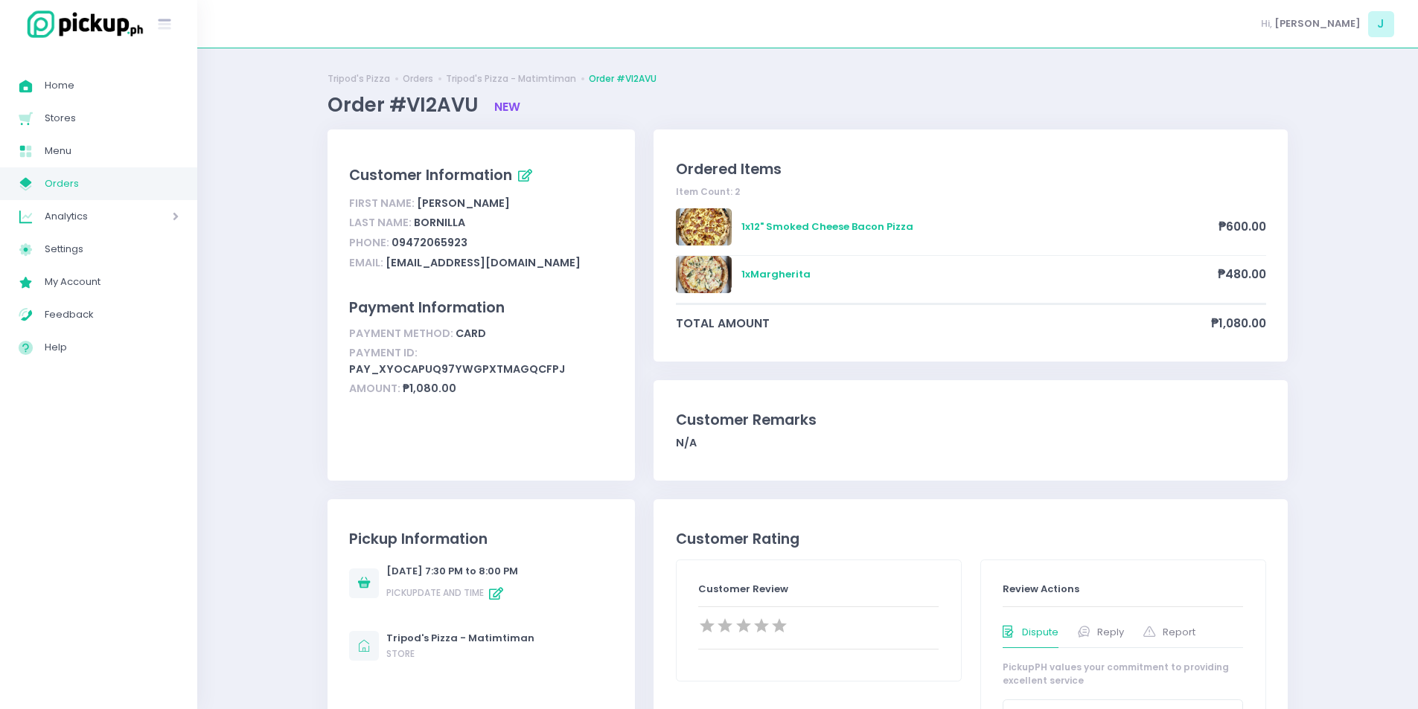
click at [83, 191] on span "Orders" at bounding box center [112, 183] width 134 height 19
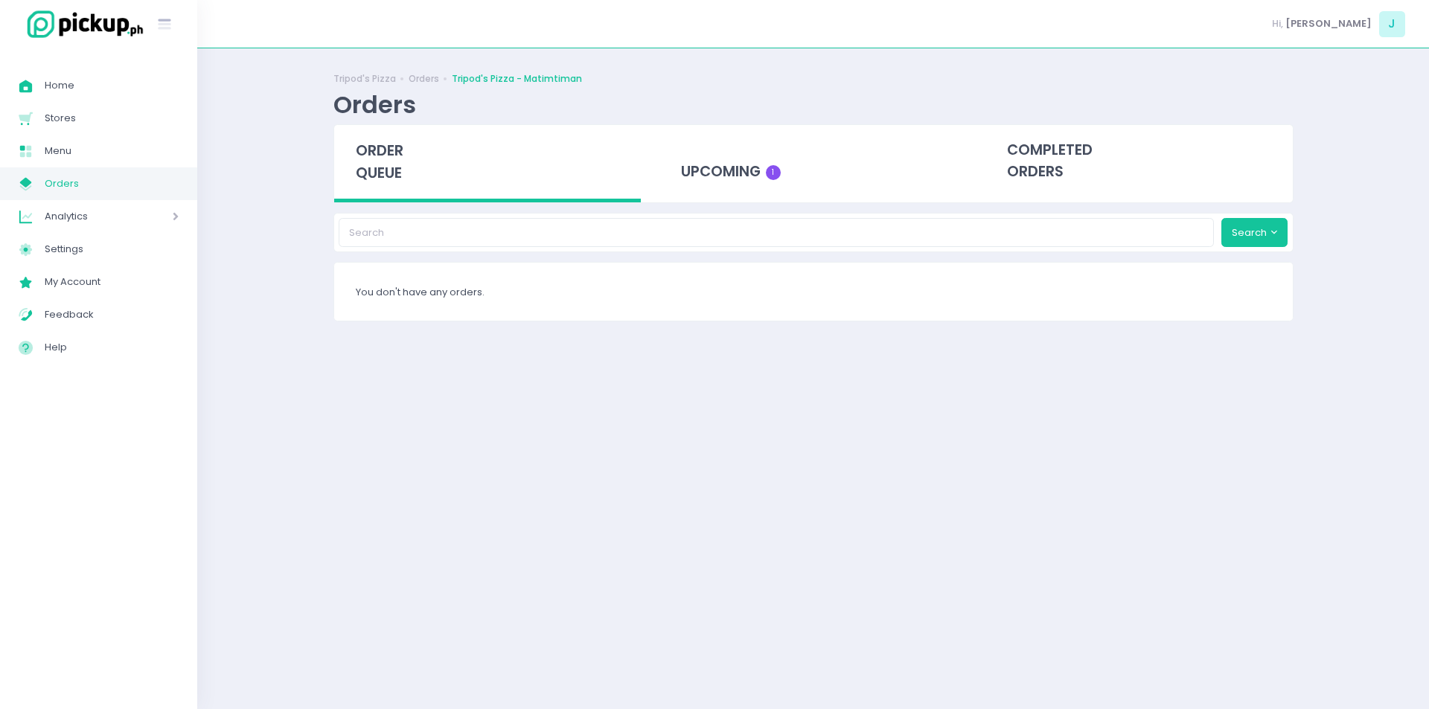
click at [392, 174] on span "order queue" at bounding box center [380, 162] width 48 height 42
click at [384, 166] on span "order queue" at bounding box center [380, 162] width 48 height 42
click at [748, 147] on div "upcoming 1" at bounding box center [813, 161] width 307 height 73
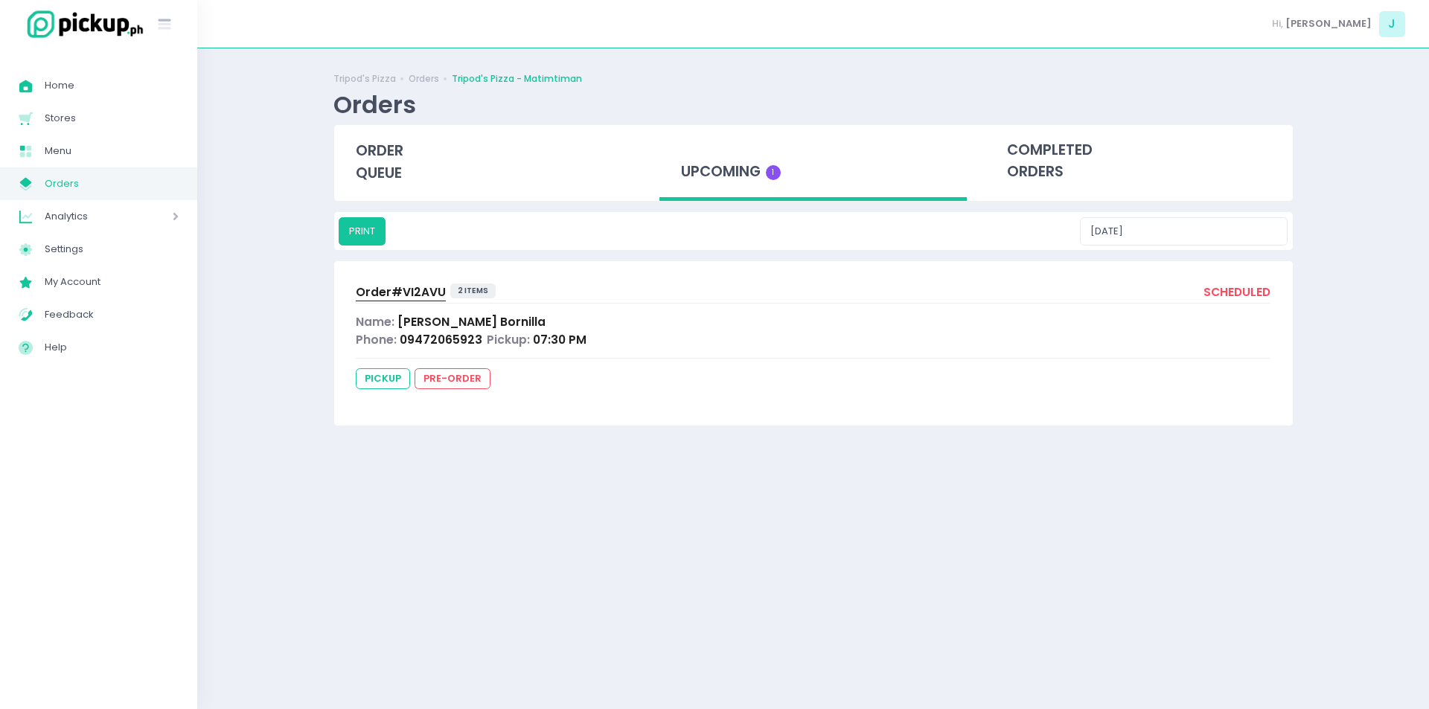
click at [429, 296] on span "Order# VI2AVU" at bounding box center [401, 292] width 90 height 16
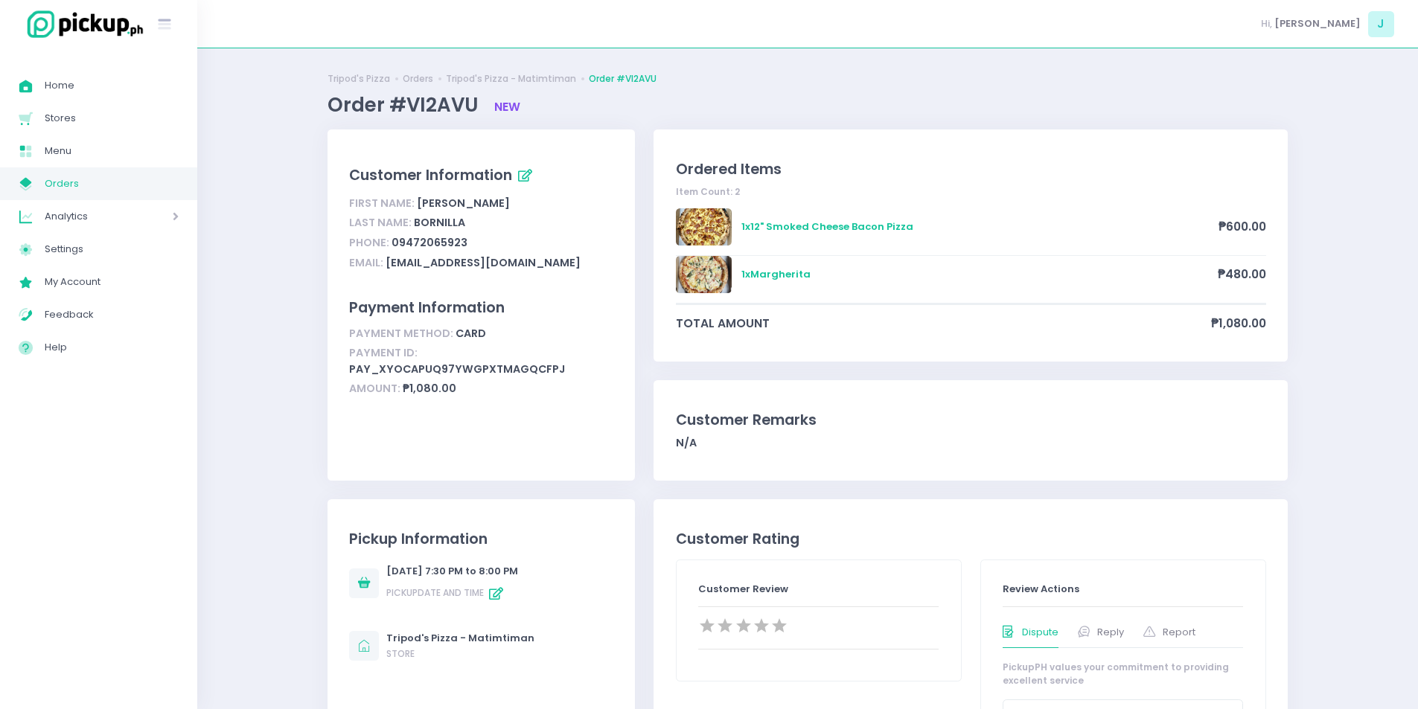
click at [145, 197] on link "My Store Created with Sketch. Orders" at bounding box center [98, 184] width 197 height 33
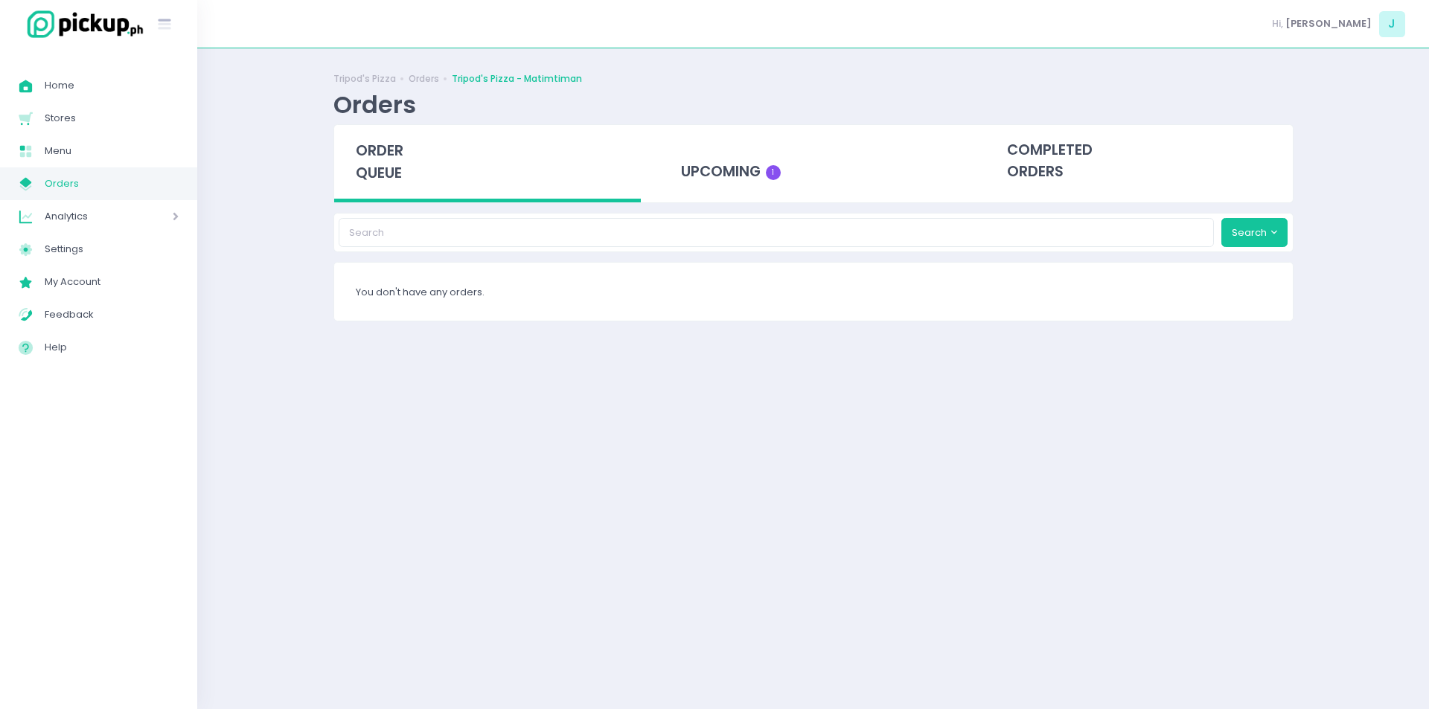
click at [353, 165] on div "order queue" at bounding box center [487, 163] width 307 height 77
click at [378, 165] on span "order queue" at bounding box center [380, 162] width 48 height 42
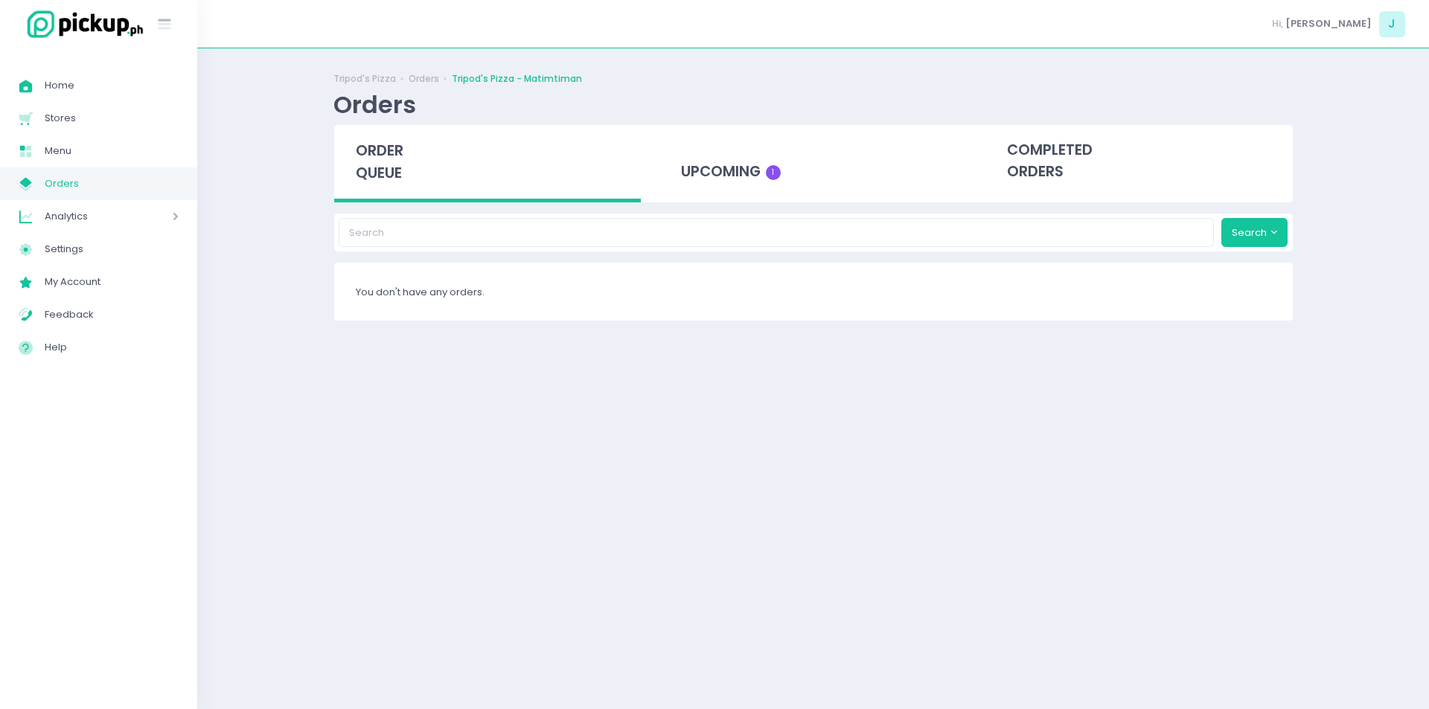
click at [339, 150] on div "order queue" at bounding box center [487, 163] width 307 height 77
click at [412, 151] on div "order queue" at bounding box center [487, 163] width 307 height 77
click at [378, 167] on span "order queue" at bounding box center [380, 162] width 48 height 42
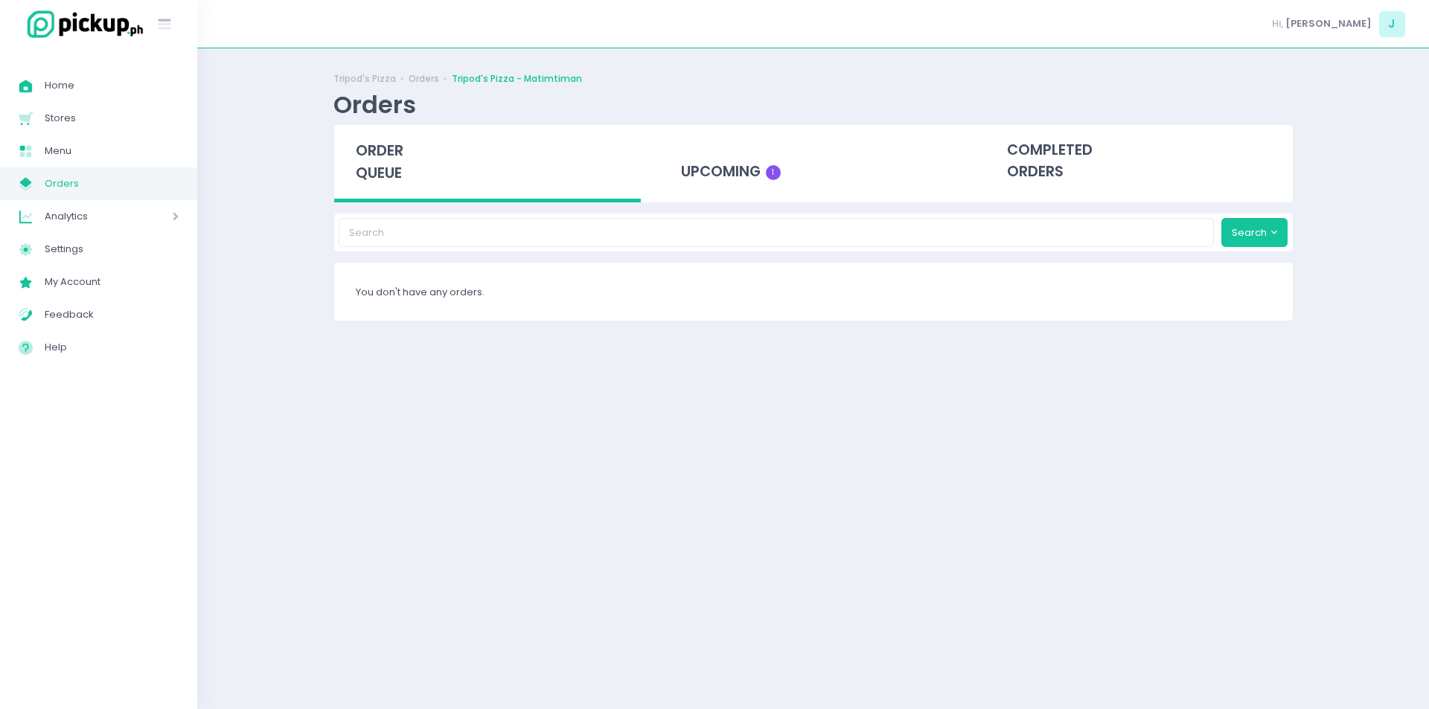
click at [378, 167] on span "order queue" at bounding box center [380, 162] width 48 height 42
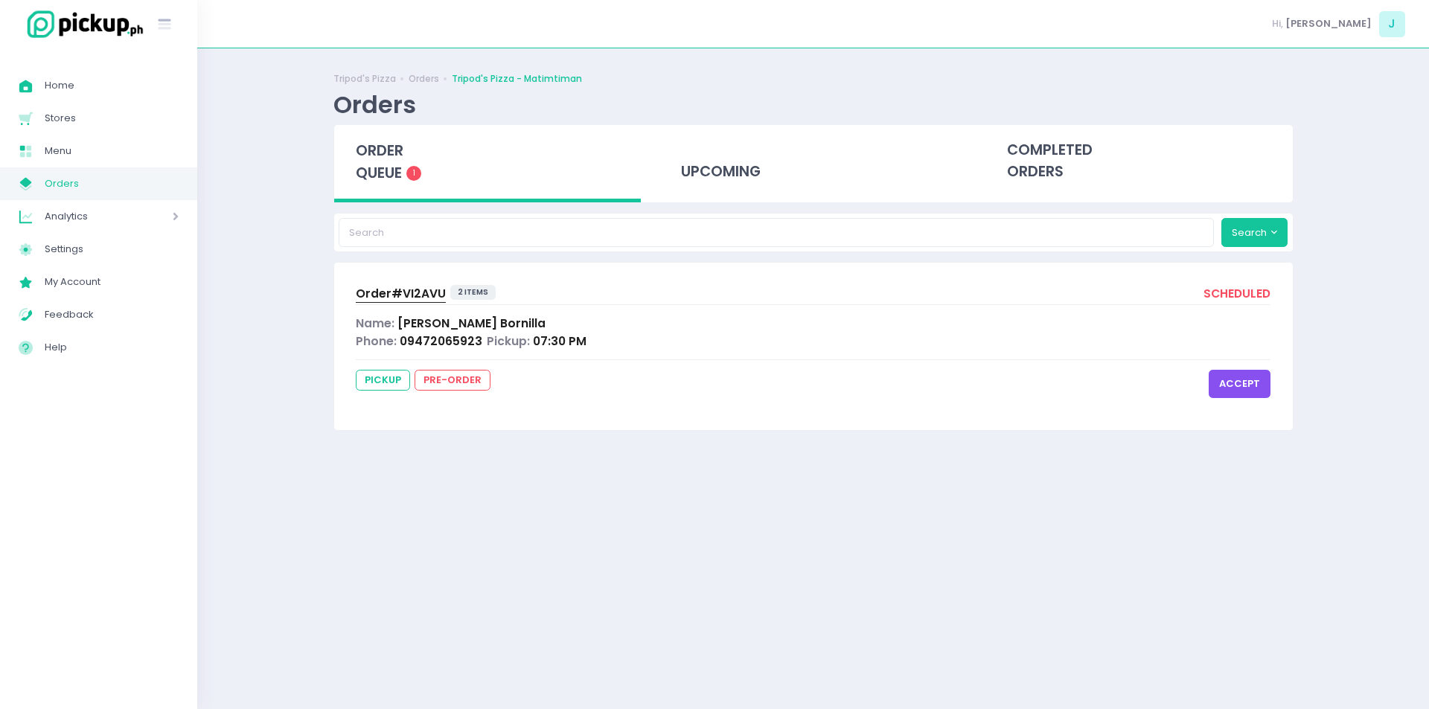
click at [1250, 390] on button "accept" at bounding box center [1240, 384] width 62 height 28
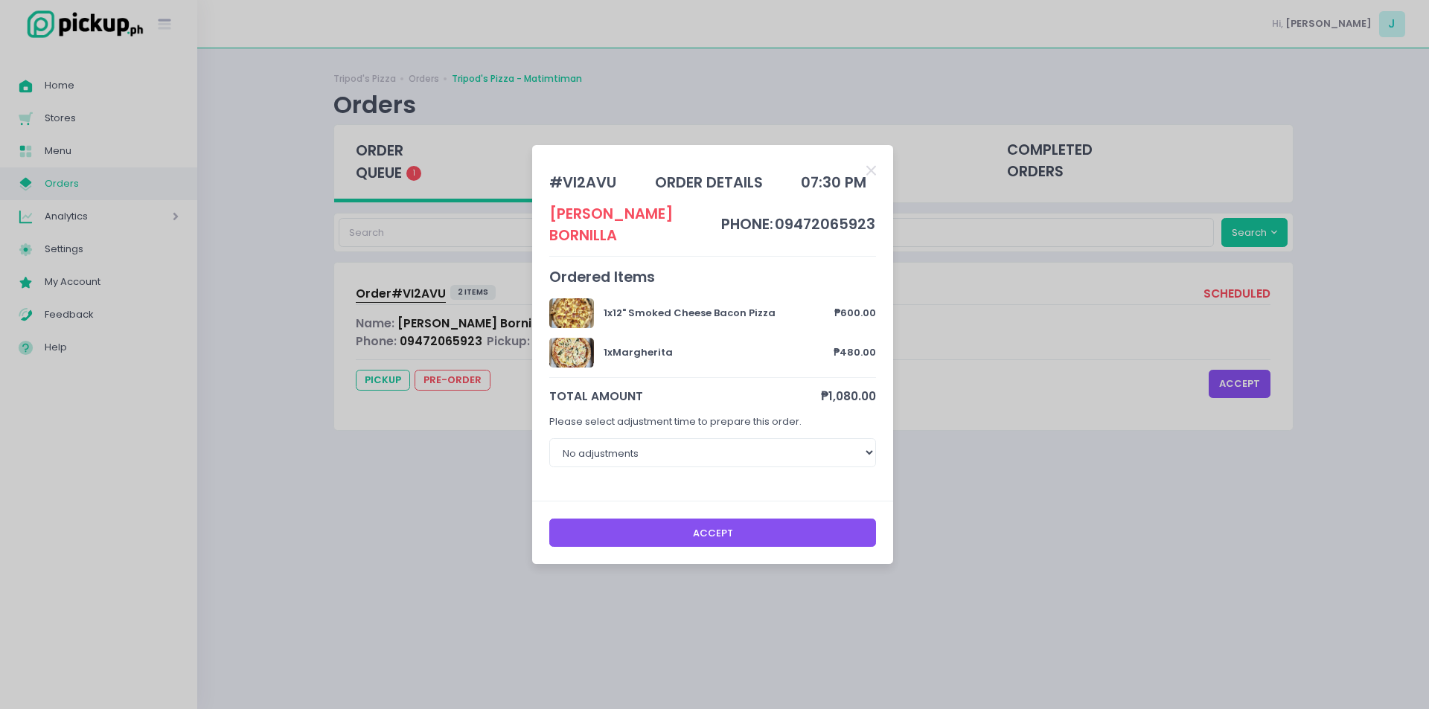
click at [733, 526] on button "Accept" at bounding box center [713, 533] width 328 height 28
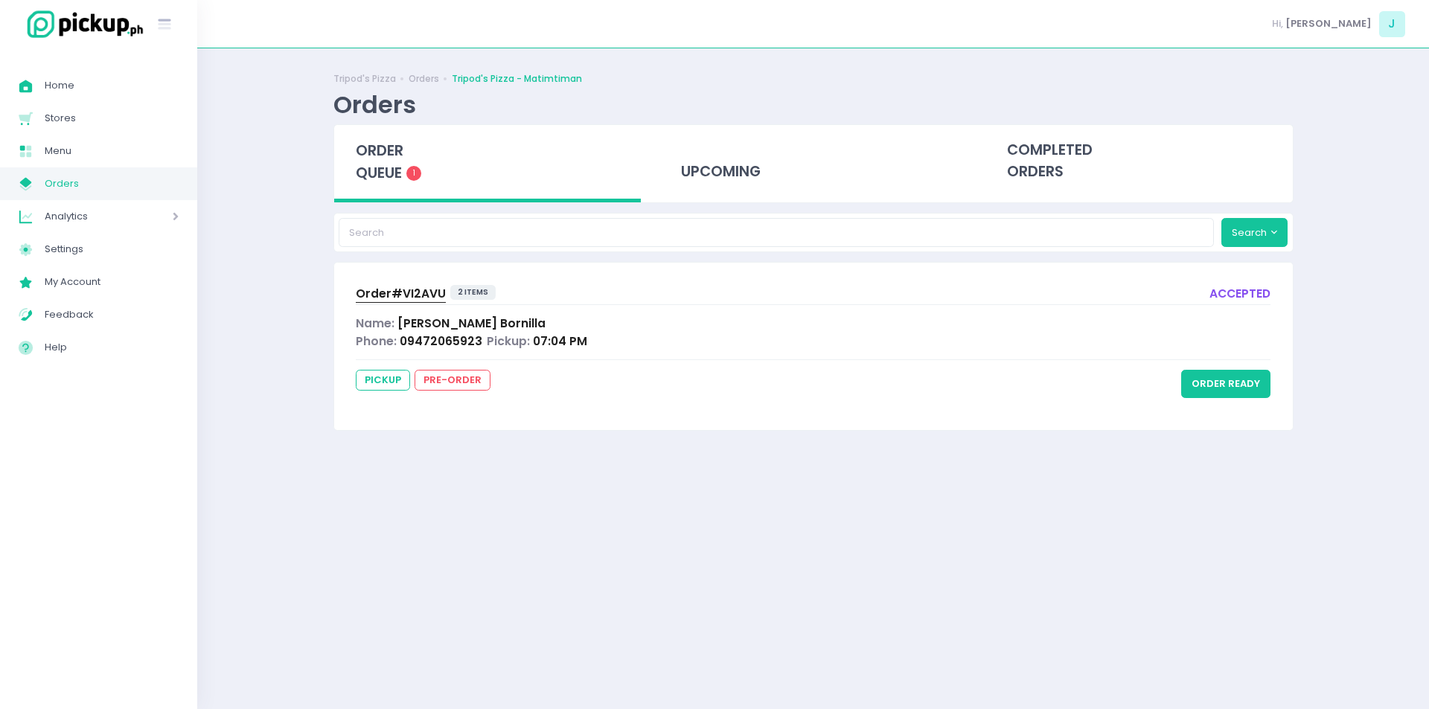
click at [383, 153] on span "order queue" at bounding box center [380, 162] width 48 height 42
click at [376, 154] on span "order queue" at bounding box center [380, 162] width 48 height 42
click at [372, 133] on div "order queue 1" at bounding box center [487, 163] width 307 height 77
click at [395, 168] on span "order queue" at bounding box center [380, 162] width 48 height 42
click at [390, 159] on span "order queue" at bounding box center [380, 162] width 48 height 42
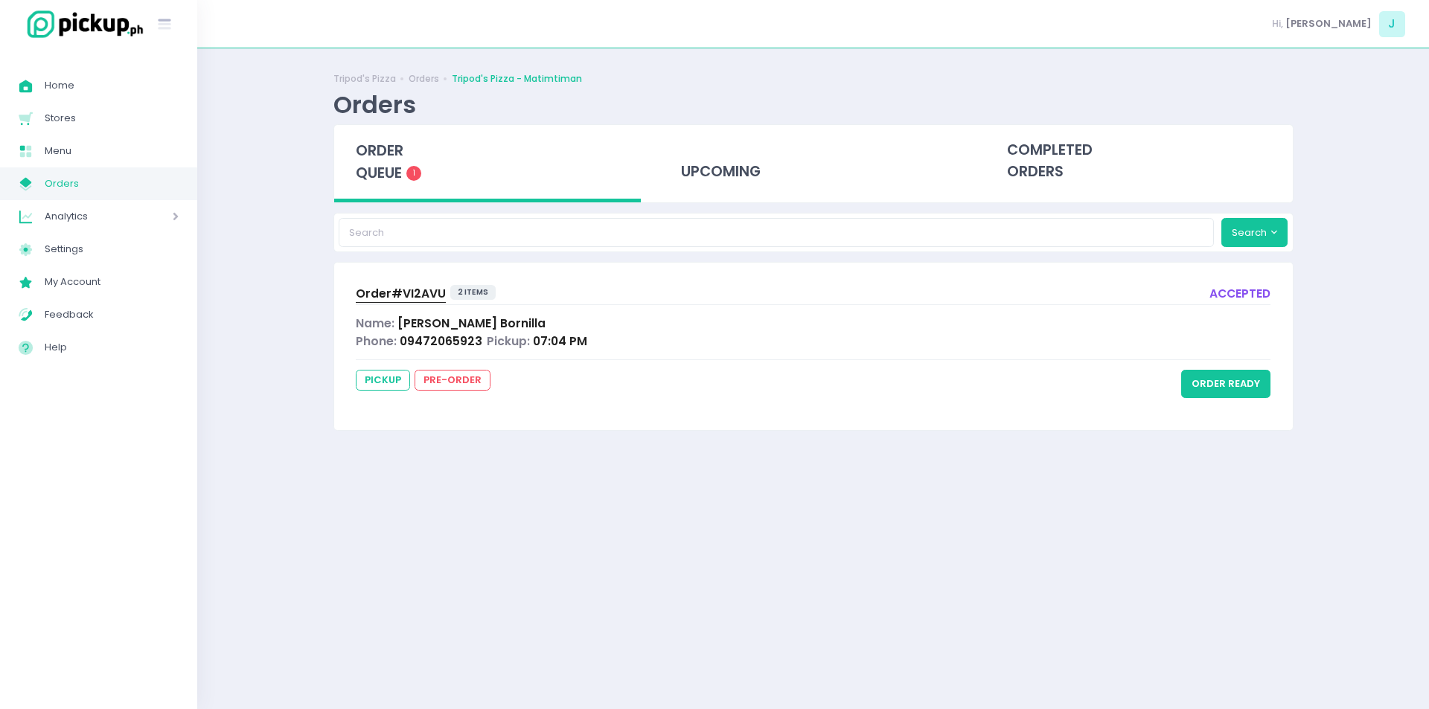
click at [390, 159] on span "order queue" at bounding box center [380, 162] width 48 height 42
click at [371, 131] on div "order queue 1" at bounding box center [487, 163] width 307 height 77
click at [372, 128] on div "order queue 1" at bounding box center [487, 163] width 307 height 77
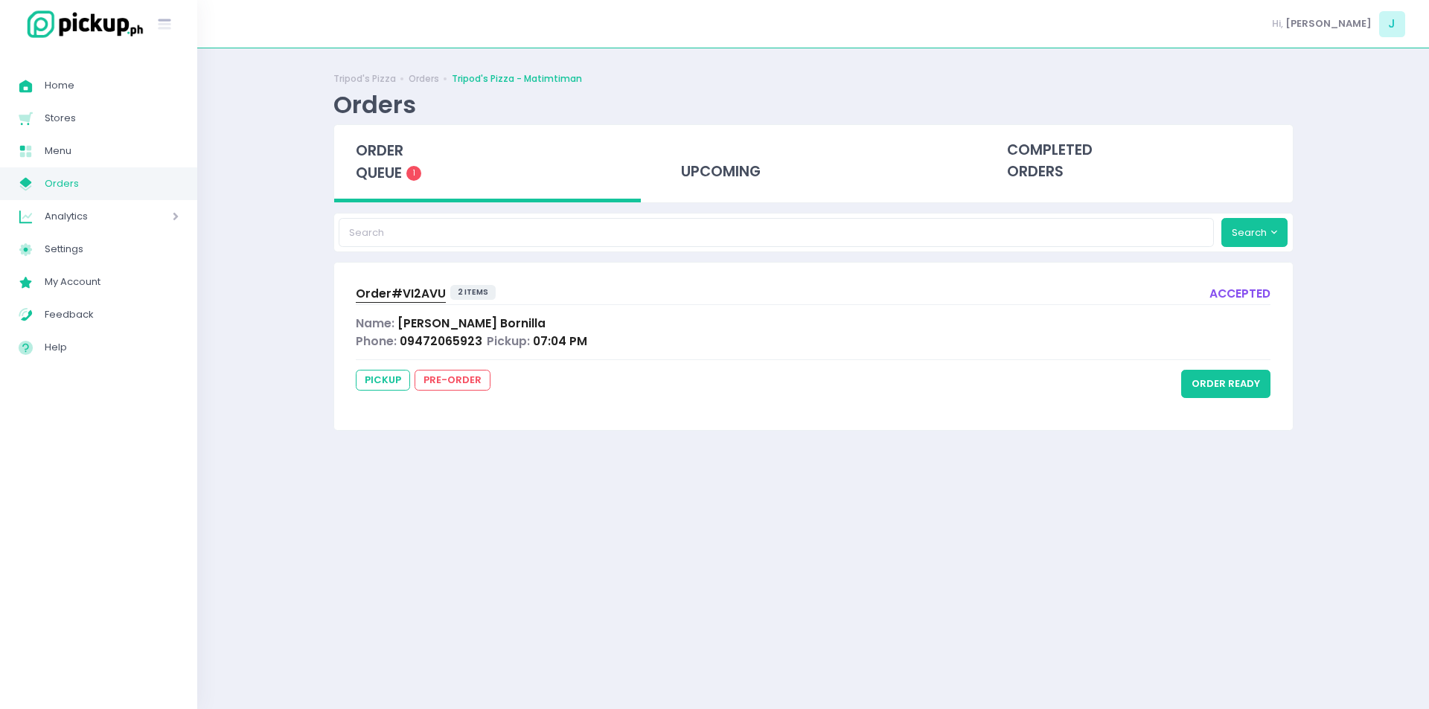
click at [380, 161] on span "order queue" at bounding box center [380, 162] width 48 height 42
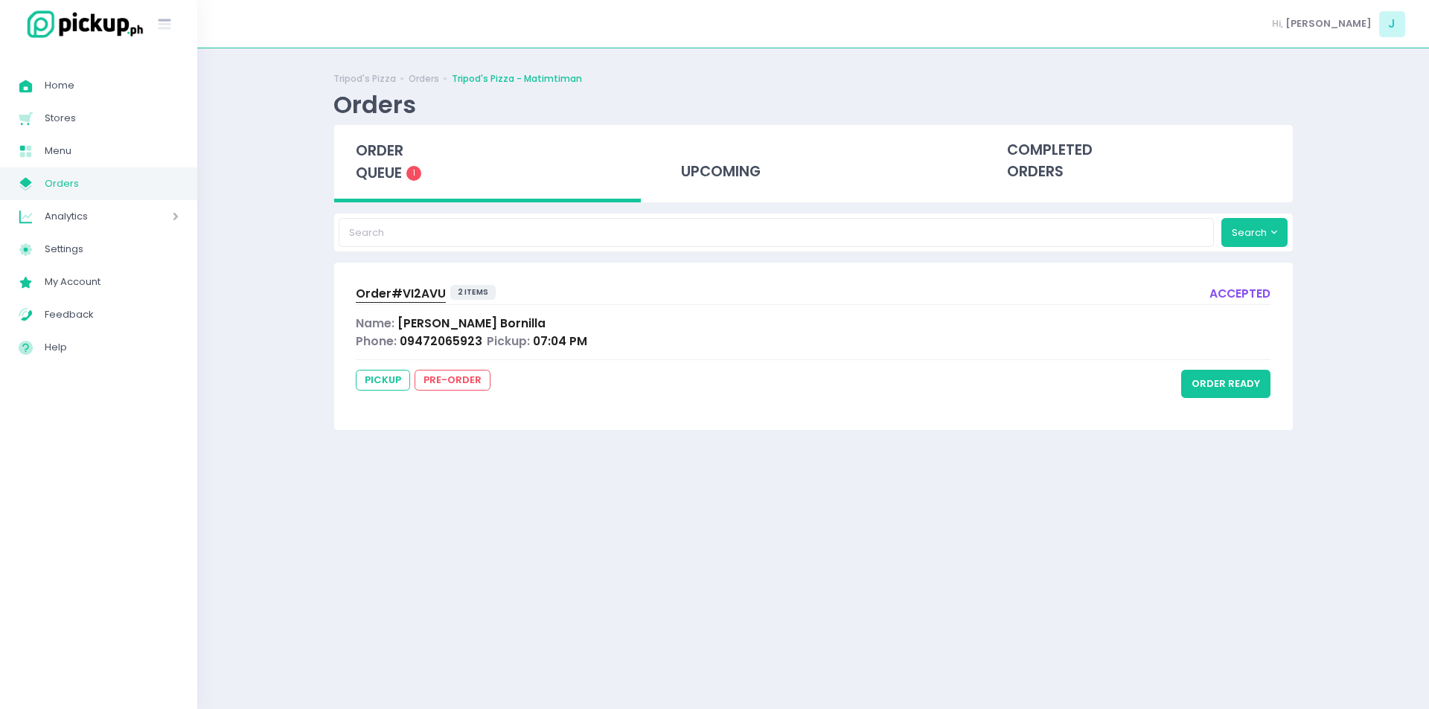
click at [357, 169] on span "order queue" at bounding box center [380, 162] width 48 height 42
click at [405, 287] on span "Order# VI2AVU" at bounding box center [401, 294] width 90 height 16
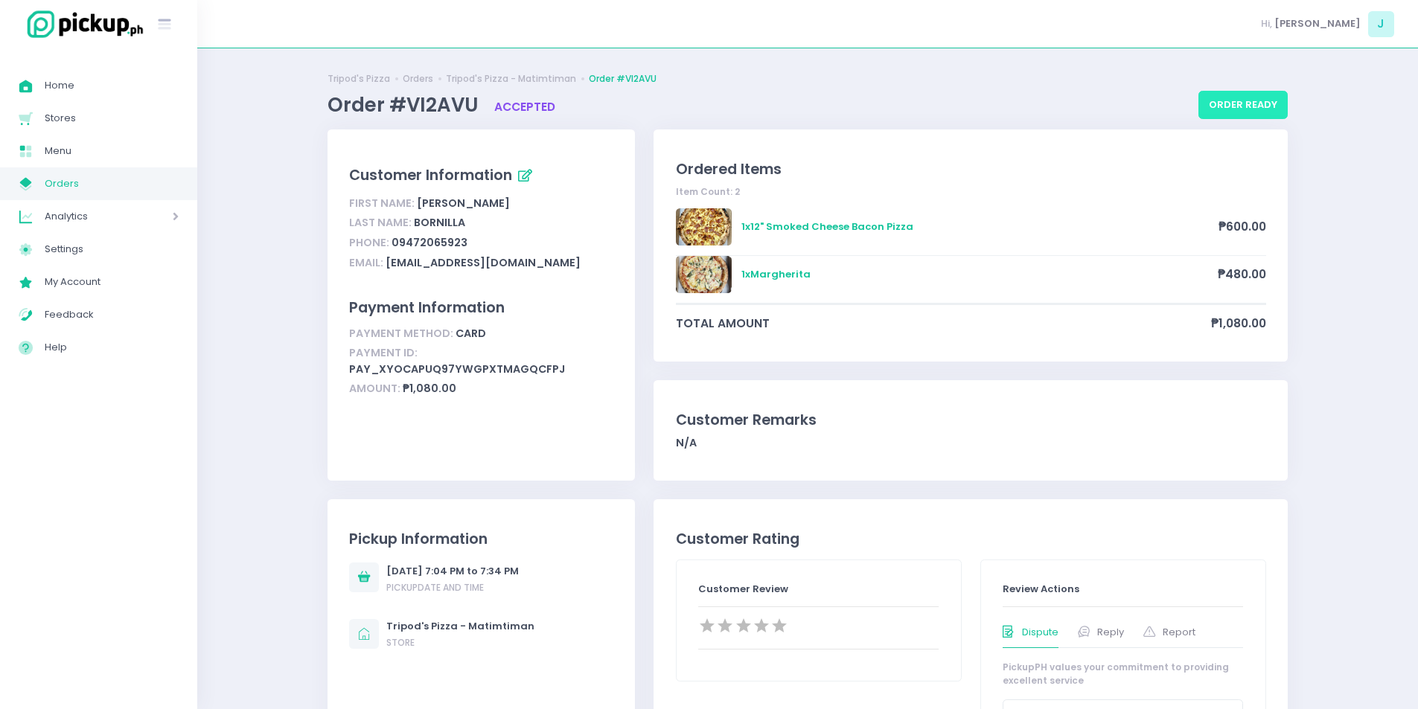
click at [1278, 103] on button "order ready" at bounding box center [1243, 105] width 89 height 28
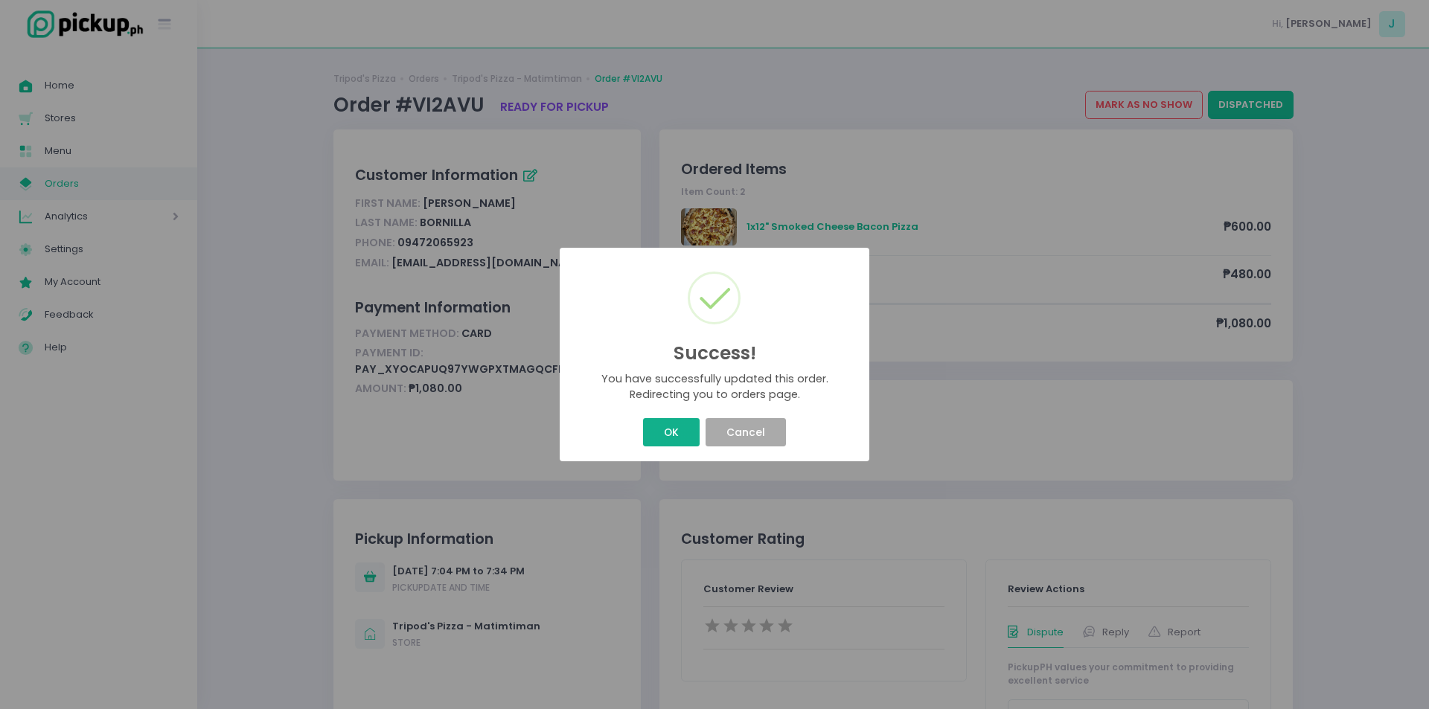
click at [695, 425] on button "OK" at bounding box center [671, 432] width 56 height 28
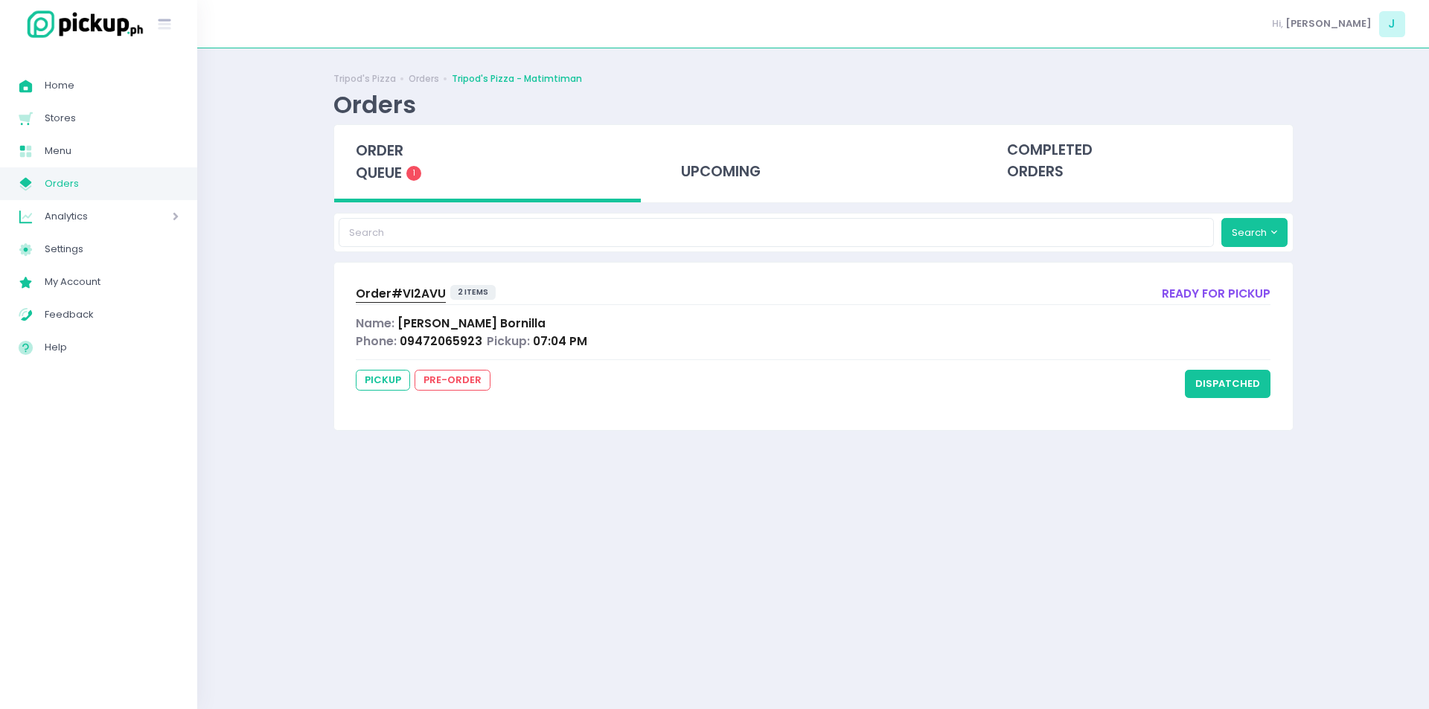
click at [401, 169] on span "order queue" at bounding box center [380, 162] width 48 height 42
click at [377, 147] on span "order queue" at bounding box center [380, 162] width 48 height 42
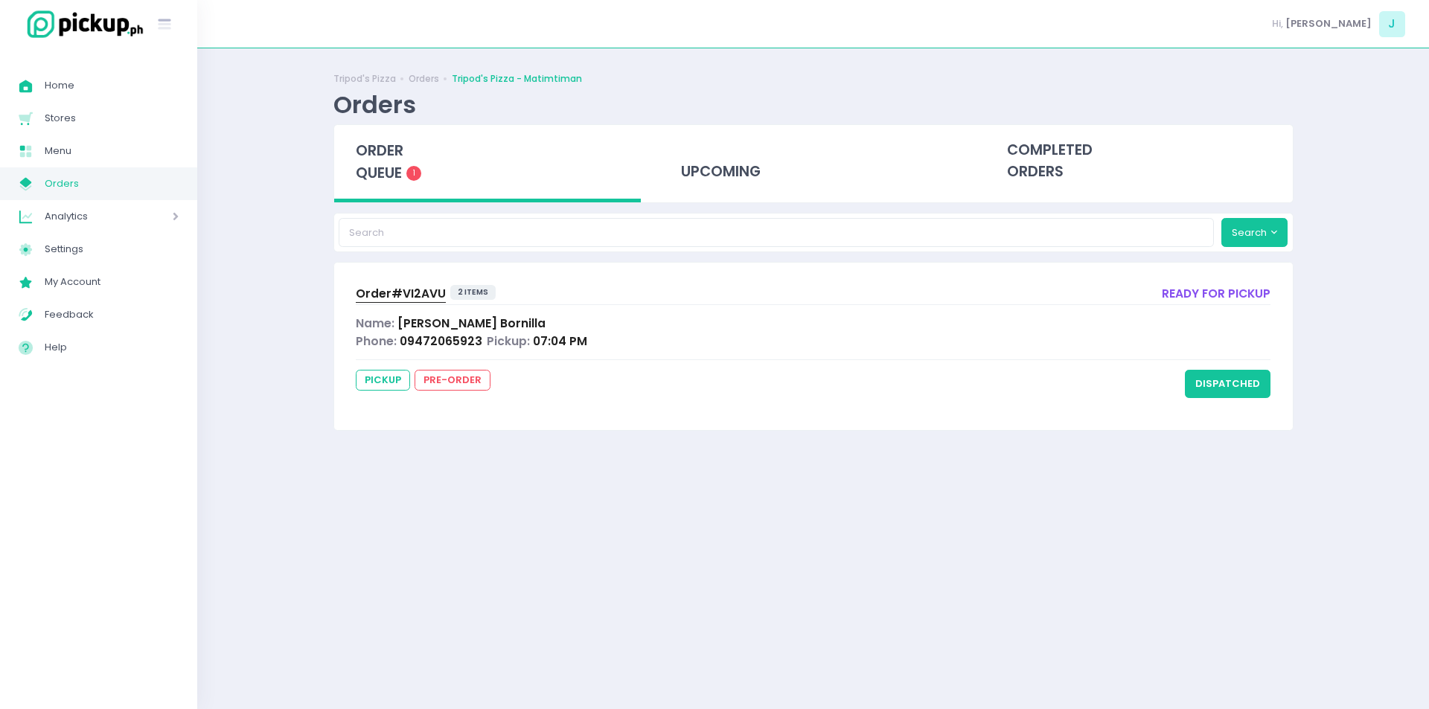
click at [377, 147] on span "order queue" at bounding box center [380, 162] width 48 height 42
click at [401, 114] on div "Orders" at bounding box center [375, 104] width 83 height 29
click at [395, 136] on div "order queue 1" at bounding box center [487, 163] width 307 height 77
click at [395, 158] on span "order queue" at bounding box center [380, 162] width 48 height 42
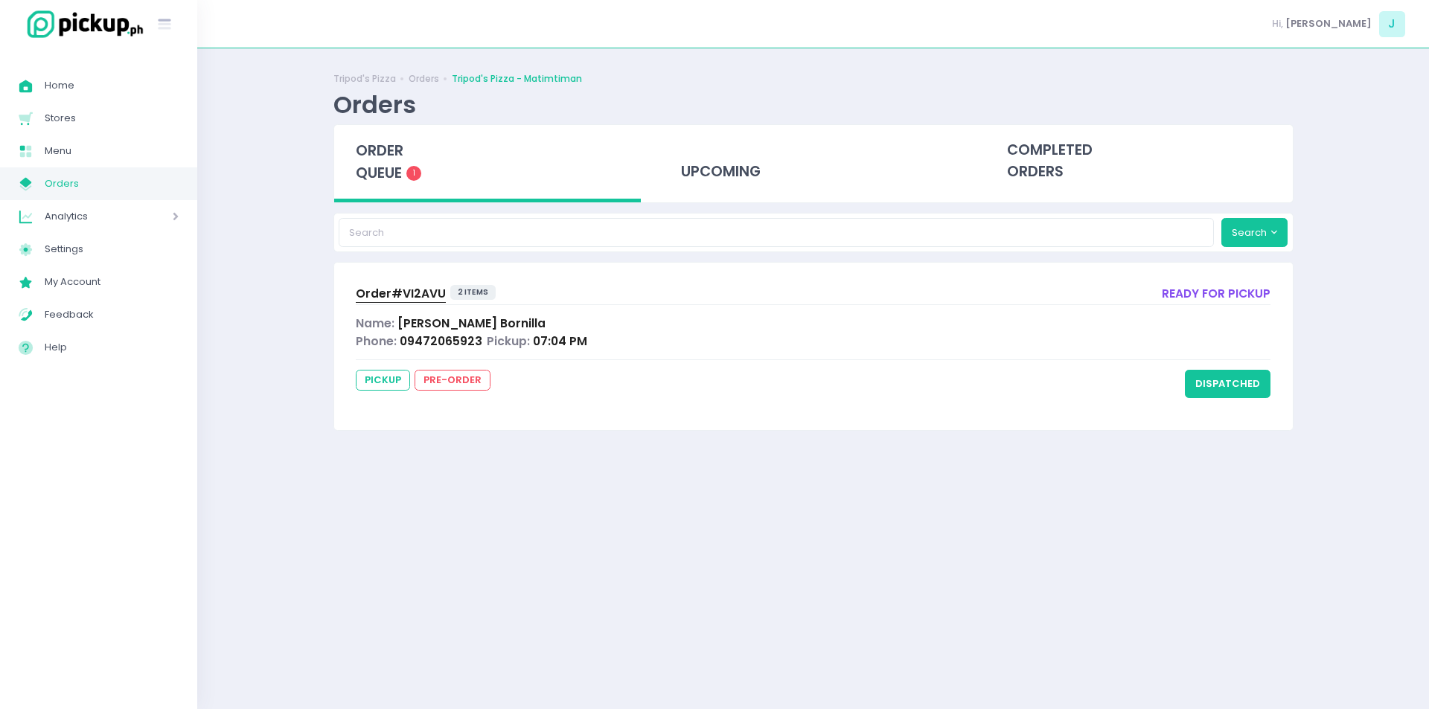
click at [395, 158] on span "order queue" at bounding box center [380, 162] width 48 height 42
click at [1242, 395] on button "dispatched" at bounding box center [1228, 384] width 86 height 28
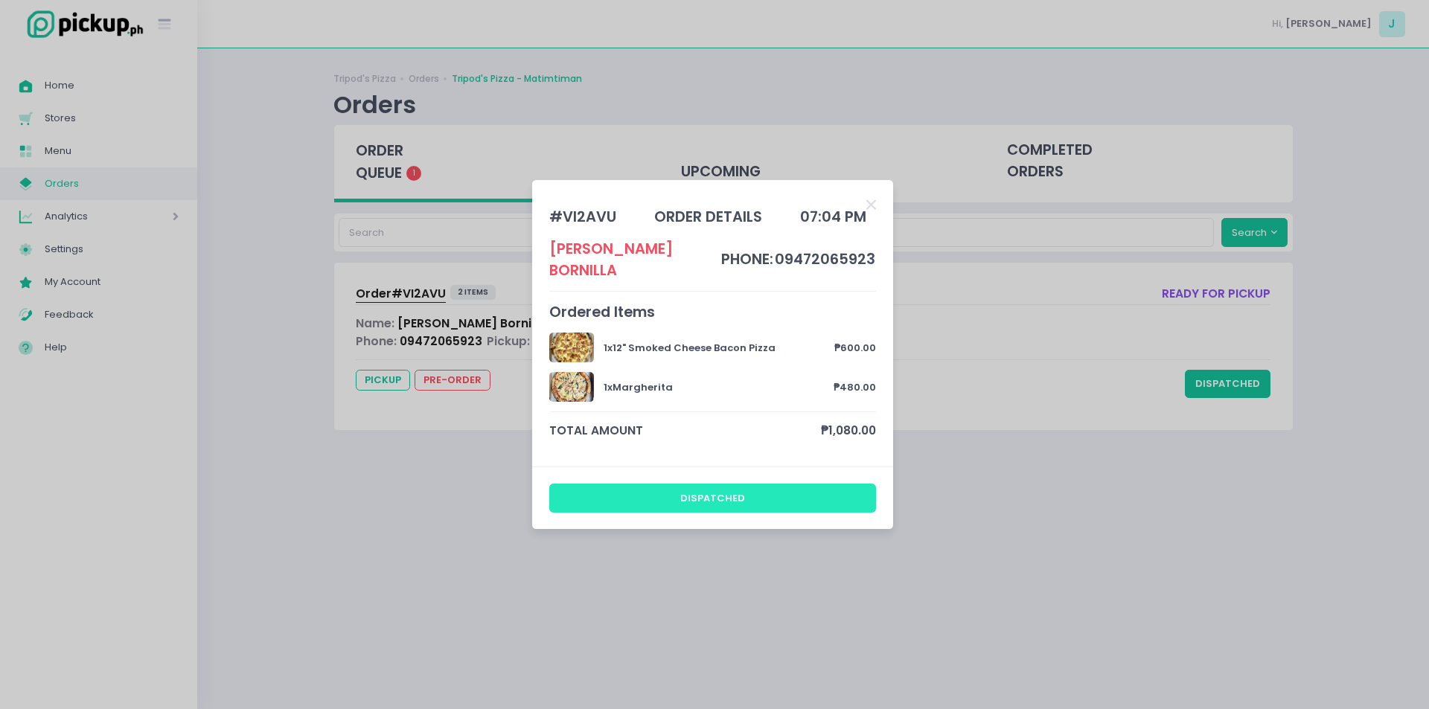
click at [806, 500] on button "dispatched" at bounding box center [713, 498] width 328 height 28
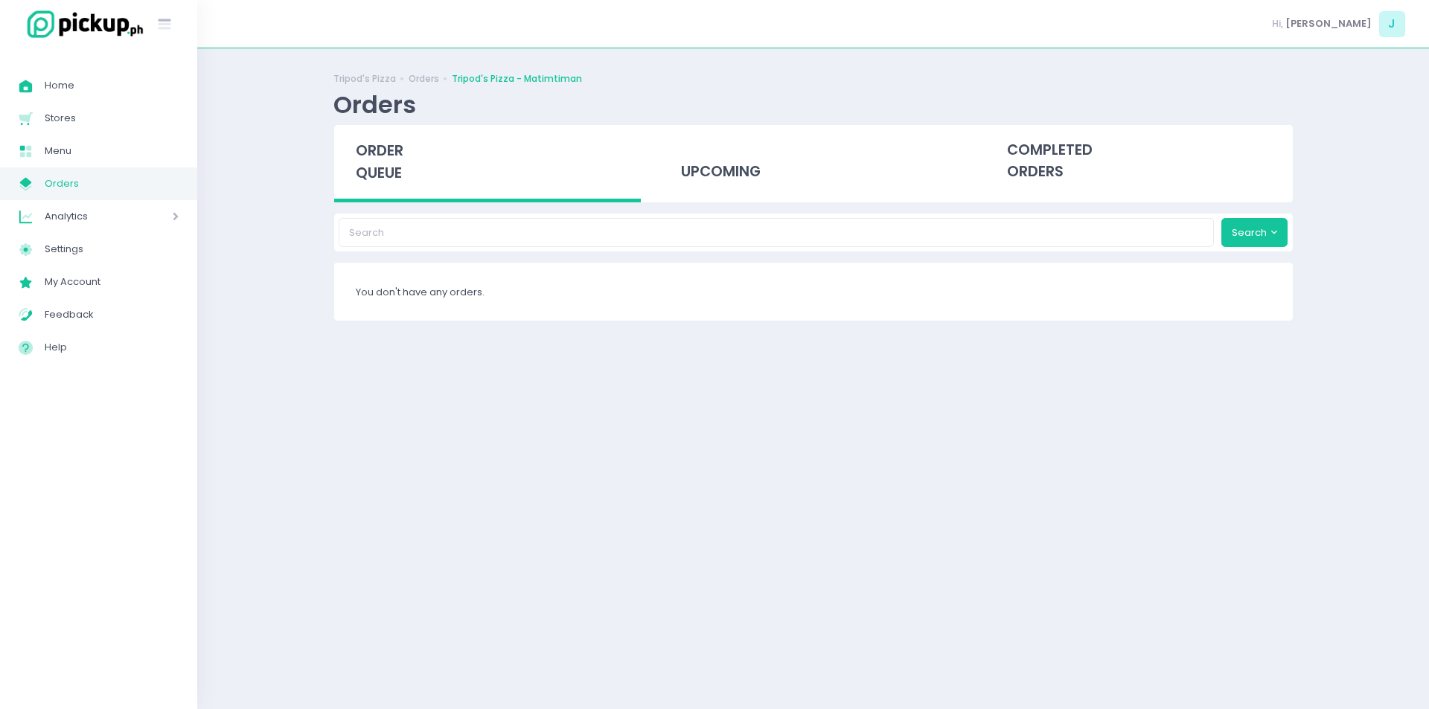
click at [382, 135] on div "order queue" at bounding box center [487, 163] width 307 height 77
click at [369, 171] on span "order queue" at bounding box center [380, 162] width 48 height 42
click at [372, 144] on span "order queue" at bounding box center [380, 162] width 48 height 42
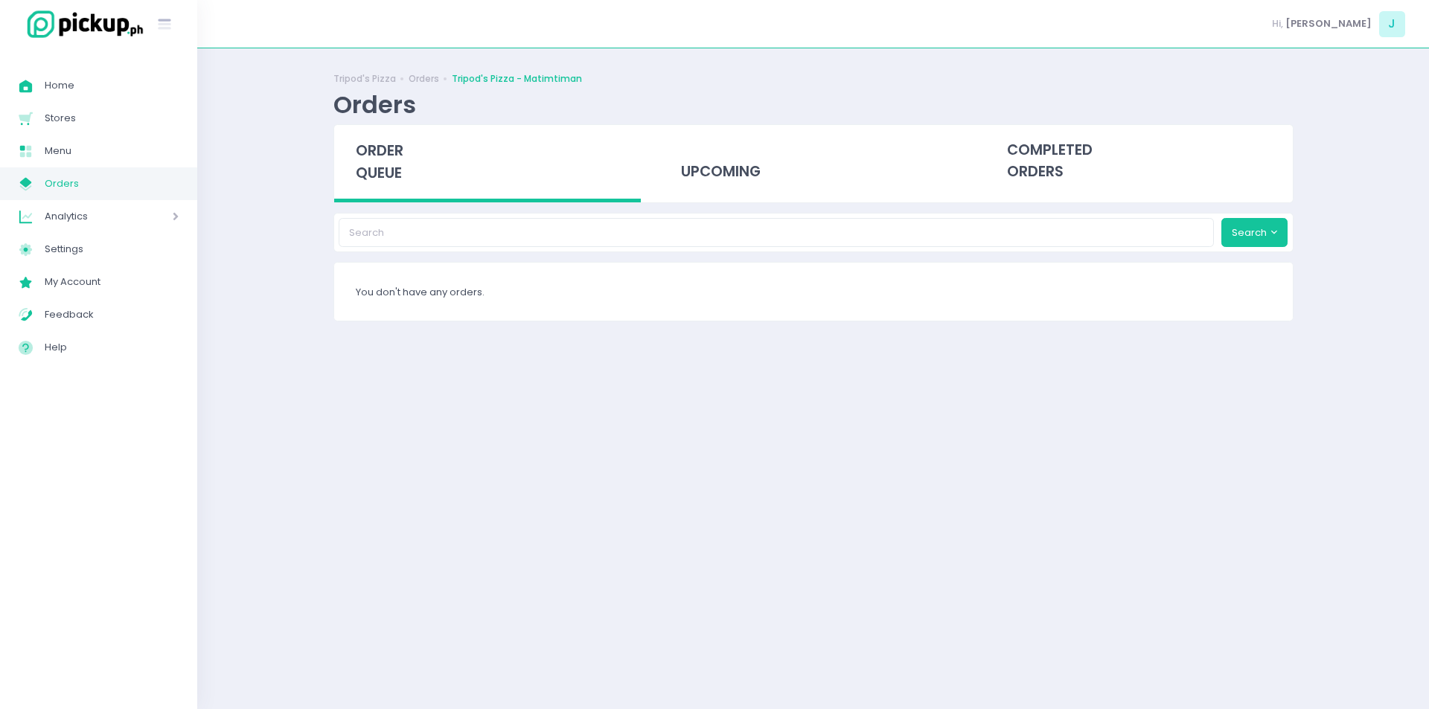
click at [375, 160] on span "order queue" at bounding box center [380, 162] width 48 height 42
click at [421, 165] on div "order queue" at bounding box center [487, 163] width 307 height 77
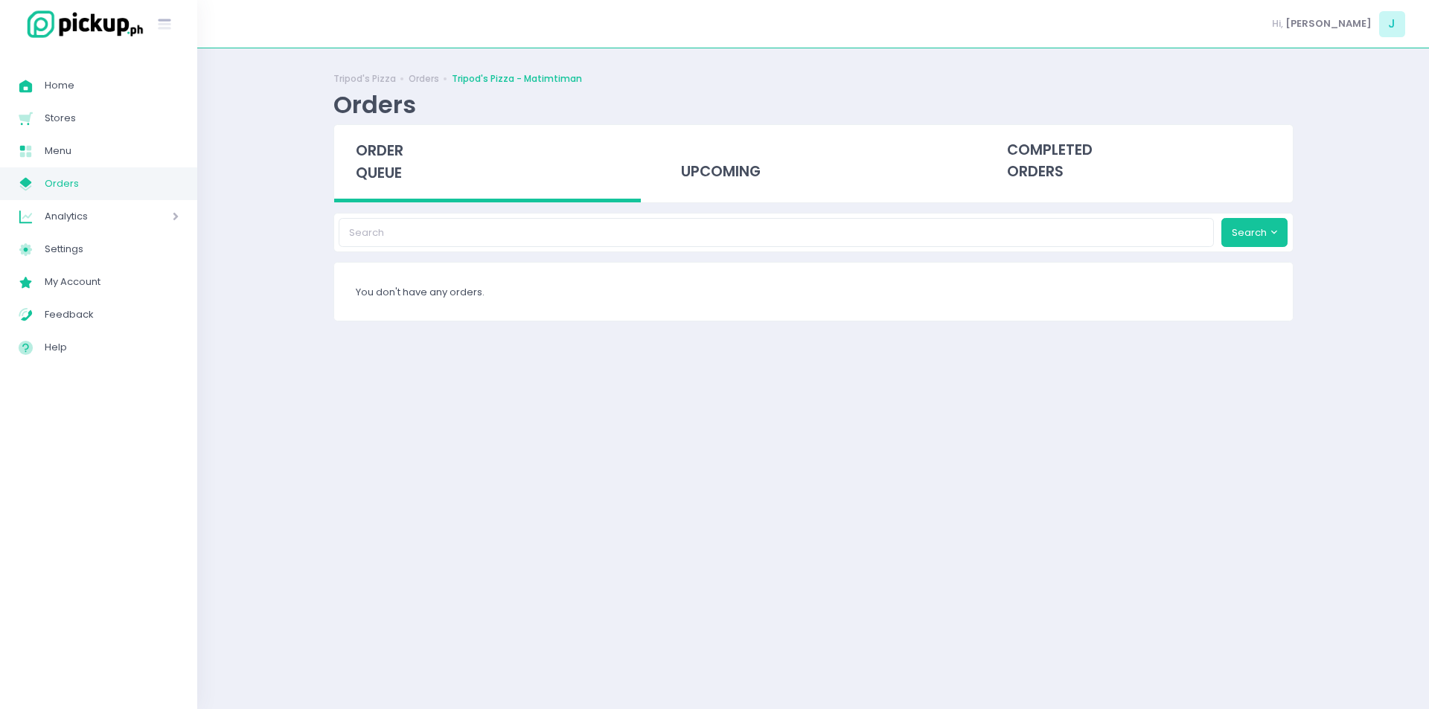
click at [392, 162] on div "order queue" at bounding box center [487, 163] width 307 height 77
click at [395, 138] on div "order queue" at bounding box center [487, 163] width 307 height 77
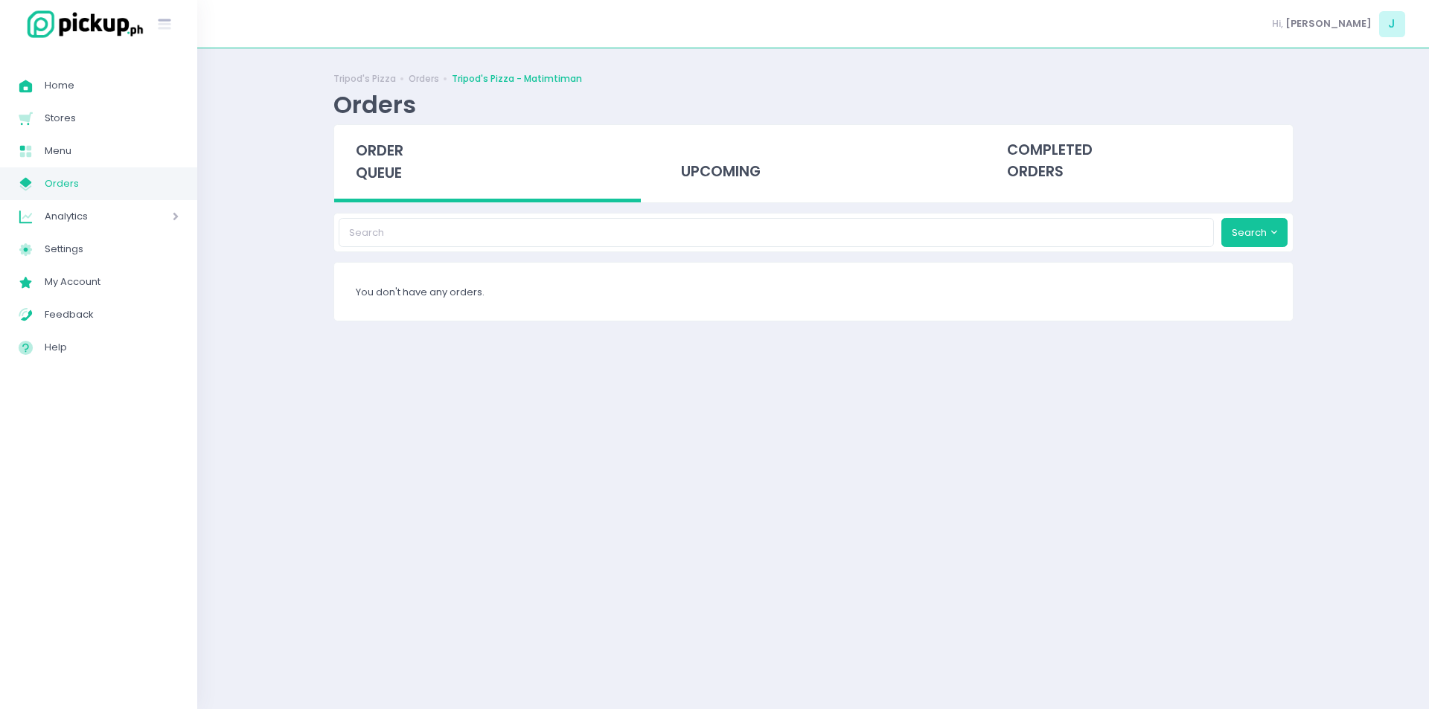
click at [395, 138] on div "order queue" at bounding box center [487, 163] width 307 height 77
click at [360, 163] on span "order queue" at bounding box center [380, 162] width 48 height 42
click at [369, 155] on span "order queue" at bounding box center [380, 162] width 48 height 42
click at [381, 170] on span "order queue" at bounding box center [380, 162] width 48 height 42
click at [367, 164] on span "order queue" at bounding box center [380, 162] width 48 height 42
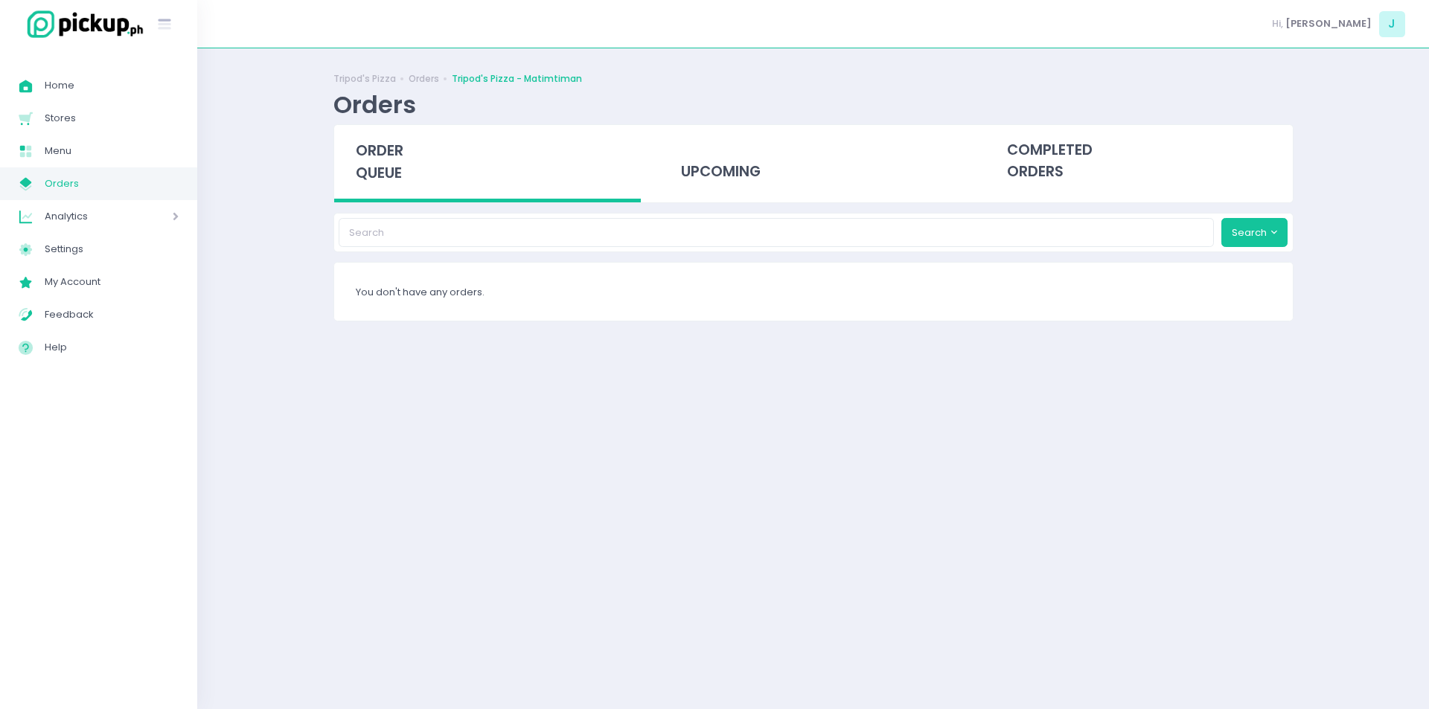
click at [367, 164] on span "order queue" at bounding box center [380, 162] width 48 height 42
click at [368, 172] on span "order queue" at bounding box center [380, 162] width 48 height 42
click at [381, 181] on span "order queue" at bounding box center [380, 162] width 48 height 42
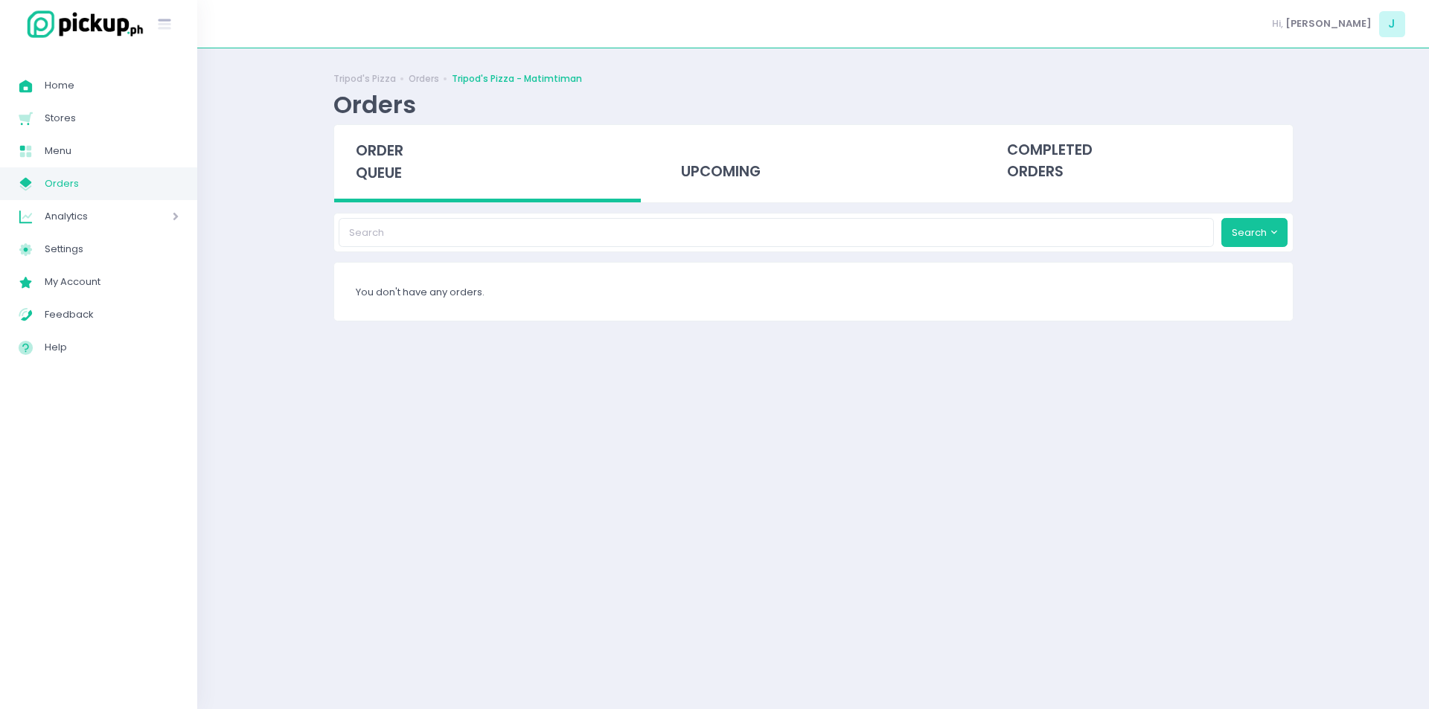
click at [381, 181] on span "order queue" at bounding box center [380, 162] width 48 height 42
click at [350, 160] on div "order queue" at bounding box center [487, 163] width 307 height 77
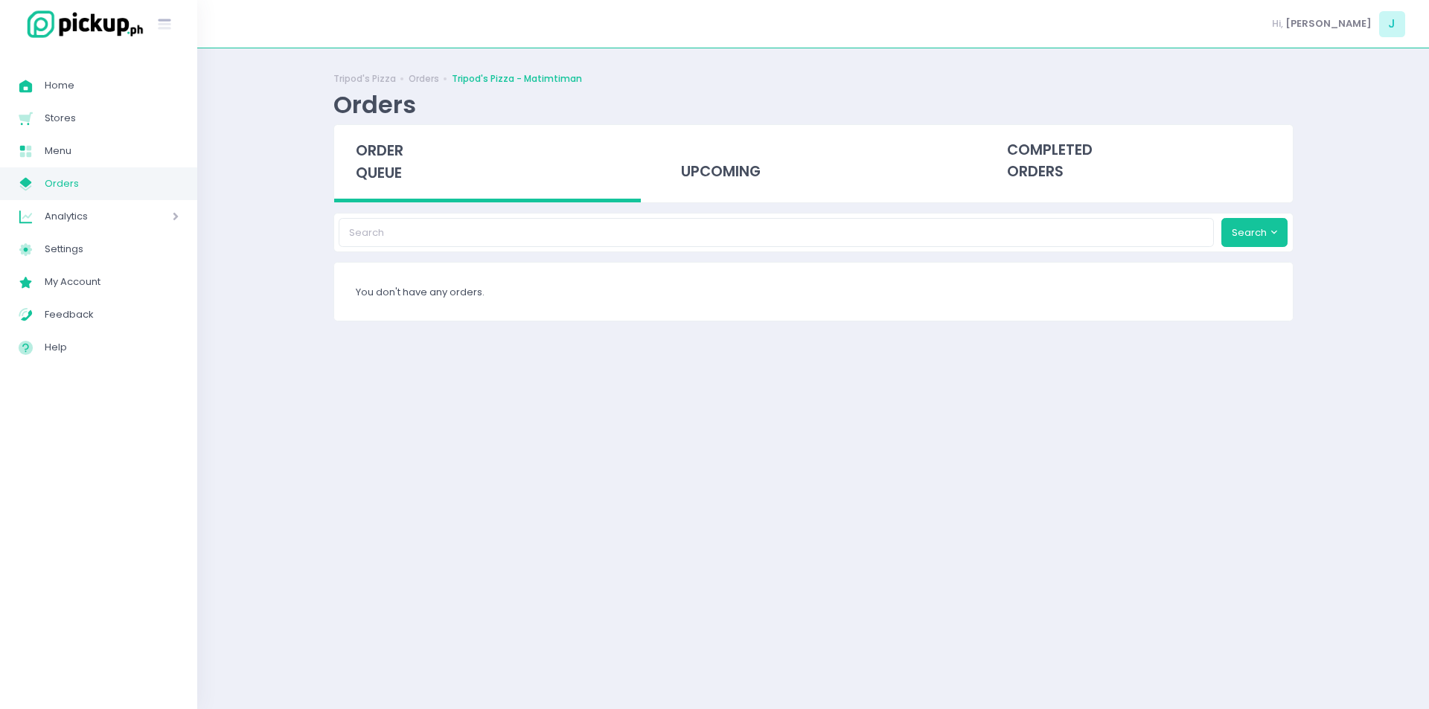
click at [350, 160] on div "order queue" at bounding box center [487, 163] width 307 height 77
click at [380, 161] on span "order queue" at bounding box center [380, 162] width 48 height 42
click at [376, 146] on span "order queue" at bounding box center [380, 162] width 48 height 42
click at [375, 163] on span "order queue" at bounding box center [380, 162] width 48 height 42
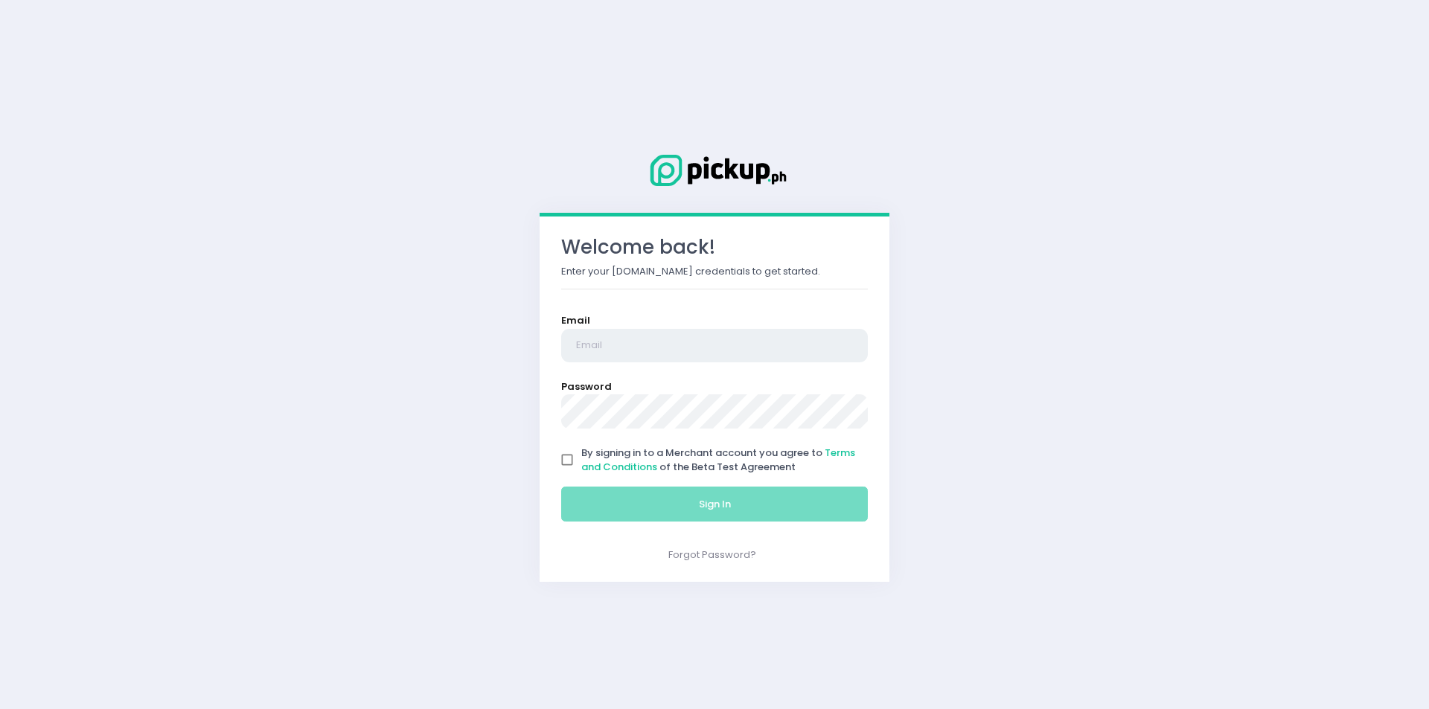
type input "[EMAIL_ADDRESS][DOMAIN_NAME]"
click at [566, 459] on input "By signing in to a Merchant account you agree to Terms and Conditions of the Be…" at bounding box center [567, 460] width 28 height 28
checkbox input "true"
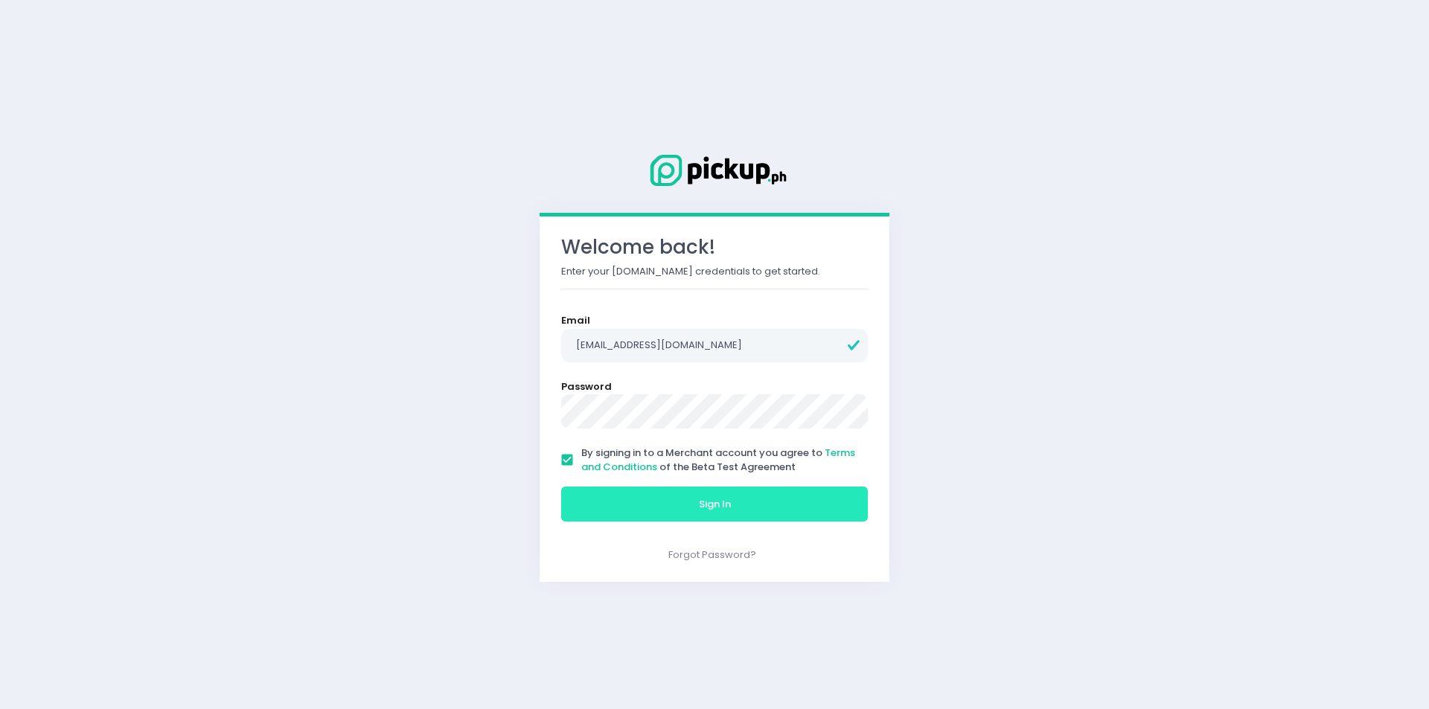
click at [629, 504] on button "Sign In" at bounding box center [714, 505] width 307 height 36
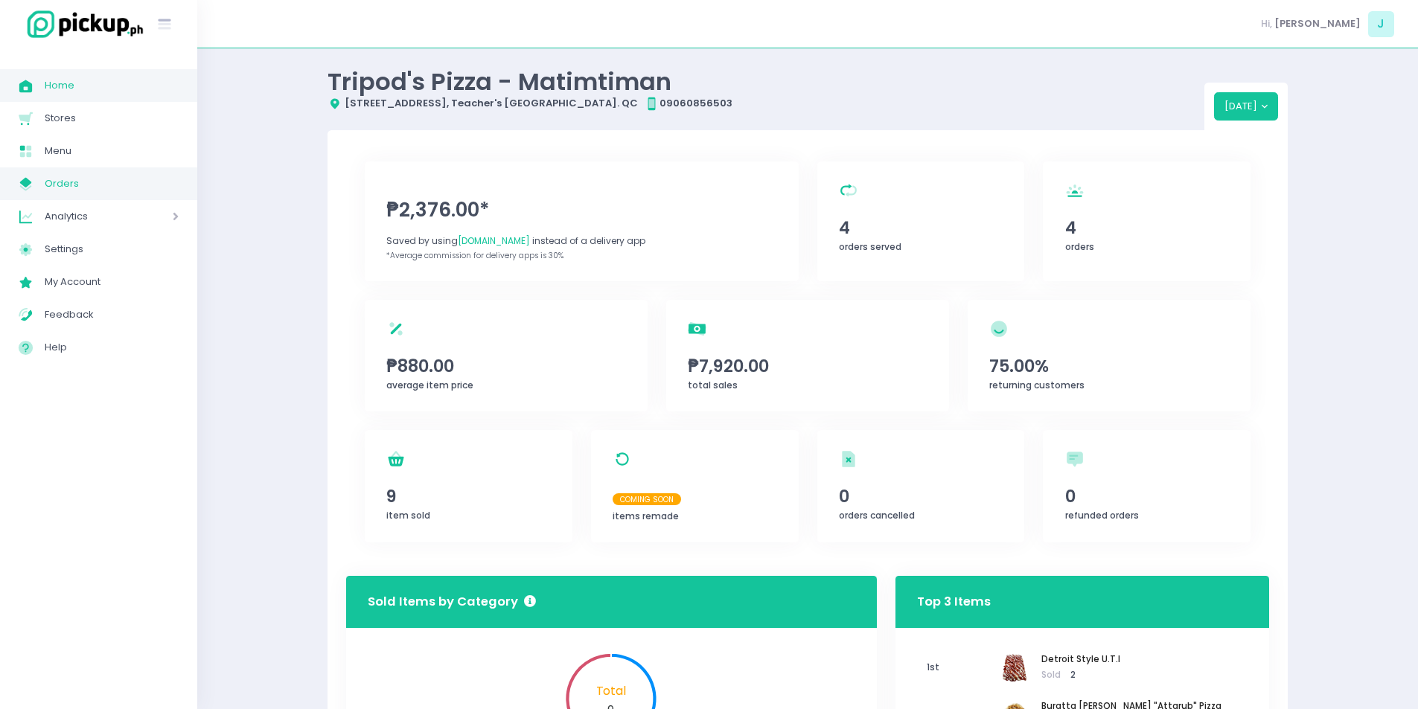
click at [98, 173] on link "My Store Created with Sketch. Orders" at bounding box center [98, 184] width 197 height 33
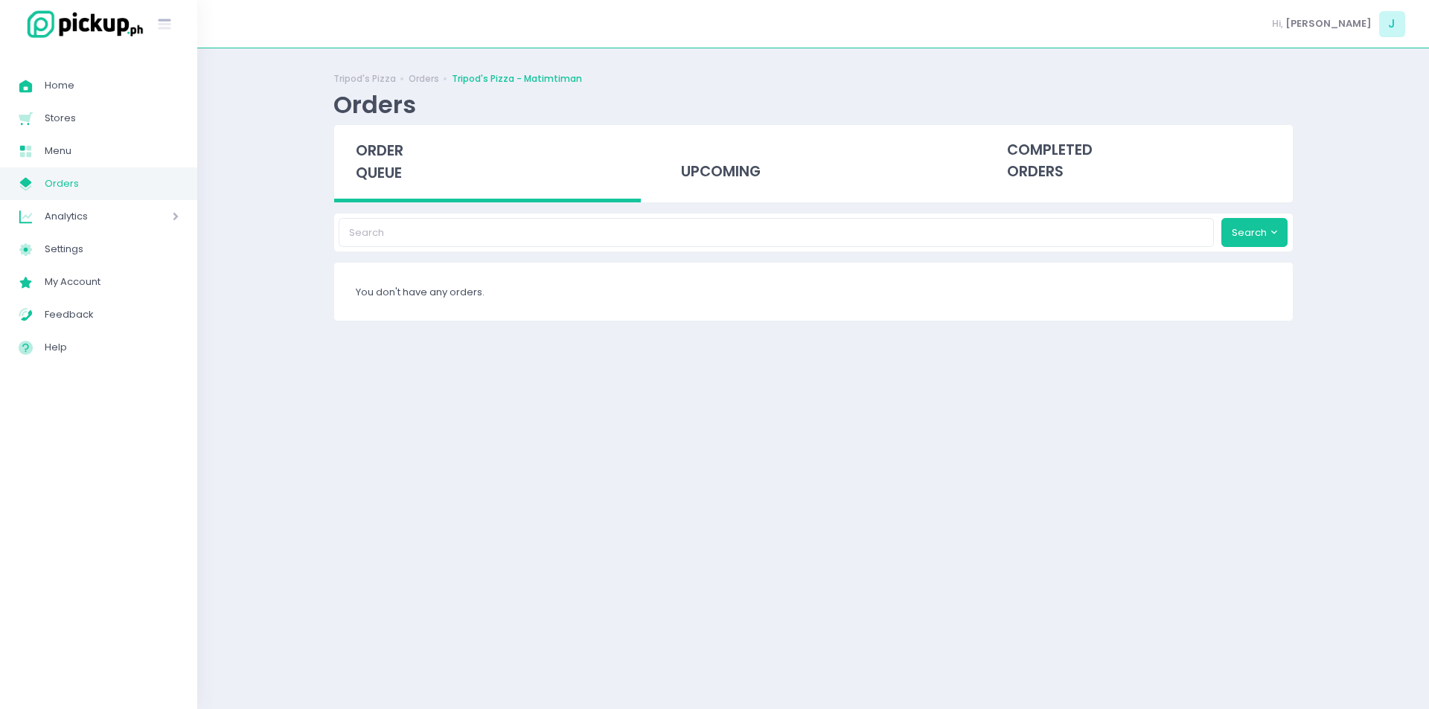
click at [387, 170] on span "order queue" at bounding box center [380, 162] width 48 height 42
click at [386, 177] on span "order queue" at bounding box center [380, 162] width 48 height 42
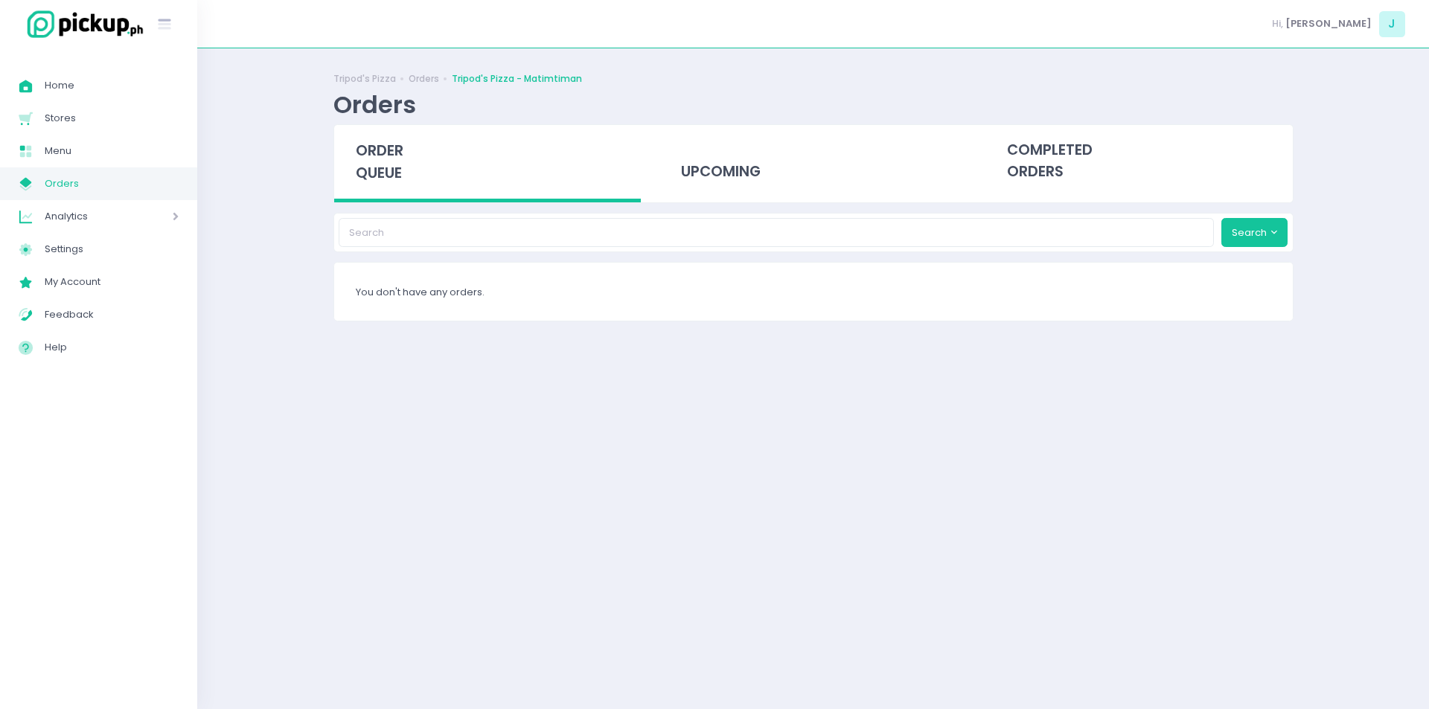
click at [374, 171] on span "order queue" at bounding box center [380, 162] width 48 height 42
click at [389, 161] on span "order queue" at bounding box center [380, 162] width 48 height 42
click at [376, 171] on span "order queue" at bounding box center [380, 162] width 48 height 42
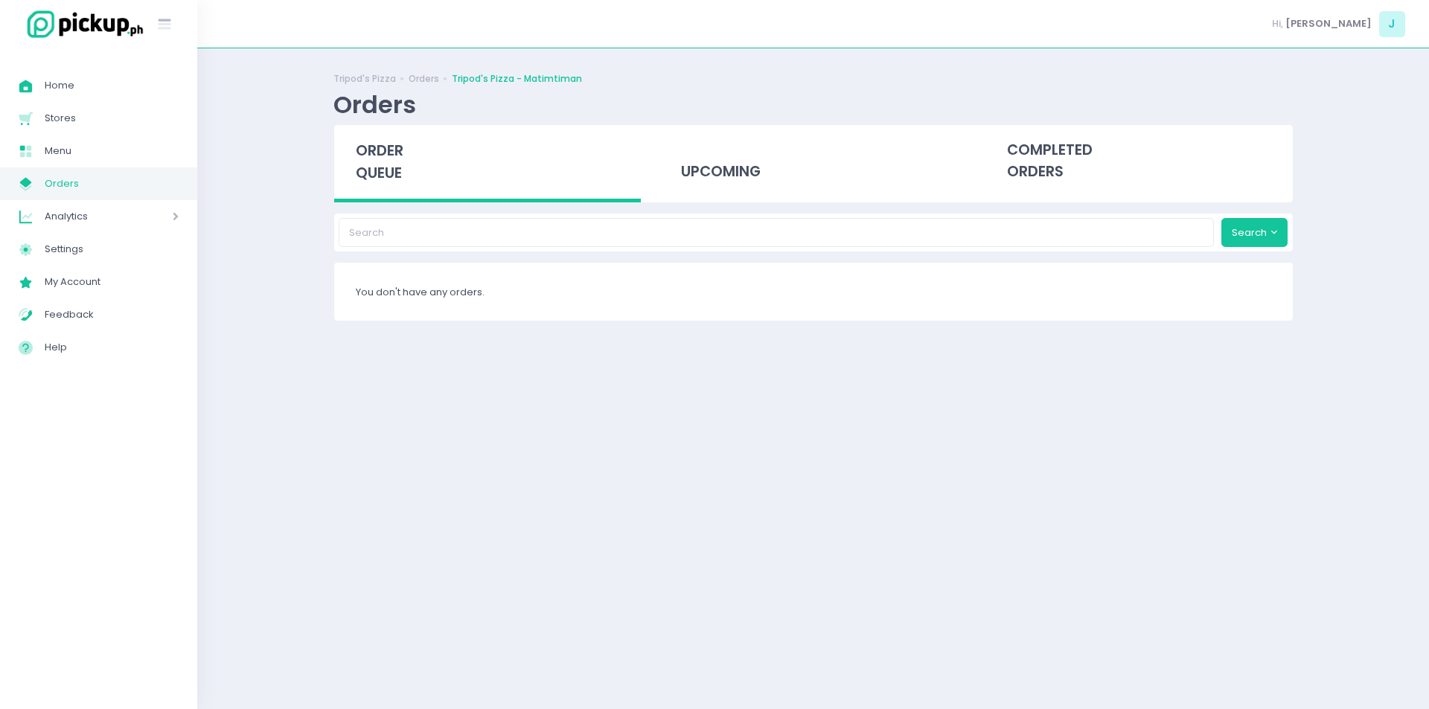
click at [384, 197] on div "order queue" at bounding box center [487, 163] width 307 height 77
click at [388, 135] on div "order queue" at bounding box center [487, 163] width 307 height 77
click at [398, 167] on span "order queue" at bounding box center [380, 162] width 48 height 42
click at [386, 162] on div "order queue" at bounding box center [487, 163] width 307 height 77
click at [395, 178] on span "order queue" at bounding box center [380, 162] width 48 height 42
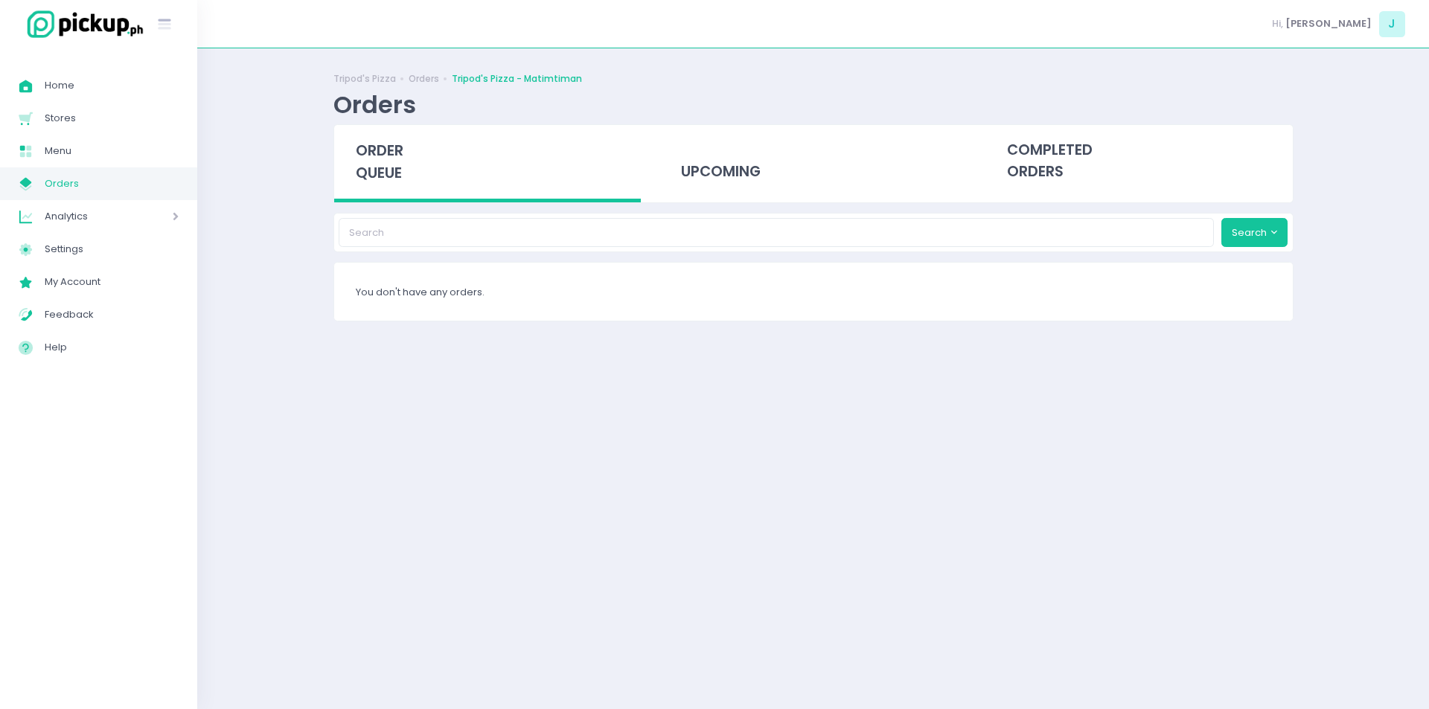
click at [363, 126] on div "order queue" at bounding box center [487, 163] width 307 height 77
click at [387, 179] on span "order queue" at bounding box center [380, 162] width 48 height 42
click at [402, 162] on div "order queue" at bounding box center [487, 163] width 307 height 77
click at [387, 148] on span "order queue" at bounding box center [380, 162] width 48 height 42
click at [361, 150] on span "order queue" at bounding box center [380, 162] width 48 height 42
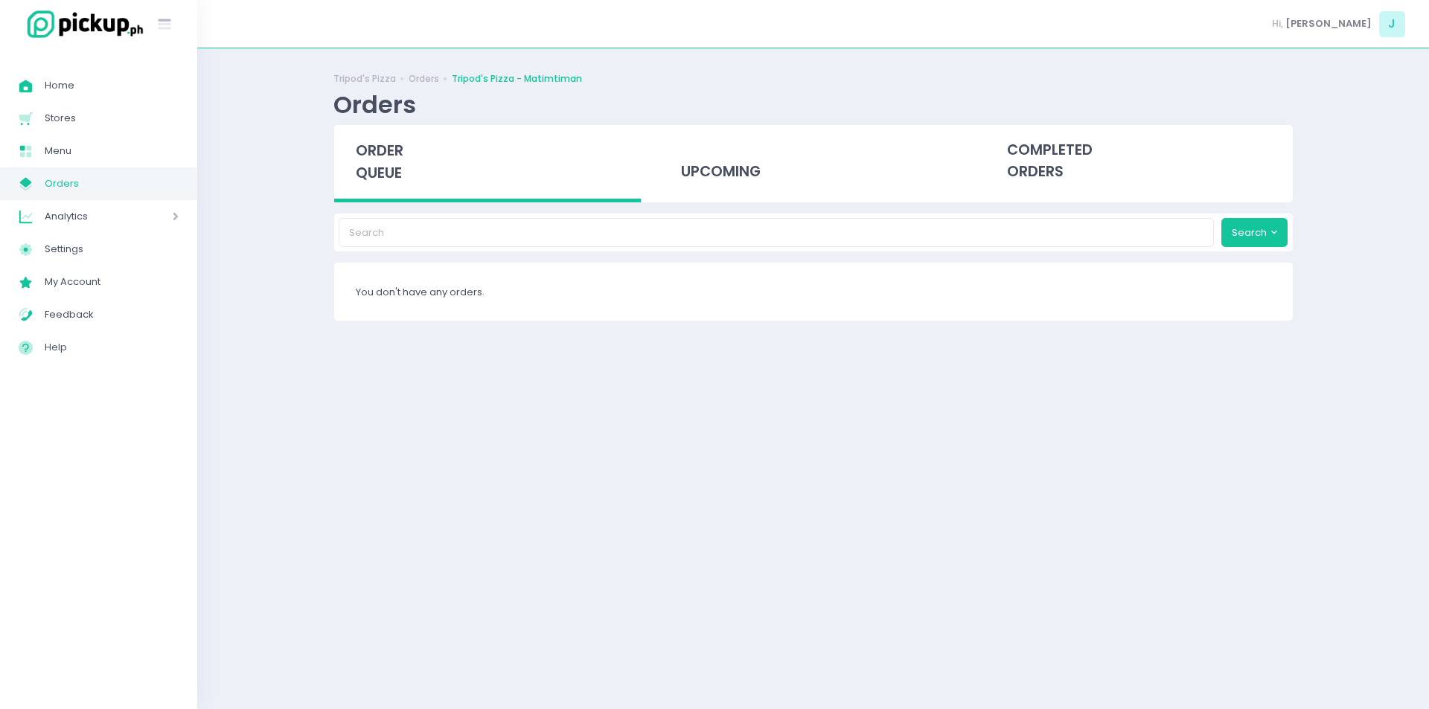
click at [393, 148] on span "order queue" at bounding box center [380, 162] width 48 height 42
click at [397, 168] on span "order queue" at bounding box center [380, 162] width 48 height 42
click at [391, 152] on span "order queue" at bounding box center [380, 162] width 48 height 42
click at [378, 150] on span "order queue" at bounding box center [380, 162] width 48 height 42
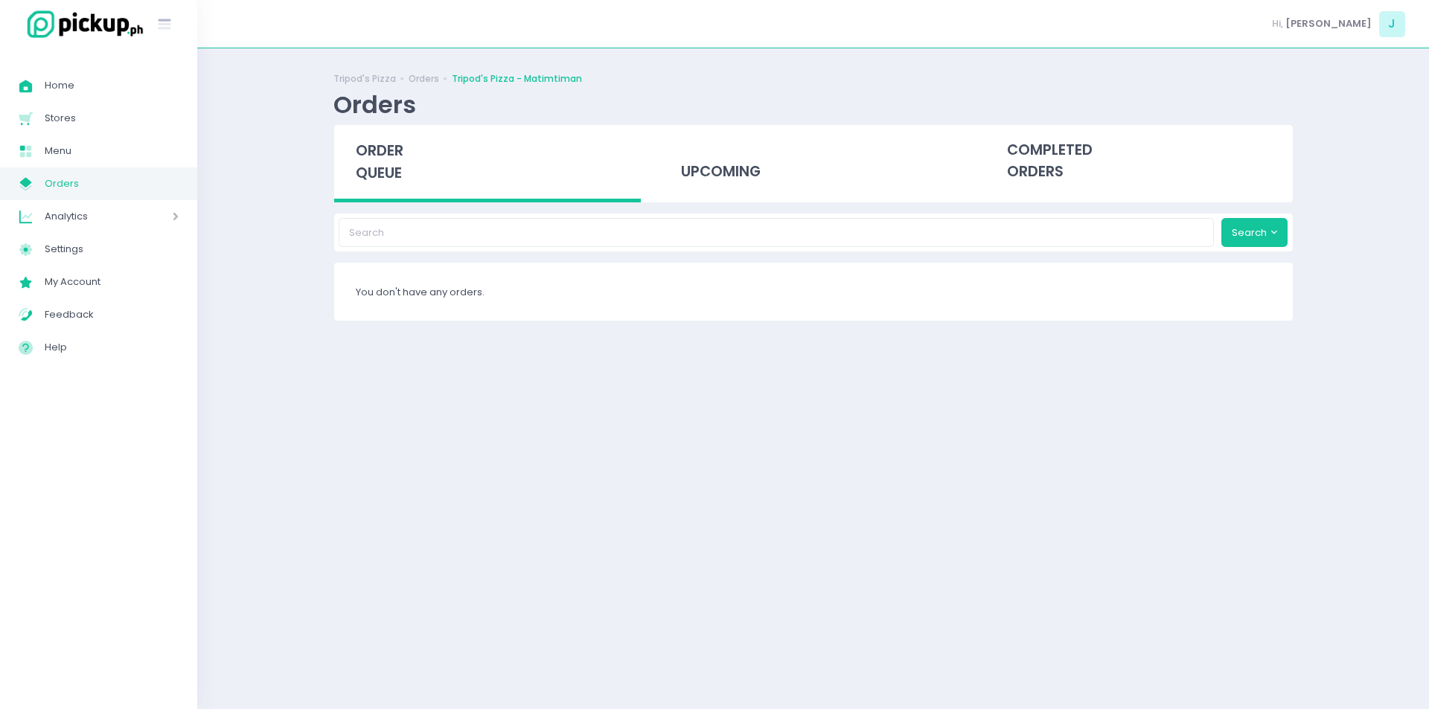
click at [377, 160] on span "order queue" at bounding box center [380, 162] width 48 height 42
click at [377, 173] on span "order queue" at bounding box center [380, 162] width 48 height 42
click at [371, 182] on span "order queue" at bounding box center [380, 162] width 48 height 42
click at [397, 179] on span "order queue" at bounding box center [380, 162] width 48 height 42
click at [393, 166] on span "order queue" at bounding box center [380, 162] width 48 height 42
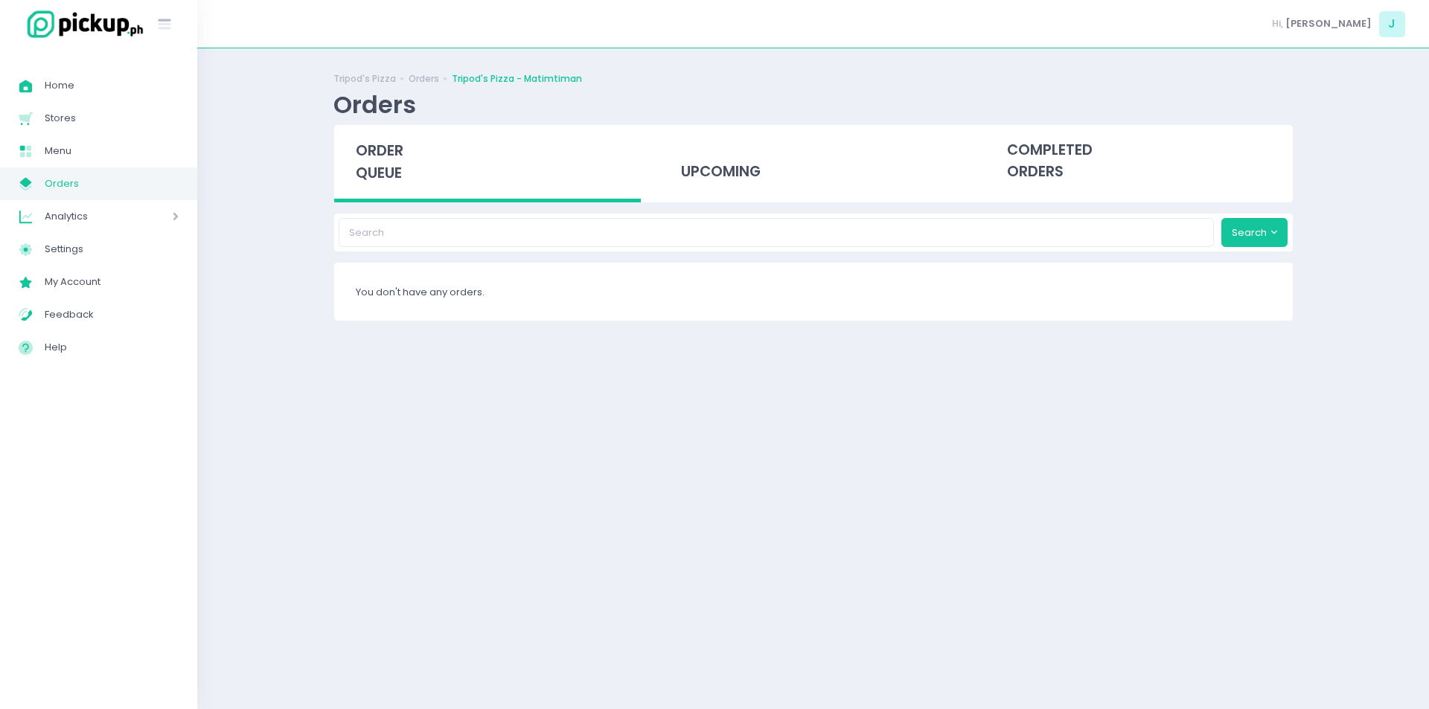
click at [382, 138] on div "order queue" at bounding box center [487, 163] width 307 height 77
click at [382, 174] on span "order queue" at bounding box center [380, 162] width 48 height 42
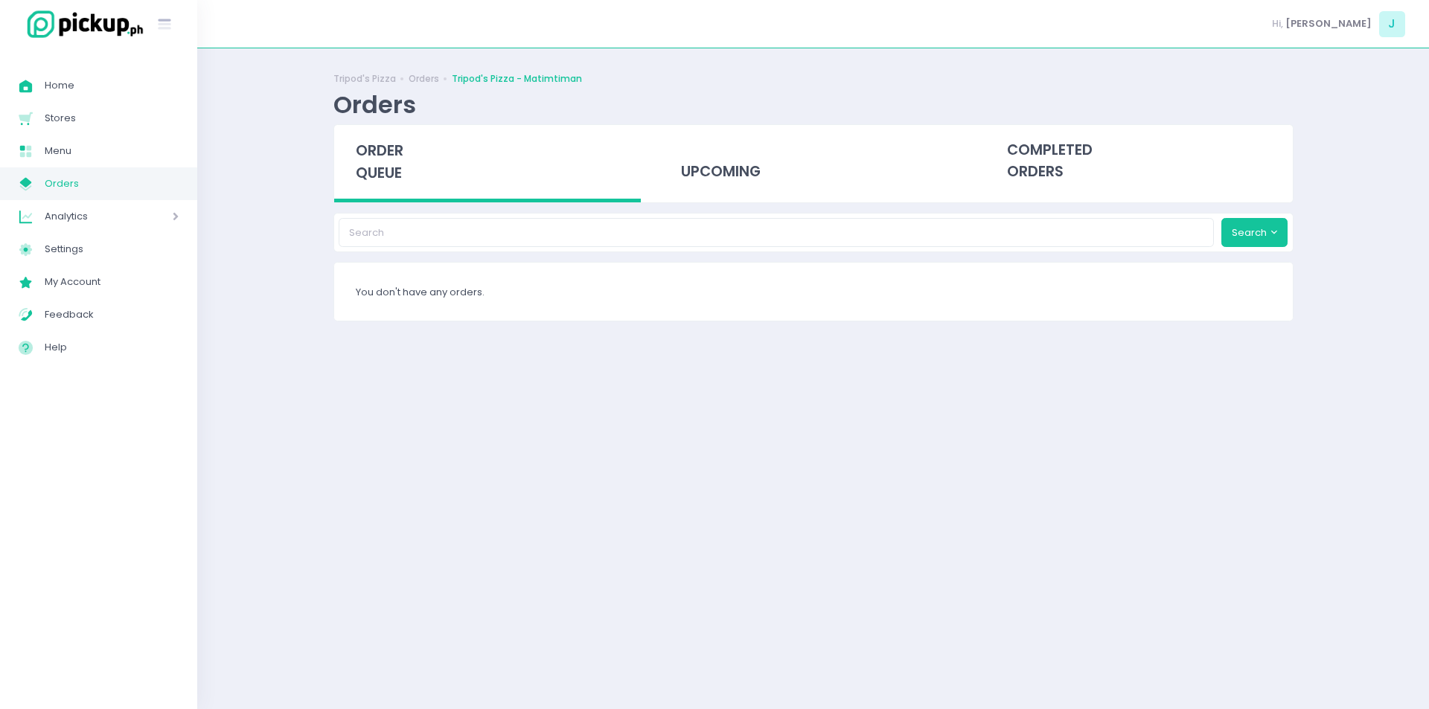
click at [393, 179] on span "order queue" at bounding box center [380, 162] width 48 height 42
